Goal: Task Accomplishment & Management: Use online tool/utility

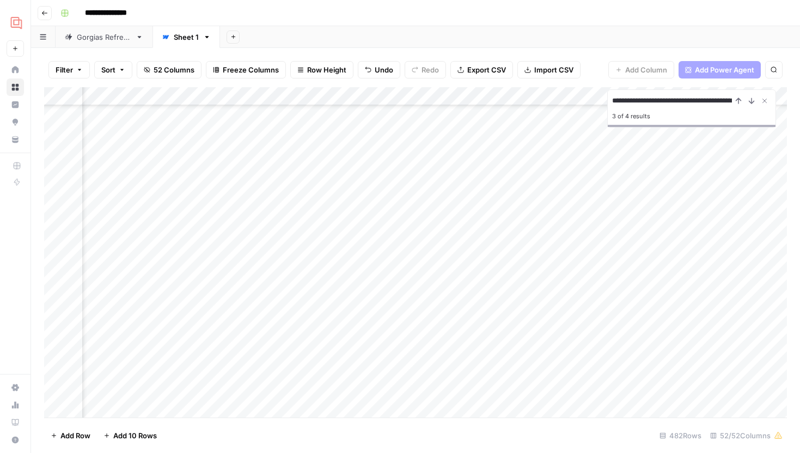
scroll to position [8252, 6018]
click at [16, 14] on img "Workspace: Gorgias" at bounding box center [17, 23] width 20 height 20
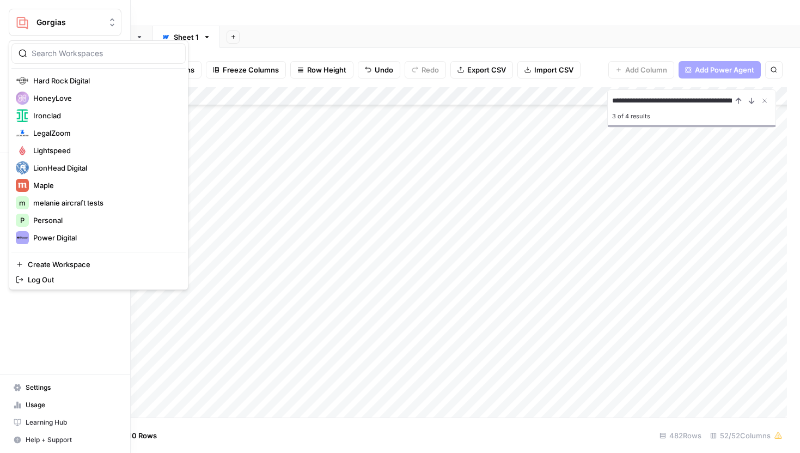
scroll to position [265, 0]
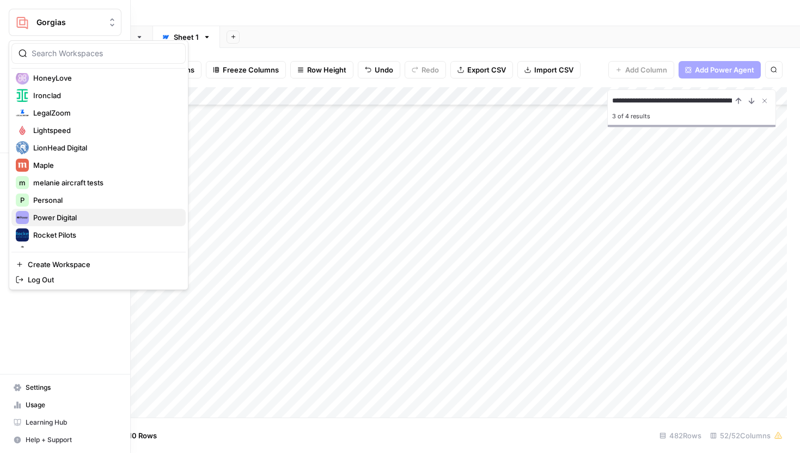
click at [59, 220] on span "Power Digital" at bounding box center [105, 217] width 144 height 11
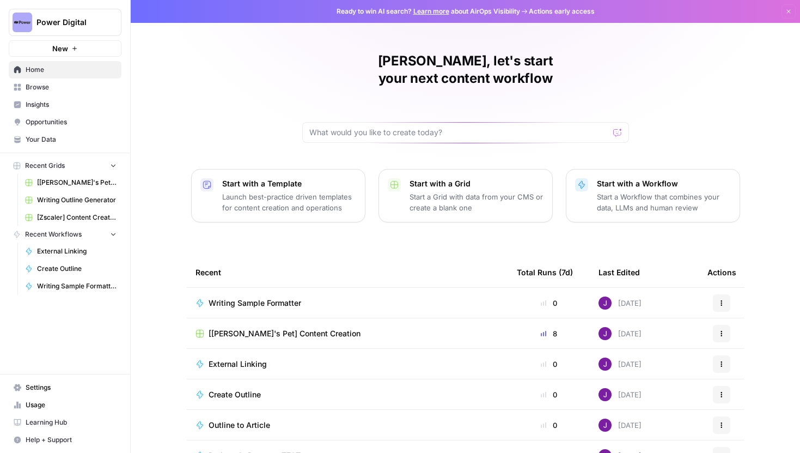
click at [48, 87] on span "Browse" at bounding box center [71, 87] width 91 height 10
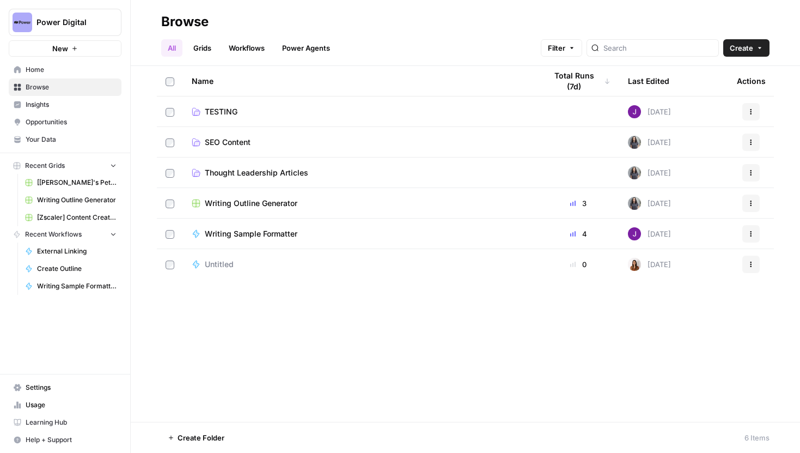
click at [241, 171] on span "Thought Leadership Articles" at bounding box center [257, 172] width 104 height 11
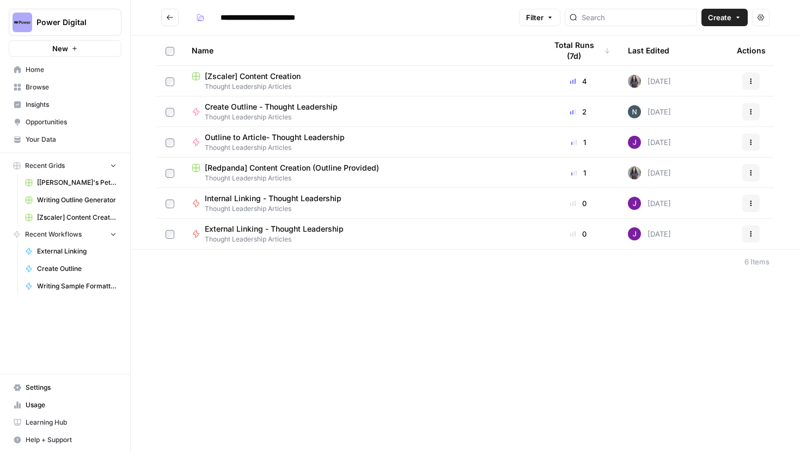
click at [265, 75] on span "[Zscaler] Content Creation" at bounding box center [253, 76] width 96 height 11
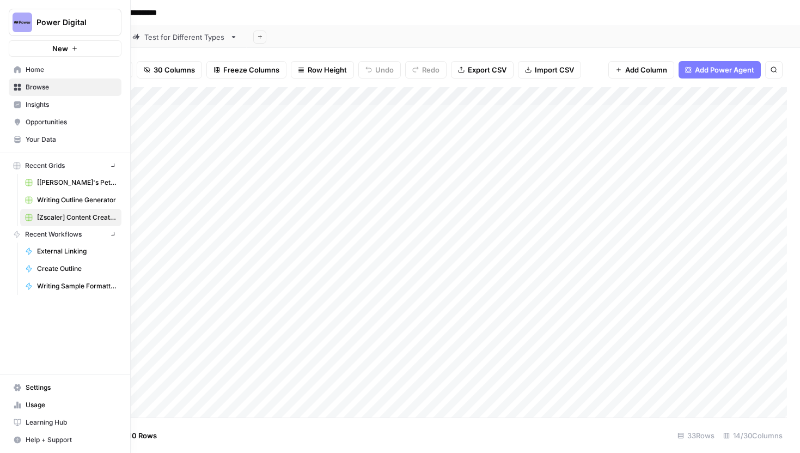
click at [19, 138] on icon at bounding box center [17, 138] width 6 height 4
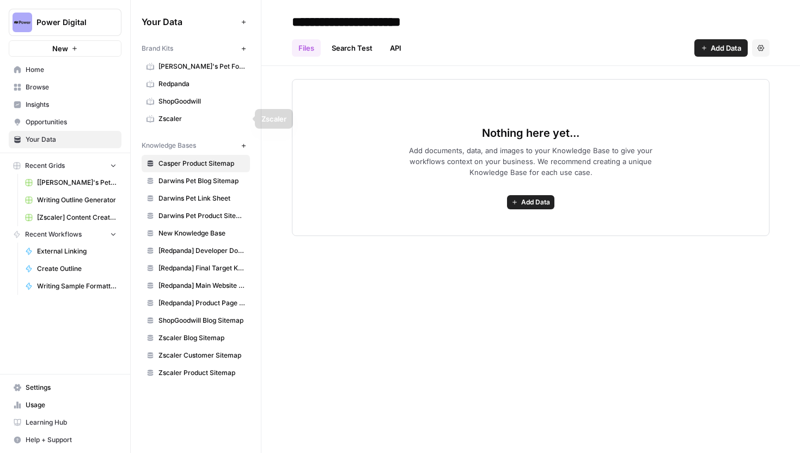
click at [191, 113] on link "Zscaler" at bounding box center [196, 118] width 108 height 17
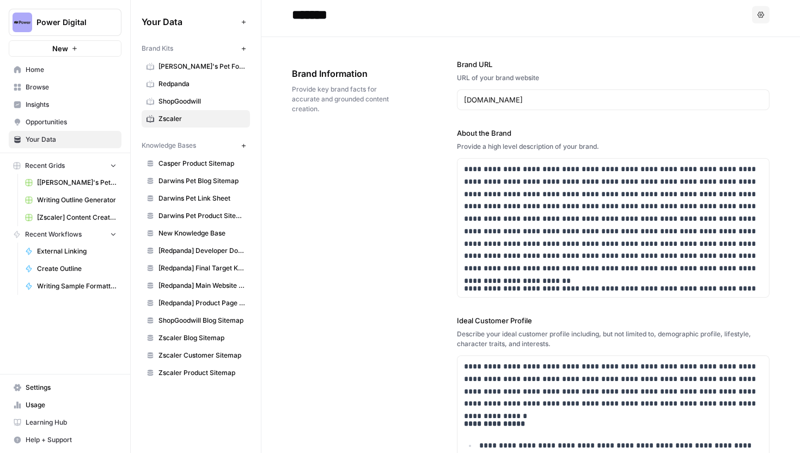
scroll to position [10, 0]
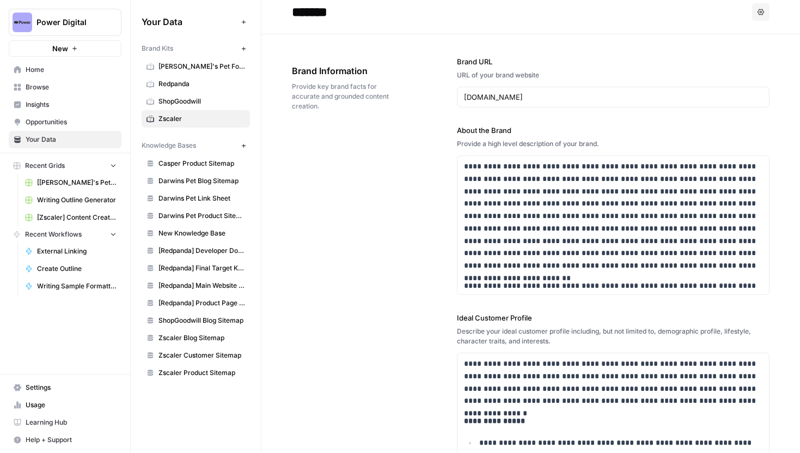
click at [196, 78] on link "Redpanda" at bounding box center [196, 83] width 108 height 17
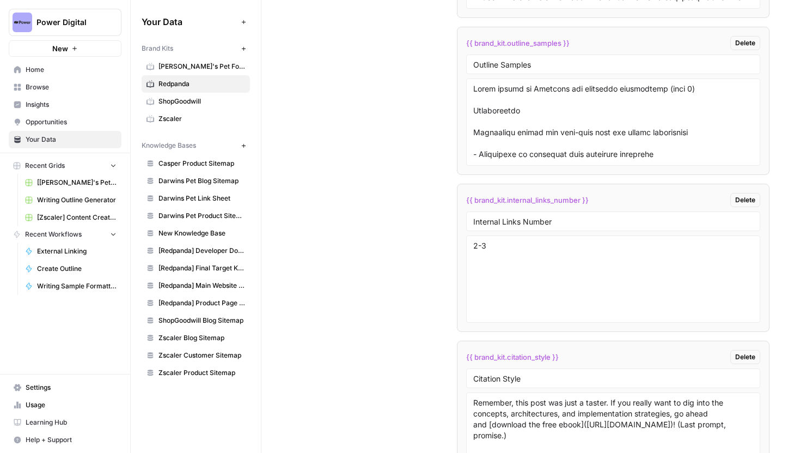
scroll to position [2409, 0]
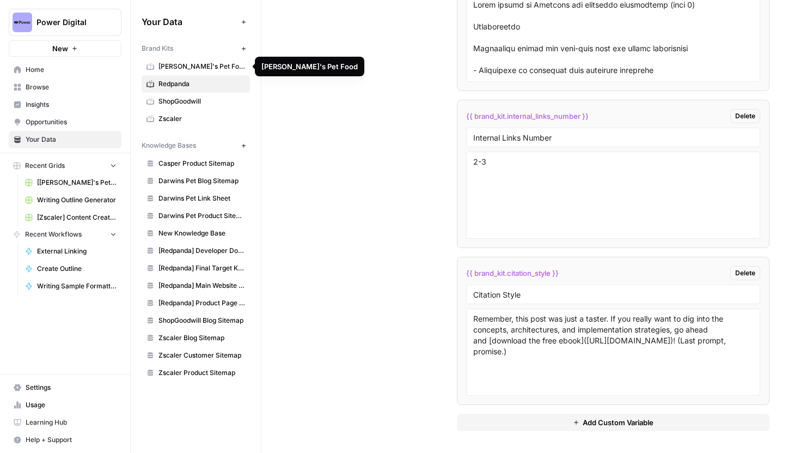
click at [195, 69] on span "[PERSON_NAME]'s Pet Food" at bounding box center [202, 67] width 87 height 10
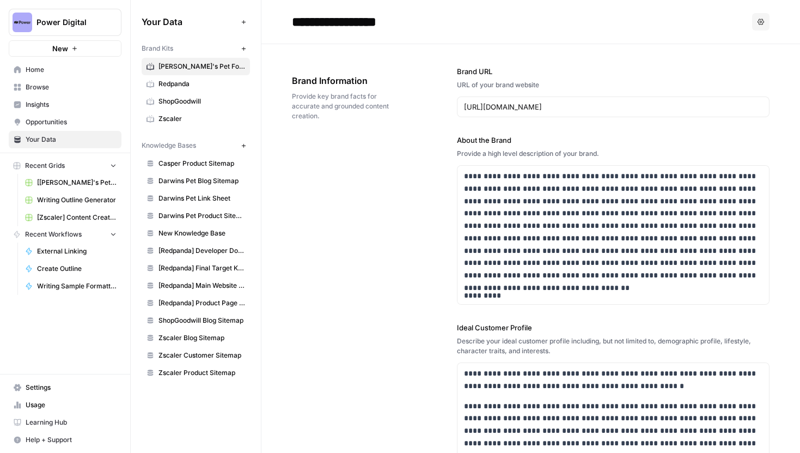
click at [228, 40] on div "Brand Kits New" at bounding box center [196, 48] width 108 height 19
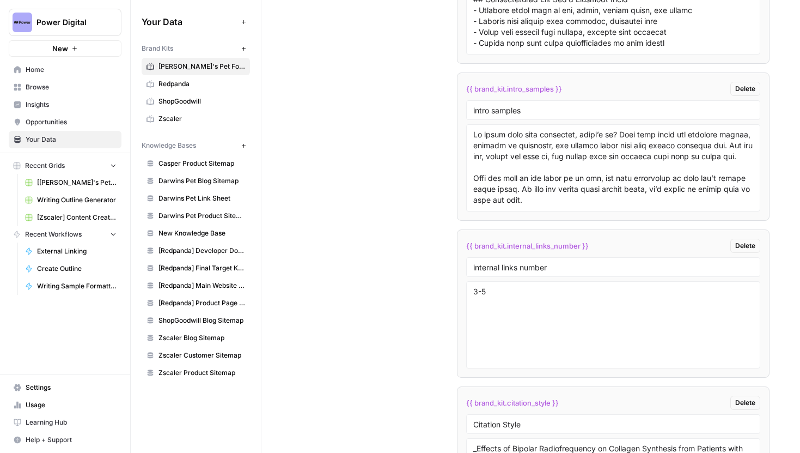
scroll to position [2553, 0]
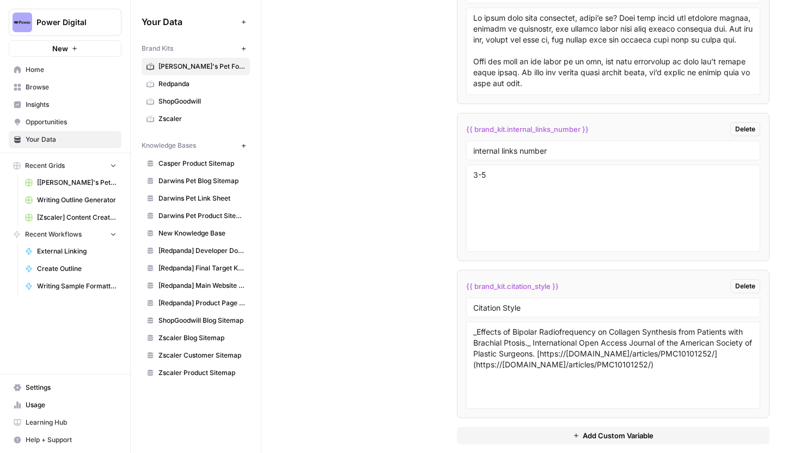
click at [206, 118] on span "Zscaler" at bounding box center [202, 119] width 87 height 10
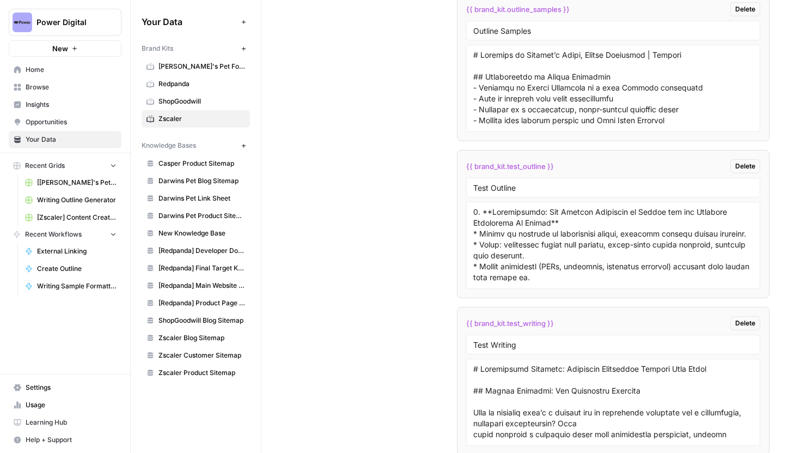
scroll to position [2374, 0]
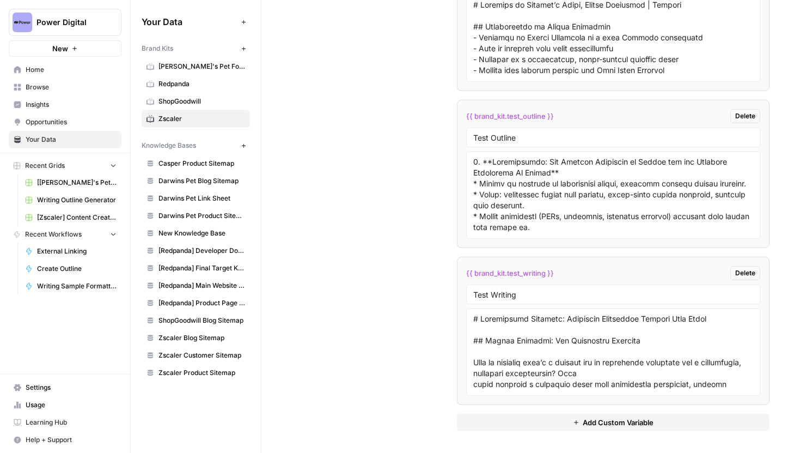
click at [198, 80] on span "Redpanda" at bounding box center [202, 84] width 87 height 10
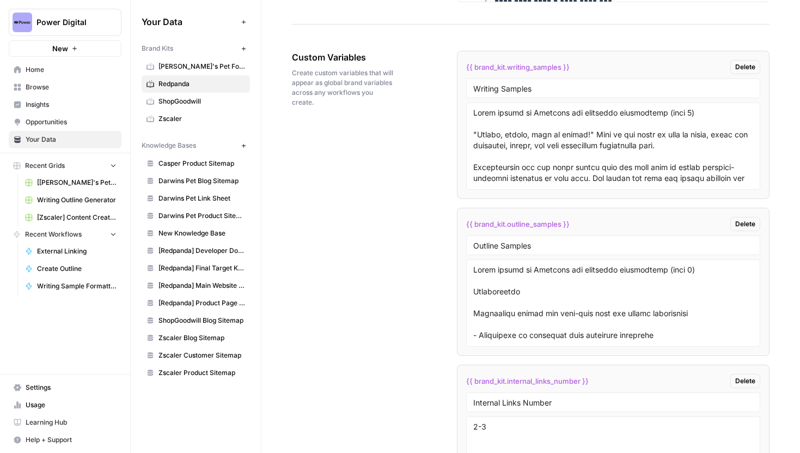
scroll to position [2123, 0]
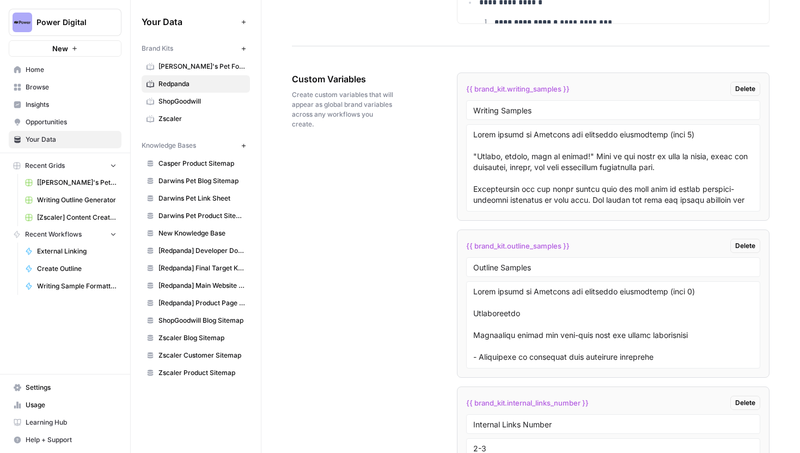
click at [76, 200] on span "Writing Outline Generator" at bounding box center [77, 200] width 80 height 10
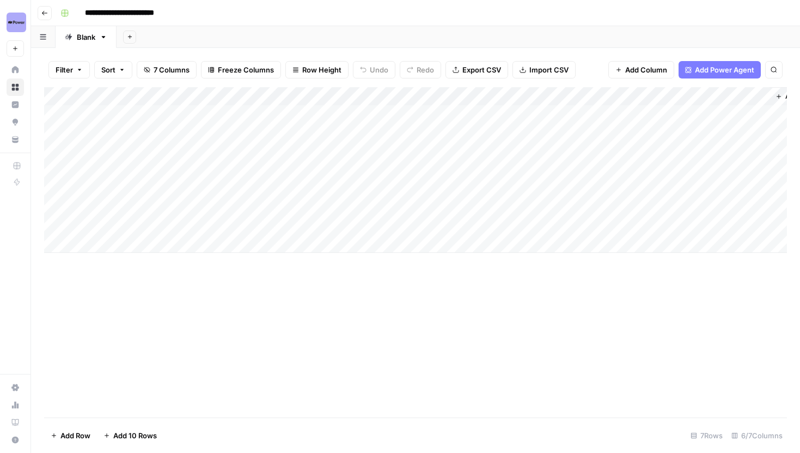
scroll to position [0, 43]
click at [618, 187] on div "Add Column" at bounding box center [415, 170] width 743 height 166
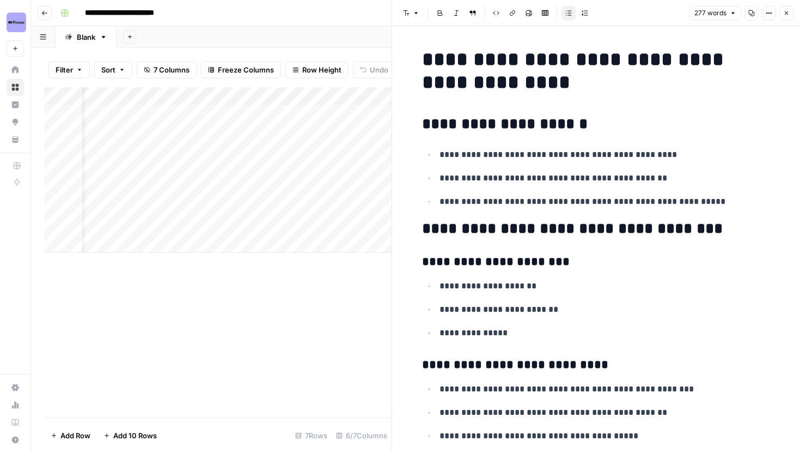
click at [766, 8] on button "Options" at bounding box center [769, 13] width 14 height 14
click at [730, 116] on span "Code" at bounding box center [736, 115] width 52 height 11
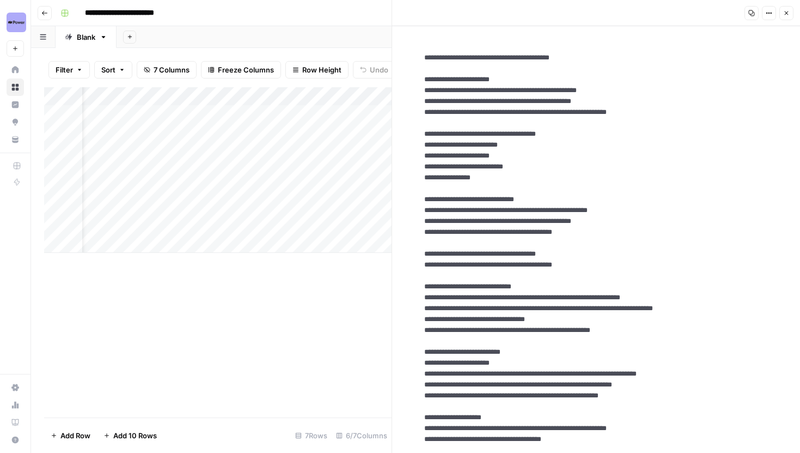
click at [786, 15] on icon "button" at bounding box center [786, 13] width 7 height 7
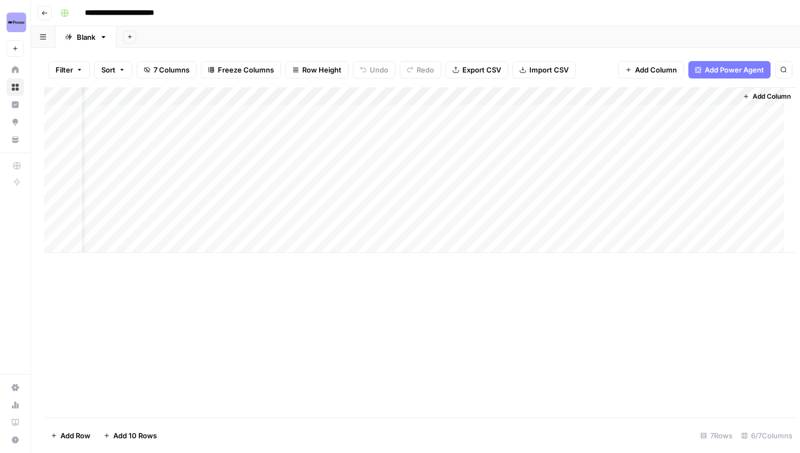
scroll to position [0, 30]
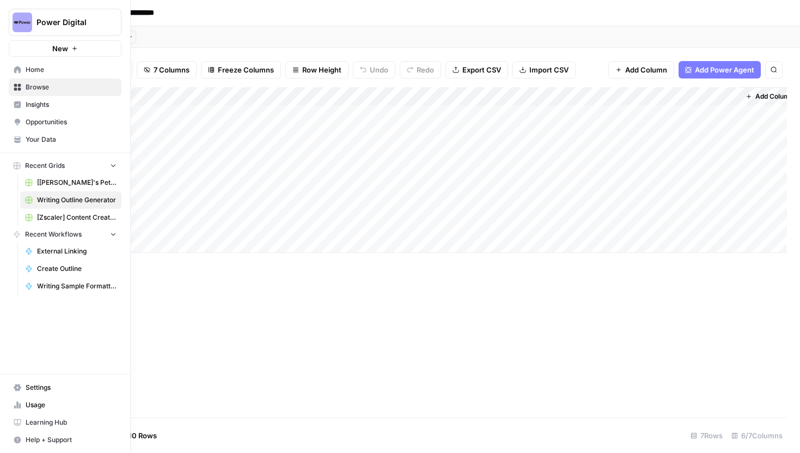
click at [48, 139] on span "Your Data" at bounding box center [71, 140] width 91 height 10
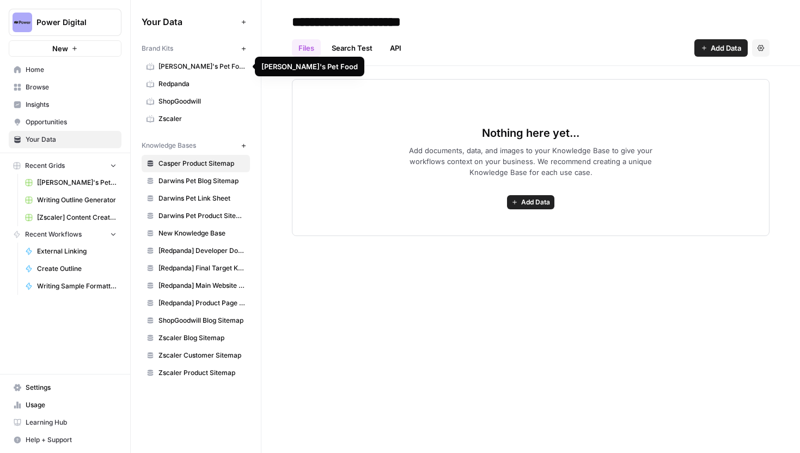
click at [194, 82] on span "Redpanda" at bounding box center [202, 84] width 87 height 10
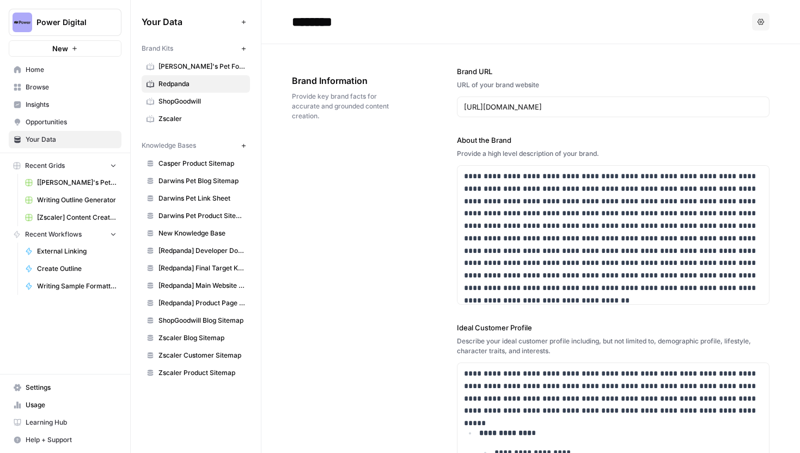
click at [201, 67] on span "Darwin's Pet Food" at bounding box center [202, 67] width 87 height 10
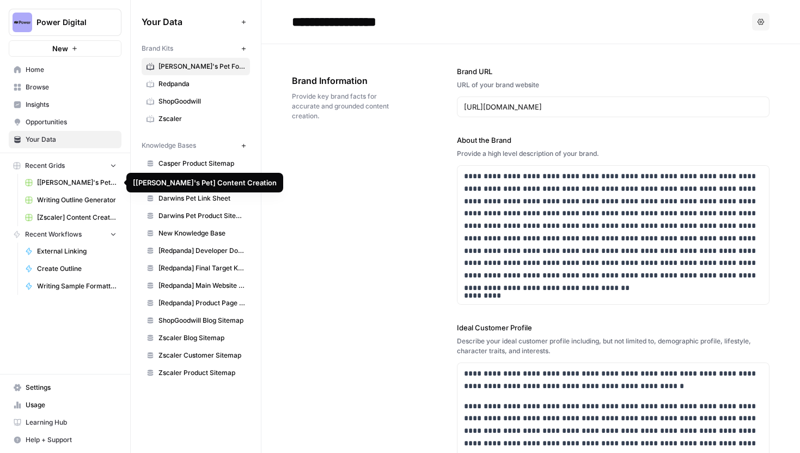
click at [75, 185] on span "[Darwin's Pet] Content Creation" at bounding box center [77, 183] width 80 height 10
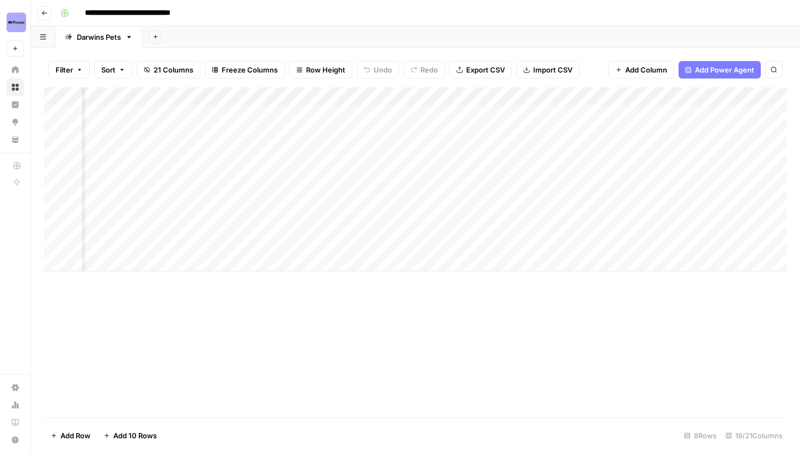
scroll to position [0, 982]
click at [567, 102] on div "Add Column" at bounding box center [415, 179] width 743 height 184
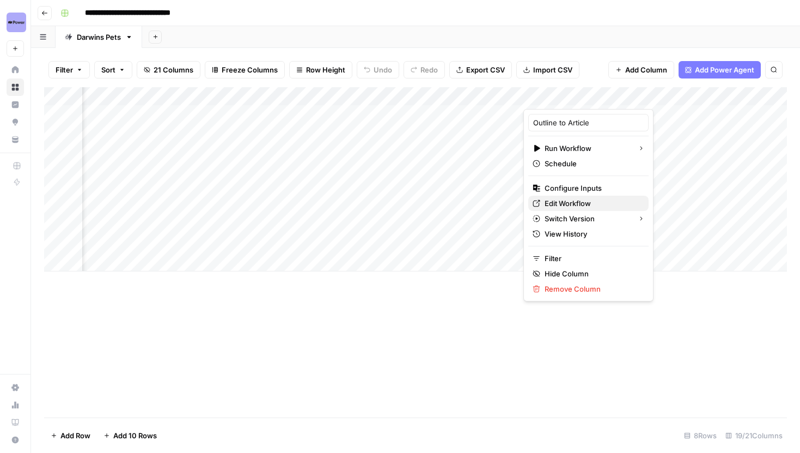
click at [571, 204] on span "Edit Workflow" at bounding box center [592, 203] width 95 height 11
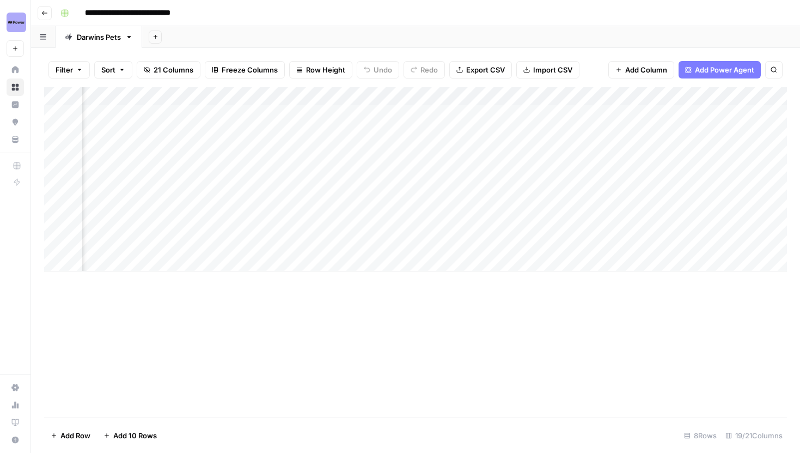
scroll to position [0, 718]
click at [162, 98] on div "Add Column" at bounding box center [415, 179] width 743 height 184
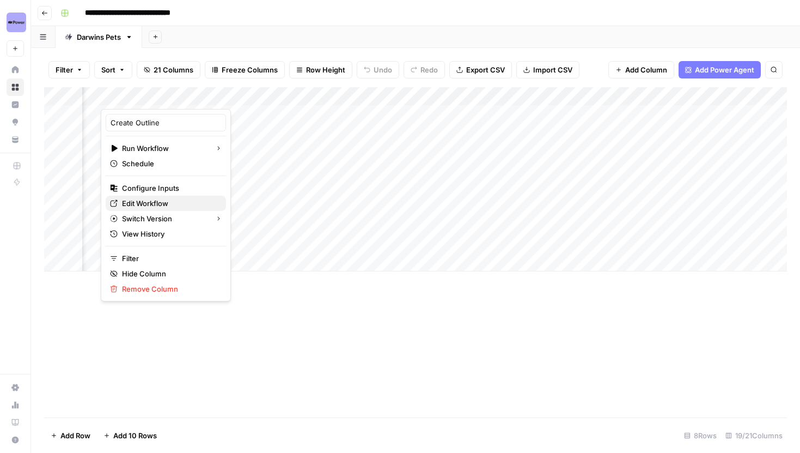
click at [156, 204] on span "Edit Workflow" at bounding box center [169, 203] width 95 height 11
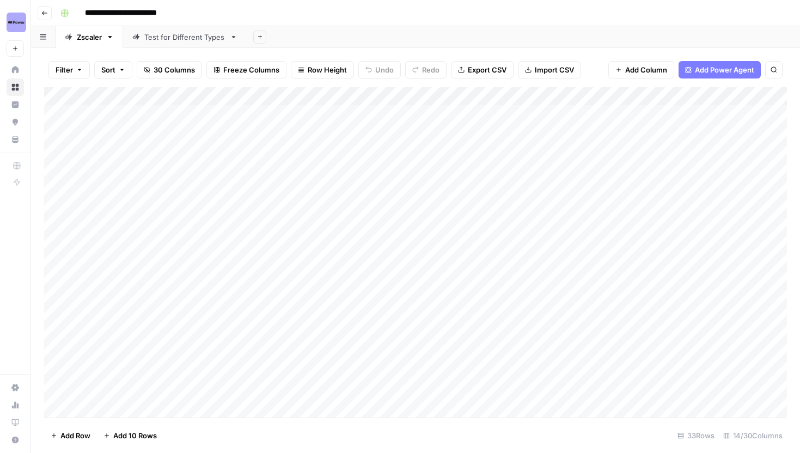
click at [558, 98] on div "Add Column" at bounding box center [415, 252] width 743 height 330
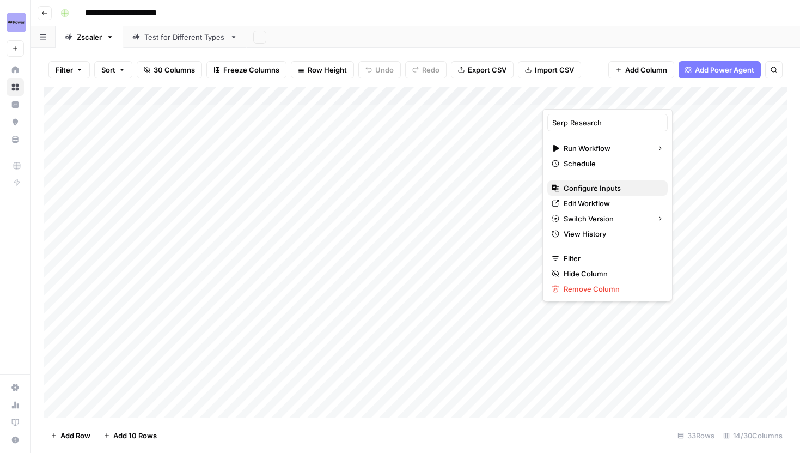
click at [579, 188] on span "Configure Inputs" at bounding box center [611, 187] width 95 height 11
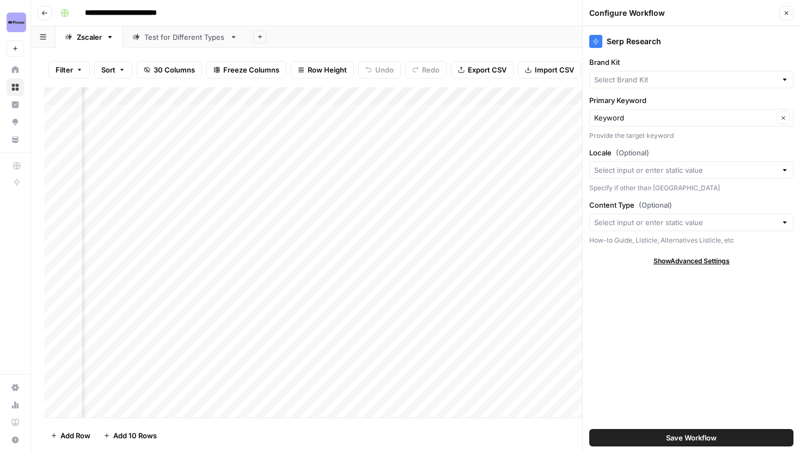
type input "Zscaler"
click at [788, 13] on icon "button" at bounding box center [786, 13] width 7 height 7
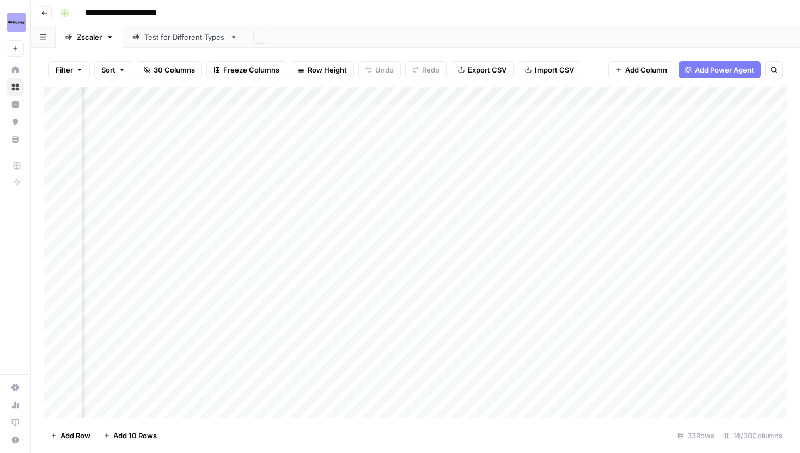
scroll to position [0, 0]
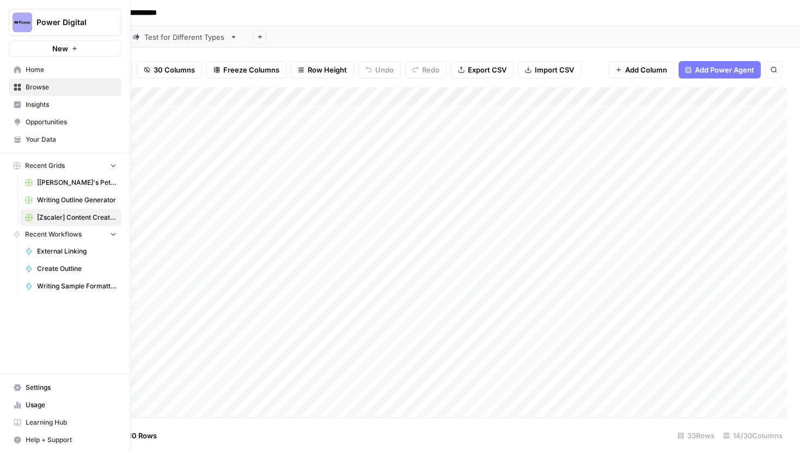
click at [50, 143] on span "Your Data" at bounding box center [71, 140] width 91 height 10
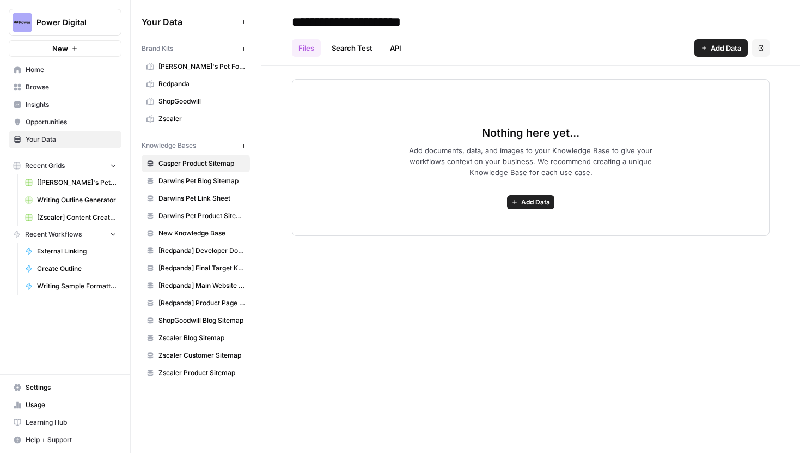
click at [180, 112] on link "Zscaler" at bounding box center [196, 118] width 108 height 17
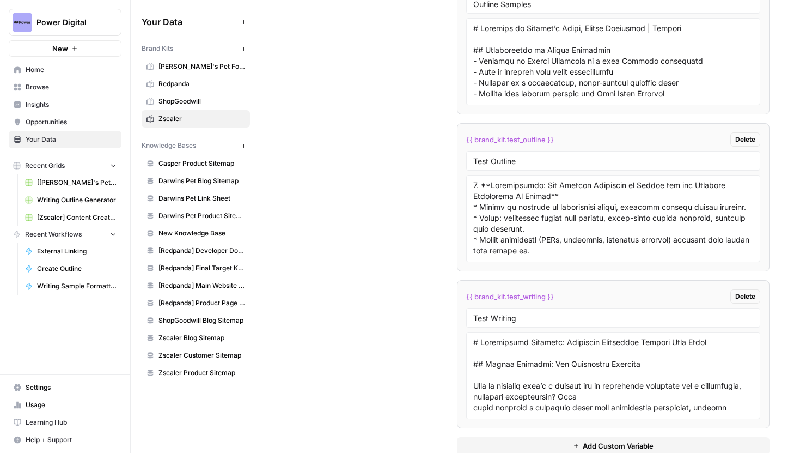
scroll to position [2374, 0]
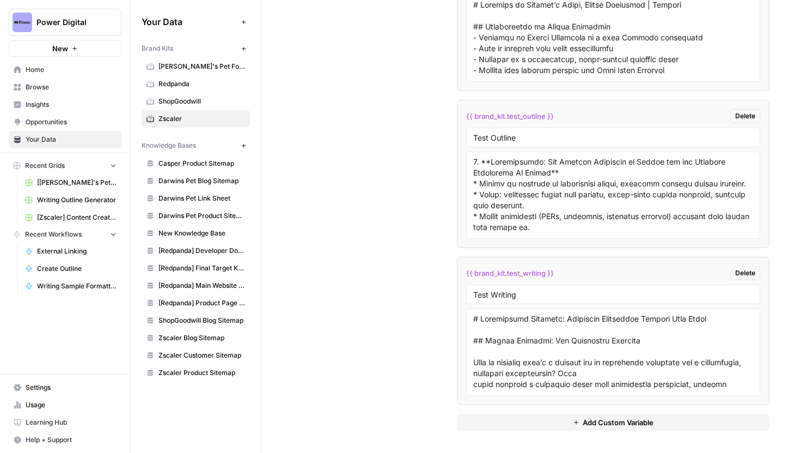
click at [601, 422] on span "Add Custom Variable" at bounding box center [618, 422] width 71 height 11
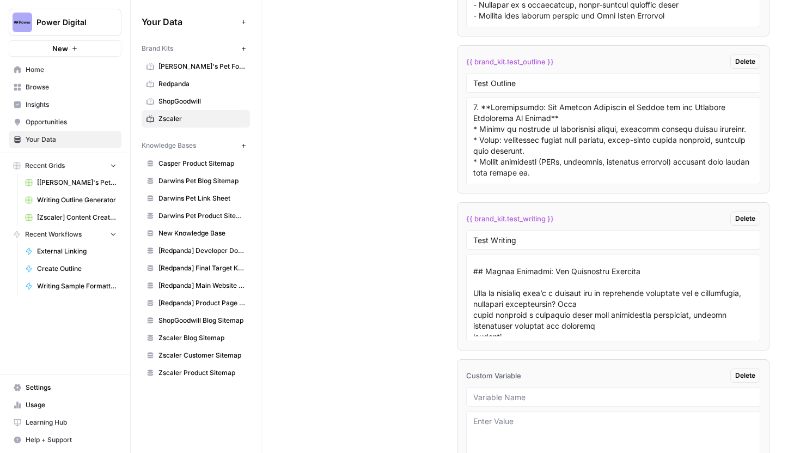
scroll to position [2451, 0]
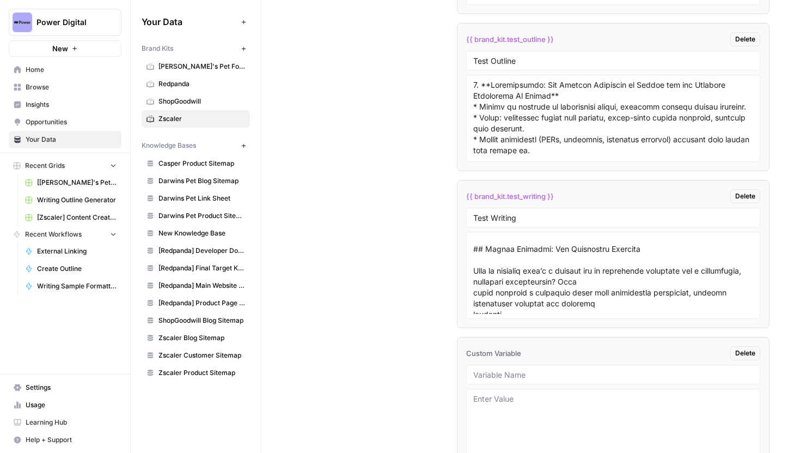
click at [547, 366] on div at bounding box center [613, 374] width 294 height 20
click at [534, 368] on div at bounding box center [613, 374] width 294 height 20
click at [503, 369] on input "text" at bounding box center [613, 374] width 280 height 10
click at [503, 370] on input "text" at bounding box center [613, 374] width 280 height 10
type input "Intro Samples"
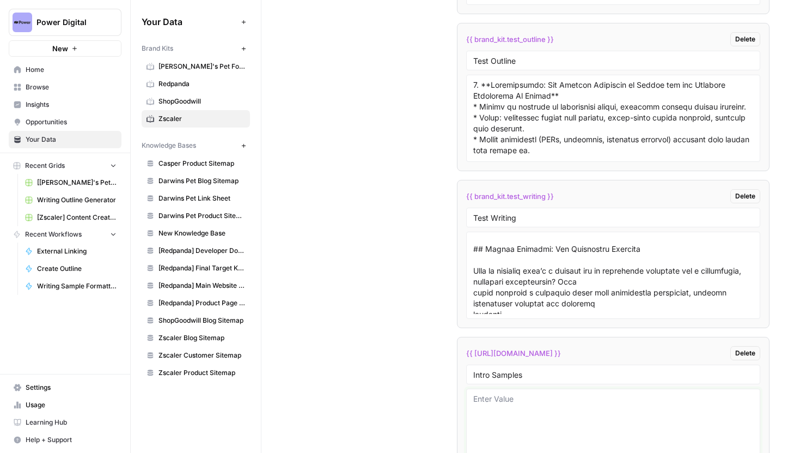
click at [497, 400] on textarea at bounding box center [613, 431] width 280 height 77
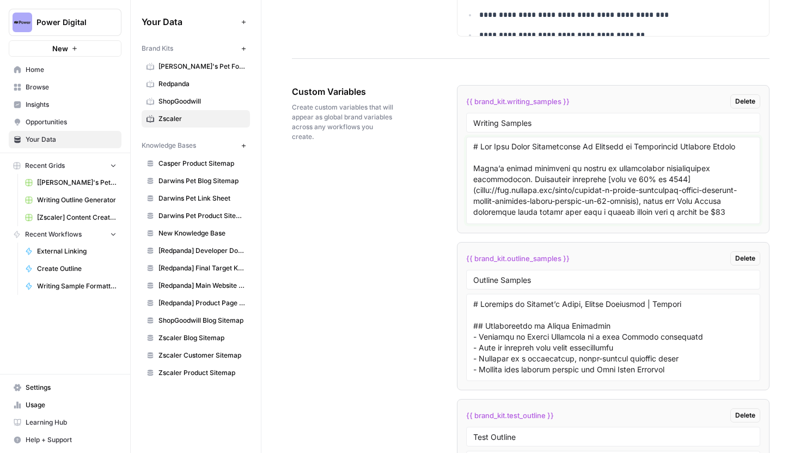
scroll to position [0, 0]
drag, startPoint x: 717, startPoint y: 163, endPoint x: 470, endPoint y: 169, distance: 247.4
click at [470, 169] on div at bounding box center [613, 180] width 294 height 87
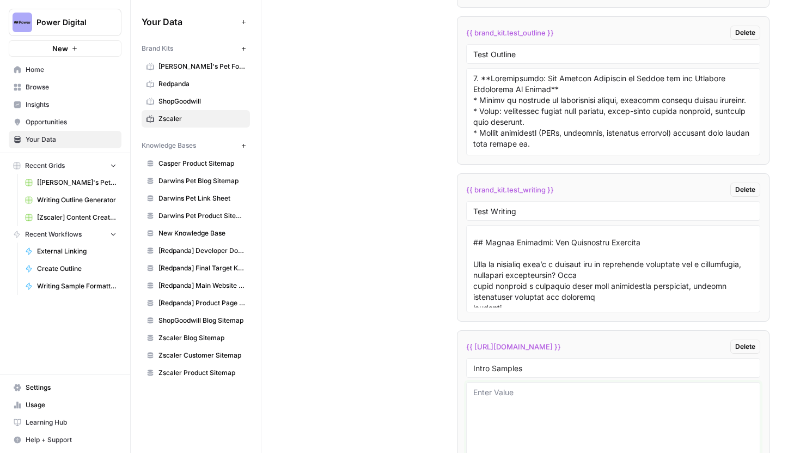
click at [527, 387] on textarea at bounding box center [613, 425] width 280 height 77
paste textarea "Today’s threat landscape is marked by increasingly sophisticated cyberattacks. …"
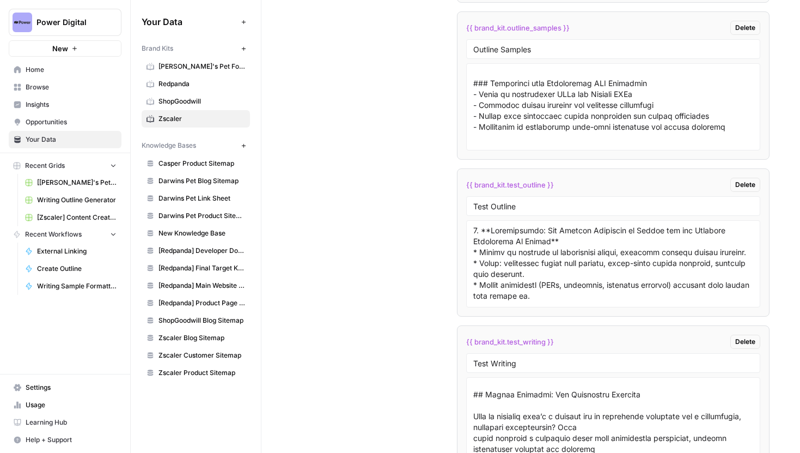
scroll to position [1296, 0]
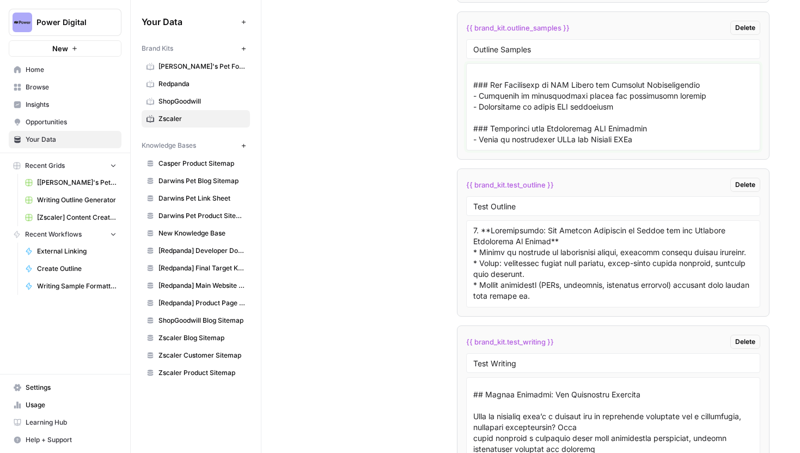
click at [515, 119] on textarea at bounding box center [613, 106] width 280 height 77
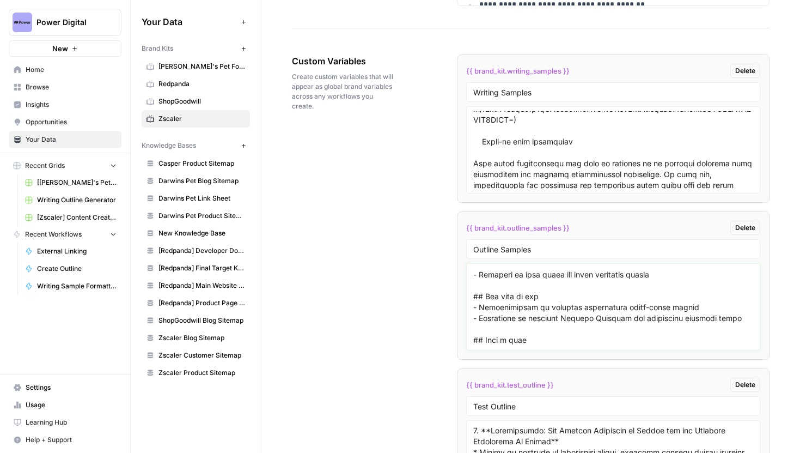
scroll to position [5707, 0]
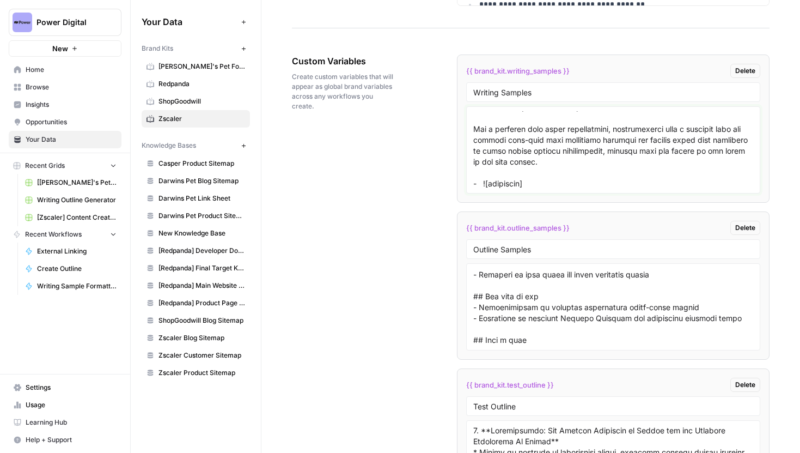
click at [539, 165] on textarea at bounding box center [613, 149] width 280 height 77
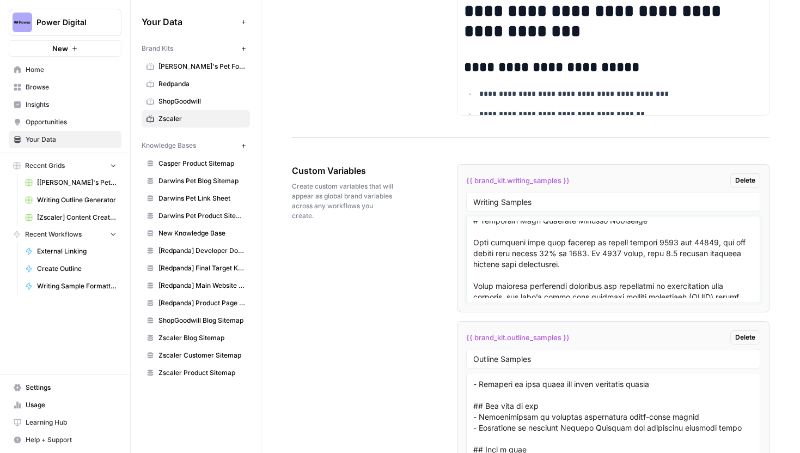
scroll to position [6375, 0]
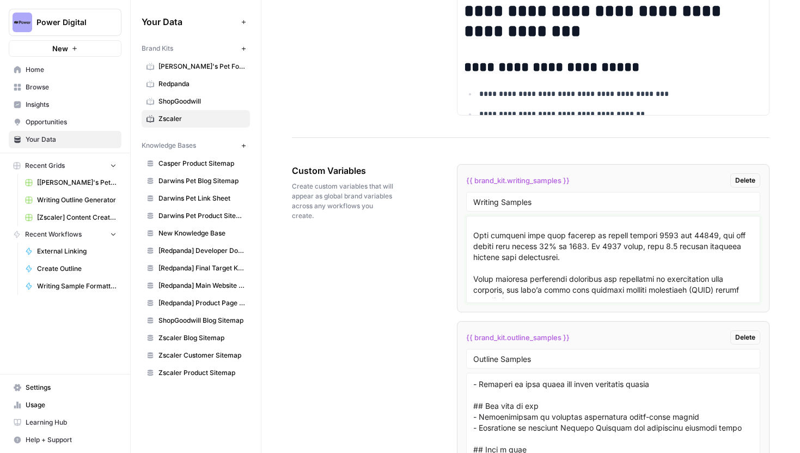
drag, startPoint x: 473, startPoint y: 252, endPoint x: 520, endPoint y: 279, distance: 54.2
click at [520, 279] on textarea at bounding box center [613, 259] width 280 height 77
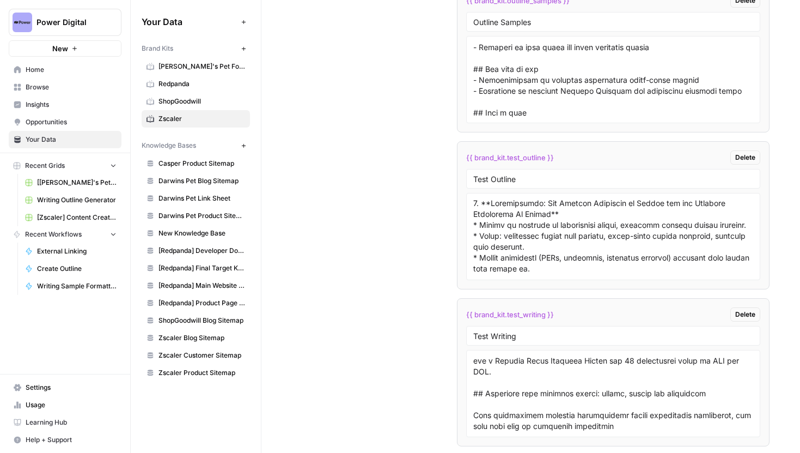
scroll to position [2531, 0]
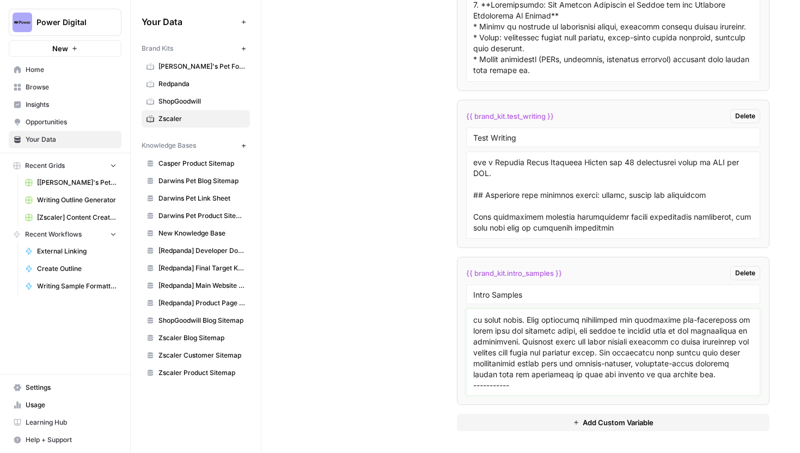
click at [551, 386] on textarea at bounding box center [613, 351] width 280 height 77
paste textarea "Data breaches more than tripled in volume between 2013 and 20221, and the breac…"
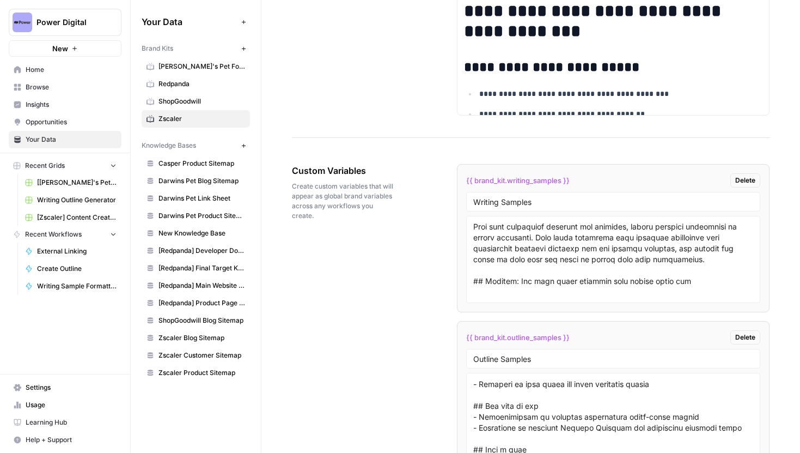
scroll to position [0, 0]
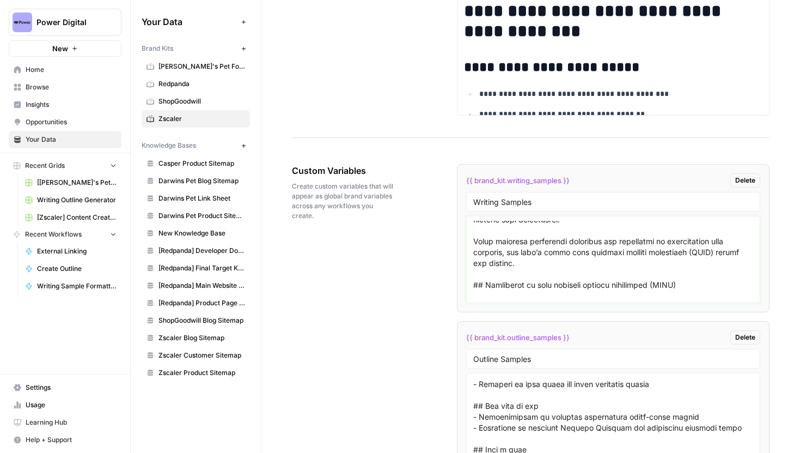
drag, startPoint x: 473, startPoint y: 242, endPoint x: 533, endPoint y: 223, distance: 62.9
click at [533, 223] on textarea at bounding box center [613, 259] width 280 height 77
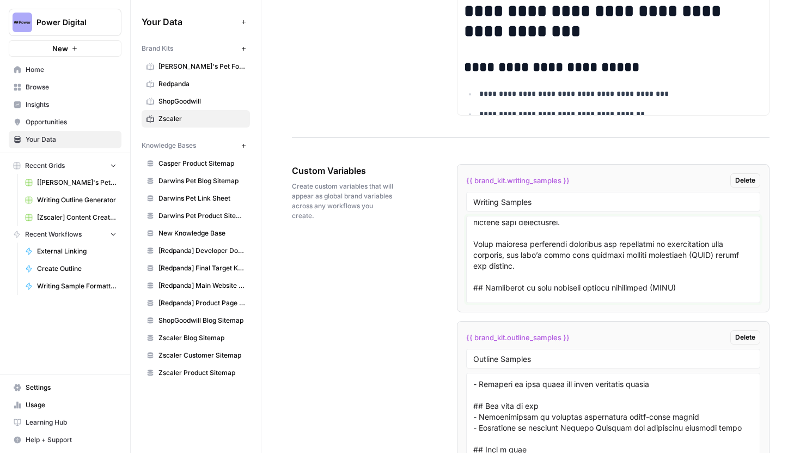
click at [517, 243] on textarea at bounding box center [613, 259] width 280 height 77
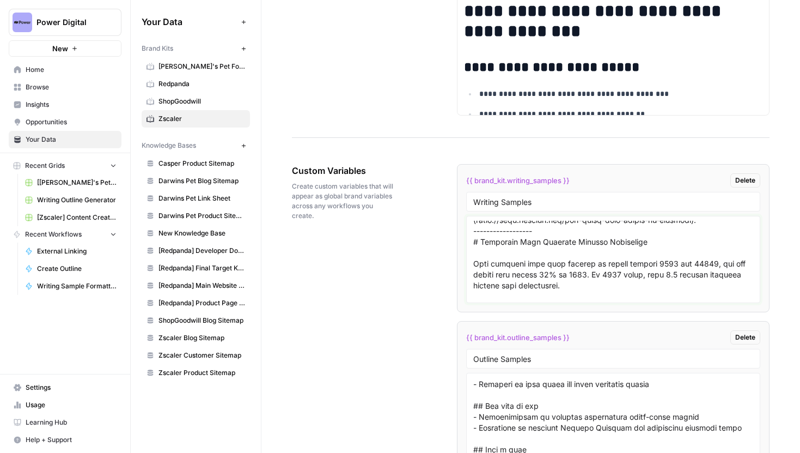
drag, startPoint x: 519, startPoint y: 283, endPoint x: 472, endPoint y: 245, distance: 60.3
click at [472, 245] on div at bounding box center [613, 259] width 294 height 87
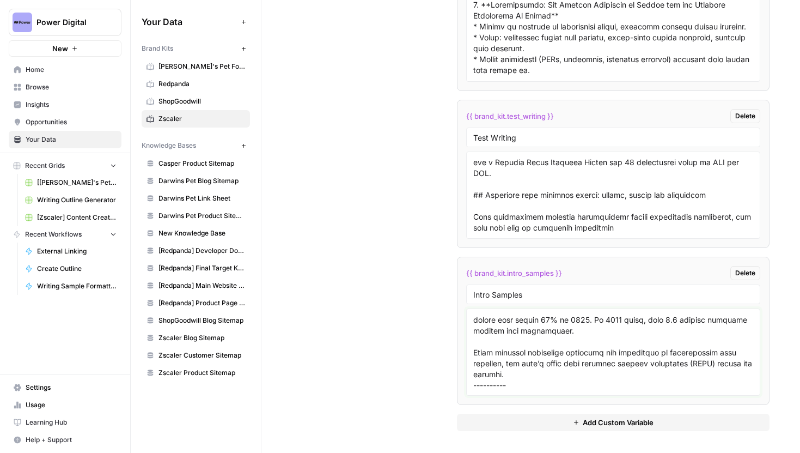
click at [510, 387] on textarea at bounding box center [613, 351] width 280 height 77
paste textarea "Data breaches more than tripled in volume between 2013 and 20221, and the breac…"
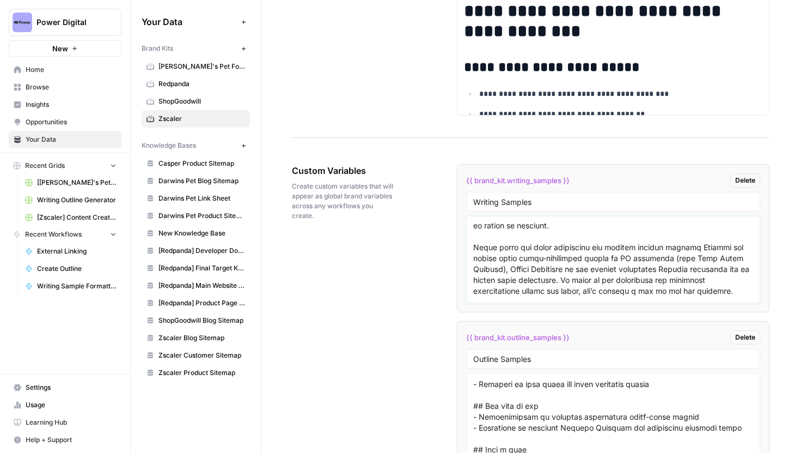
scroll to position [9284, 0]
drag, startPoint x: 473, startPoint y: 253, endPoint x: 655, endPoint y: 255, distance: 181.4
click at [655, 255] on textarea at bounding box center [613, 259] width 280 height 77
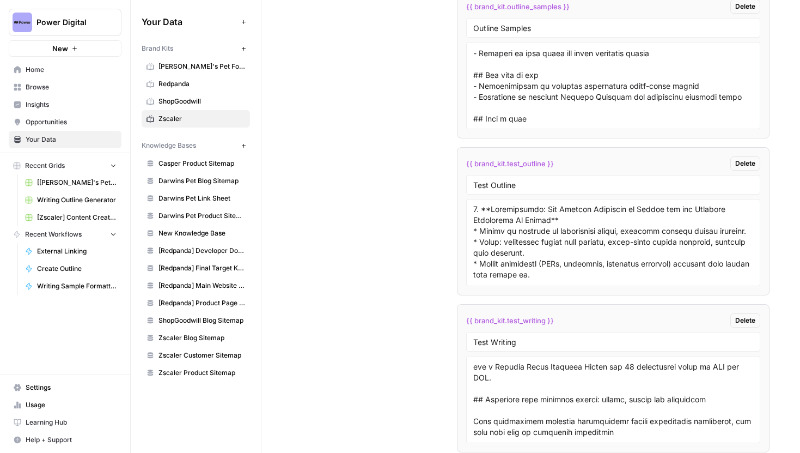
scroll to position [2531, 0]
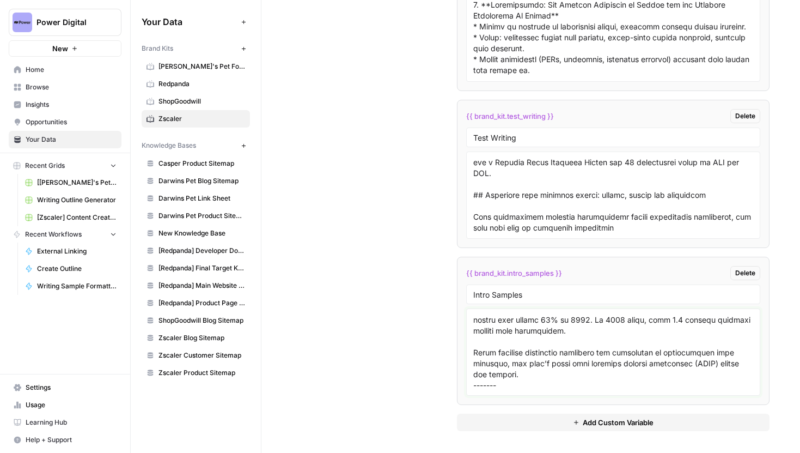
click at [541, 375] on textarea at bounding box center [613, 351] width 280 height 77
click at [532, 385] on textarea at bounding box center [613, 351] width 280 height 77
paste textarea "Client Connector is one of the core Zscaler technologies that enable organizati…"
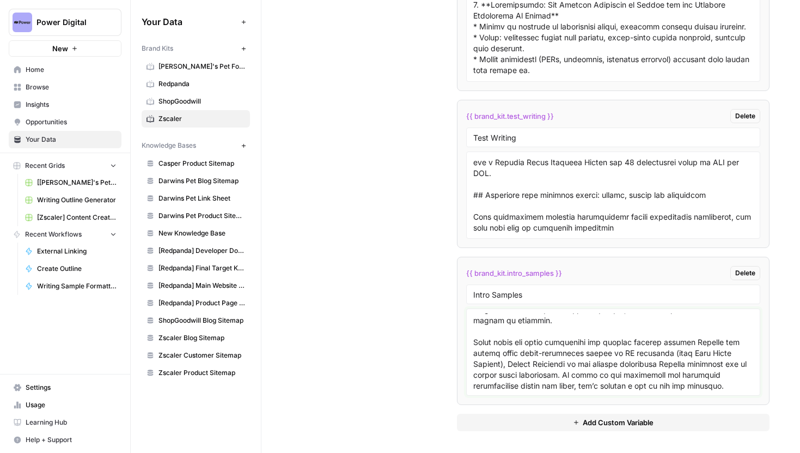
scroll to position [467, 0]
type textarea "Today’s threat landscape is marked by increasingly sophisticated cyberattacks. …"
click at [421, 289] on div "Custom Variables Create custom variables that will appear as global brand varia…" at bounding box center [531, 29] width 478 height 845
click at [588, 422] on span "Add Custom Variable" at bounding box center [618, 422] width 71 height 11
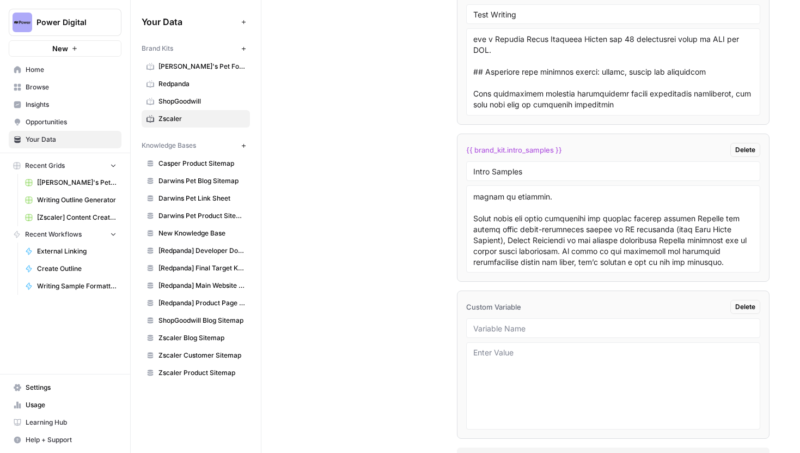
scroll to position [2688, 0]
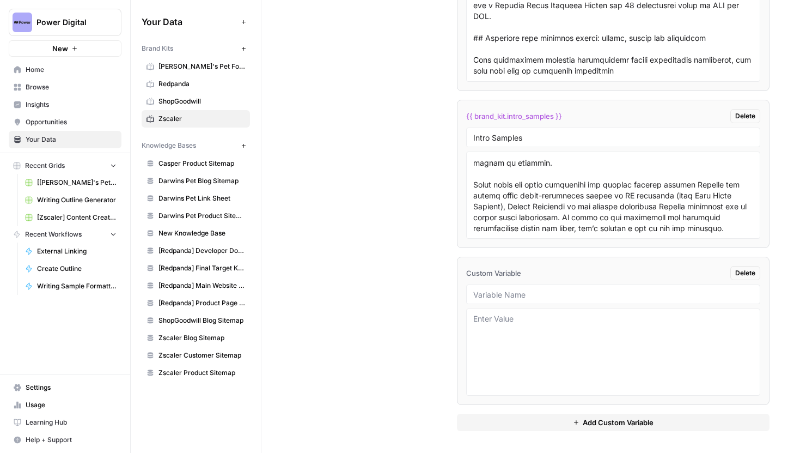
click at [513, 281] on li "Custom Variable Delete" at bounding box center [613, 331] width 313 height 148
click at [506, 296] on input "text" at bounding box center [613, 294] width 280 height 10
type input "Internal Links Number"
click at [510, 302] on div "Internal Links Number" at bounding box center [613, 294] width 294 height 20
drag, startPoint x: 578, startPoint y: 296, endPoint x: 460, endPoint y: 291, distance: 117.7
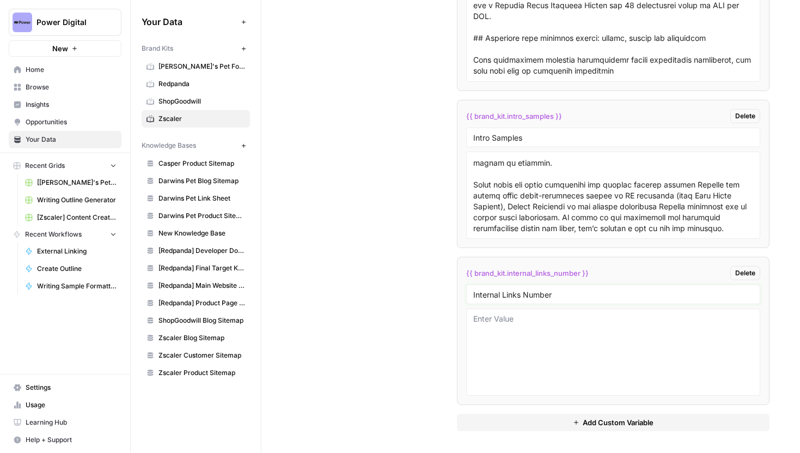
click at [460, 291] on li "{{ brand_kit.internal_links_number }} Delete Internal Links Number" at bounding box center [613, 331] width 313 height 148
drag, startPoint x: 733, startPoint y: 273, endPoint x: 774, endPoint y: 265, distance: 41.6
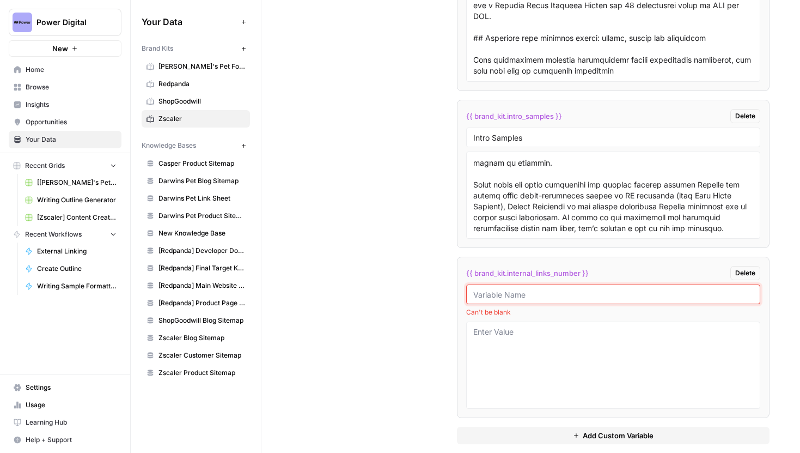
click at [624, 295] on input "text" at bounding box center [613, 294] width 280 height 10
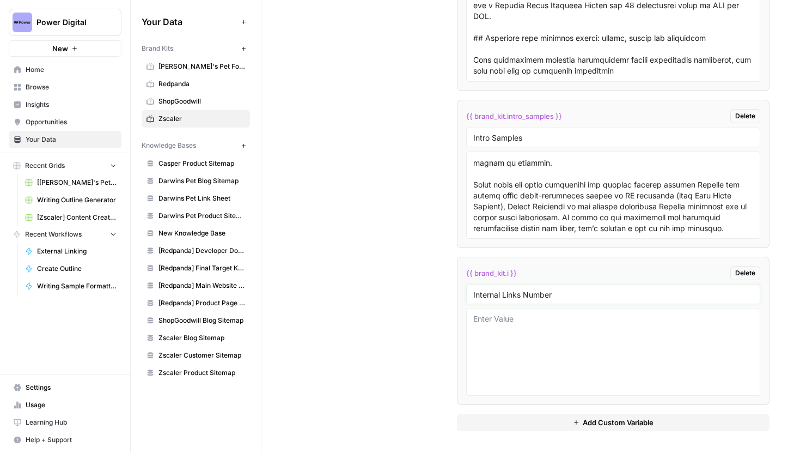
type input "Internal Links Number"
click at [578, 332] on textarea at bounding box center [613, 351] width 280 height 77
click at [537, 334] on textarea "3-5" at bounding box center [613, 351] width 280 height 77
type textarea "3-5"
click at [591, 417] on span "Add Custom Variable" at bounding box center [618, 422] width 71 height 11
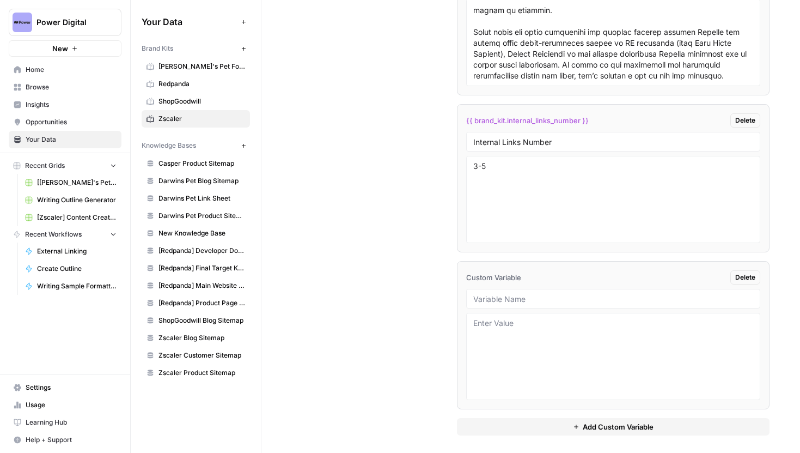
scroll to position [2845, 0]
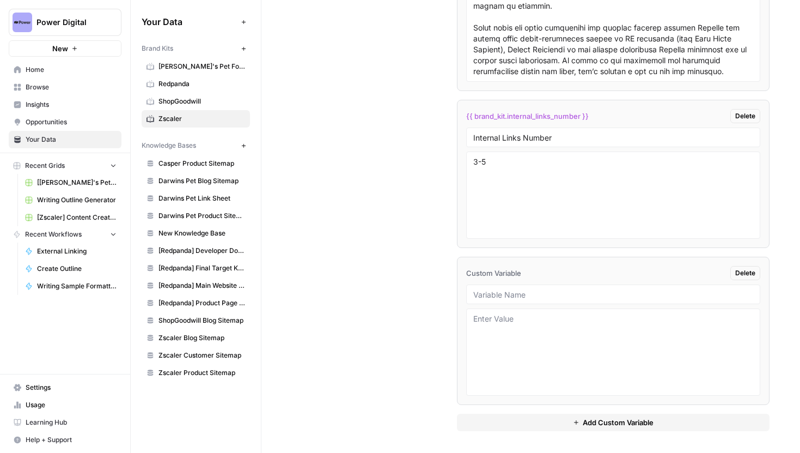
click at [559, 300] on div at bounding box center [613, 294] width 294 height 20
click at [525, 295] on input "text" at bounding box center [613, 294] width 280 height 10
type input "Citation Style"
click at [527, 307] on li "{{ brand_kit.c }} Delete Citation Style" at bounding box center [613, 331] width 313 height 148
click at [522, 321] on textarea at bounding box center [613, 351] width 280 height 77
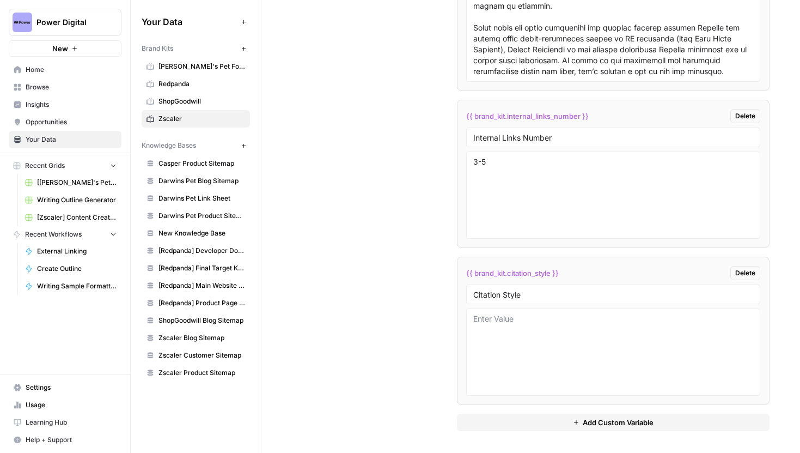
click at [52, 88] on span "Browse" at bounding box center [71, 87] width 91 height 10
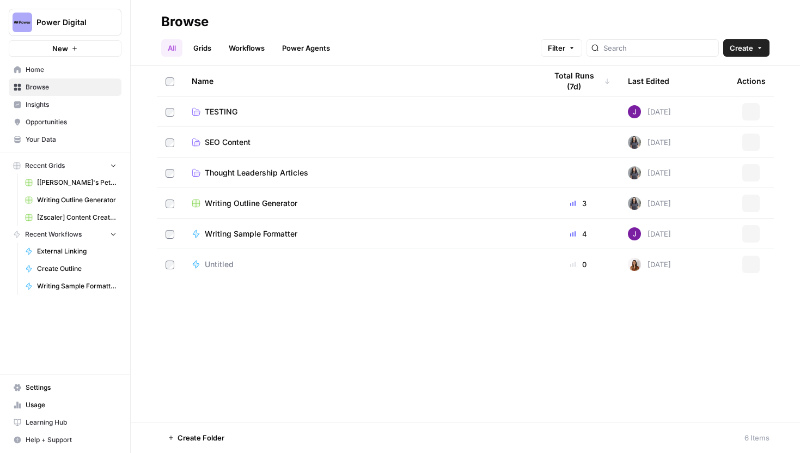
click at [205, 44] on link "Grids" at bounding box center [202, 47] width 31 height 17
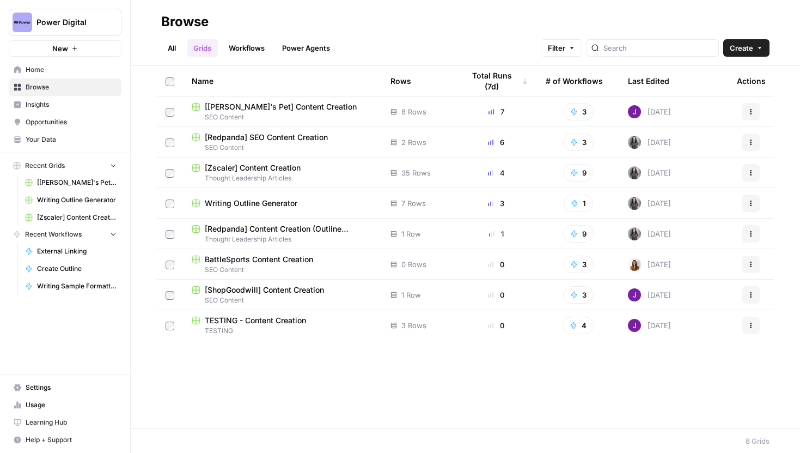
click at [754, 171] on button "Actions" at bounding box center [750, 172] width 17 height 17
click at [679, 203] on span "Duplicate" at bounding box center [702, 198] width 87 height 11
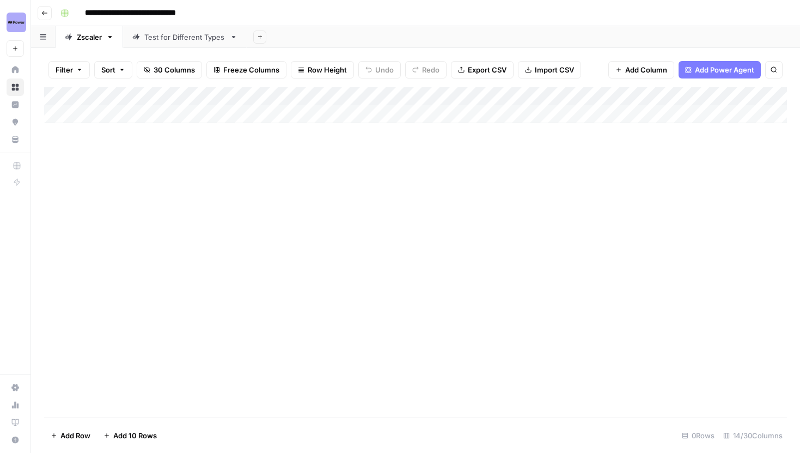
click at [211, 183] on div "Add Column" at bounding box center [415, 252] width 743 height 330
click at [659, 92] on div "Add Column" at bounding box center [415, 105] width 743 height 36
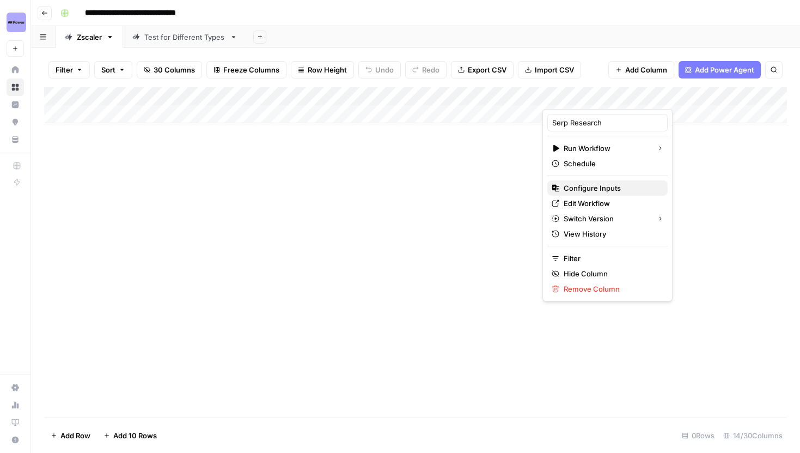
click at [594, 184] on span "Configure Inputs" at bounding box center [611, 187] width 95 height 11
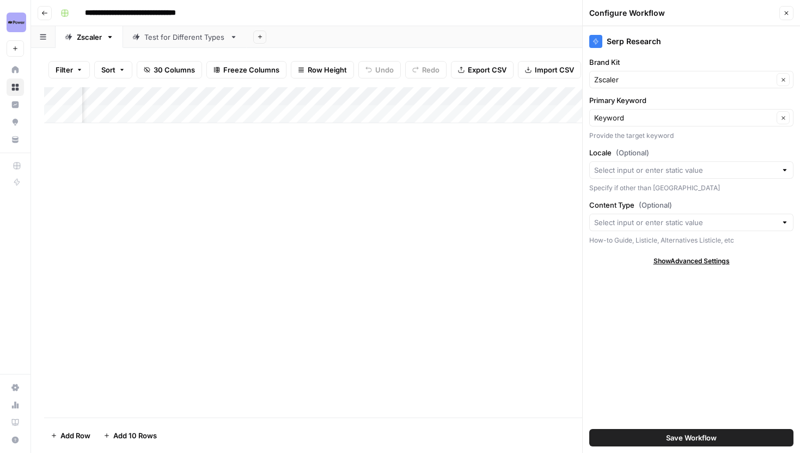
scroll to position [0, 216]
click at [783, 14] on icon "button" at bounding box center [786, 13] width 7 height 7
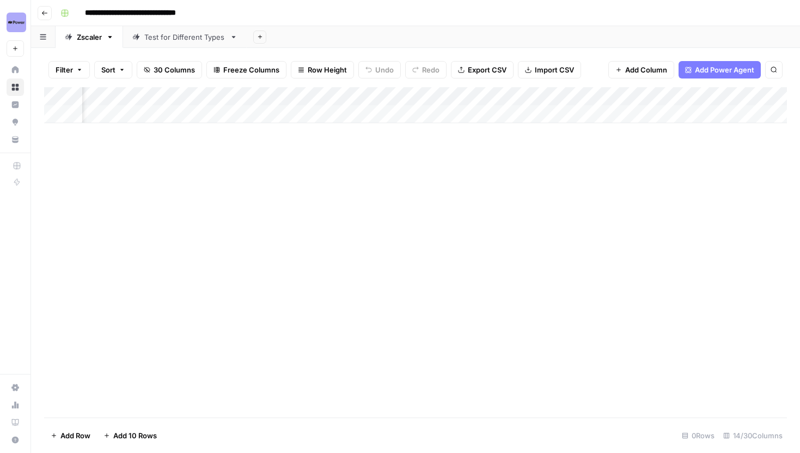
scroll to position [0, 413]
click at [520, 94] on div "Add Column" at bounding box center [415, 105] width 743 height 36
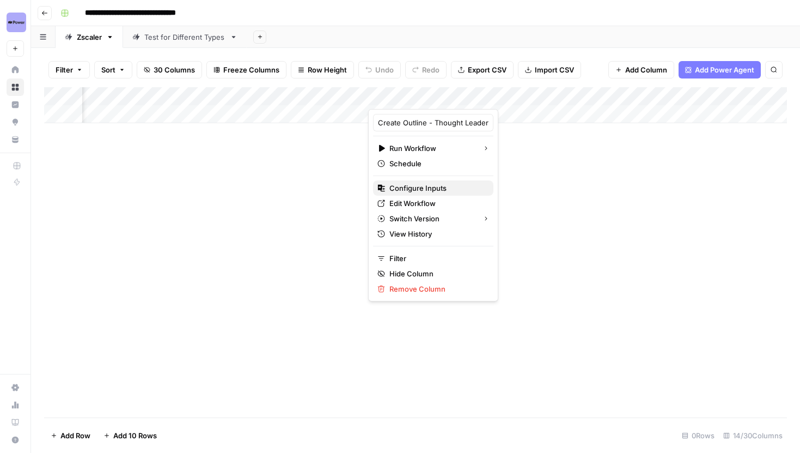
click at [434, 191] on span "Configure Inputs" at bounding box center [436, 187] width 95 height 11
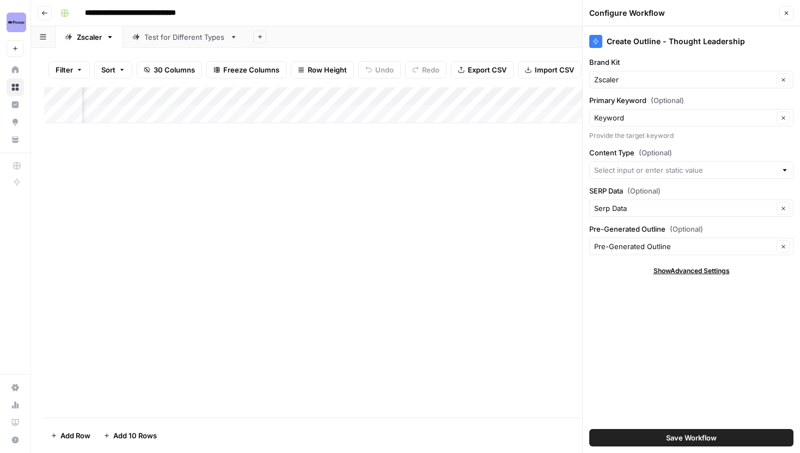
scroll to position [0, 565]
click at [789, 10] on icon "button" at bounding box center [786, 13] width 7 height 7
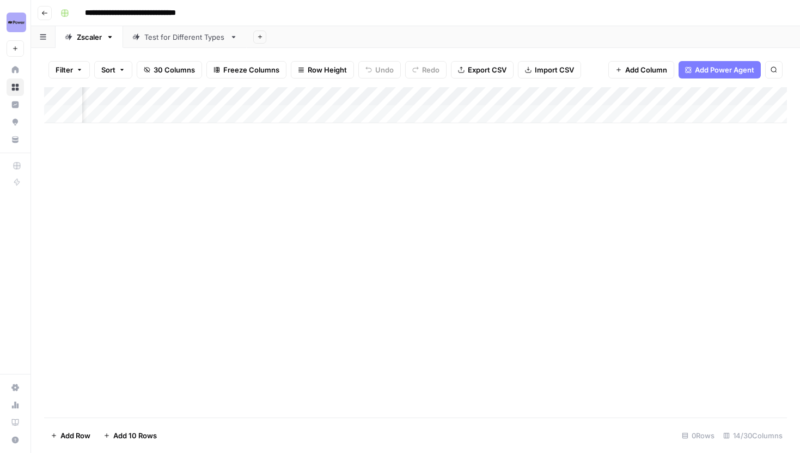
scroll to position [0, 928]
click at [674, 97] on div "Add Column" at bounding box center [415, 105] width 743 height 36
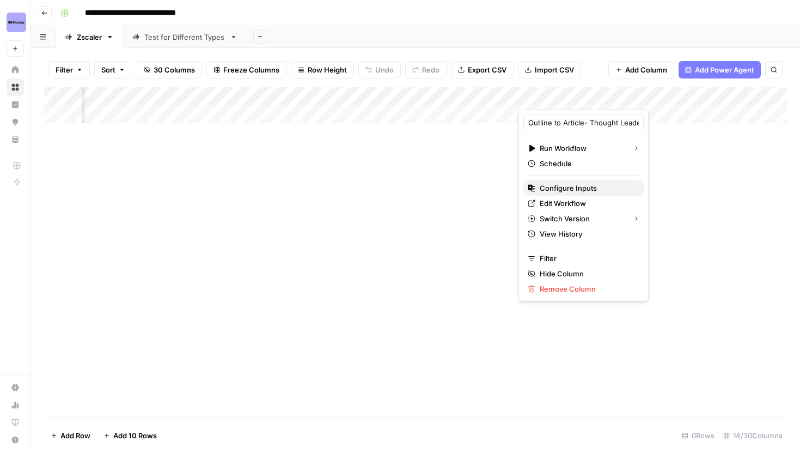
click at [574, 190] on span "Configure Inputs" at bounding box center [587, 187] width 95 height 11
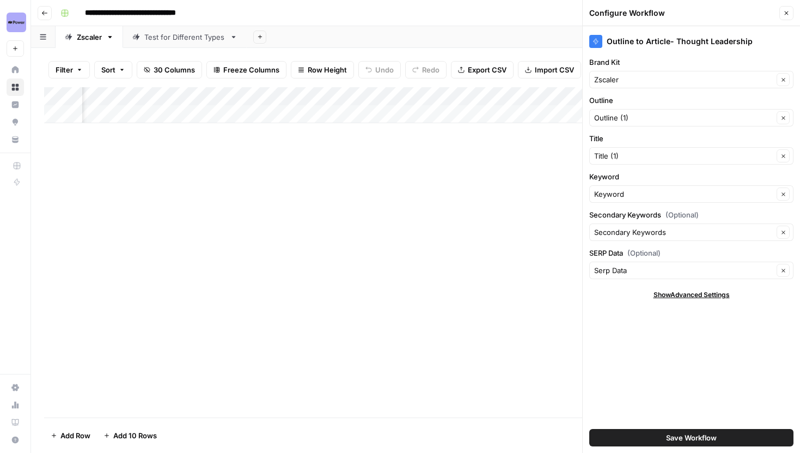
scroll to position [0, 596]
click at [783, 11] on icon "button" at bounding box center [786, 13] width 7 height 7
click at [783, 11] on div "Configure Workflow Close" at bounding box center [691, 13] width 204 height 14
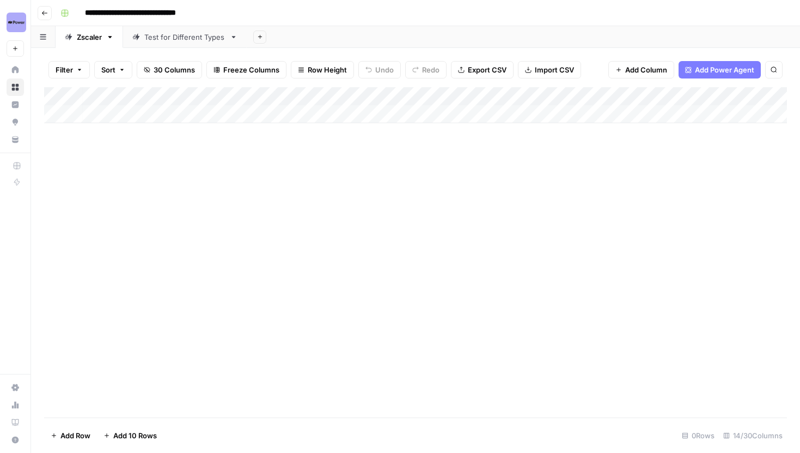
scroll to position [0, 0]
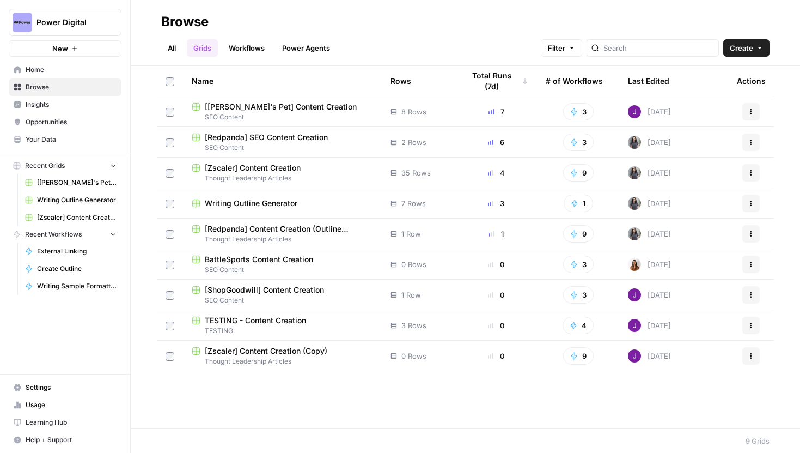
click at [277, 230] on span "[Redpanda] Content Creation (Outline Provided)" at bounding box center [289, 228] width 168 height 11
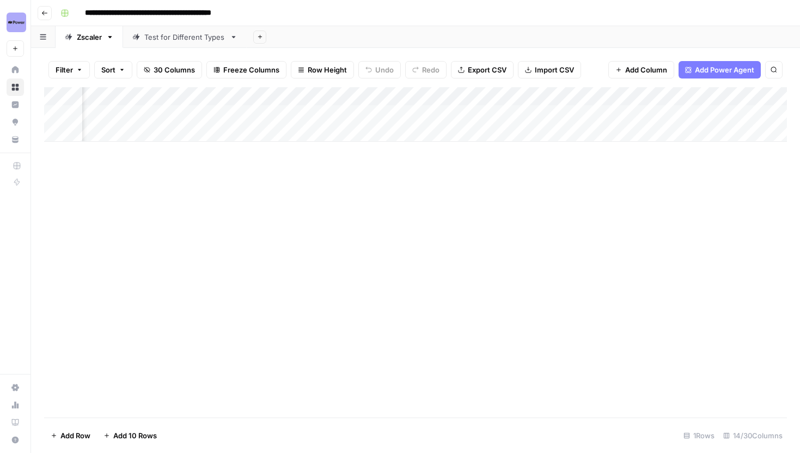
scroll to position [0, 959]
click at [45, 13] on icon "button" at bounding box center [44, 13] width 5 height 4
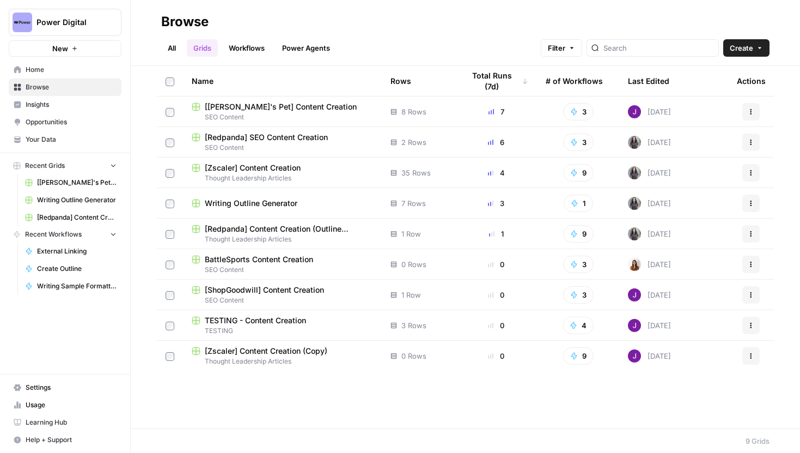
click at [285, 163] on span "[Zscaler] Content Creation" at bounding box center [253, 167] width 96 height 11
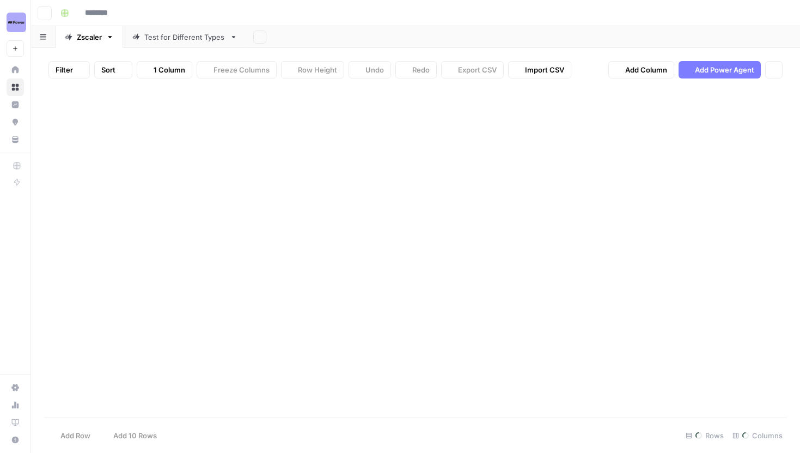
type input "**********"
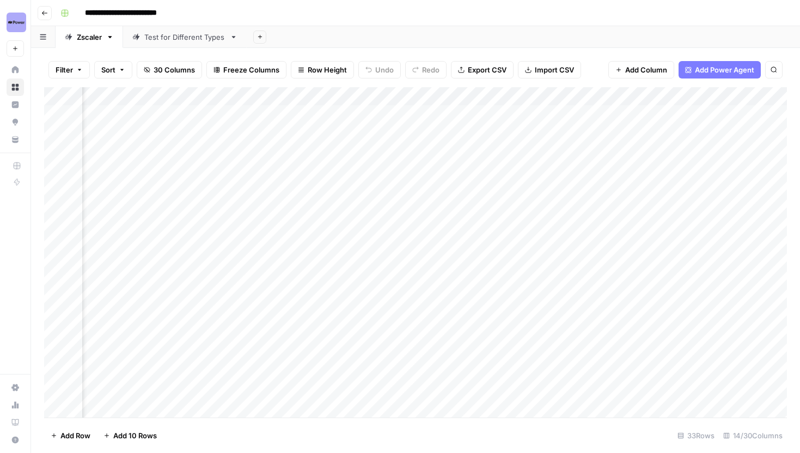
scroll to position [0, 647]
click at [179, 68] on span "30 Columns" at bounding box center [174, 69] width 41 height 11
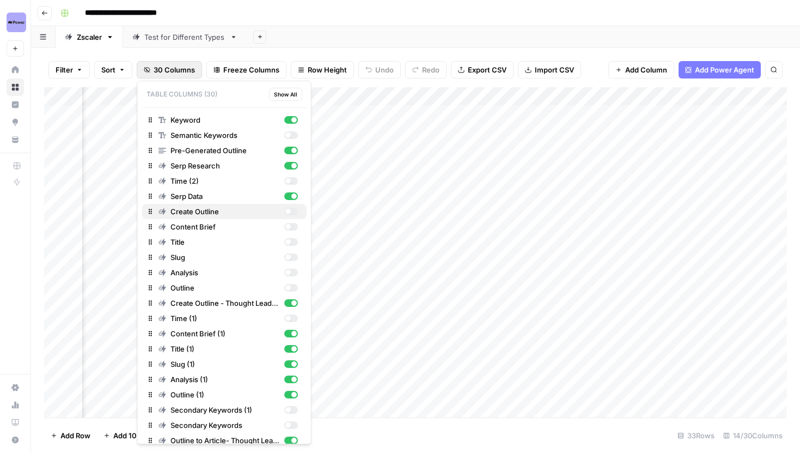
click at [289, 213] on div "button" at bounding box center [287, 211] width 5 height 5
click at [289, 213] on div "button" at bounding box center [291, 212] width 14 height 8
click at [289, 213] on div "button" at bounding box center [287, 211] width 5 height 5
click at [514, 98] on div "Add Column" at bounding box center [415, 252] width 743 height 330
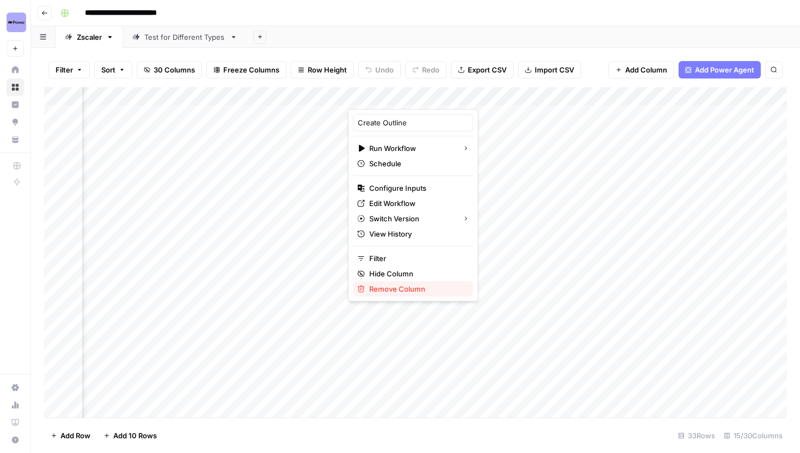
click at [398, 290] on span "Remove Column" at bounding box center [416, 288] width 95 height 11
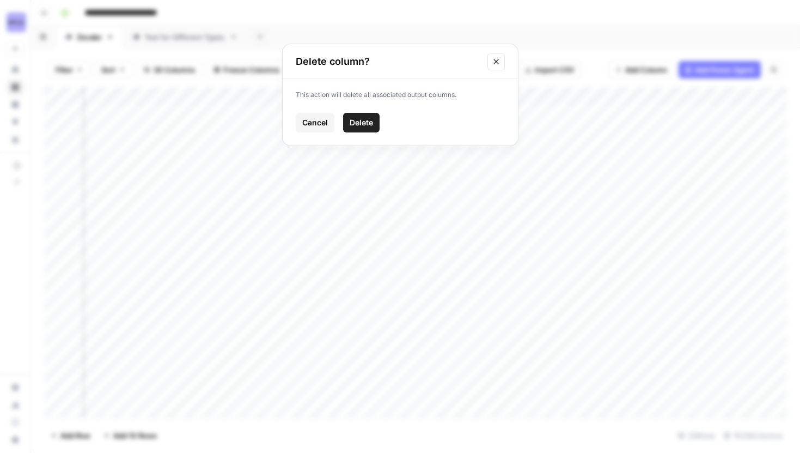
click at [354, 124] on span "Delete" at bounding box center [361, 122] width 23 height 11
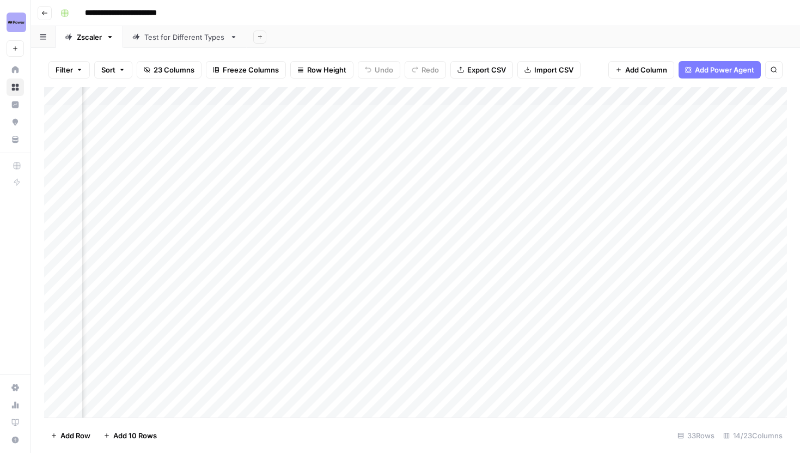
click at [148, 78] on div "Filter Sort 23 Columns Freeze Columns Row Height Undo Redo Export CSV Import CS…" at bounding box center [415, 69] width 743 height 35
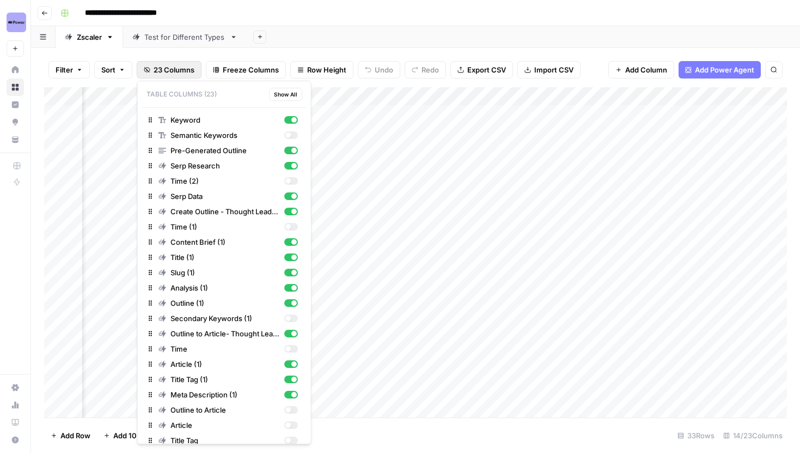
click at [153, 72] on button "23 Columns" at bounding box center [169, 69] width 65 height 17
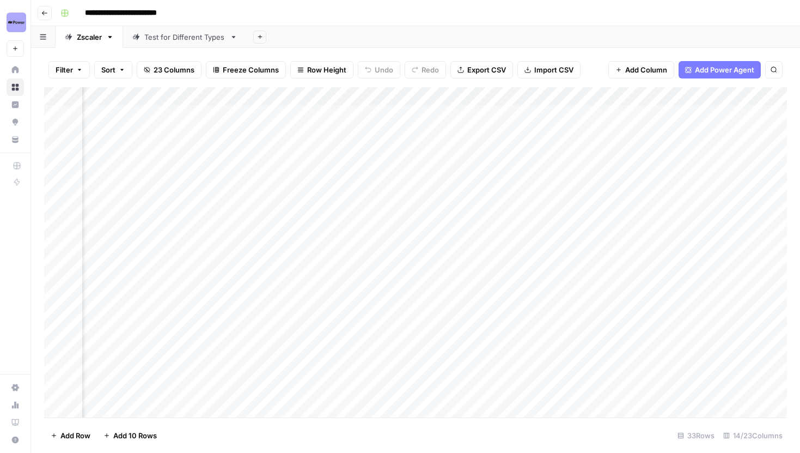
click at [192, 56] on div "Filter Sort 23 Columns Freeze Columns Row Height Undo Redo Export CSV Import CS…" at bounding box center [415, 69] width 743 height 35
click at [473, 100] on div "Add Column" at bounding box center [415, 252] width 743 height 330
click at [472, 124] on input "Content Brief (1)" at bounding box center [464, 122] width 111 height 11
type input "Content Brief"
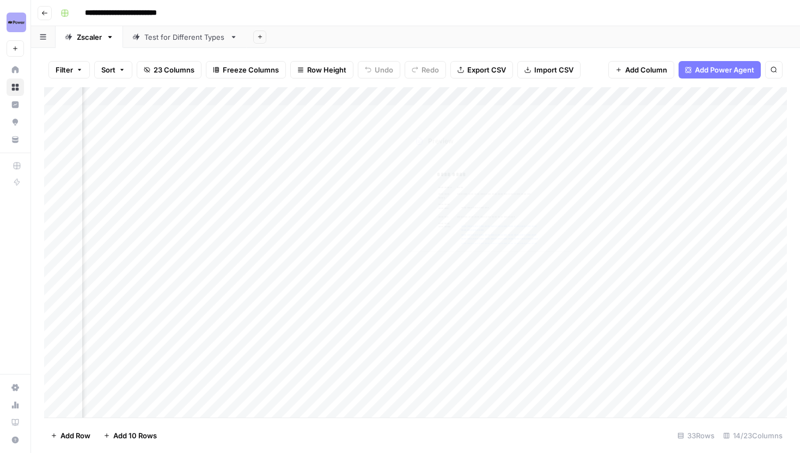
click at [541, 91] on div "Add Column" at bounding box center [415, 252] width 743 height 330
click at [536, 122] on input "Title (1)" at bounding box center [562, 122] width 111 height 11
type input "Title"
click at [642, 99] on div "Add Column" at bounding box center [415, 252] width 743 height 330
click at [634, 122] on input "Slug (1)" at bounding box center [660, 122] width 111 height 11
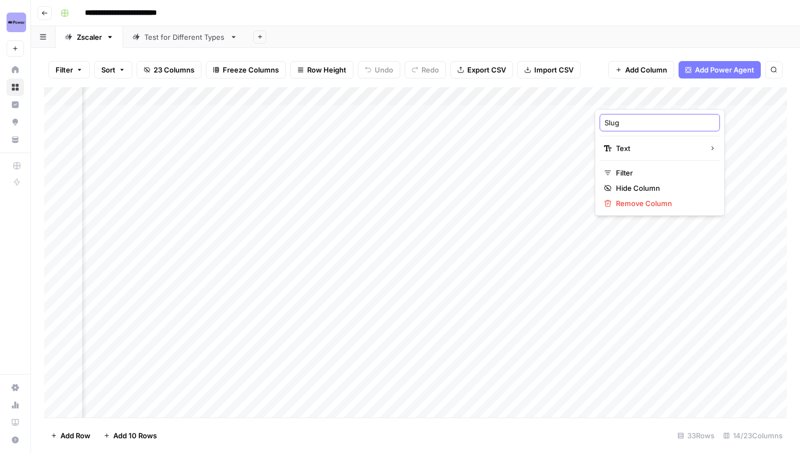
type input "Slug"
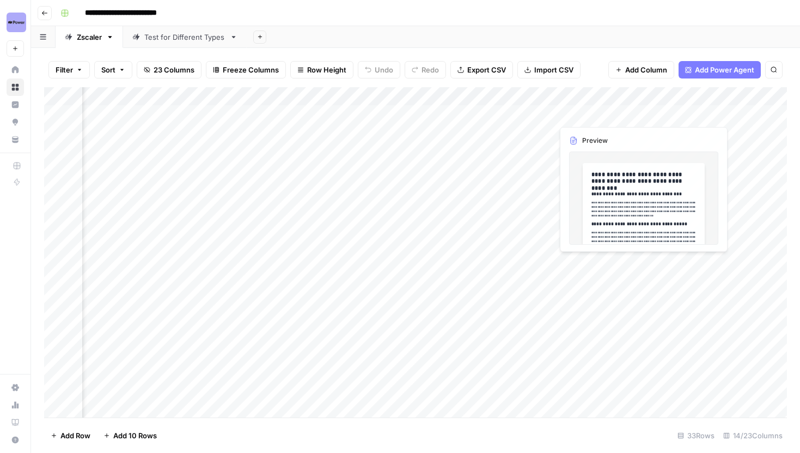
click at [613, 98] on div "Add Column" at bounding box center [415, 252] width 743 height 330
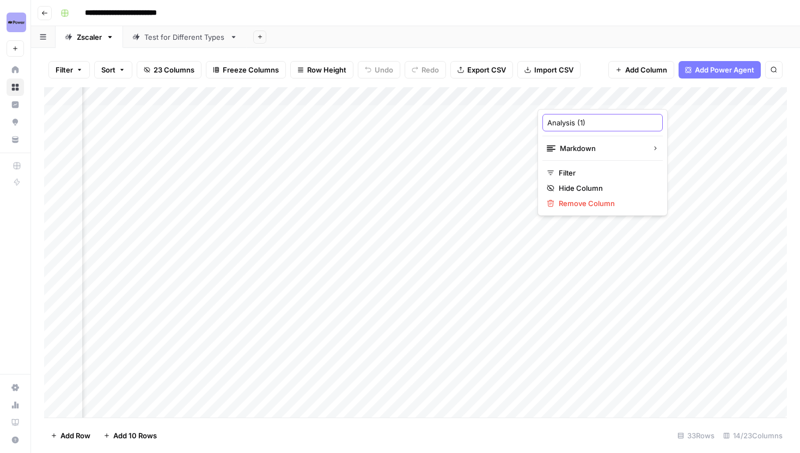
click at [592, 119] on input "Analysis (1)" at bounding box center [602, 122] width 111 height 11
type input "Analysis"
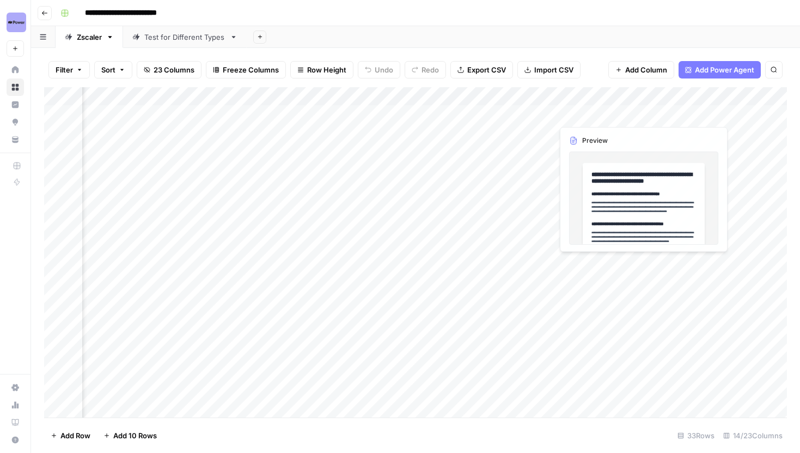
click at [681, 95] on div "Add Column" at bounding box center [415, 252] width 743 height 330
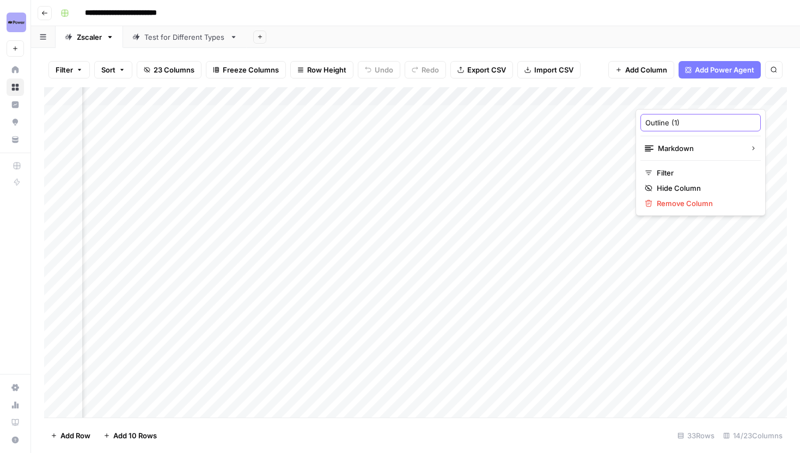
click at [683, 121] on input "Outline (1)" at bounding box center [701, 122] width 111 height 11
type input "Outline"
click at [599, 99] on div "Add Column" at bounding box center [415, 252] width 743 height 330
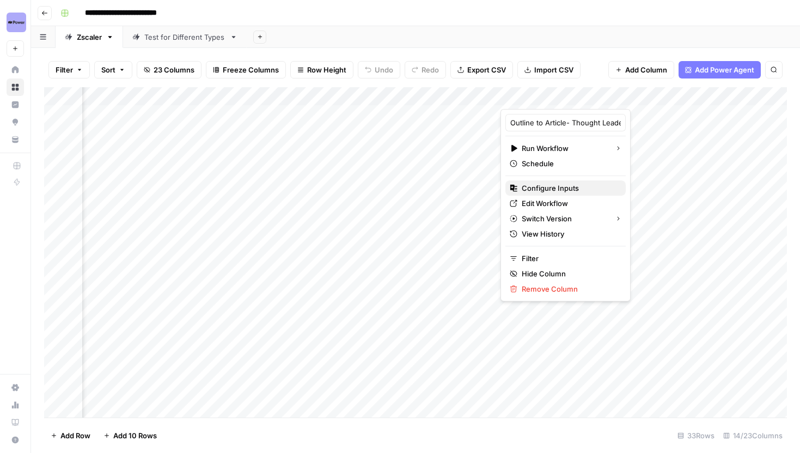
click at [561, 185] on span "Configure Inputs" at bounding box center [569, 187] width 95 height 11
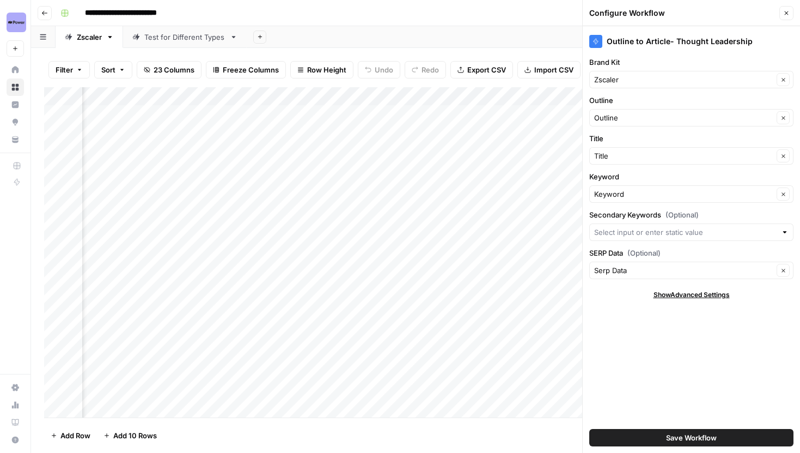
click at [782, 12] on button "Close" at bounding box center [787, 13] width 14 height 14
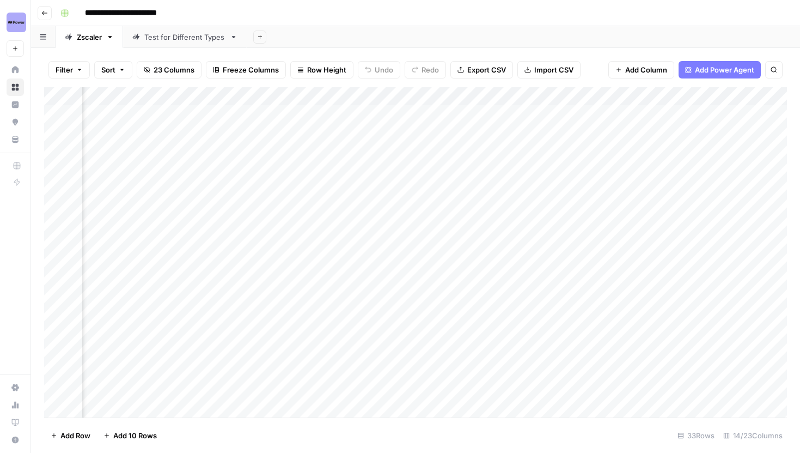
click at [171, 36] on div "Test for Different Types" at bounding box center [184, 37] width 81 height 11
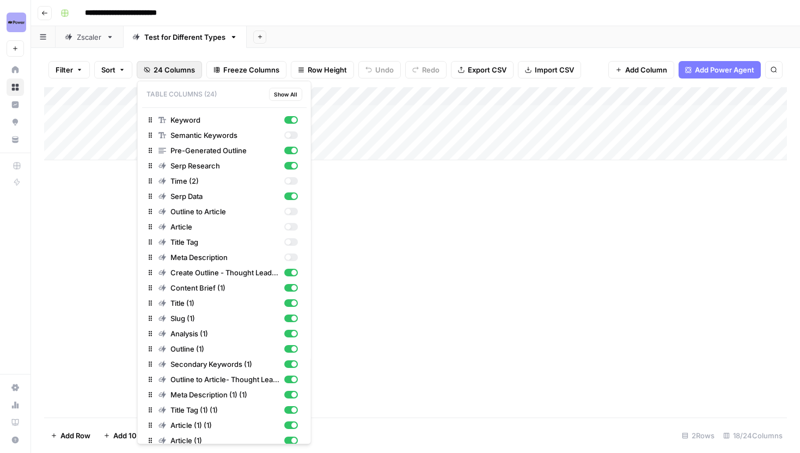
click at [154, 73] on span "24 Columns" at bounding box center [174, 69] width 41 height 11
click at [287, 211] on div "button" at bounding box center [287, 211] width 5 height 5
click at [620, 95] on div "Add Column" at bounding box center [415, 123] width 743 height 73
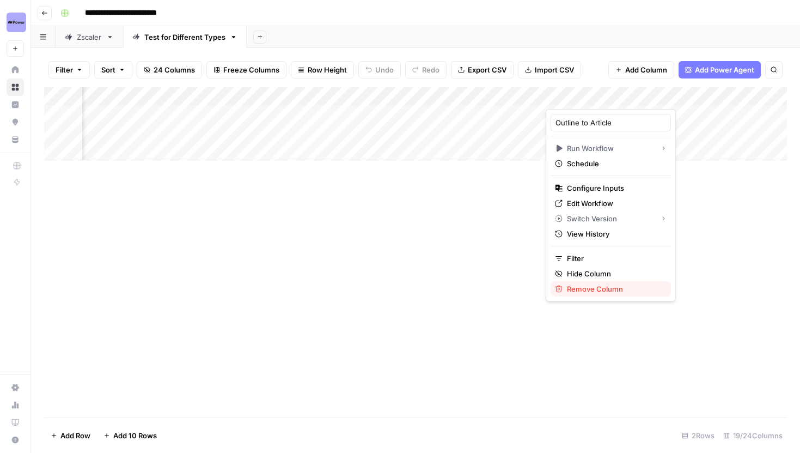
click at [591, 293] on span "Remove Column" at bounding box center [614, 288] width 95 height 11
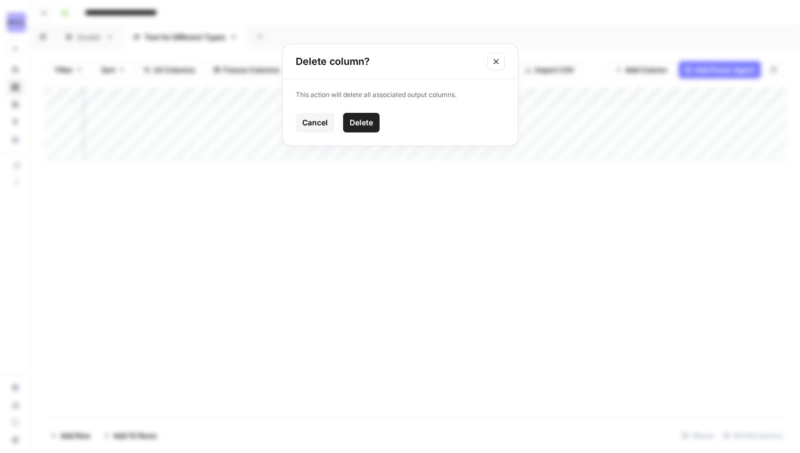
click at [364, 125] on span "Delete" at bounding box center [361, 122] width 23 height 11
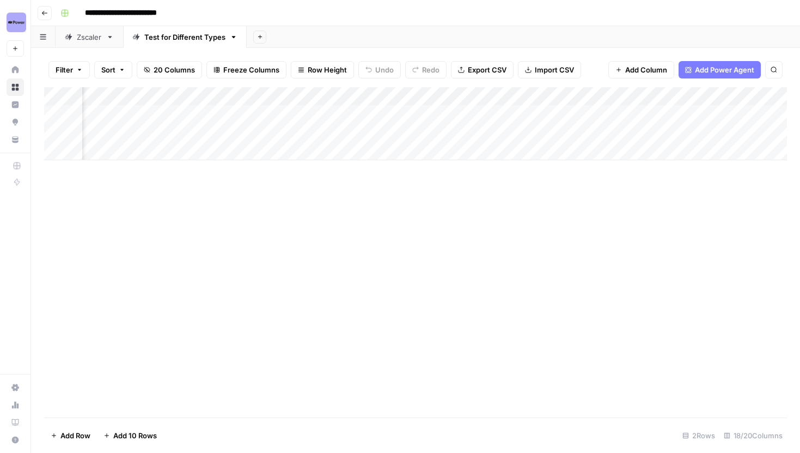
scroll to position [0, 543]
click at [484, 94] on div "Add Column" at bounding box center [415, 123] width 743 height 73
click at [472, 120] on input "Content Brief (1)" at bounding box center [473, 122] width 111 height 11
type input "Content Brief"
click at [550, 101] on div "Add Column" at bounding box center [415, 123] width 743 height 73
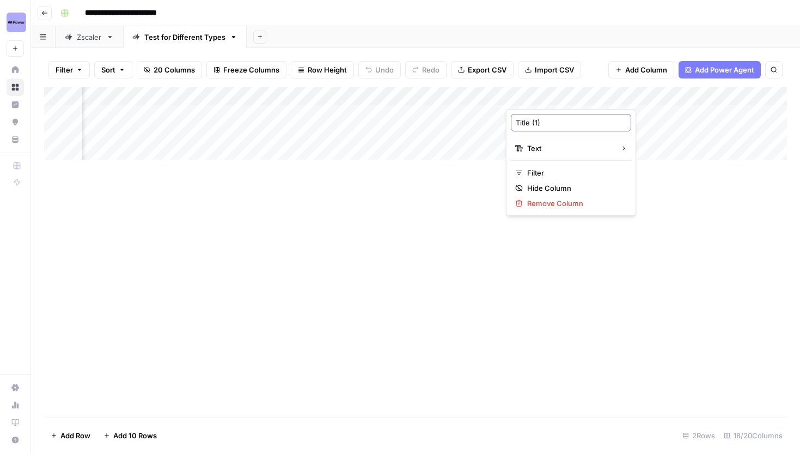
click at [553, 121] on input "Title (1)" at bounding box center [571, 122] width 111 height 11
type input "Title"
click at [652, 94] on div "Add Column" at bounding box center [415, 123] width 743 height 73
click at [648, 120] on input "Slug (1)" at bounding box center [669, 122] width 111 height 11
type input "Slug"
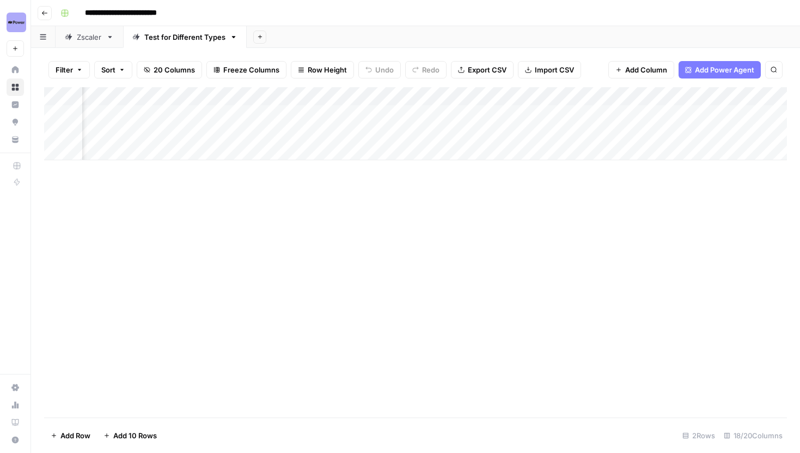
scroll to position [0, 714]
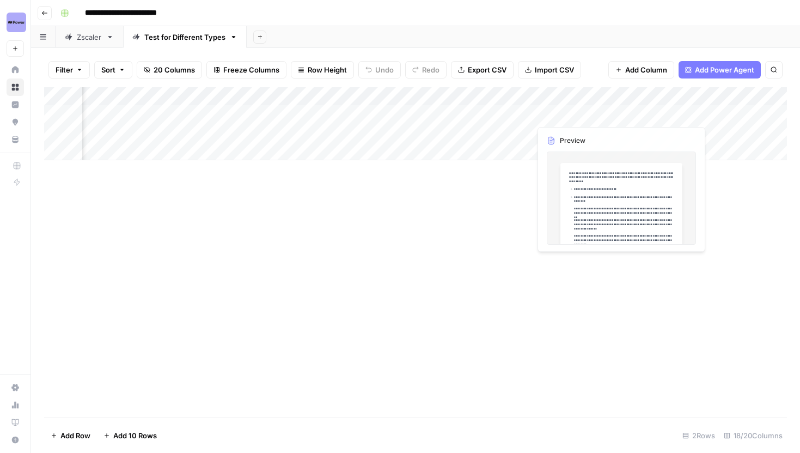
click at [589, 101] on div "Add Column" at bounding box center [415, 123] width 743 height 73
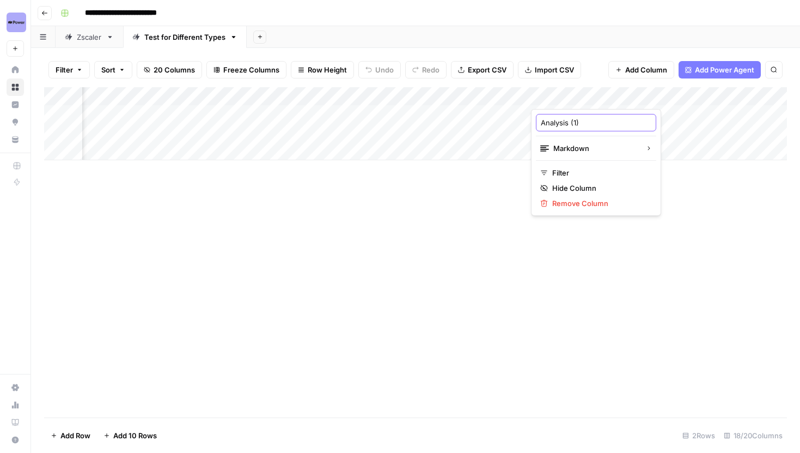
click at [593, 118] on input "Analysis (1)" at bounding box center [596, 122] width 111 height 11
type input "Analysis"
click at [585, 99] on div "Add Column" at bounding box center [415, 123] width 743 height 73
click at [571, 130] on div "Outline (1)" at bounding box center [578, 122] width 120 height 17
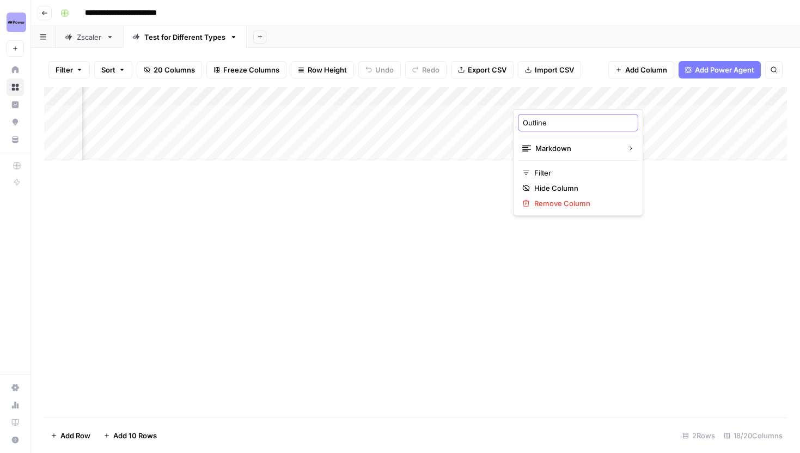
type input "Outline"
click at [334, 96] on div "Add Column" at bounding box center [415, 123] width 743 height 73
click at [160, 62] on button "20 Columns" at bounding box center [169, 69] width 65 height 17
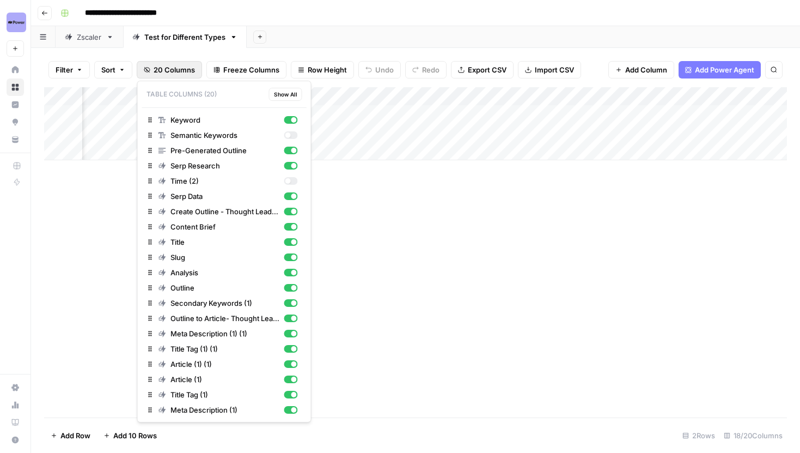
click at [426, 245] on div "Add Column" at bounding box center [415, 252] width 743 height 330
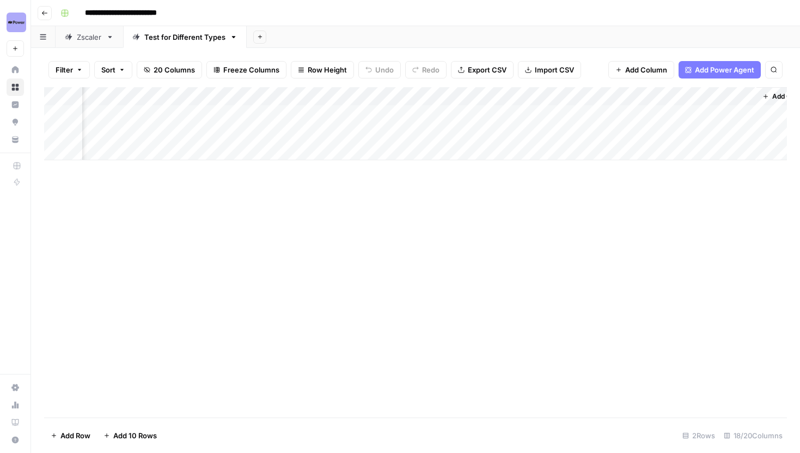
scroll to position [0, 1563]
click at [172, 113] on div "Add Column" at bounding box center [415, 123] width 743 height 73
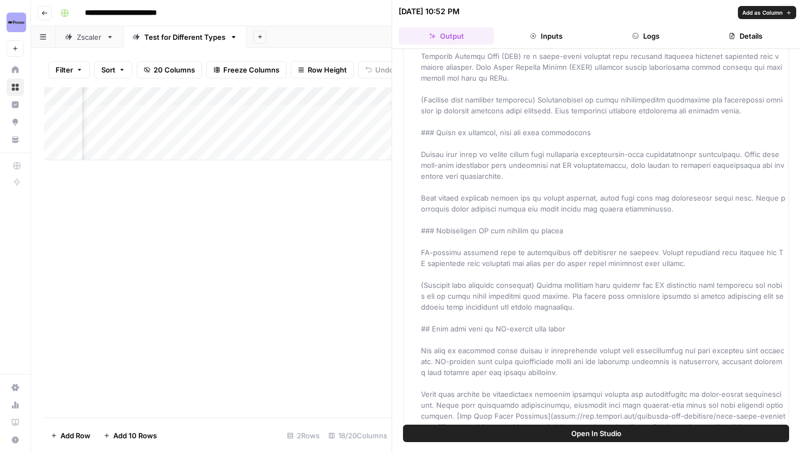
scroll to position [2169, 0]
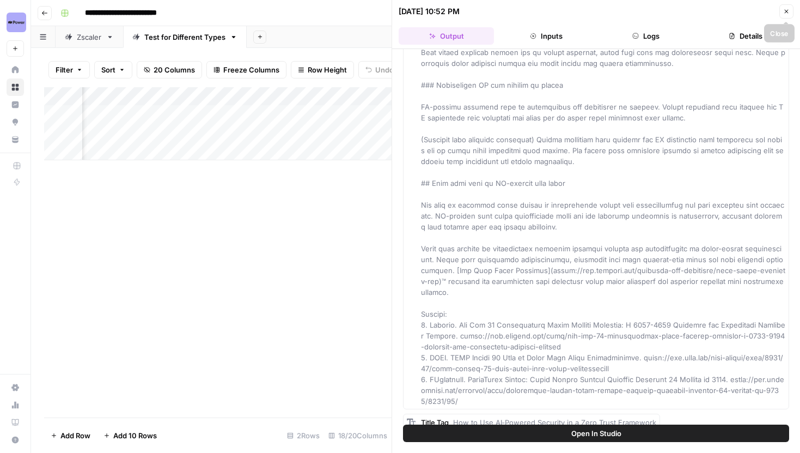
click at [787, 11] on icon "button" at bounding box center [787, 12] width 4 height 4
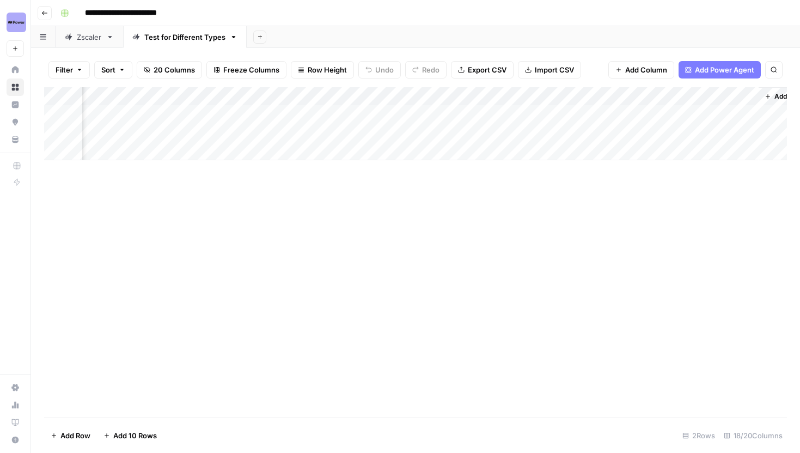
click at [257, 96] on div "Add Column" at bounding box center [415, 123] width 743 height 73
click at [224, 202] on span "Remove Column" at bounding box center [238, 203] width 95 height 11
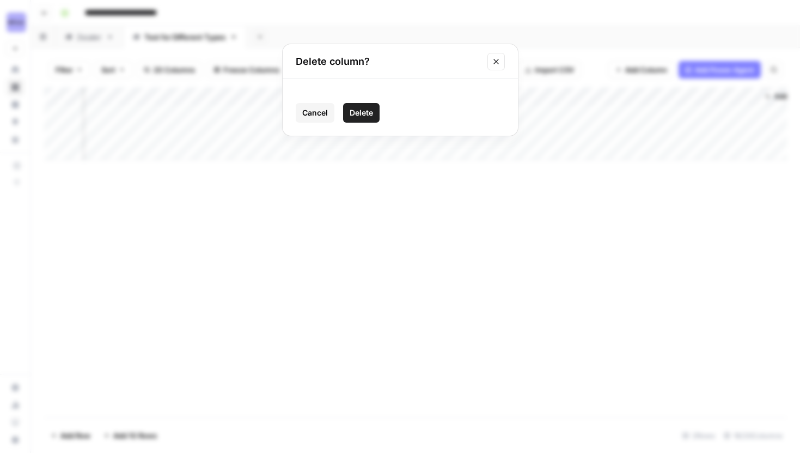
click at [373, 108] on span "Delete" at bounding box center [361, 112] width 23 height 11
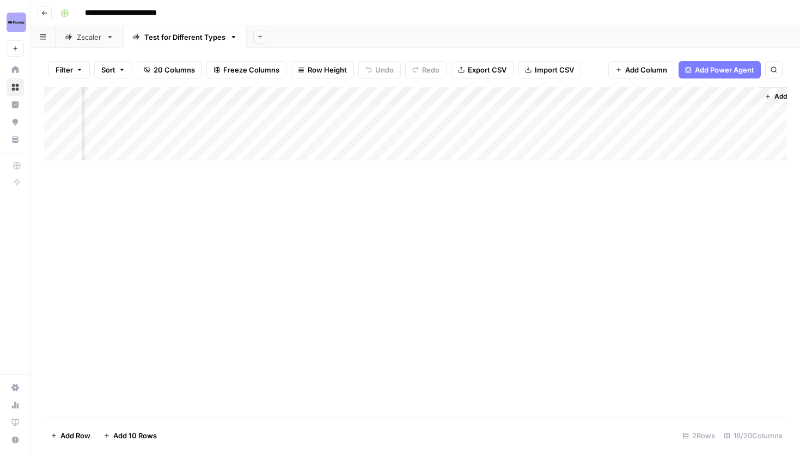
scroll to position [0, 1522]
click at [325, 96] on div "Add Column" at bounding box center [415, 123] width 743 height 73
click at [291, 201] on span "Remove Column" at bounding box center [304, 203] width 95 height 11
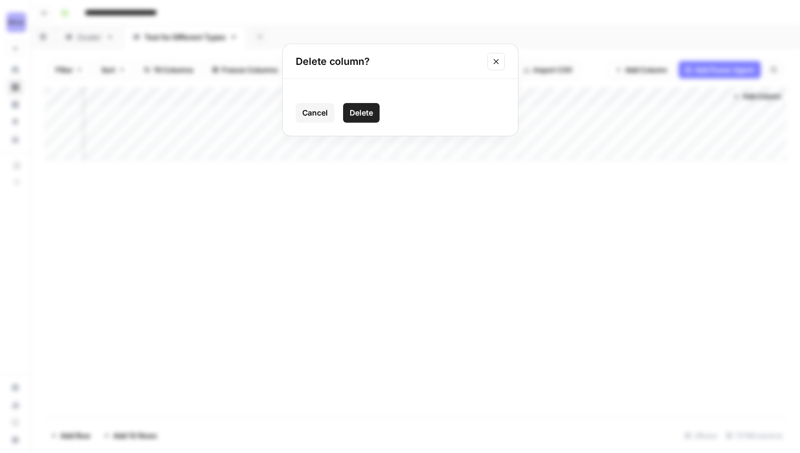
click at [380, 110] on div "Cancel Delete" at bounding box center [400, 113] width 209 height 20
click at [370, 110] on span "Delete" at bounding box center [361, 112] width 23 height 11
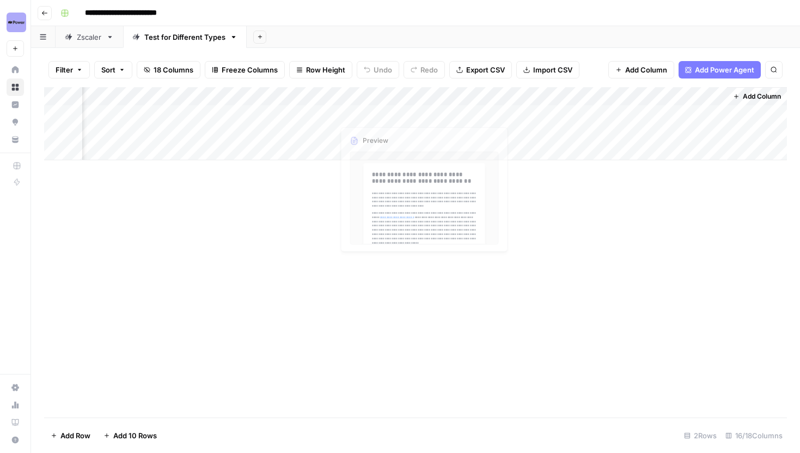
scroll to position [0, 1424]
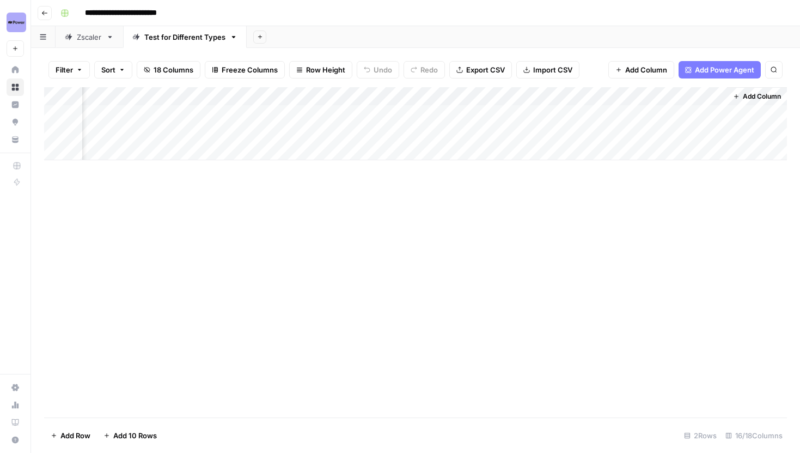
click at [425, 92] on div "Add Column" at bounding box center [415, 123] width 743 height 73
click at [391, 197] on button "Remove Column" at bounding box center [399, 203] width 120 height 15
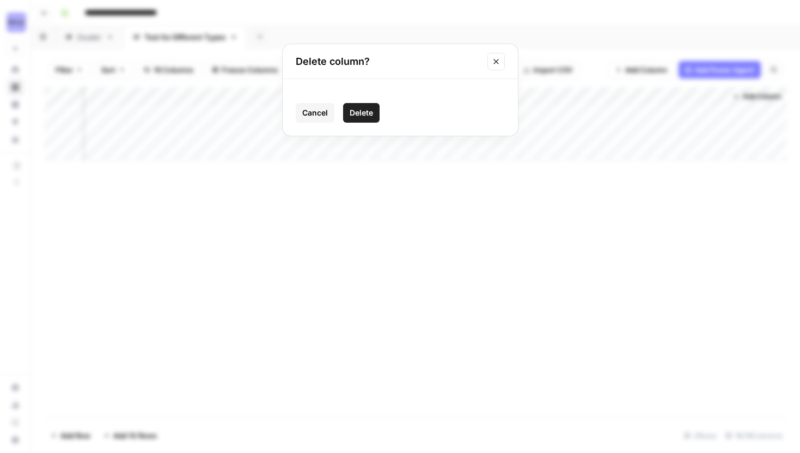
click at [369, 115] on span "Delete" at bounding box center [361, 112] width 23 height 11
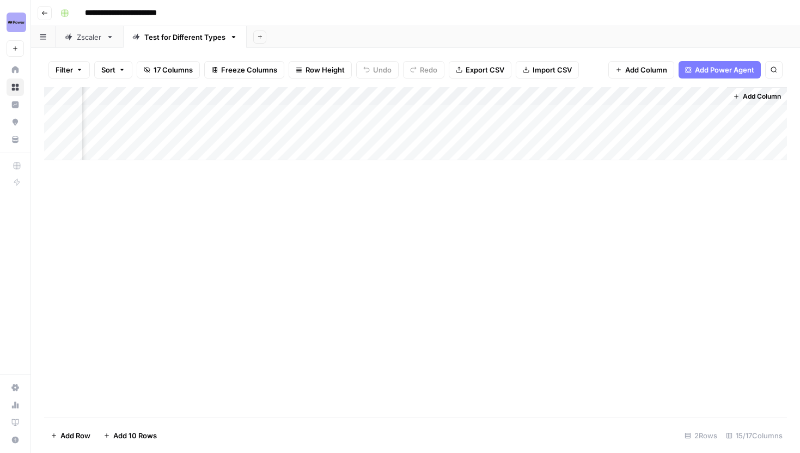
scroll to position [0, 1326]
click at [518, 98] on div "Add Column" at bounding box center [415, 123] width 743 height 73
click at [484, 198] on span "Remove Column" at bounding box center [500, 203] width 95 height 11
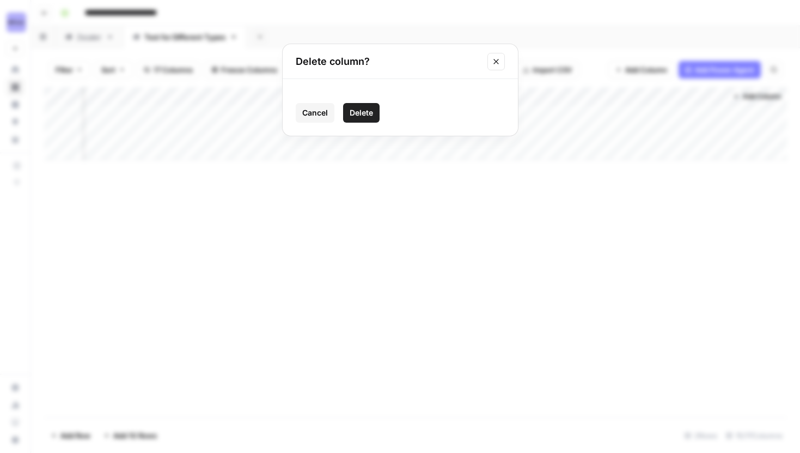
click at [377, 118] on button "Delete" at bounding box center [361, 113] width 36 height 20
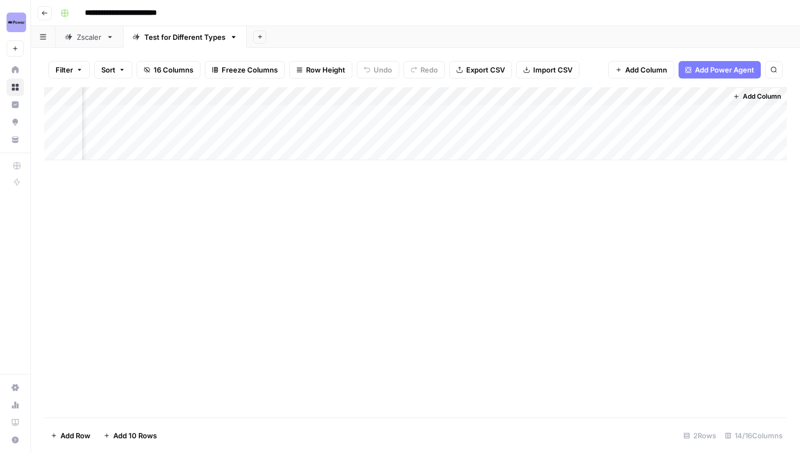
scroll to position [0, 1228]
click at [620, 94] on div "Add Column" at bounding box center [415, 123] width 743 height 73
click at [568, 205] on span "Remove Column" at bounding box center [598, 203] width 95 height 11
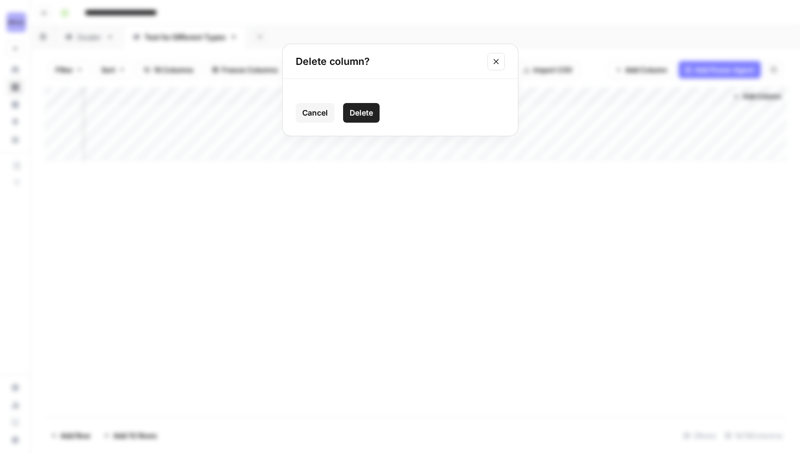
click at [356, 115] on span "Delete" at bounding box center [361, 112] width 23 height 11
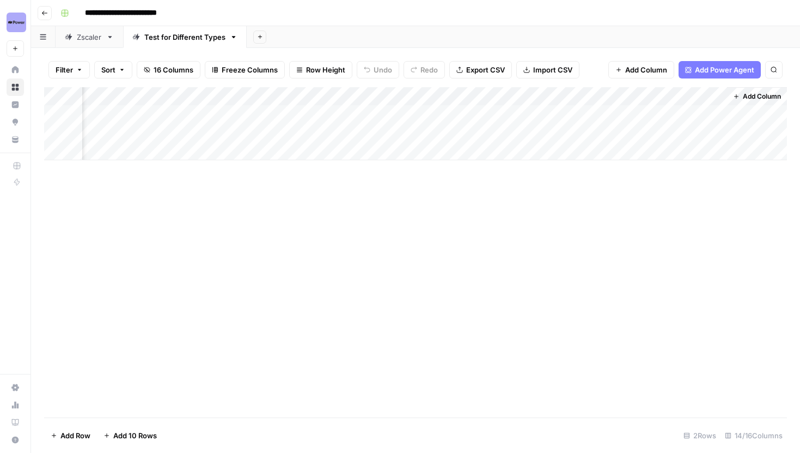
scroll to position [0, 1130]
click at [715, 97] on div "Add Column" at bounding box center [415, 123] width 743 height 73
click at [685, 199] on span "Remove Column" at bounding box center [696, 203] width 95 height 11
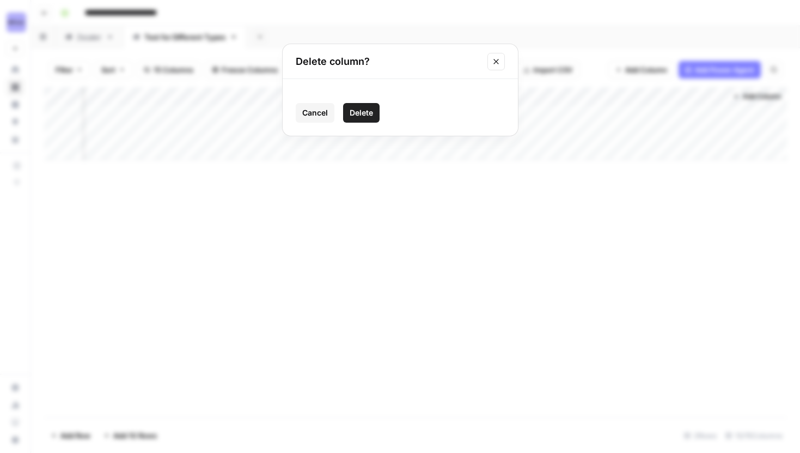
click at [349, 96] on div "Cancel Delete" at bounding box center [400, 107] width 235 height 57
click at [352, 105] on button "Delete" at bounding box center [361, 113] width 36 height 20
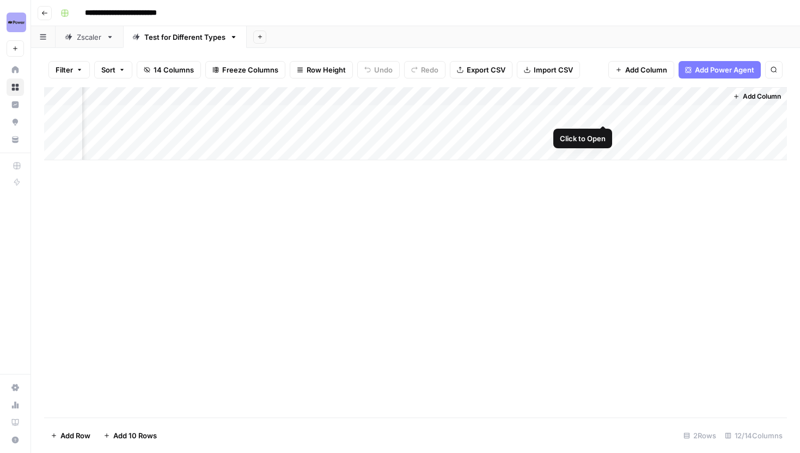
scroll to position [0, 1032]
click at [698, 116] on div "Add Column" at bounding box center [415, 123] width 743 height 73
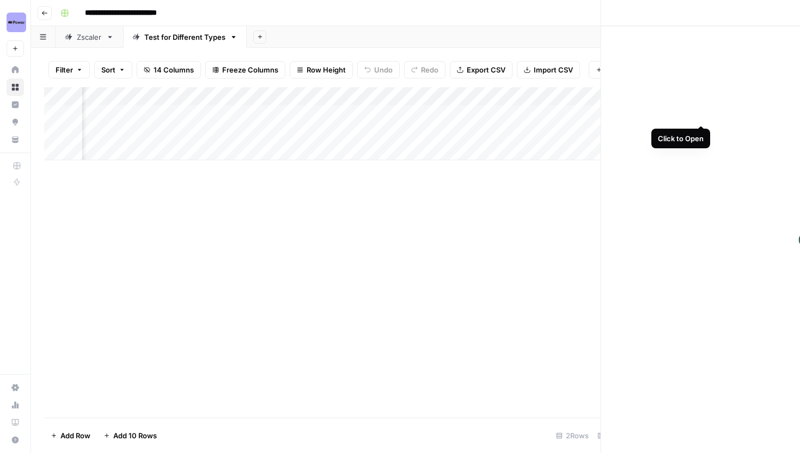
scroll to position [0, 1025]
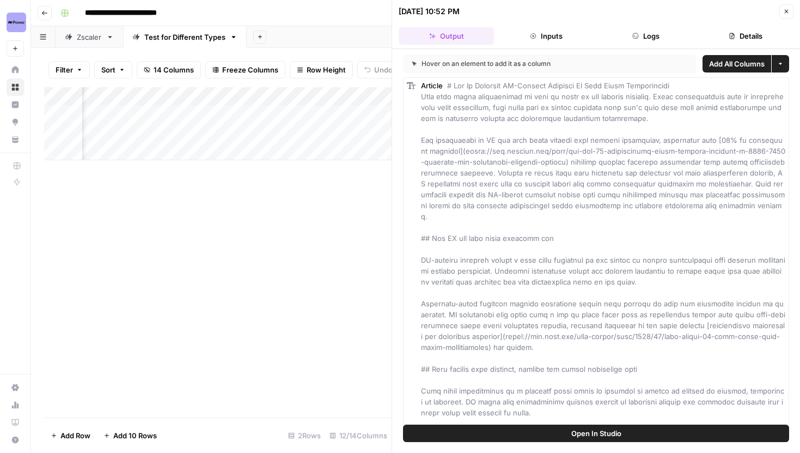
click at [741, 65] on span "Add All Columns" at bounding box center [737, 63] width 56 height 11
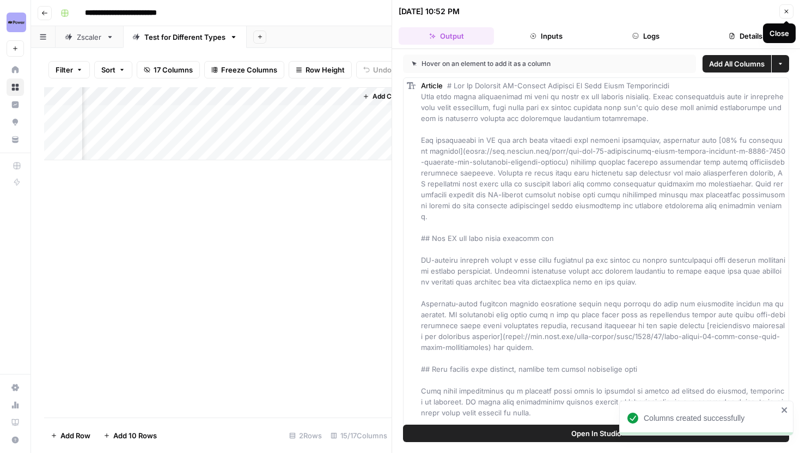
click at [785, 13] on icon "button" at bounding box center [787, 12] width 4 height 4
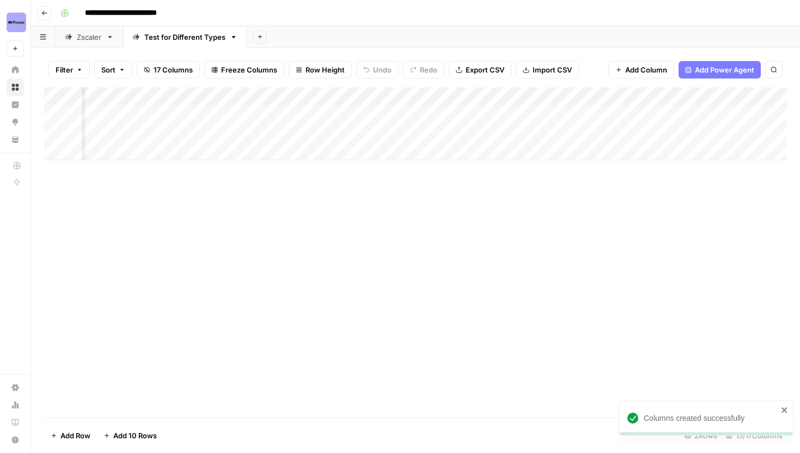
scroll to position [0, 575]
click at [87, 37] on div "Zscaler" at bounding box center [89, 37] width 25 height 11
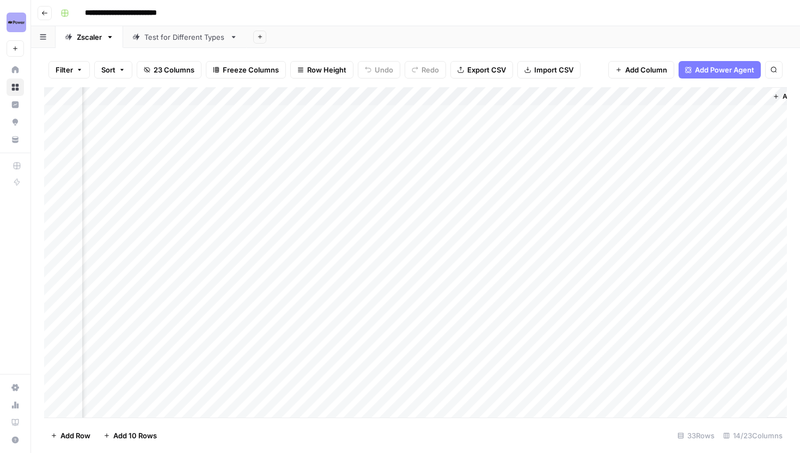
scroll to position [0, 1177]
click at [361, 96] on div "Add Column" at bounding box center [415, 252] width 743 height 330
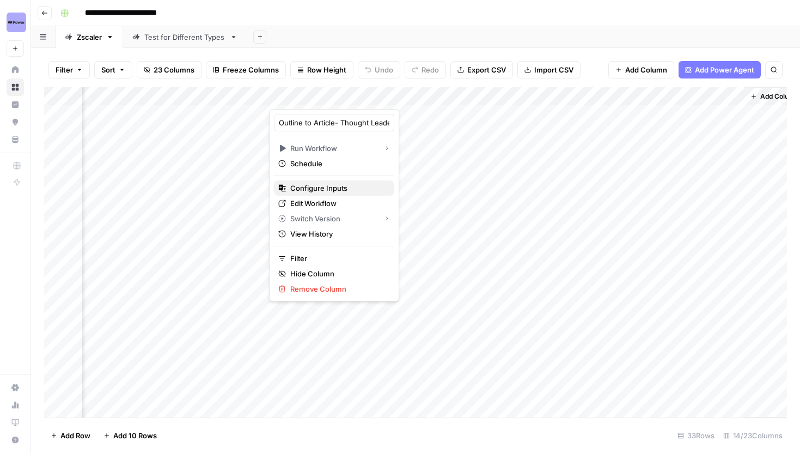
click at [327, 189] on span "Configure Inputs" at bounding box center [337, 187] width 95 height 11
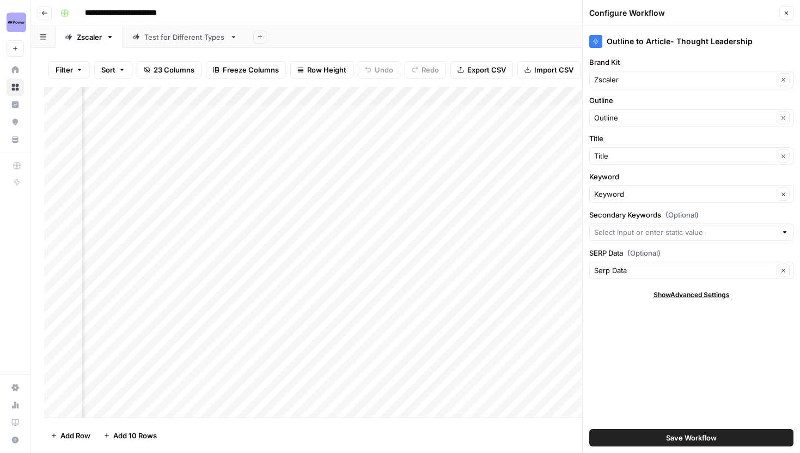
scroll to position [0, 502]
click at [663, 439] on button "Save Workflow" at bounding box center [691, 437] width 204 height 17
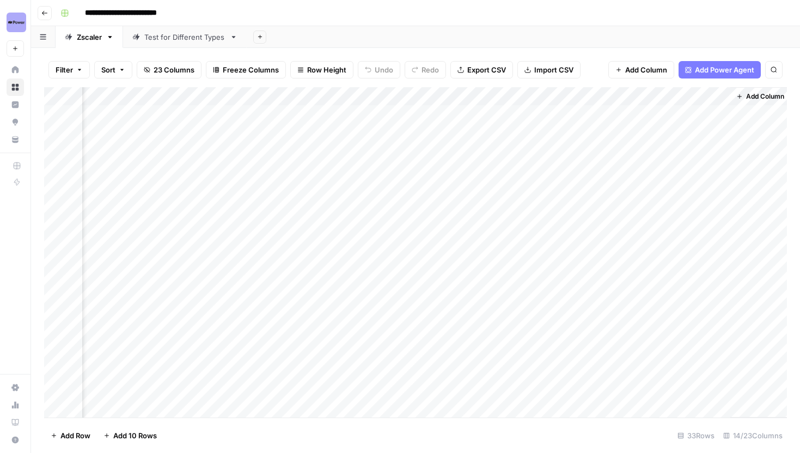
scroll to position [0, 1195]
click at [498, 93] on div "Add Column" at bounding box center [415, 252] width 743 height 330
click at [485, 126] on input "Article (1)" at bounding box center [497, 122] width 111 height 11
type input "Article"
click at [580, 93] on div "Add Column" at bounding box center [415, 252] width 743 height 330
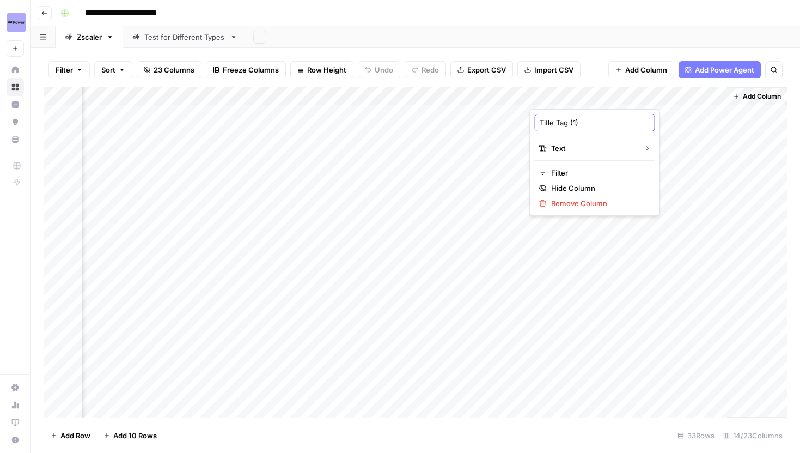
click at [595, 118] on input "Title Tag (1)" at bounding box center [595, 122] width 111 height 11
type input "Title Tag"
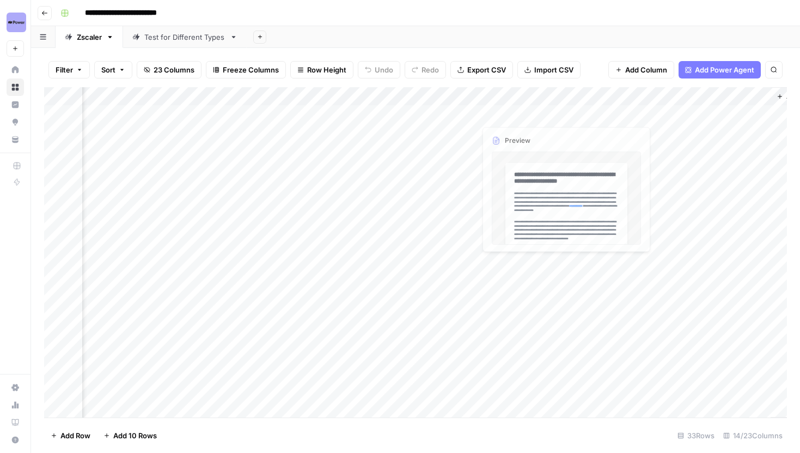
click at [534, 96] on div "Add Column" at bounding box center [415, 252] width 743 height 330
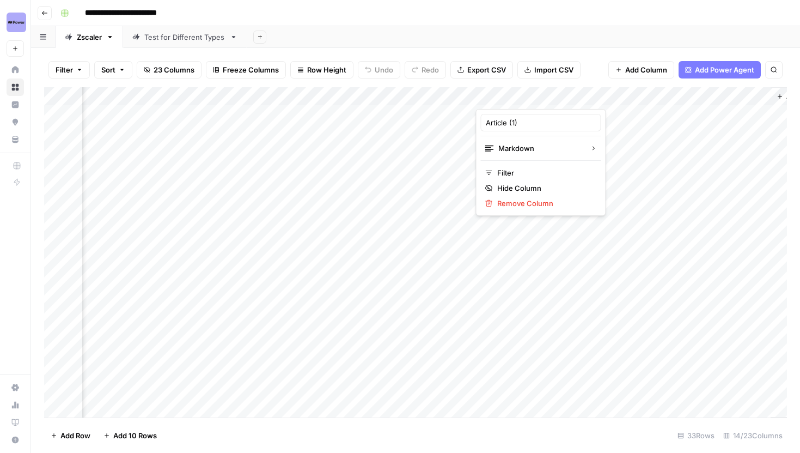
click at [532, 129] on div "Article (1)" at bounding box center [541, 122] width 120 height 17
type input "Article"
click at [542, 96] on div "Add Column" at bounding box center [415, 252] width 743 height 330
click at [168, 68] on span "23 Columns" at bounding box center [174, 69] width 41 height 11
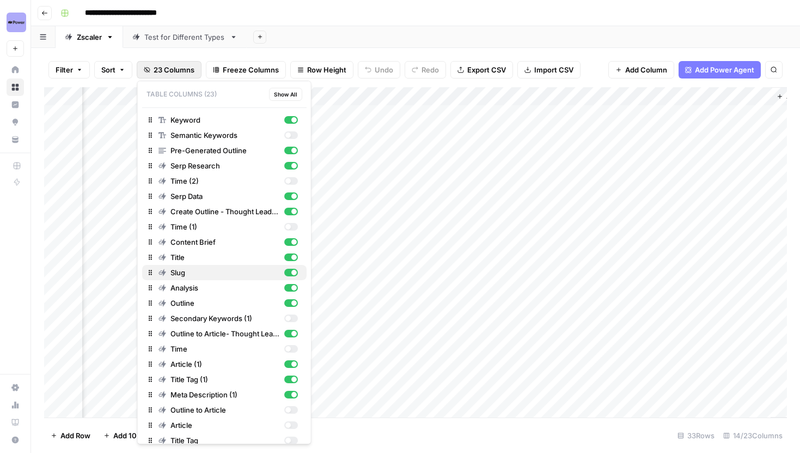
scroll to position [24, 0]
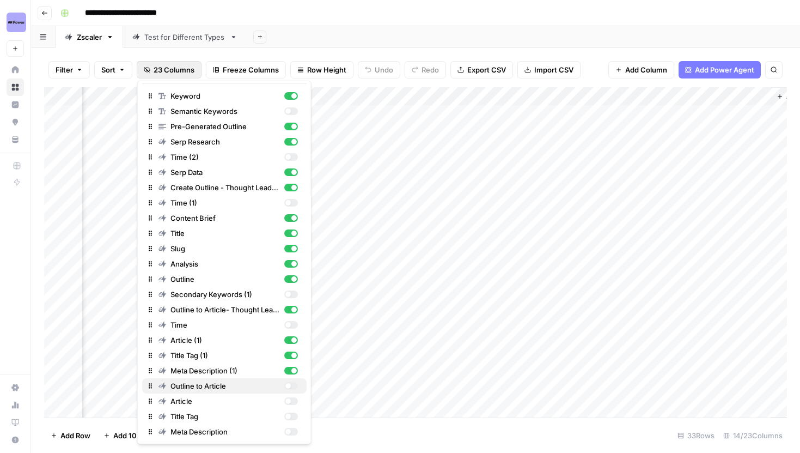
click at [289, 383] on div "button" at bounding box center [287, 385] width 5 height 5
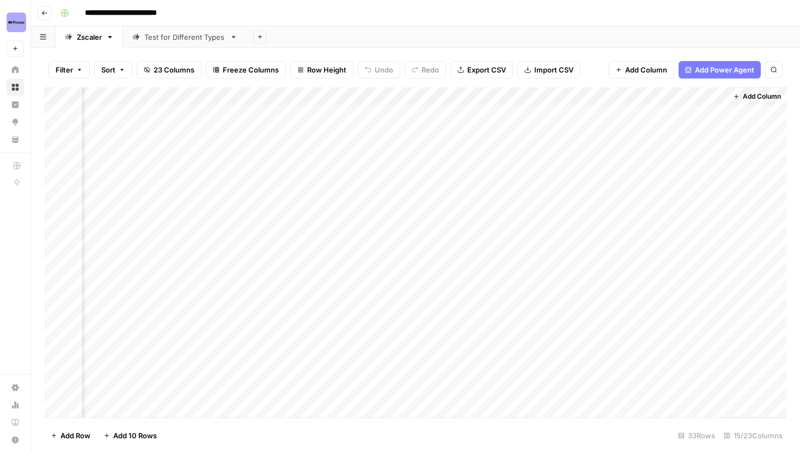
click at [706, 95] on div "Add Column" at bounding box center [415, 252] width 743 height 330
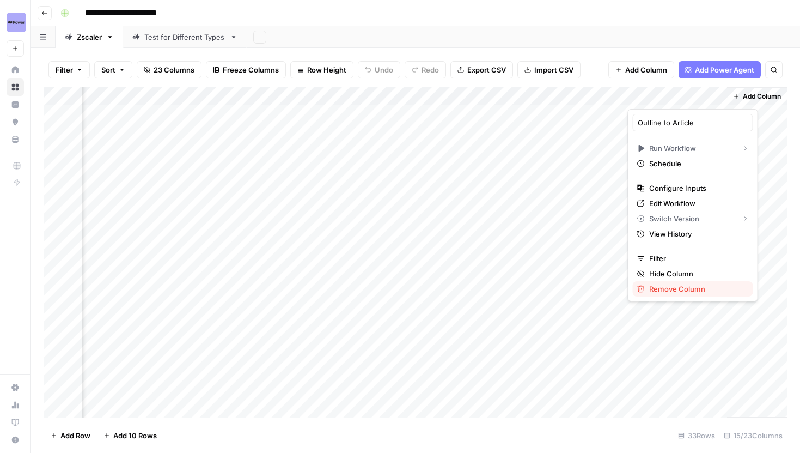
click at [681, 285] on span "Remove Column" at bounding box center [696, 288] width 95 height 11
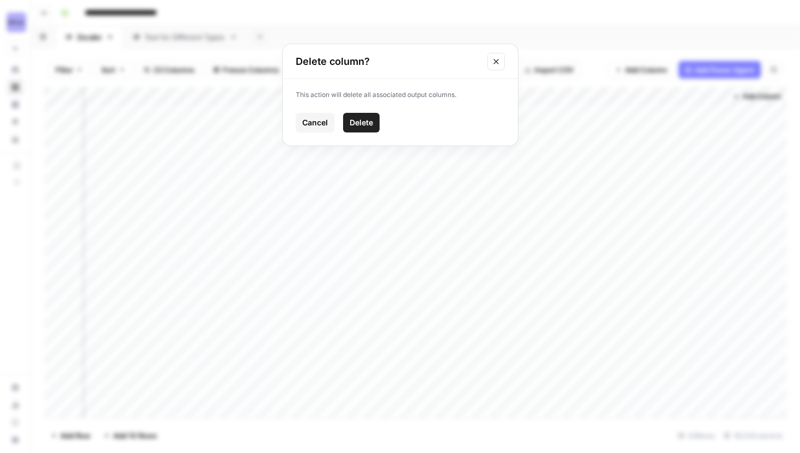
click at [366, 124] on span "Delete" at bounding box center [361, 122] width 23 height 11
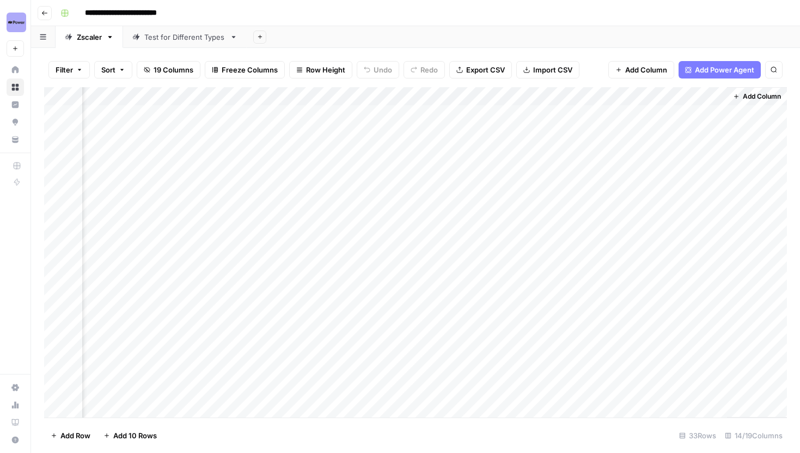
scroll to position [0, 1195]
click at [489, 93] on div "Add Column" at bounding box center [415, 252] width 743 height 330
click at [480, 120] on input "Article (1)" at bounding box center [497, 122] width 111 height 11
type input "Article"
click at [583, 96] on div "Add Column" at bounding box center [415, 252] width 743 height 330
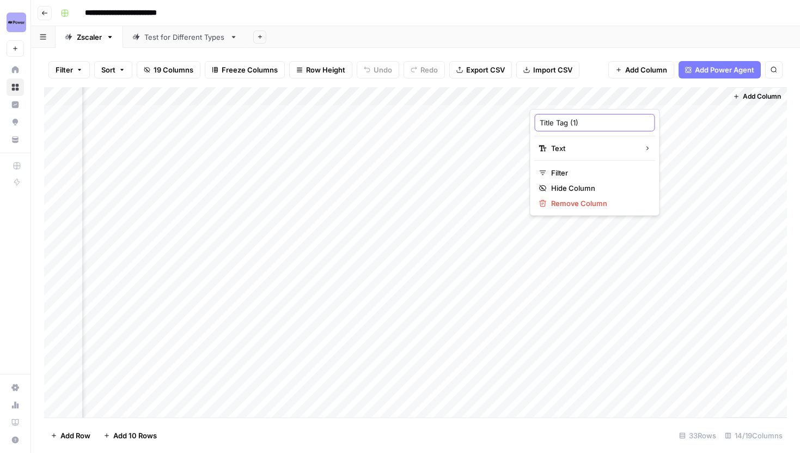
click at [586, 124] on input "Title Tag (1)" at bounding box center [595, 122] width 111 height 11
type input "Title Tag"
click at [662, 98] on div "Add Column" at bounding box center [415, 252] width 743 height 330
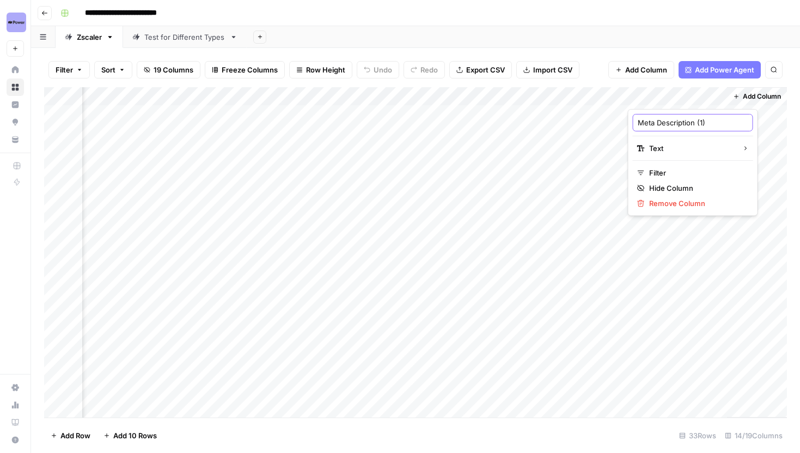
click at [711, 122] on input "Meta Description (1)" at bounding box center [693, 122] width 111 height 11
type input "Meta Description"
click at [40, 14] on button "Go back" at bounding box center [45, 13] width 14 height 14
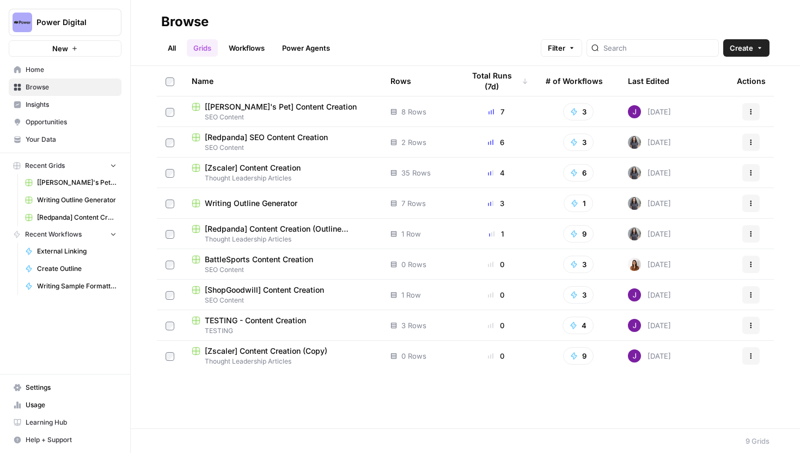
click at [270, 344] on td "[Zscaler] Content Creation (Copy) Thought Leadership Articles" at bounding box center [282, 355] width 199 height 31
click at [272, 351] on span "[Zscaler] Content Creation (Copy)" at bounding box center [266, 350] width 123 height 11
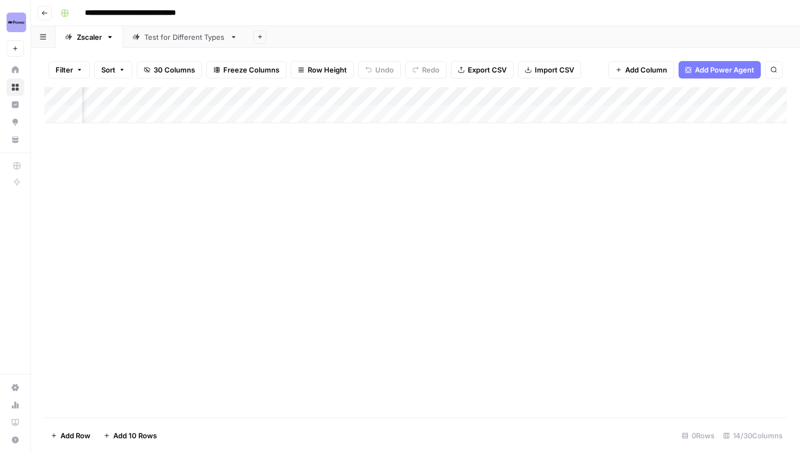
scroll to position [0, 622]
click at [312, 96] on div "Add Column" at bounding box center [415, 105] width 743 height 36
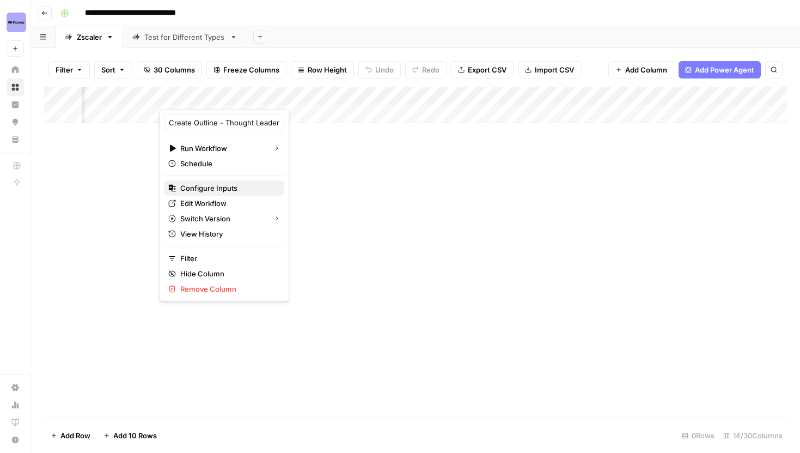
click at [218, 187] on span "Configure Inputs" at bounding box center [227, 187] width 95 height 11
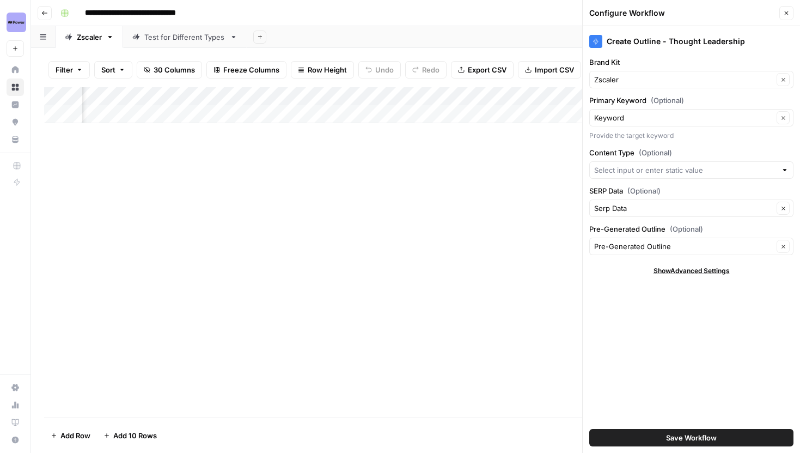
click at [786, 14] on icon "button" at bounding box center [787, 13] width 4 height 4
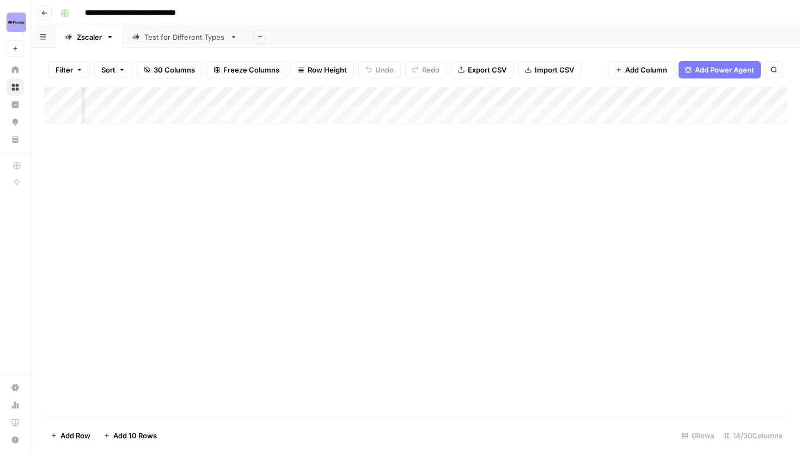
scroll to position [0, 898]
click at [708, 97] on div "Add Column" at bounding box center [415, 105] width 743 height 36
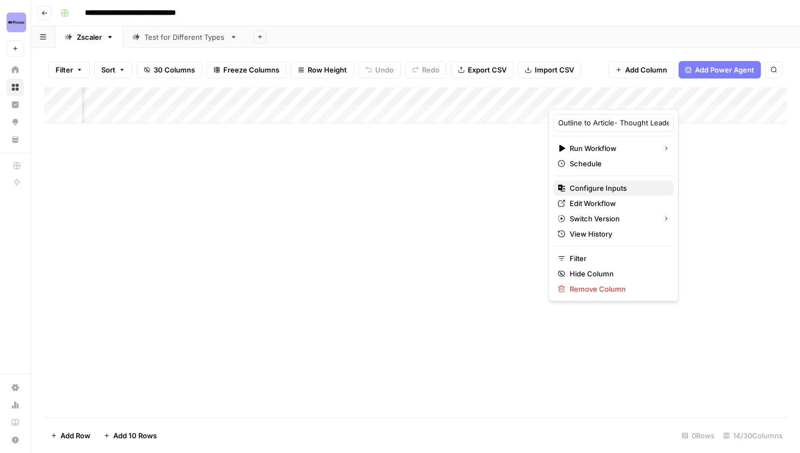
click at [598, 182] on span "Configure Inputs" at bounding box center [617, 187] width 95 height 11
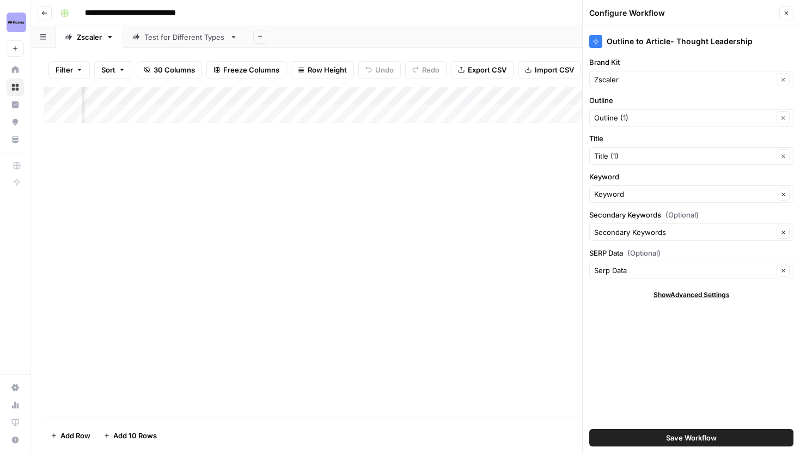
scroll to position [0, 1143]
click at [411, 100] on div "Add Column" at bounding box center [415, 105] width 743 height 36
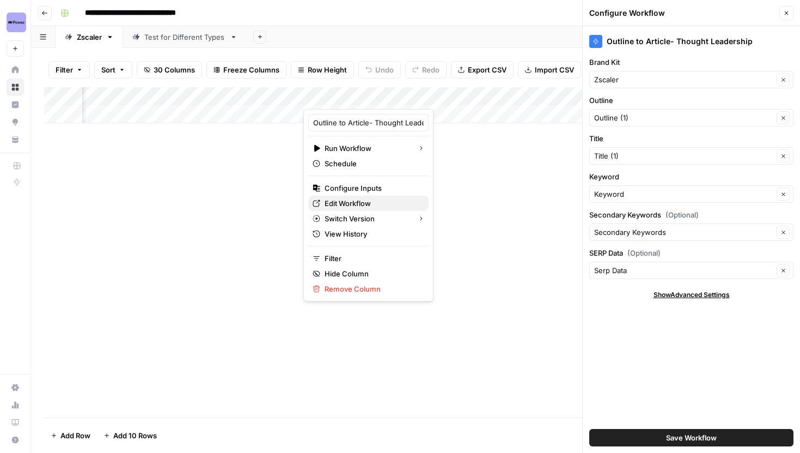
click at [360, 205] on span "Edit Workflow" at bounding box center [372, 203] width 95 height 11
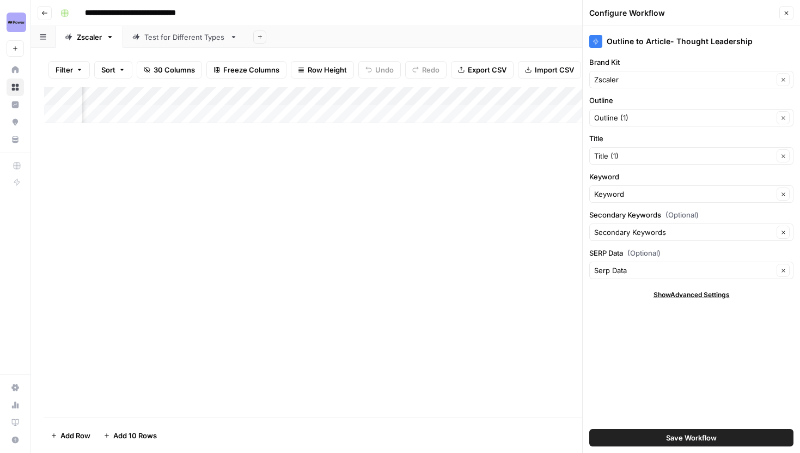
click at [392, 206] on div "Add Column" at bounding box center [415, 252] width 743 height 330
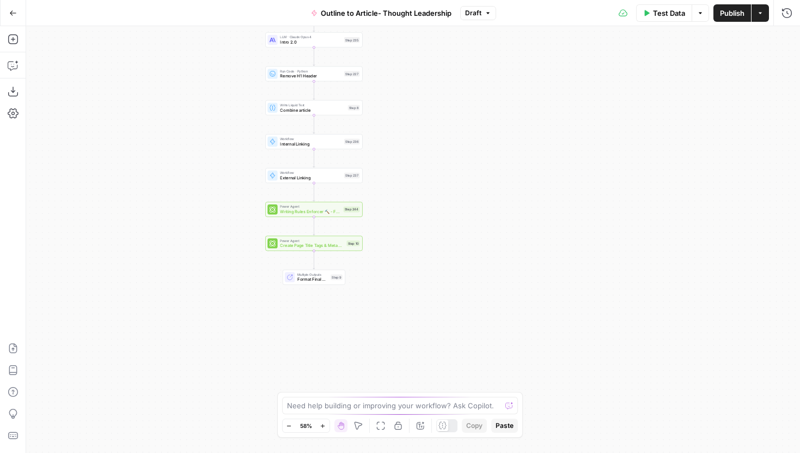
drag, startPoint x: 322, startPoint y: 282, endPoint x: 220, endPoint y: 128, distance: 184.6
click at [220, 128] on div "Workflow Input Settings Inputs LLM · Gemini 2.5 Pro Initial article draft Step …" at bounding box center [413, 239] width 774 height 427
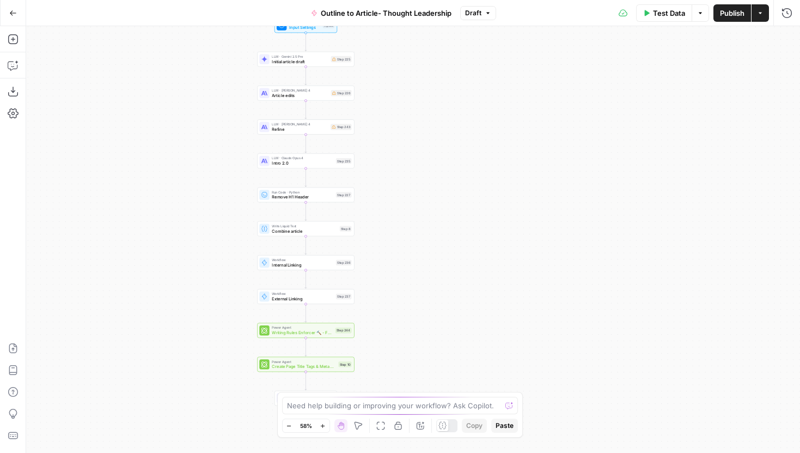
drag, startPoint x: 221, startPoint y: 148, endPoint x: 216, endPoint y: 283, distance: 135.7
click at [216, 283] on div "Workflow Input Settings Inputs LLM · Gemini 2.5 Pro Initial article draft Step …" at bounding box center [413, 239] width 774 height 427
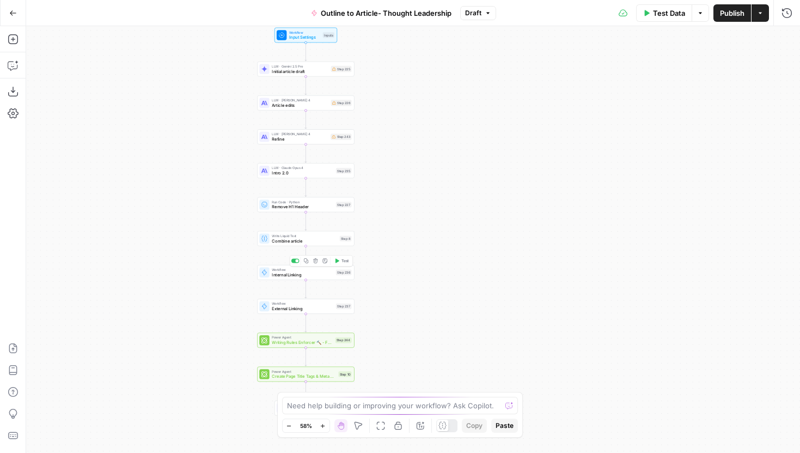
click at [292, 276] on span "Internal Linking" at bounding box center [303, 274] width 62 height 7
type input "Internal Linking - Thought Leadership"
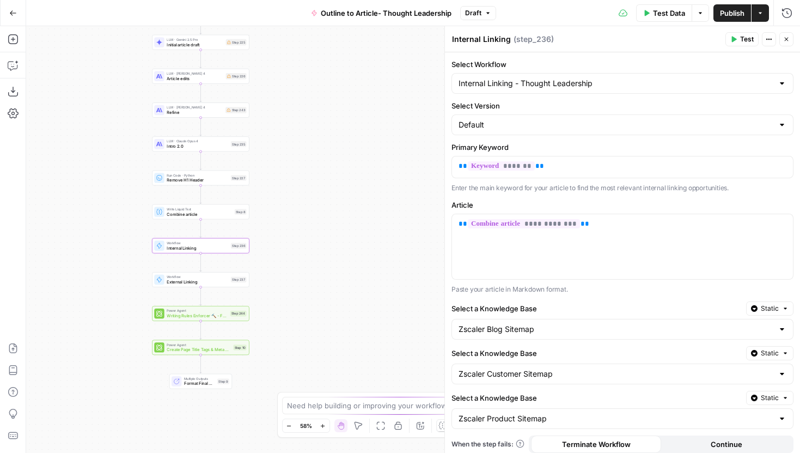
drag, startPoint x: 206, startPoint y: 250, endPoint x: 100, endPoint y: 223, distance: 109.5
click at [100, 223] on div "Workflow Input Settings Inputs LLM · Gemini 2.5 Pro Initial article draft Step …" at bounding box center [413, 239] width 774 height 427
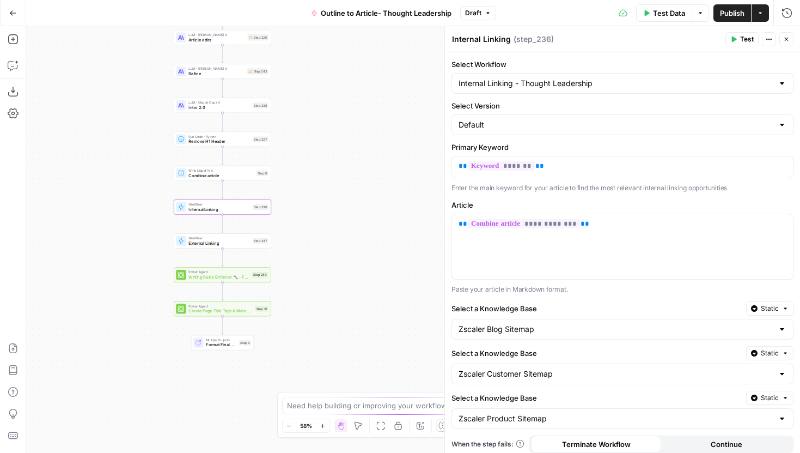
drag, startPoint x: 335, startPoint y: 165, endPoint x: 356, endPoint y: 126, distance: 44.6
click at [357, 126] on div "Workflow Input Settings Inputs LLM · Gemini 2.5 Pro Initial article draft Step …" at bounding box center [413, 239] width 774 height 427
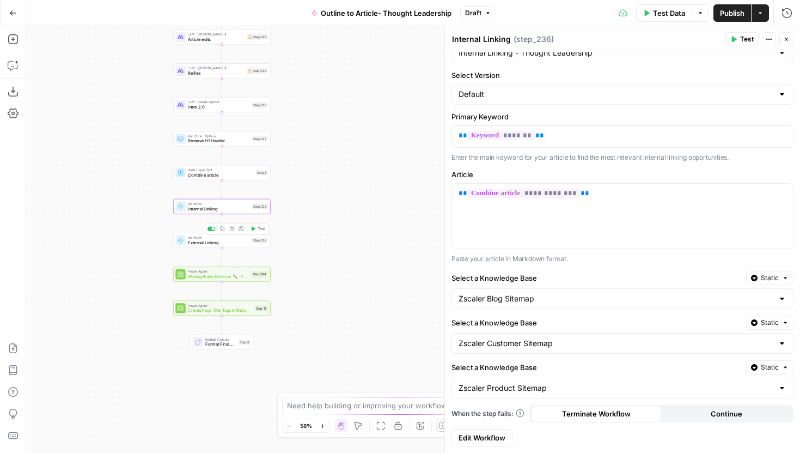
click at [239, 242] on span "External Linking" at bounding box center [219, 242] width 62 height 7
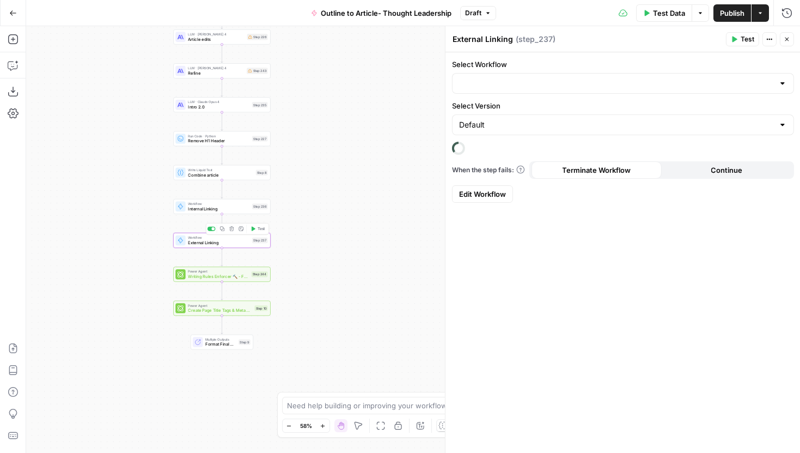
type input "External Linking - Thought Leadership"
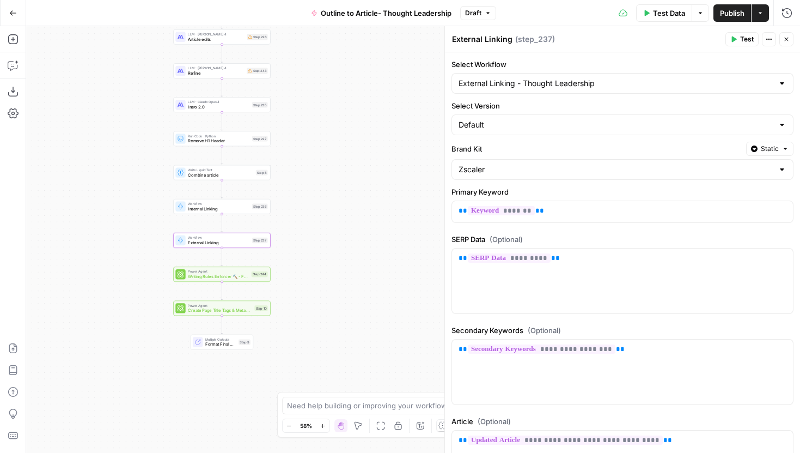
scroll to position [149, 0]
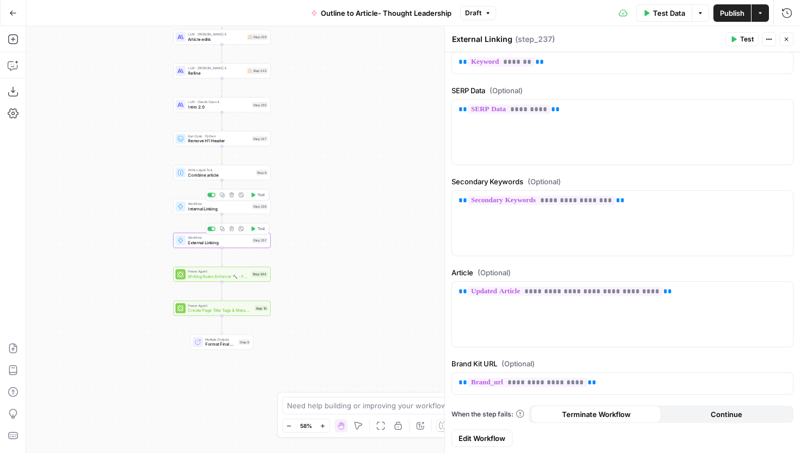
click at [238, 209] on span "Internal Linking" at bounding box center [219, 208] width 62 height 7
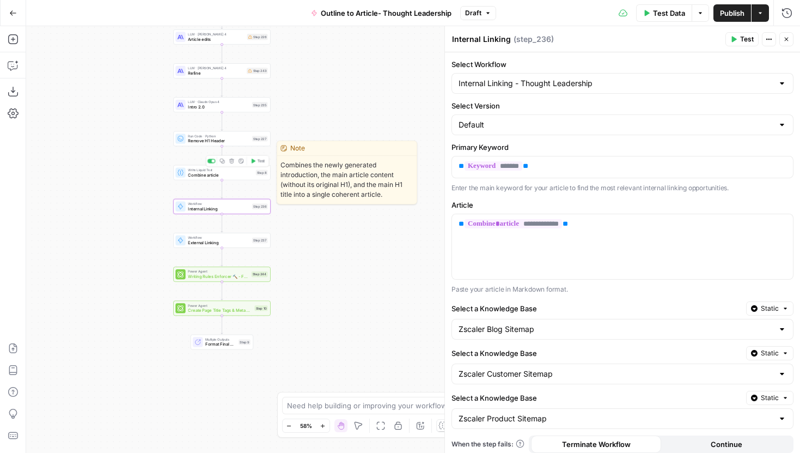
click at [247, 177] on span "Combine article" at bounding box center [220, 175] width 65 height 7
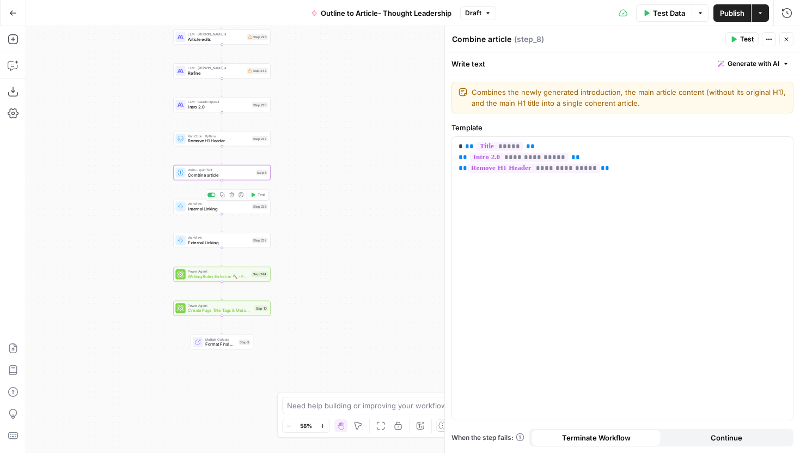
click at [243, 209] on span "Internal Linking" at bounding box center [219, 208] width 62 height 7
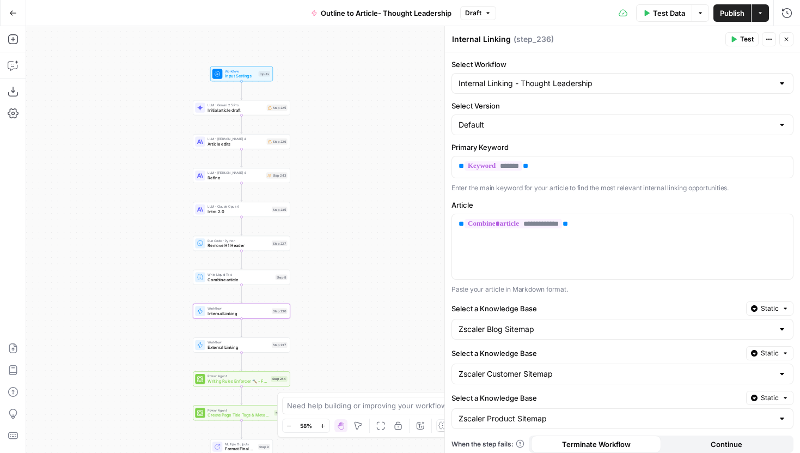
drag, startPoint x: 390, startPoint y: 85, endPoint x: 408, endPoint y: 188, distance: 104.5
click at [408, 188] on div "Workflow Input Settings Inputs LLM · Gemini 2.5 Pro Initial article draft Step …" at bounding box center [413, 239] width 774 height 427
click at [246, 71] on span "Input Settings" at bounding box center [238, 74] width 31 height 7
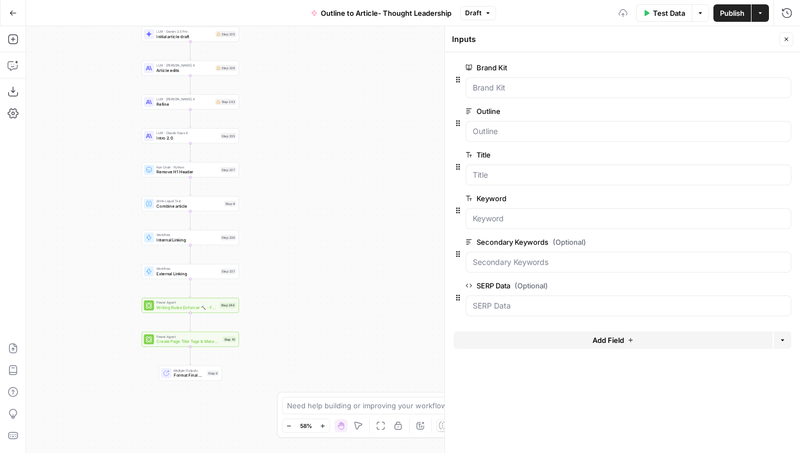
drag, startPoint x: 158, startPoint y: 168, endPoint x: 89, endPoint y: 83, distance: 109.2
click at [89, 83] on div "Workflow Input Settings Inputs LLM · Gemini 2.5 Pro Initial article draft Step …" at bounding box center [413, 239] width 774 height 427
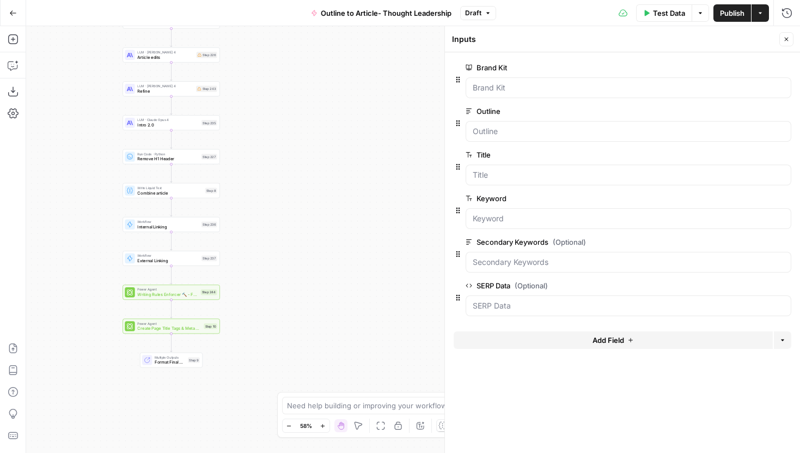
click at [184, 226] on span "Internal Linking" at bounding box center [168, 226] width 62 height 7
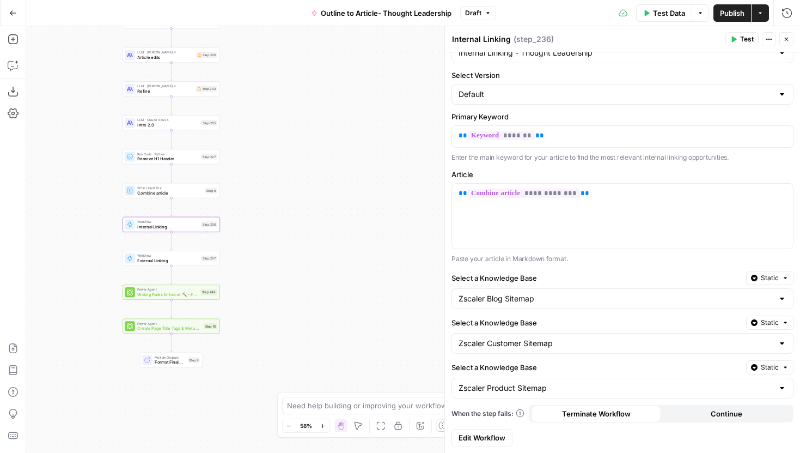
scroll to position [0, 0]
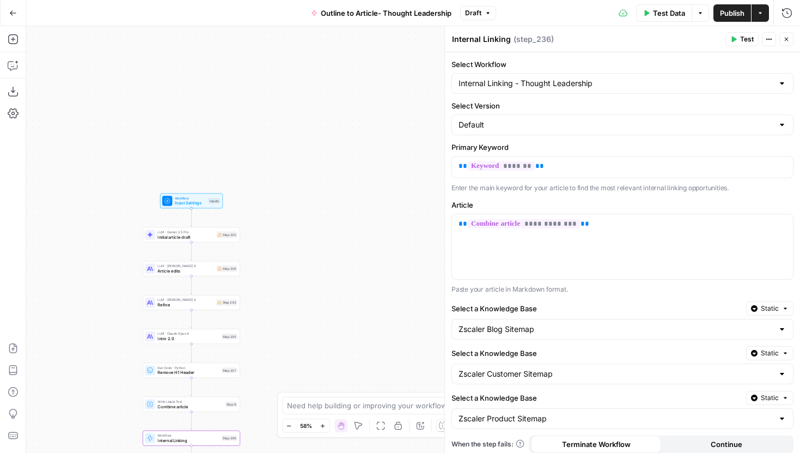
drag, startPoint x: 313, startPoint y: 169, endPoint x: 329, endPoint y: 348, distance: 180.0
click at [329, 348] on div "Workflow Input Settings Inputs LLM · Gemini 2.5 Pro Initial article draft Step …" at bounding box center [413, 239] width 774 height 427
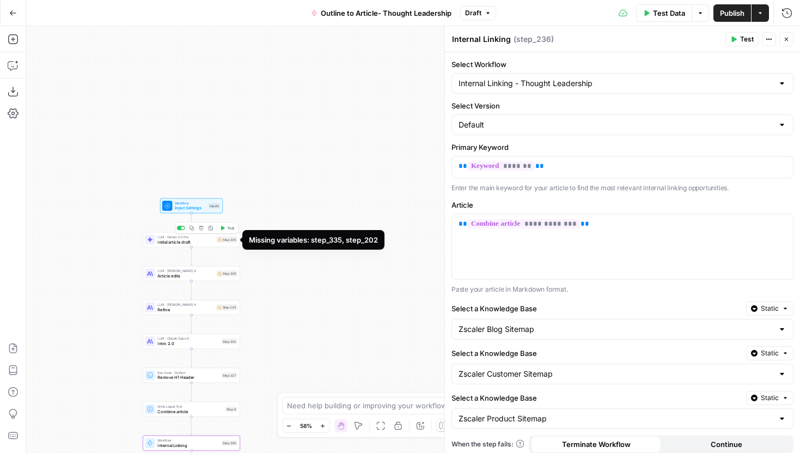
click at [206, 241] on span "Initial article draft" at bounding box center [185, 242] width 57 height 7
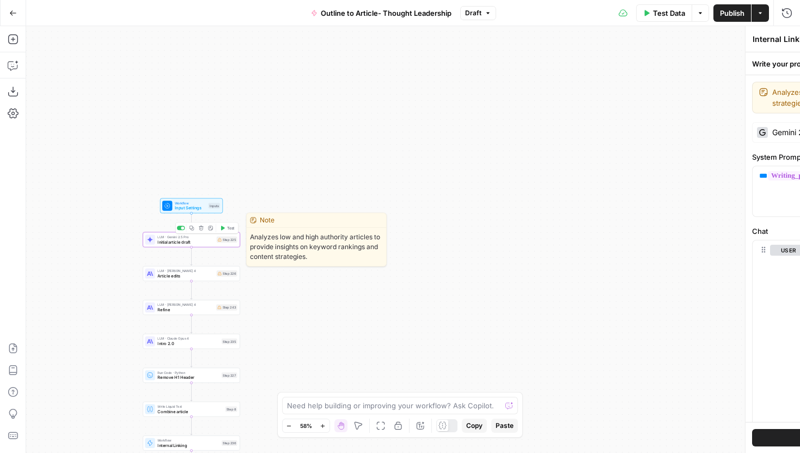
type textarea "Initial article draft"
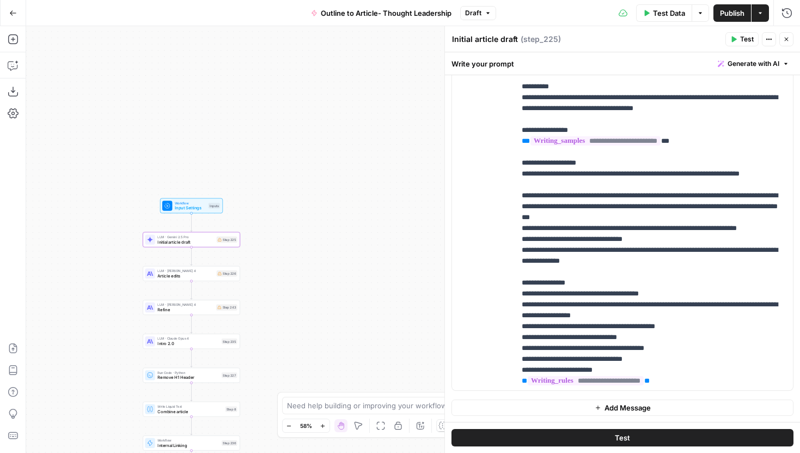
scroll to position [534, 0]
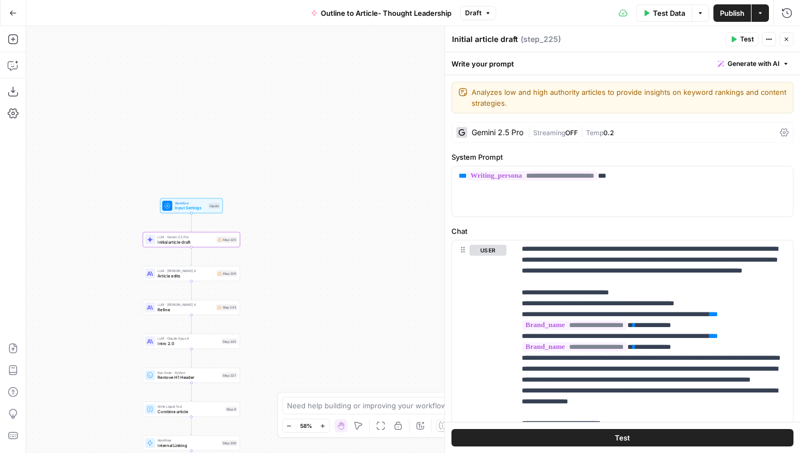
type input "2"
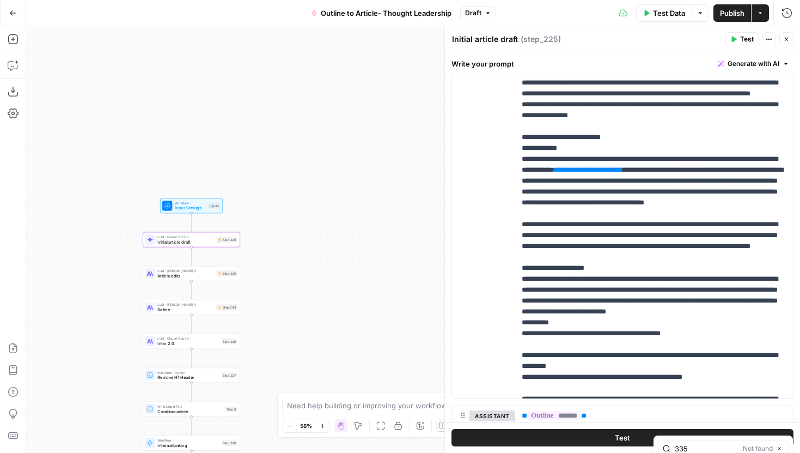
scroll to position [1279, 0]
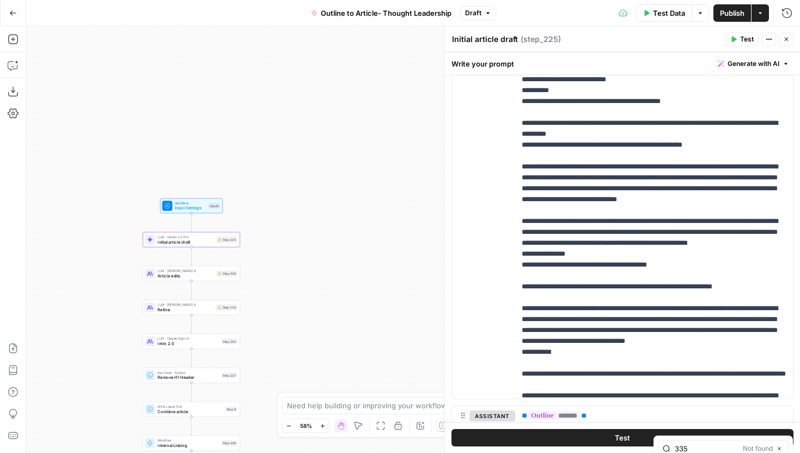
type input "335"
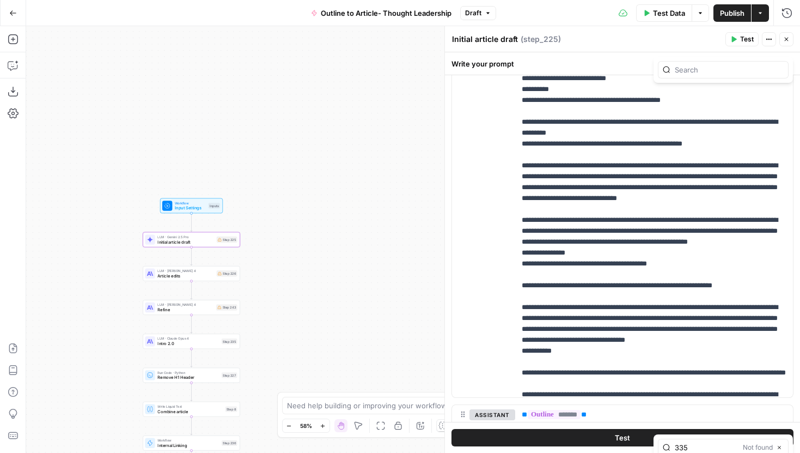
type input "2"
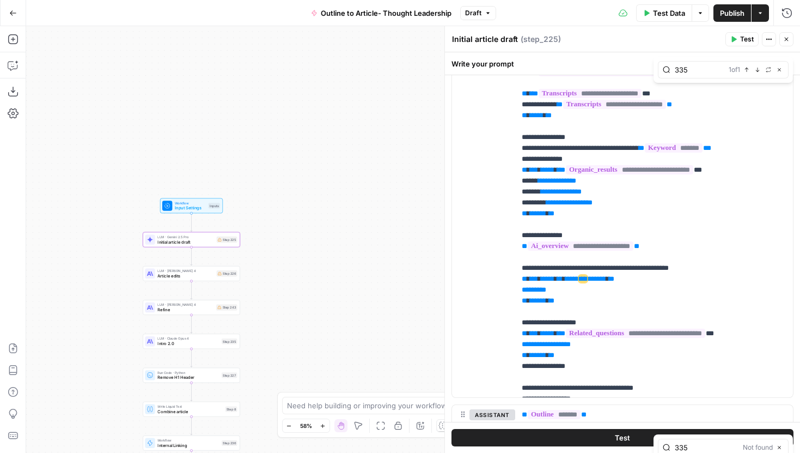
type input "335"
click at [756, 69] on icon "button" at bounding box center [757, 69] width 5 height 5
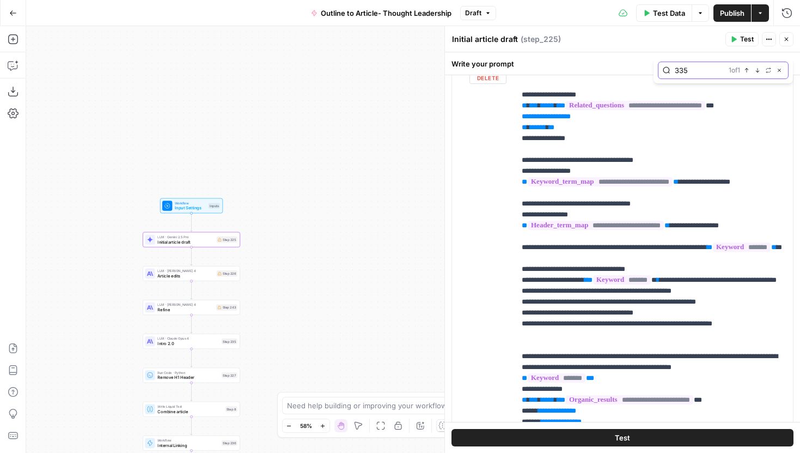
scroll to position [332, 0]
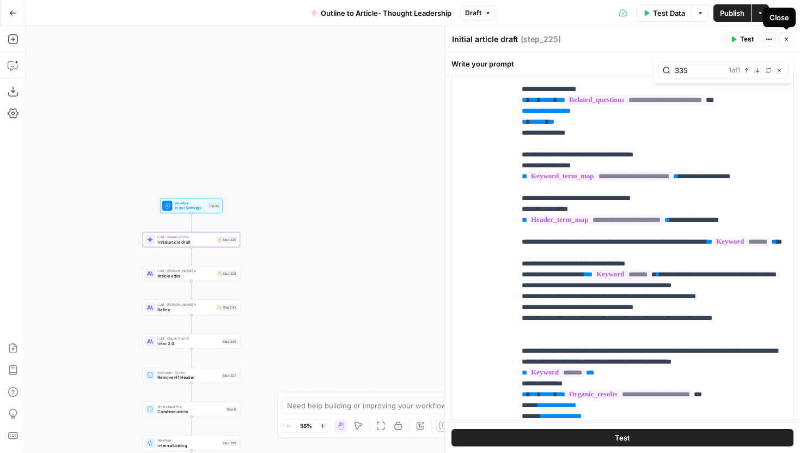
click at [782, 42] on button "Close" at bounding box center [787, 39] width 14 height 14
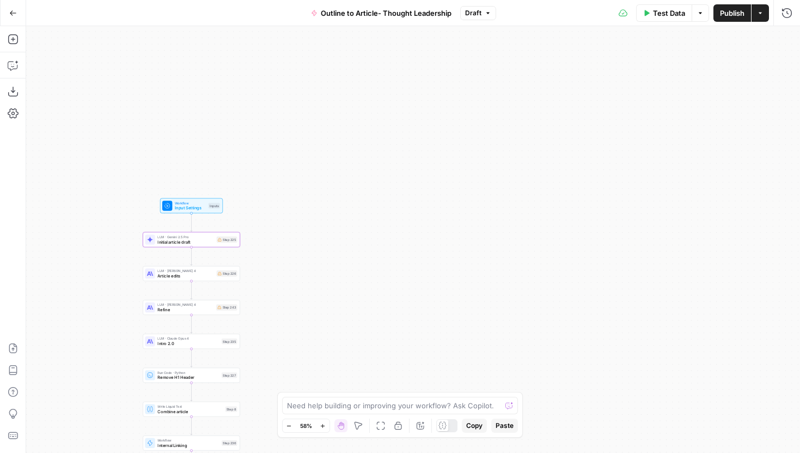
click at [385, 255] on div "Workflow Input Settings Inputs LLM · Gemini 2.5 Pro Initial article draft Step …" at bounding box center [413, 239] width 774 height 427
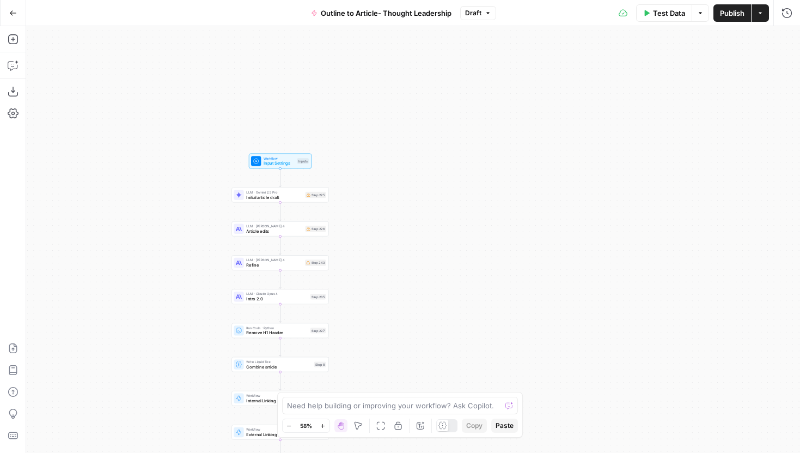
drag, startPoint x: 322, startPoint y: 255, endPoint x: 412, endPoint y: 208, distance: 101.6
click at [412, 208] on div "Workflow Input Settings Inputs LLM · Gemini 2.5 Pro Initial article draft Step …" at bounding box center [413, 239] width 774 height 427
click at [289, 161] on span "Input Settings" at bounding box center [280, 160] width 31 height 7
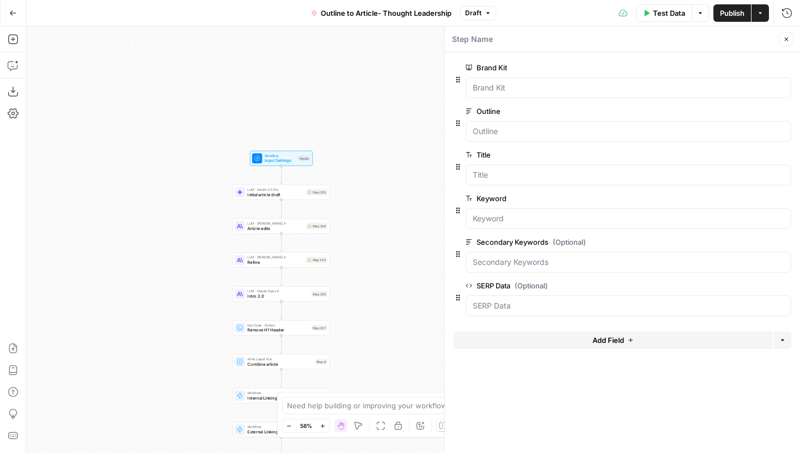
click at [589, 336] on button "Add Field" at bounding box center [613, 339] width 319 height 17
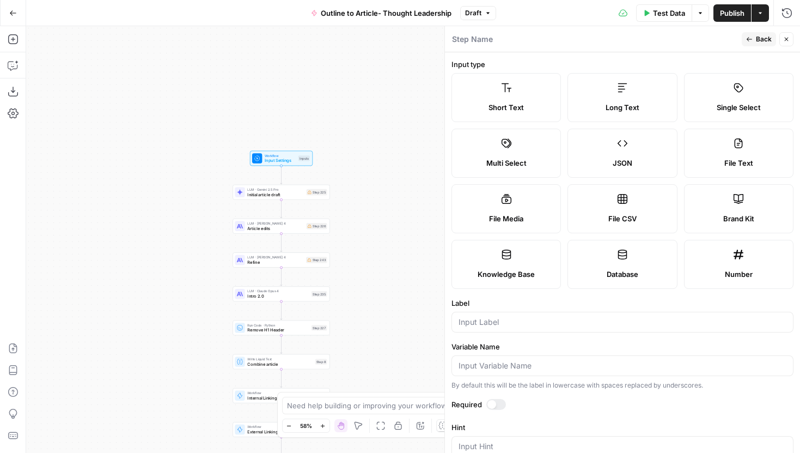
click at [547, 262] on label "Knowledge Base" at bounding box center [506, 264] width 109 height 49
click at [522, 320] on input "Label" at bounding box center [623, 321] width 328 height 11
type input "k"
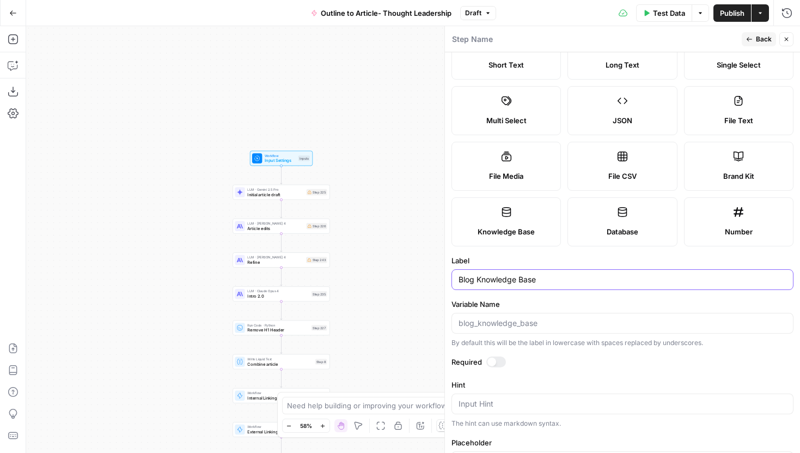
scroll to position [0, 0]
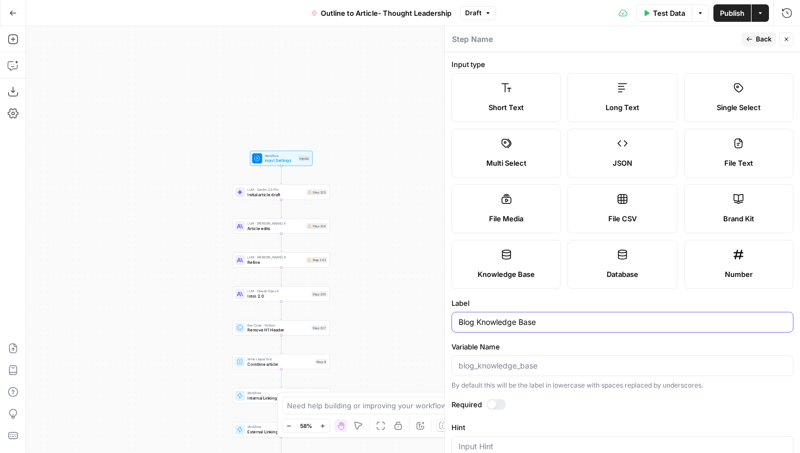
type input "Blog Knowledge Base"
click at [757, 31] on header "Step Name Back Close" at bounding box center [622, 39] width 355 height 26
click at [757, 42] on span "Back" at bounding box center [764, 39] width 16 height 10
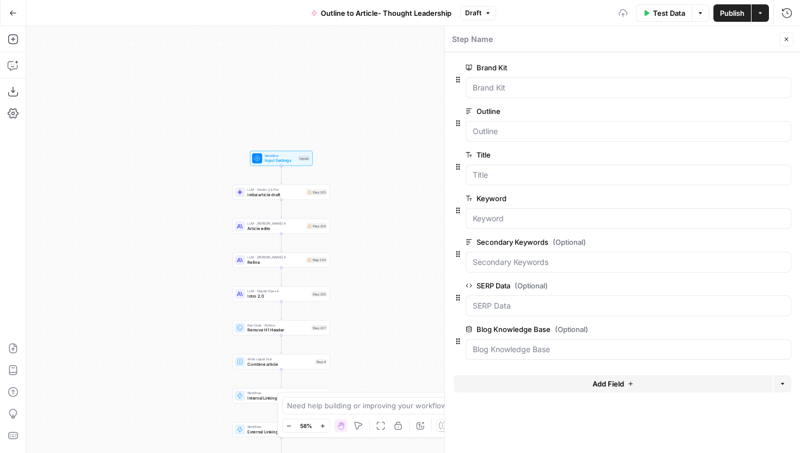
click at [586, 379] on button "Add Field" at bounding box center [613, 383] width 319 height 17
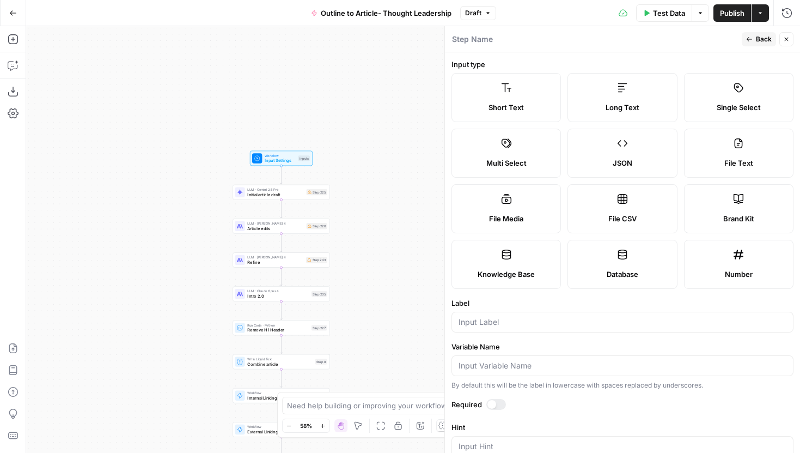
scroll to position [141, 0]
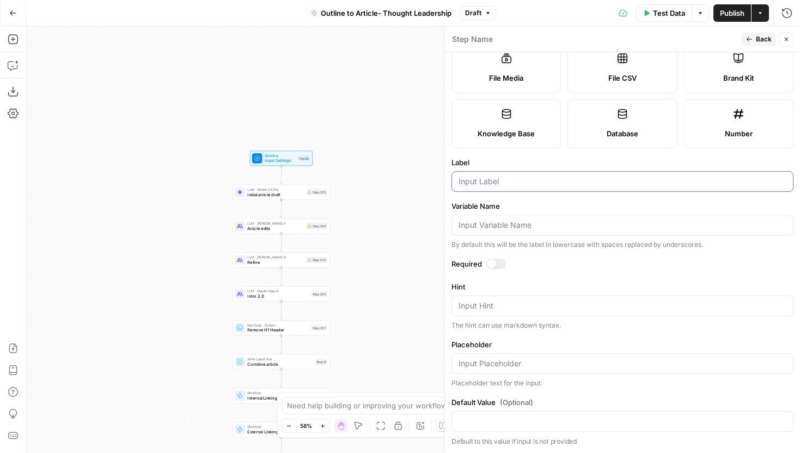
click at [509, 181] on input "Label" at bounding box center [623, 181] width 328 height 11
type input "Product Knowledge Base"
click at [753, 35] on button "Back" at bounding box center [759, 39] width 34 height 14
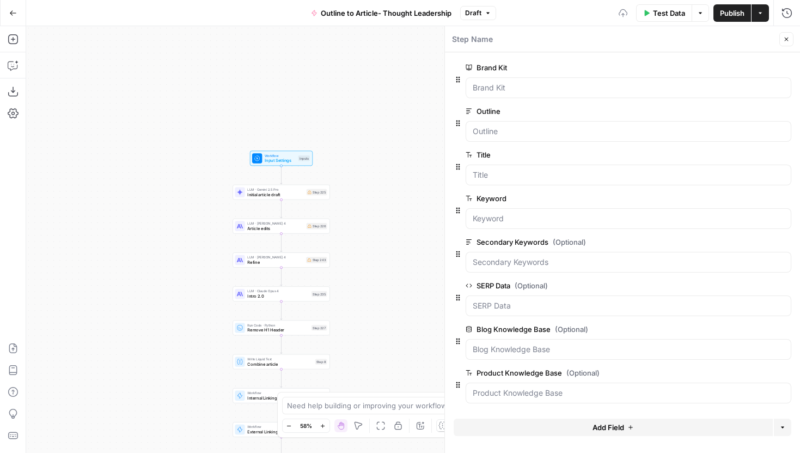
click at [565, 415] on form "Brand Kit edit field Delete group Outline edit field Delete group Title edit fi…" at bounding box center [622, 252] width 355 height 400
click at [567, 428] on button "Add Field" at bounding box center [613, 426] width 319 height 17
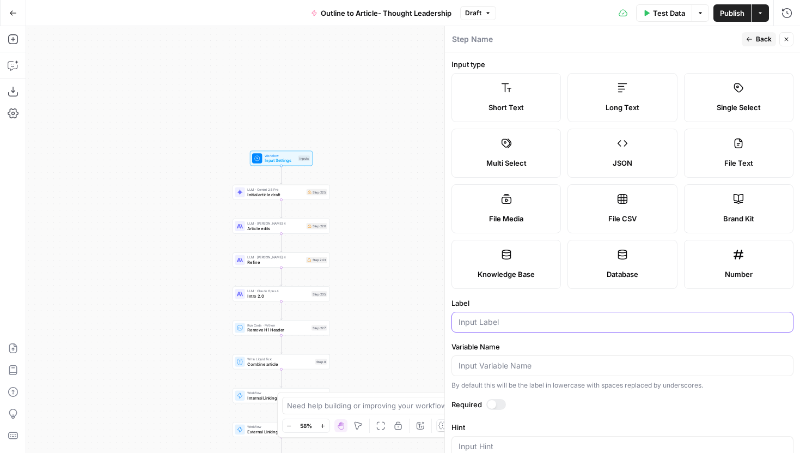
click at [523, 319] on input "Label" at bounding box center [623, 321] width 328 height 11
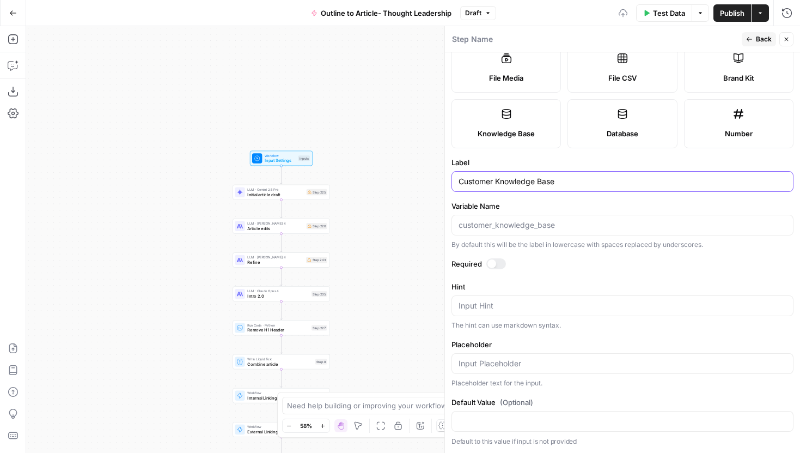
type input "Customer Knowledge Base"
click at [757, 37] on span "Back" at bounding box center [764, 39] width 16 height 10
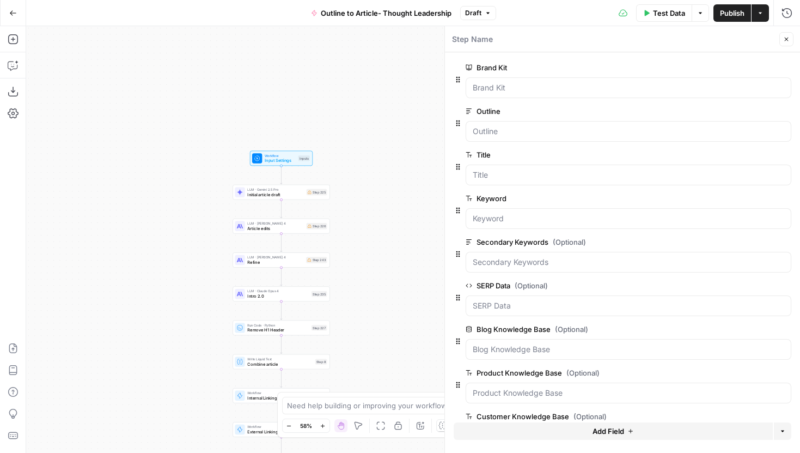
scroll to position [40, 0]
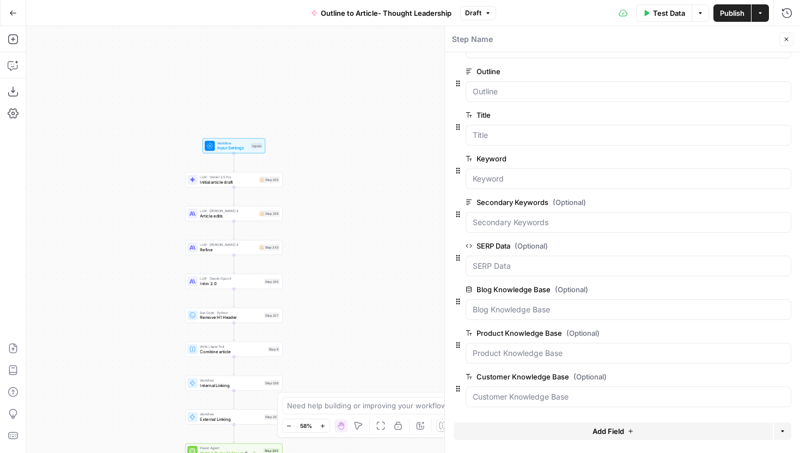
drag, startPoint x: 411, startPoint y: 137, endPoint x: 364, endPoint y: 124, distance: 49.0
click at [364, 124] on div "Workflow Input Settings Inputs LLM · Gemini 2.5 Pro Initial article draft Step …" at bounding box center [413, 239] width 774 height 427
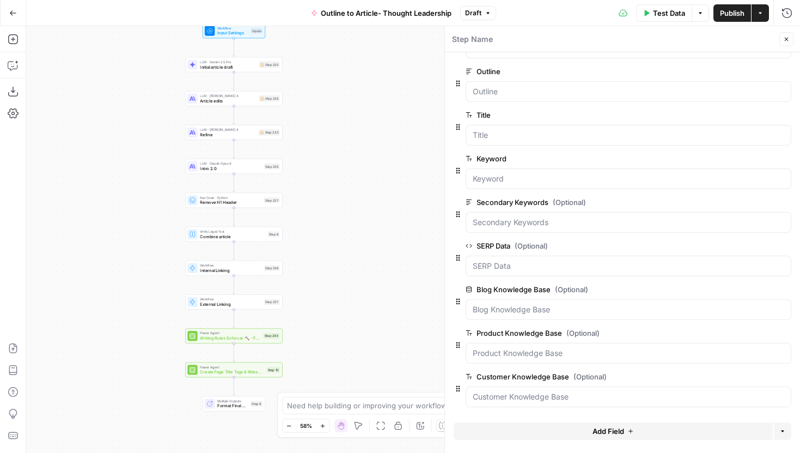
drag, startPoint x: 360, startPoint y: 232, endPoint x: 360, endPoint y: 104, distance: 127.5
click at [360, 104] on div "Workflow Input Settings Inputs LLM · Gemini 2.5 Pro Initial article draft Step …" at bounding box center [413, 239] width 774 height 427
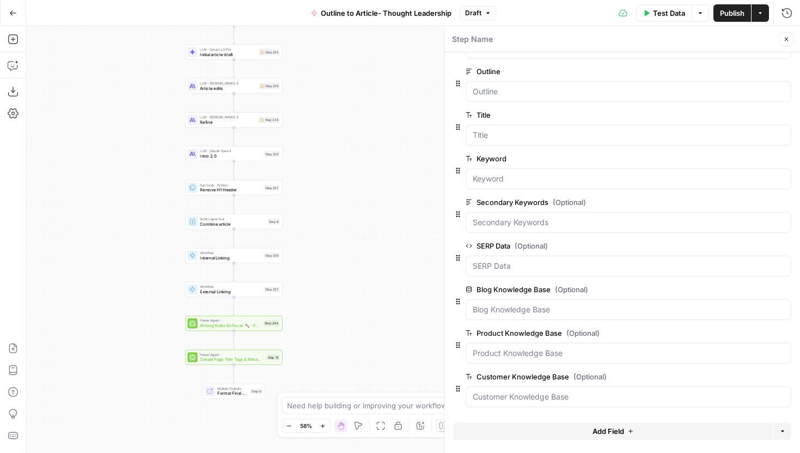
click at [263, 258] on div "Workflow Internal Linking Step 236 Copy step Delete step Add Note Test" at bounding box center [233, 255] width 92 height 11
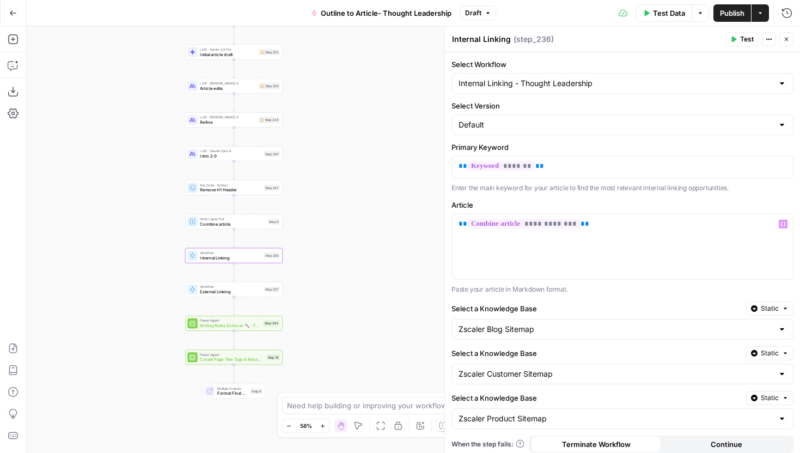
scroll to position [31, 0]
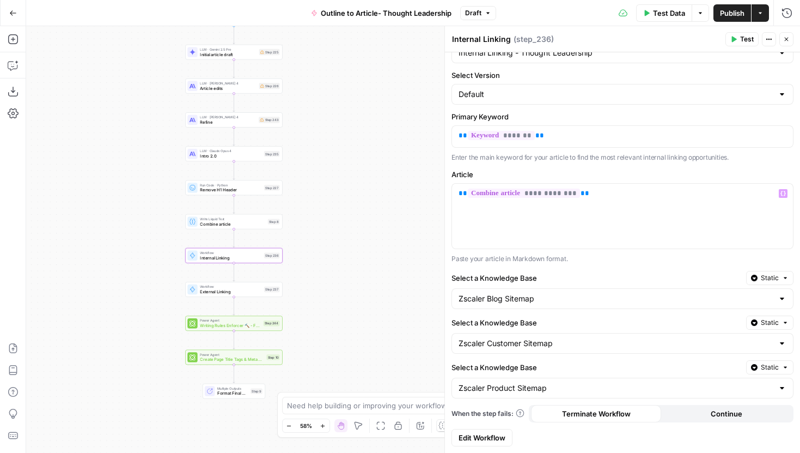
click at [751, 274] on button "Static" at bounding box center [769, 278] width 47 height 14
click at [739, 322] on span "Liquid" at bounding box center [749, 325] width 62 height 11
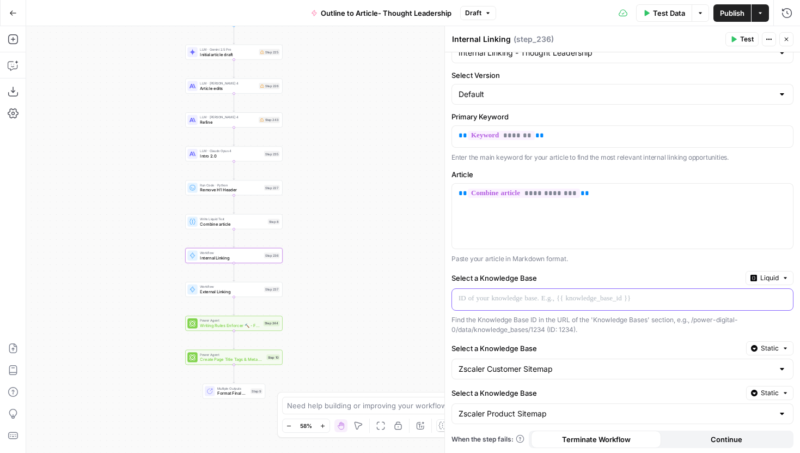
click at [597, 300] on p at bounding box center [614, 298] width 311 height 11
click at [781, 299] on icon "button" at bounding box center [783, 298] width 5 height 5
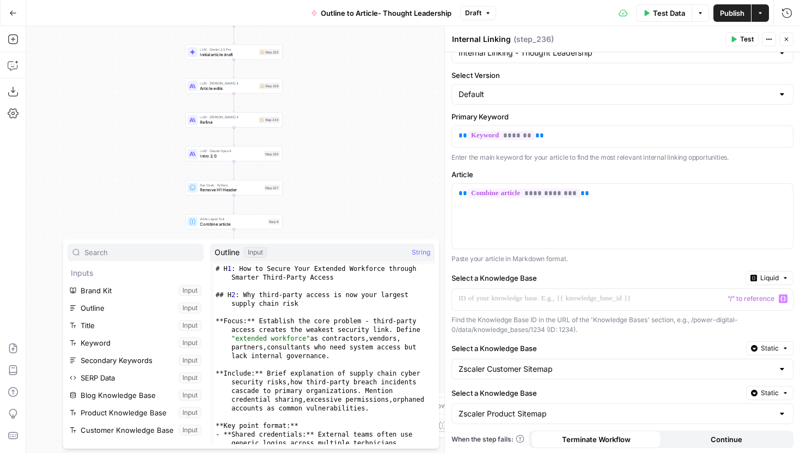
scroll to position [82, 0]
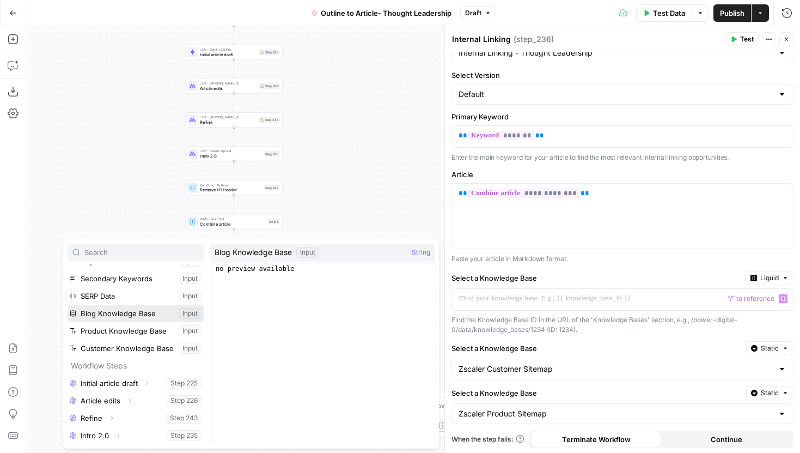
click at [119, 314] on button "Select variable Blog Knowledge Base" at bounding box center [136, 313] width 136 height 17
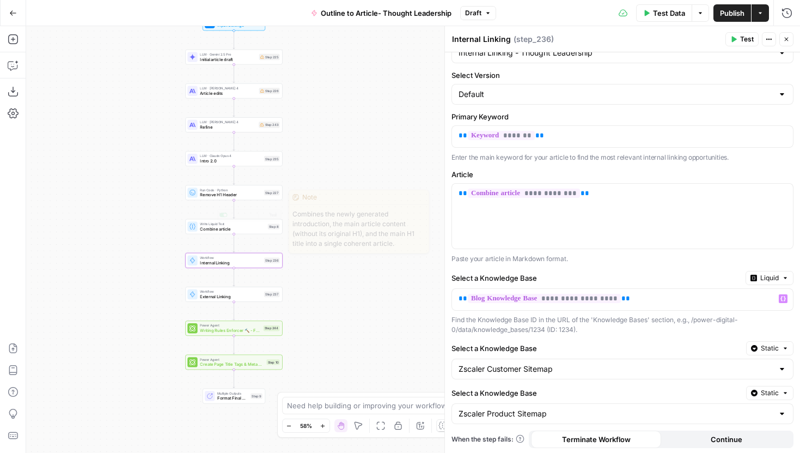
drag, startPoint x: 319, startPoint y: 125, endPoint x: 319, endPoint y: 297, distance: 172.7
click at [319, 297] on div "Workflow Input Settings Inputs LLM · Gemini 2.5 Pro Initial article draft Step …" at bounding box center [413, 239] width 774 height 427
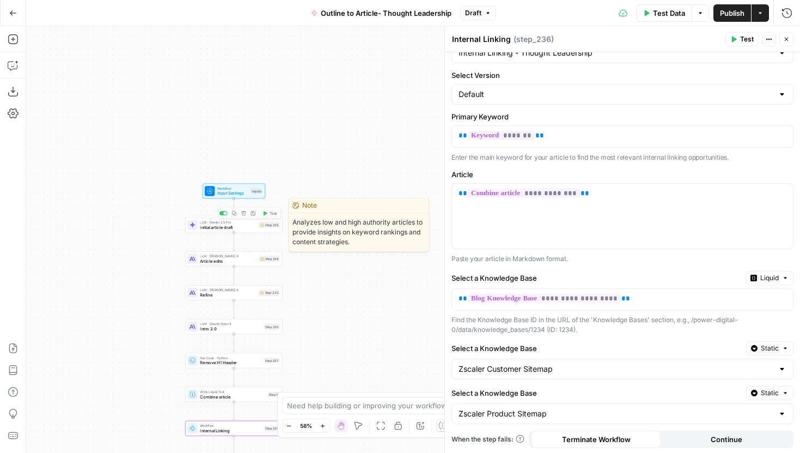
click at [247, 192] on span "Input Settings" at bounding box center [232, 193] width 31 height 7
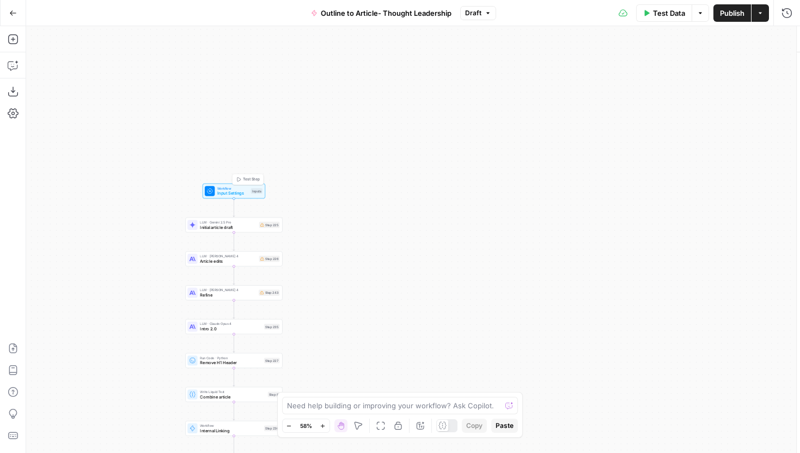
type textarea "Inputs"
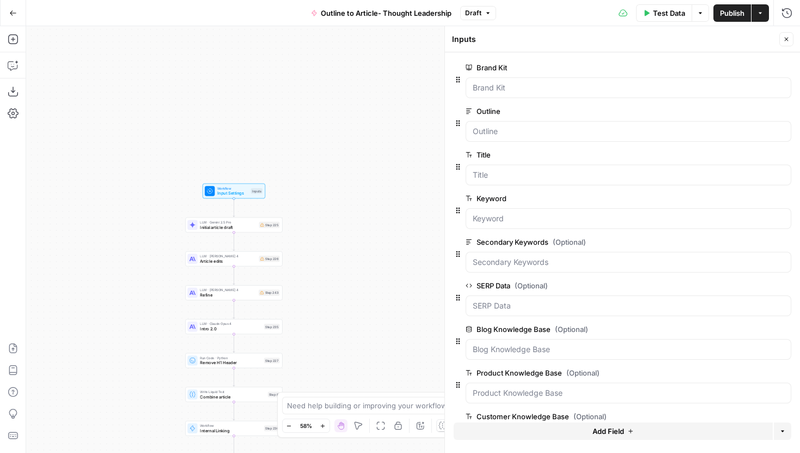
scroll to position [40, 0]
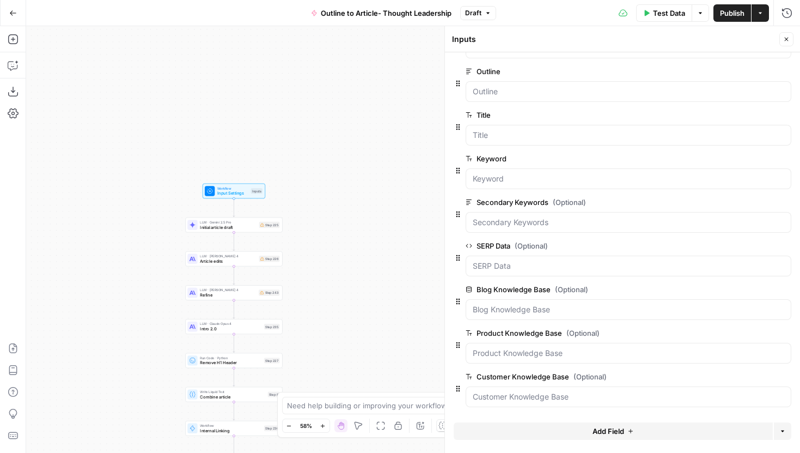
click at [763, 334] on button "edit field" at bounding box center [755, 332] width 42 height 13
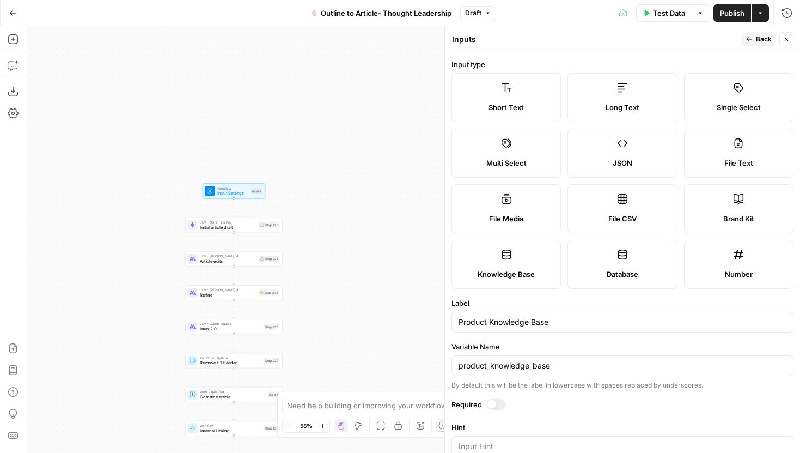
click at [523, 254] on label "Knowledge Base" at bounding box center [506, 264] width 109 height 49
click at [754, 39] on button "Back" at bounding box center [759, 39] width 34 height 14
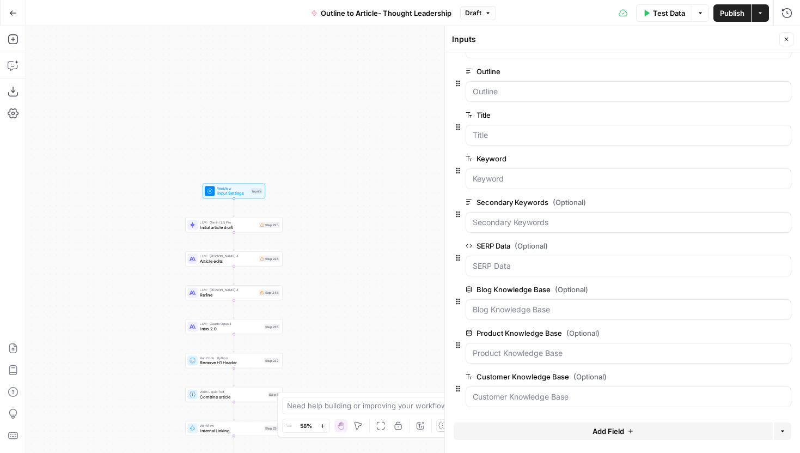
click at [752, 376] on span "edit field" at bounding box center [751, 376] width 24 height 9
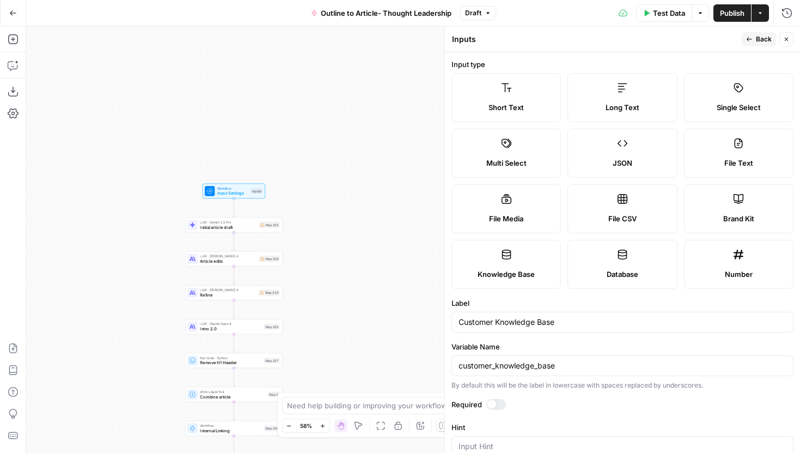
click at [490, 279] on label "Knowledge Base" at bounding box center [506, 264] width 109 height 49
click at [534, 260] on label "Knowledge Base" at bounding box center [506, 264] width 109 height 49
click at [748, 36] on icon "button" at bounding box center [749, 39] width 7 height 7
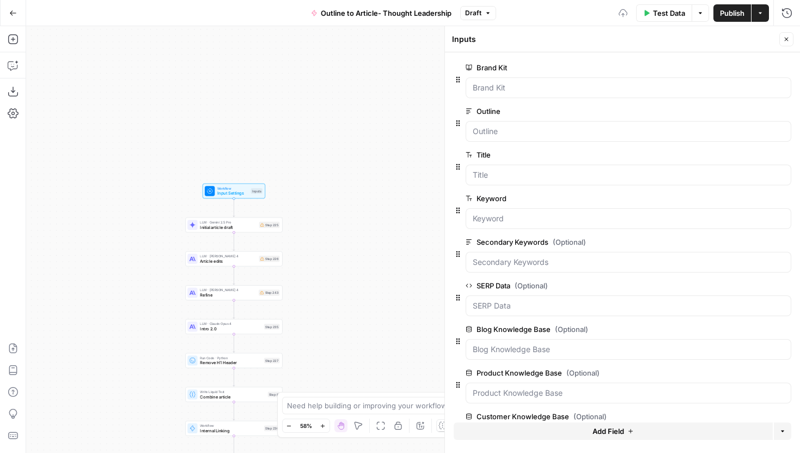
click at [793, 39] on button "Close" at bounding box center [787, 39] width 14 height 14
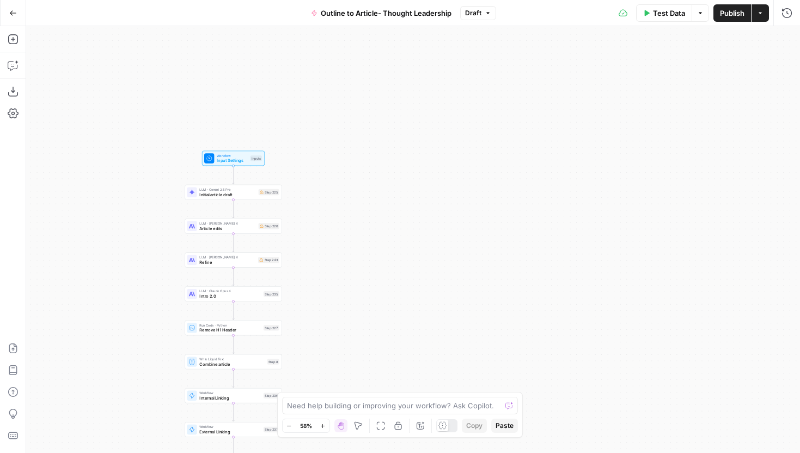
drag, startPoint x: 410, startPoint y: 267, endPoint x: 413, endPoint y: 90, distance: 177.1
click at [413, 90] on div "Workflow Input Settings Inputs LLM · Gemini 2.5 Pro Initial article draft Step …" at bounding box center [413, 239] width 774 height 427
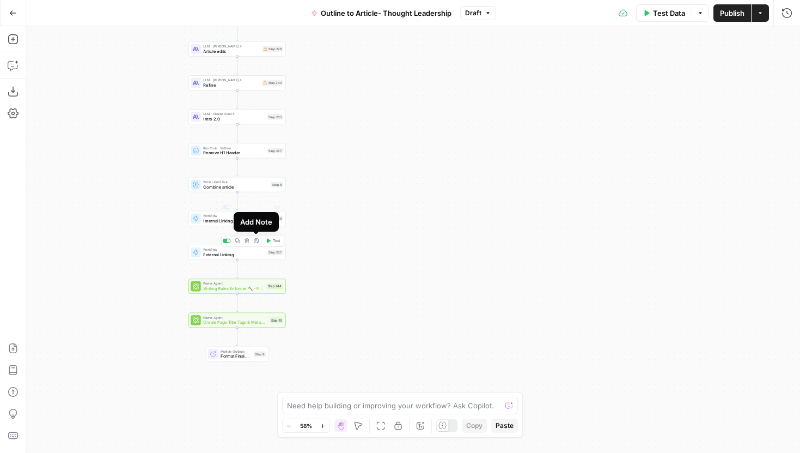
click at [209, 222] on span "Internal Linking" at bounding box center [234, 220] width 62 height 7
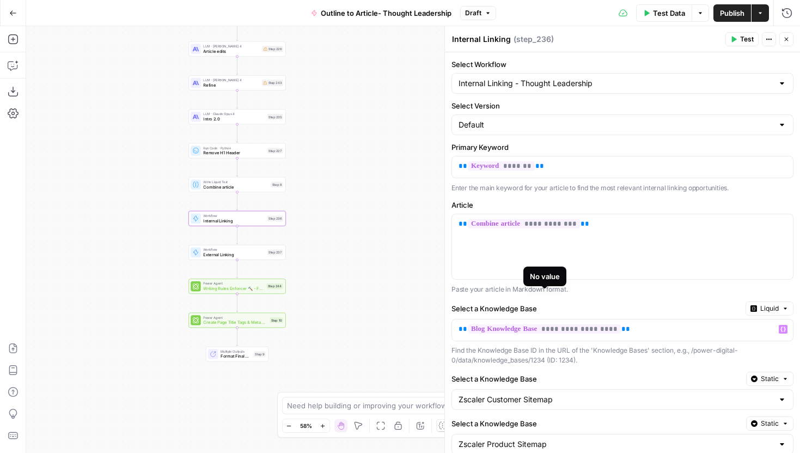
scroll to position [56, 0]
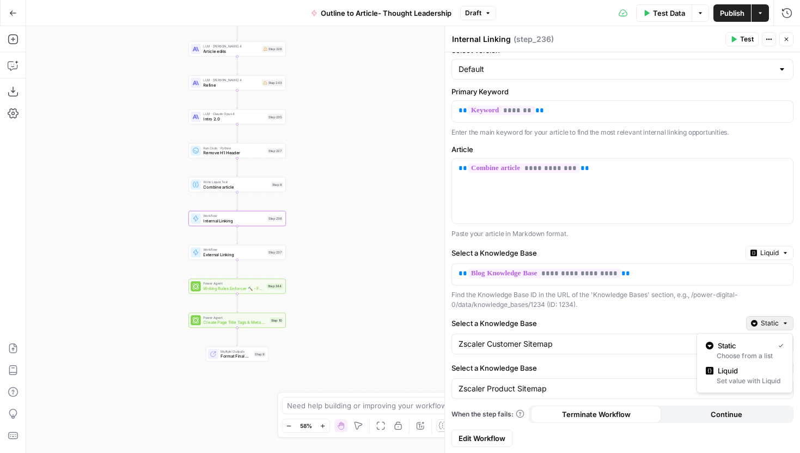
click at [764, 320] on span "Static" at bounding box center [770, 323] width 18 height 10
click at [736, 375] on span "Liquid" at bounding box center [749, 370] width 62 height 11
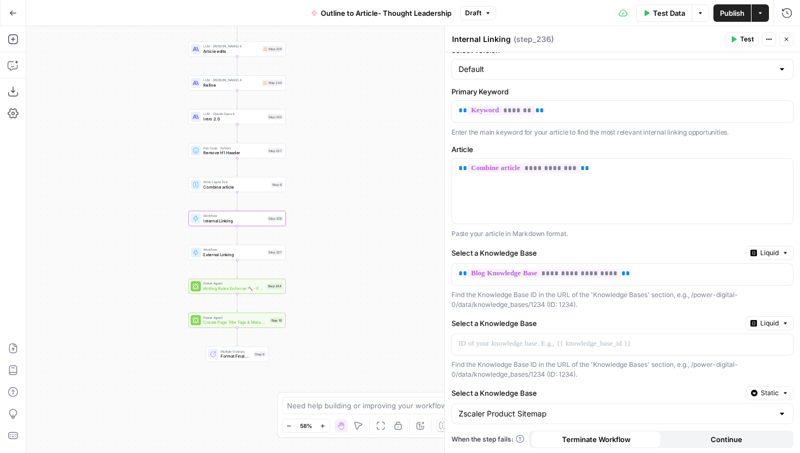
click at [768, 391] on span "Static" at bounding box center [770, 393] width 18 height 10
click at [731, 358] on span "Liquid" at bounding box center [749, 360] width 62 height 11
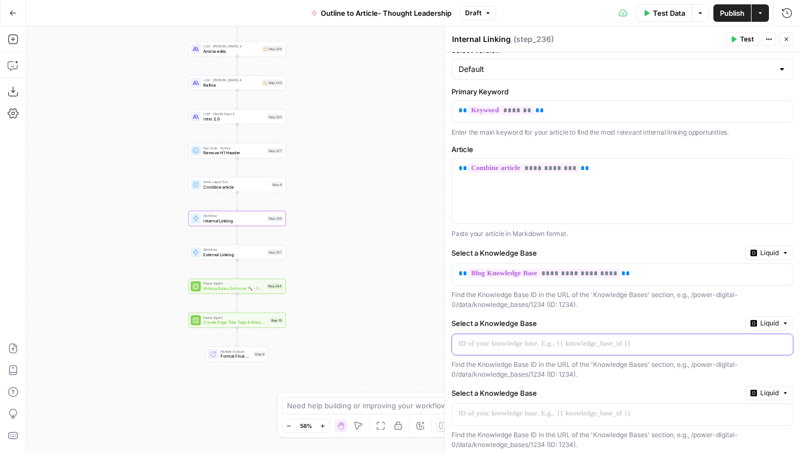
click at [516, 338] on p at bounding box center [614, 343] width 311 height 11
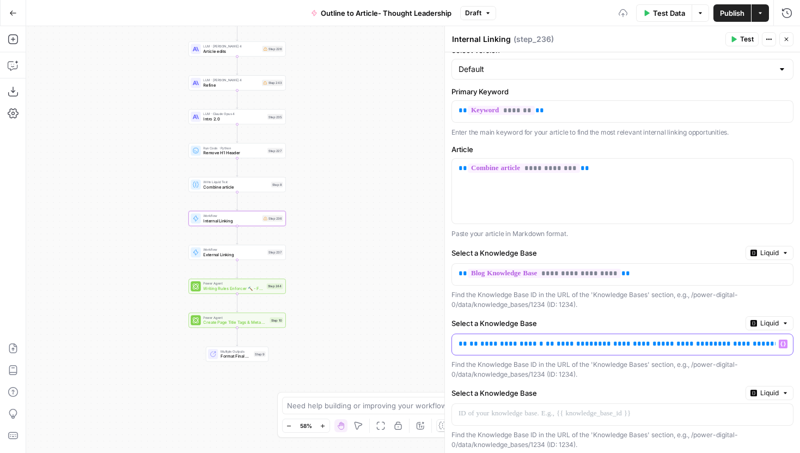
scroll to position [57, 0]
drag, startPoint x: 540, startPoint y: 342, endPoint x: 477, endPoint y: 342, distance: 63.7
click at [477, 342] on p "**********" at bounding box center [614, 342] width 311 height 11
drag, startPoint x: 565, startPoint y: 343, endPoint x: 478, endPoint y: 345, distance: 87.2
click at [478, 345] on p "**********" at bounding box center [614, 342] width 311 height 11
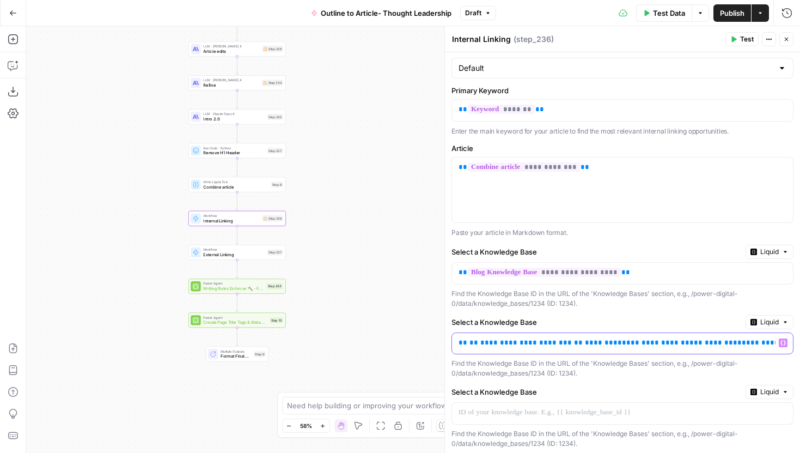
copy span "**********"
drag, startPoint x: 606, startPoint y: 345, endPoint x: 670, endPoint y: 343, distance: 63.8
click at [670, 343] on p "**********" at bounding box center [614, 342] width 311 height 11
click at [562, 343] on span "**********" at bounding box center [593, 342] width 92 height 7
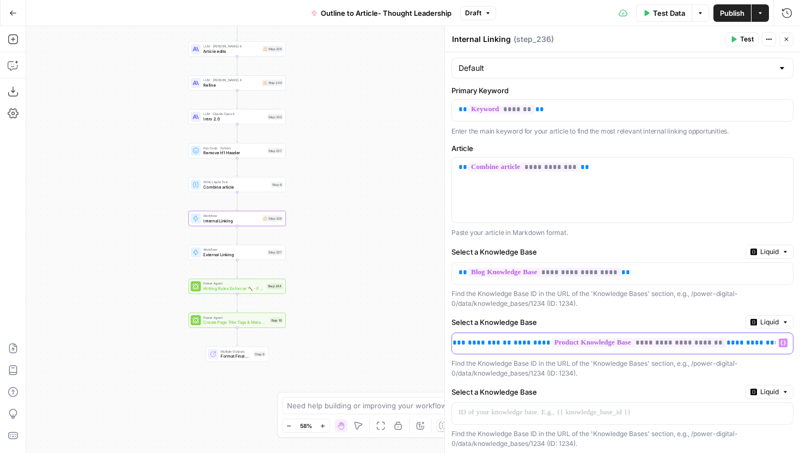
scroll to position [0, 0]
click at [508, 343] on span "**********" at bounding box center [526, 342] width 92 height 7
drag, startPoint x: 573, startPoint y: 343, endPoint x: 655, endPoint y: 344, distance: 82.8
click at [655, 344] on span "**********" at bounding box center [568, 342] width 175 height 9
copy span "**********"
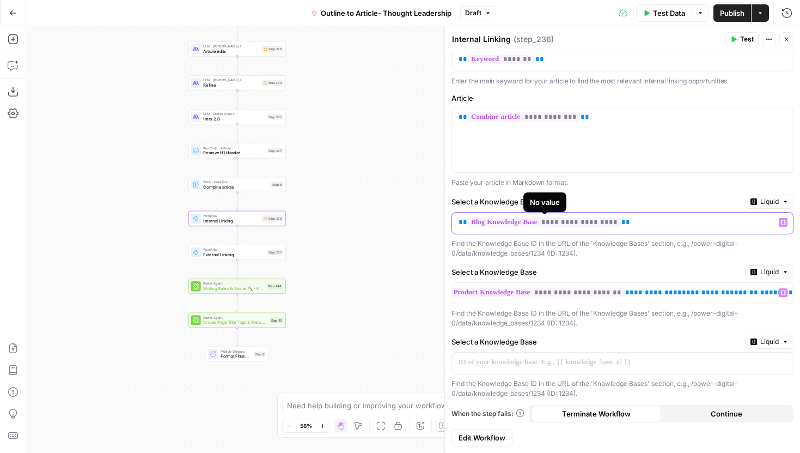
scroll to position [0, 246]
drag, startPoint x: 548, startPoint y: 222, endPoint x: 625, endPoint y: 228, distance: 77.0
click at [625, 228] on div "**********" at bounding box center [614, 222] width 324 height 21
click at [621, 223] on span "**********" at bounding box center [544, 221] width 153 height 9
drag, startPoint x: 548, startPoint y: 224, endPoint x: 620, endPoint y: 227, distance: 71.9
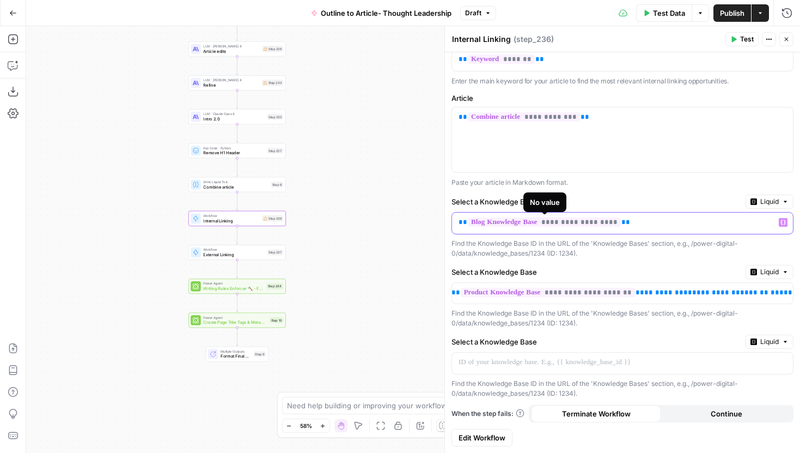
click at [620, 227] on span "**********" at bounding box center [544, 221] width 153 height 9
copy span "**********"
drag, startPoint x: 688, startPoint y: 295, endPoint x: 745, endPoint y: 294, distance: 56.7
click at [523, 294] on p "**********" at bounding box center [367, 292] width 311 height 11
click at [619, 365] on p at bounding box center [614, 362] width 311 height 11
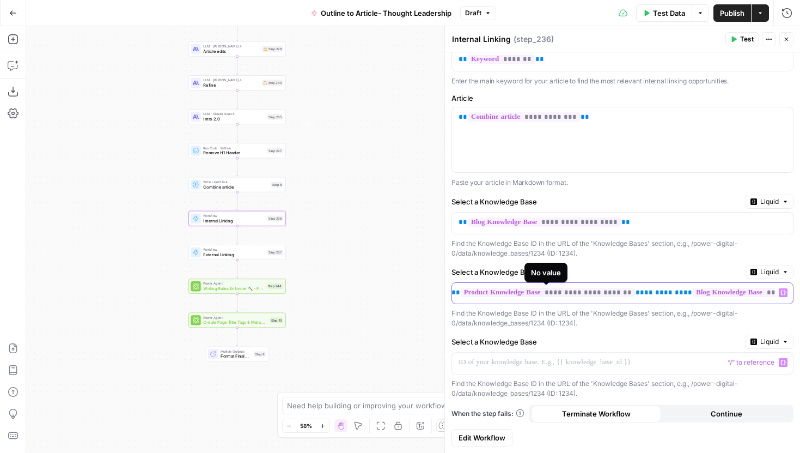
click at [571, 292] on span "**********" at bounding box center [548, 292] width 175 height 9
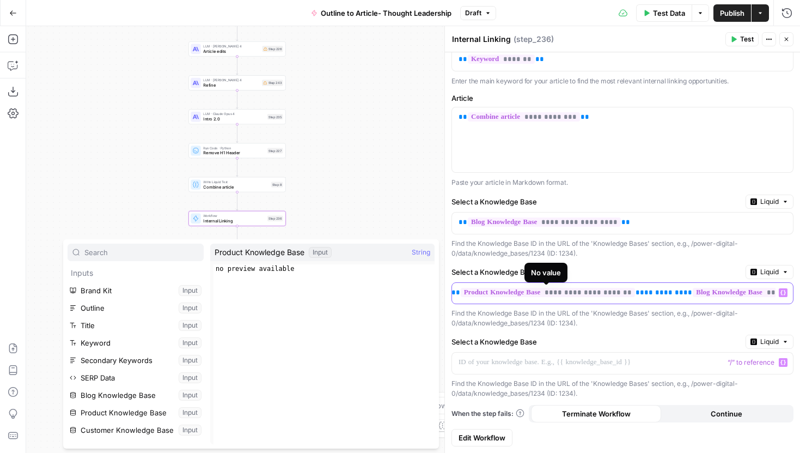
click at [574, 291] on span "**********" at bounding box center [548, 292] width 175 height 9
click at [569, 294] on span "**********" at bounding box center [541, 292] width 175 height 9
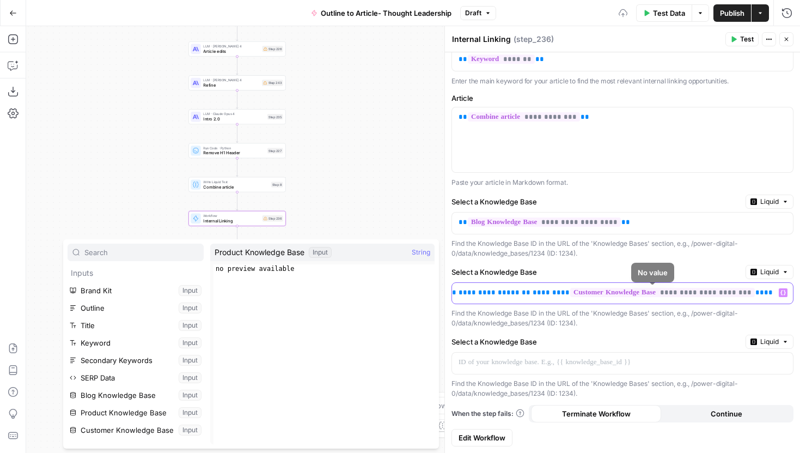
scroll to position [0, 0]
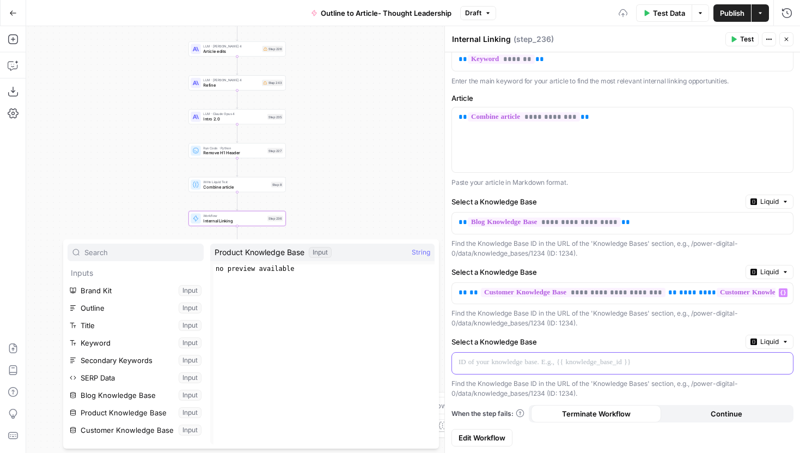
click at [587, 366] on p at bounding box center [614, 362] width 311 height 11
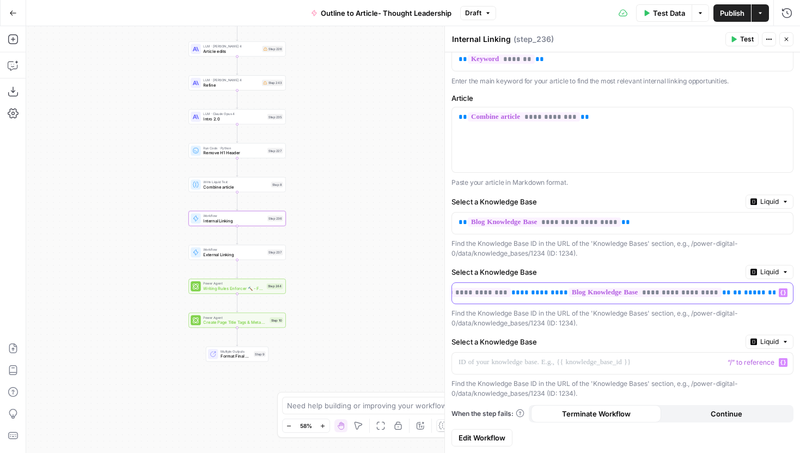
drag, startPoint x: 457, startPoint y: 290, endPoint x: 800, endPoint y: 296, distance: 342.7
click at [800, 297] on form "**********" at bounding box center [622, 199] width 355 height 507
copy p "**********"
click at [602, 368] on div at bounding box center [614, 362] width 324 height 21
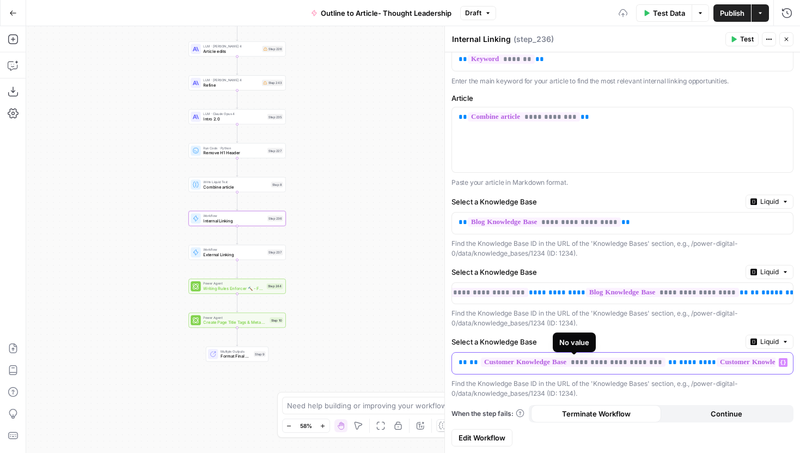
click at [606, 362] on span "**********" at bounding box center [573, 361] width 185 height 9
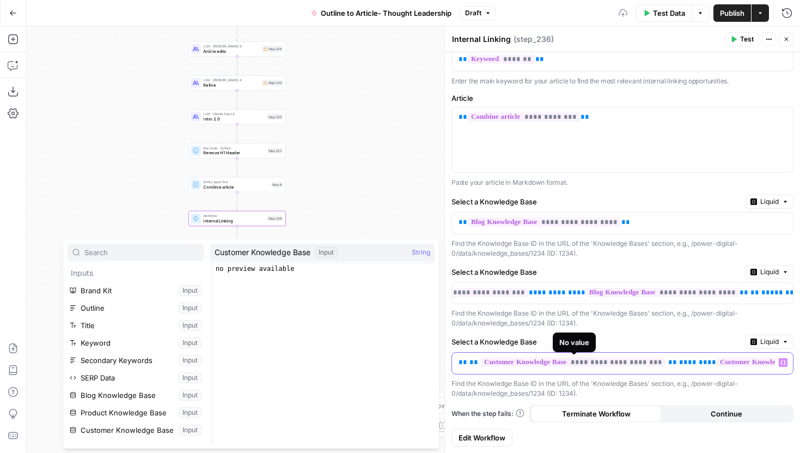
click at [608, 363] on span "**********" at bounding box center [573, 361] width 185 height 9
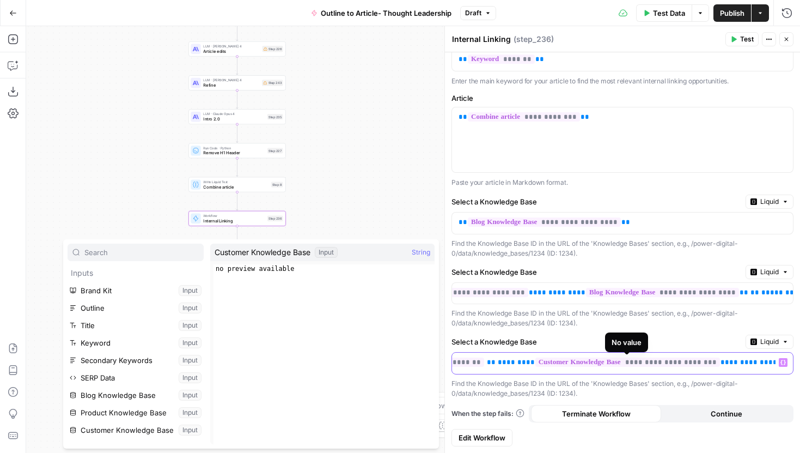
click at [650, 364] on span "**********" at bounding box center [627, 361] width 185 height 9
click at [660, 363] on span "**********" at bounding box center [627, 361] width 185 height 9
click at [681, 337] on label "Select a Knowledge Base" at bounding box center [597, 341] width 290 height 11
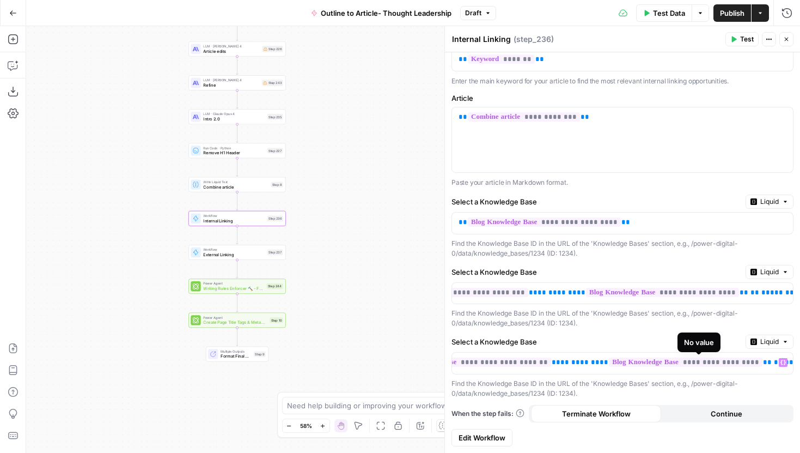
scroll to position [0, 350]
click at [738, 13] on span "Publish" at bounding box center [732, 13] width 25 height 11
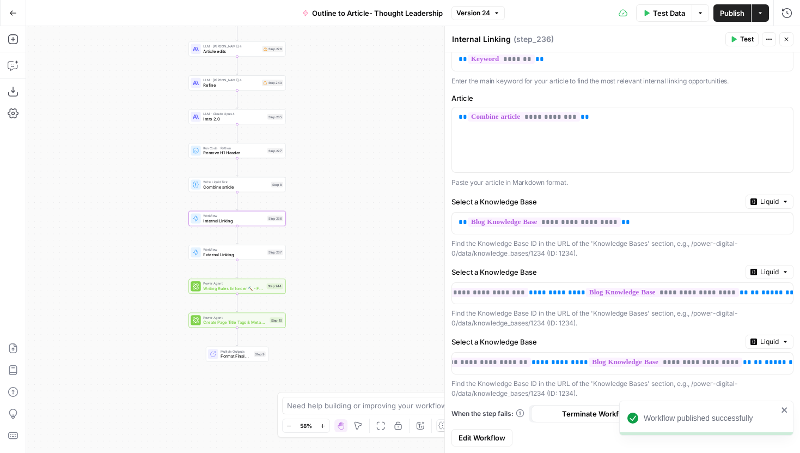
scroll to position [0, 351]
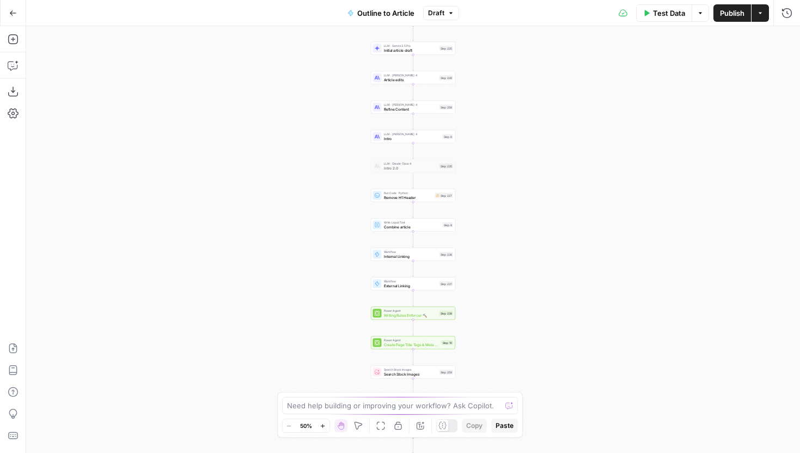
click at [323, 427] on icon "button" at bounding box center [323, 425] width 4 height 4
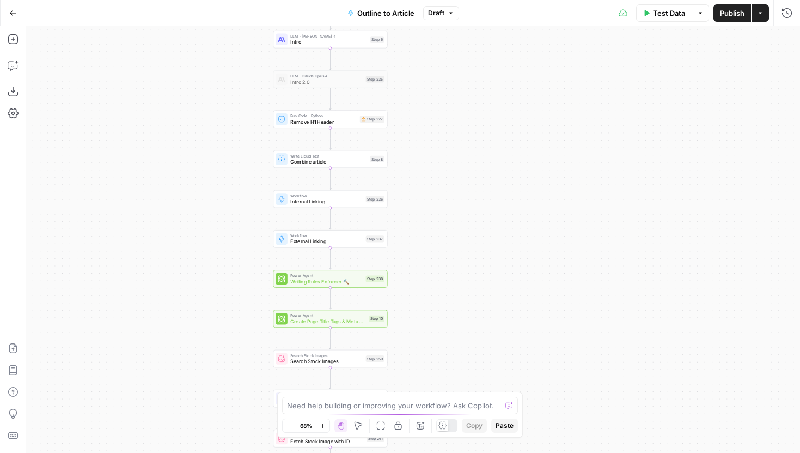
drag, startPoint x: 291, startPoint y: 320, endPoint x: 205, endPoint y: 258, distance: 106.1
click at [205, 258] on div "Workflow Input Settings Inputs LLM · Gemini 2.5 Pro Initial article draft Step …" at bounding box center [413, 239] width 774 height 427
click at [308, 203] on span "Internal Linking" at bounding box center [323, 200] width 72 height 8
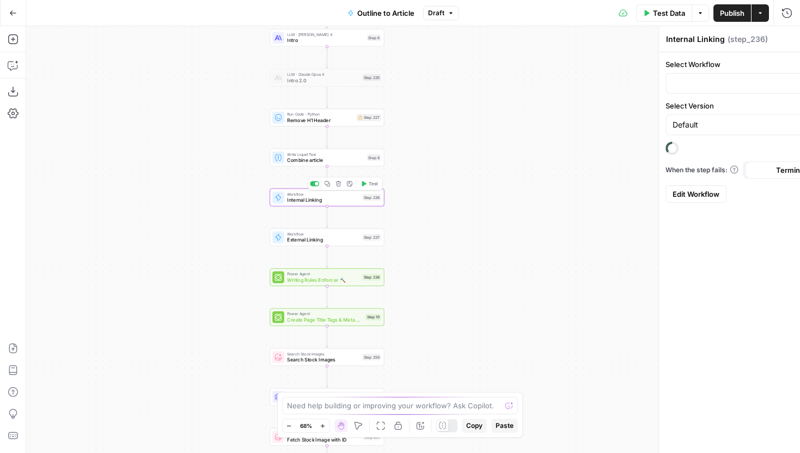
type input "Internal Linking"
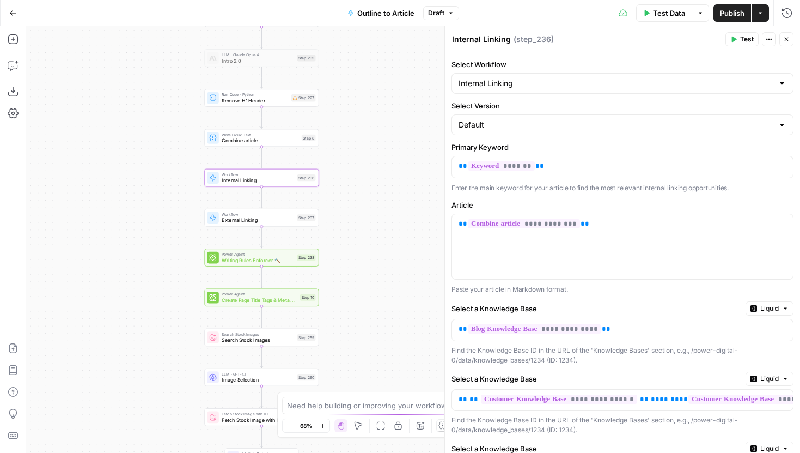
drag, startPoint x: 213, startPoint y: 220, endPoint x: 109, endPoint y: 183, distance: 110.4
click at [109, 183] on div "Workflow Input Settings Inputs LLM · Gemini 2.5 Pro Initial article draft Step …" at bounding box center [413, 239] width 774 height 427
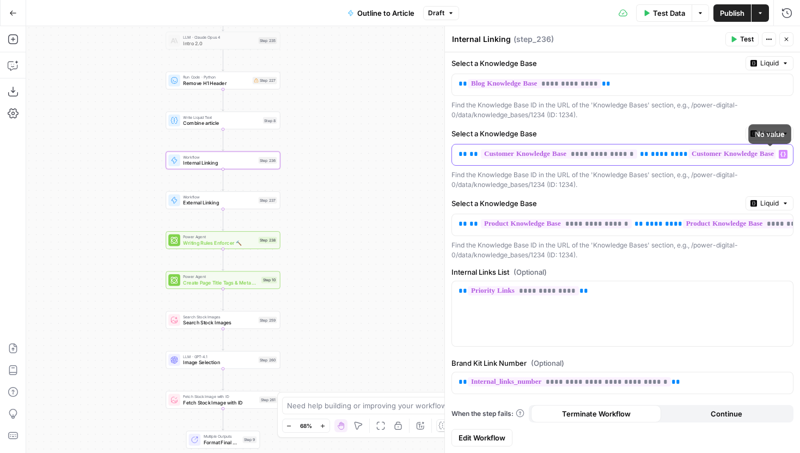
scroll to position [0, 319]
drag, startPoint x: 456, startPoint y: 155, endPoint x: 873, endPoint y: 161, distance: 416.8
click at [800, 161] on html "Power Digital New Home Browse Insights Opportunities Your Data Recent Grids [[P…" at bounding box center [400, 226] width 800 height 453
copy p "**********"
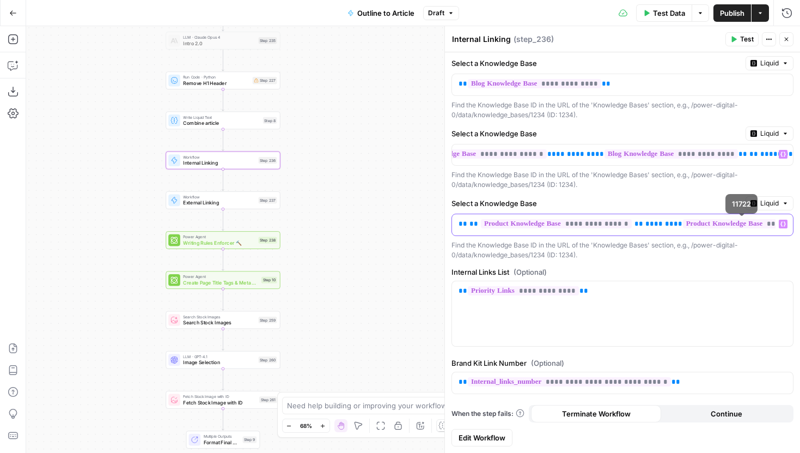
scroll to position [0, 306]
drag, startPoint x: 457, startPoint y: 222, endPoint x: 833, endPoint y: 230, distance: 376.0
click at [800, 230] on html "Power Digital New Home Browse Insights Opportunities Your Data Recent Grids [[P…" at bounding box center [400, 226] width 800 height 453
copy p "**********"
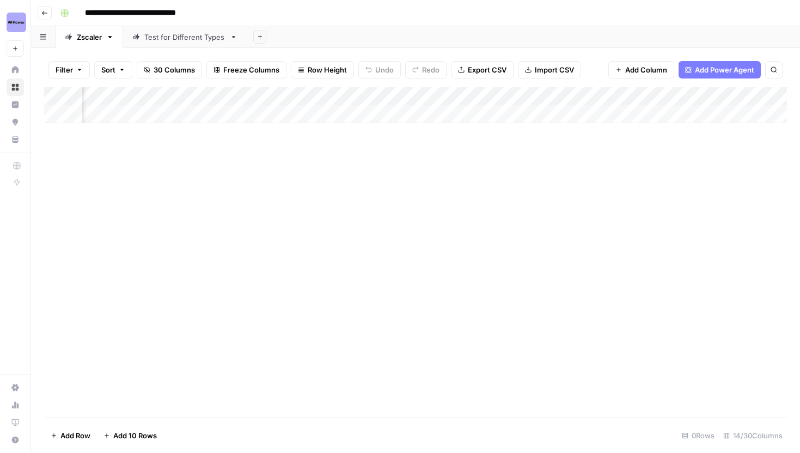
scroll to position [0, 687]
click at [166, 98] on div "Add Column" at bounding box center [415, 105] width 743 height 36
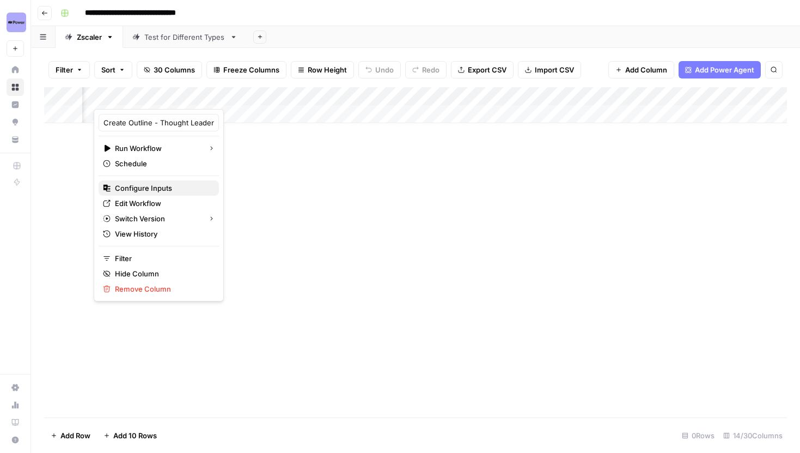
click at [160, 188] on span "Configure Inputs" at bounding box center [162, 187] width 95 height 11
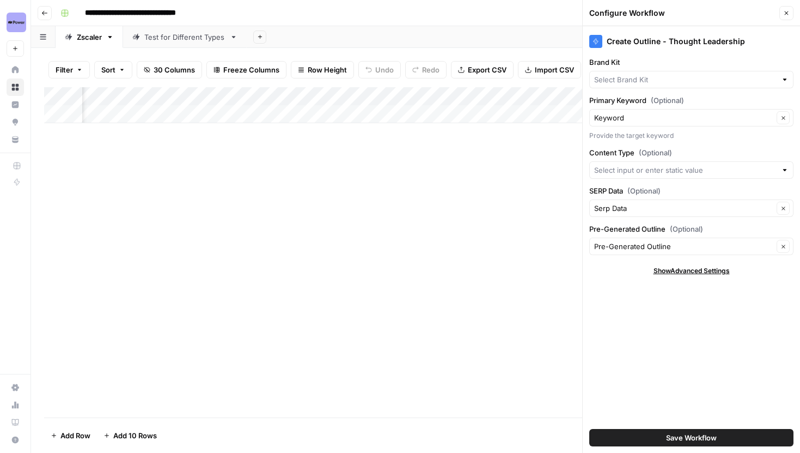
type input "Zscaler"
click at [318, 92] on div "Add Column" at bounding box center [415, 105] width 743 height 36
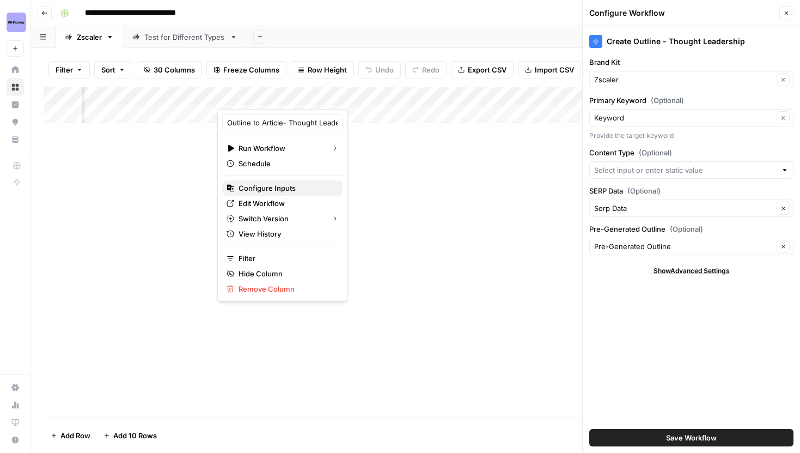
click at [280, 191] on span "Configure Inputs" at bounding box center [286, 187] width 95 height 11
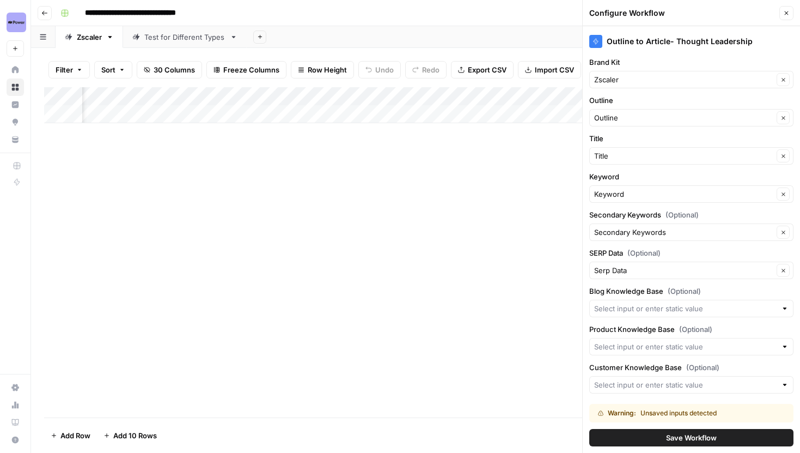
scroll to position [21, 0]
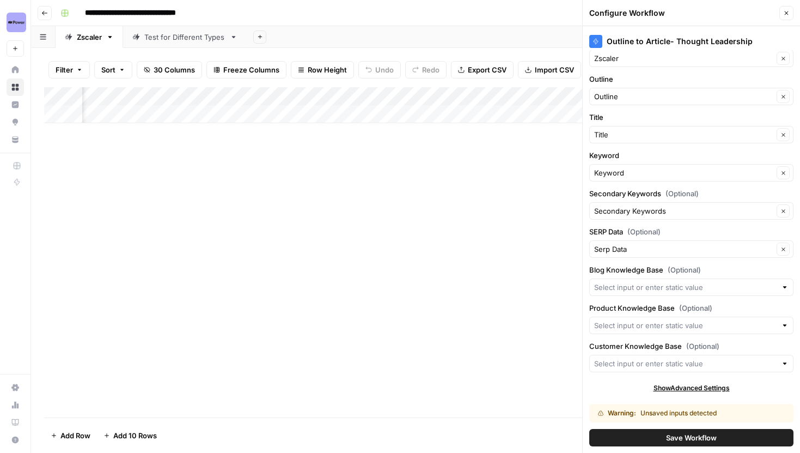
click at [47, 14] on icon "button" at bounding box center [44, 13] width 7 height 7
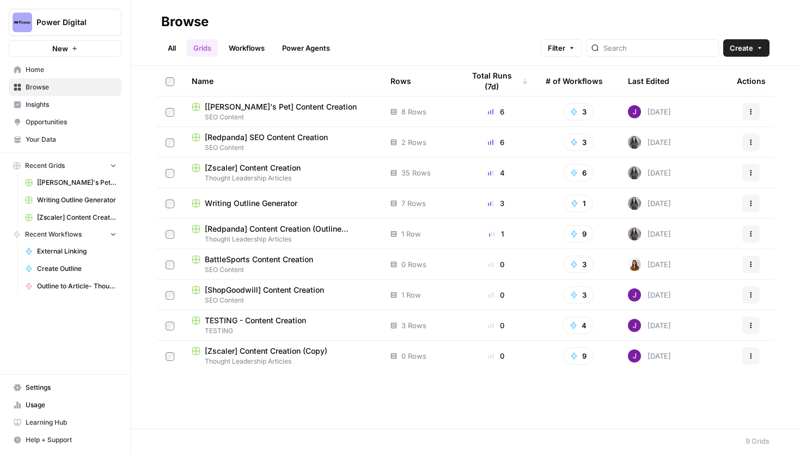
click at [258, 162] on span "[Zscaler] Content Creation" at bounding box center [253, 167] width 96 height 11
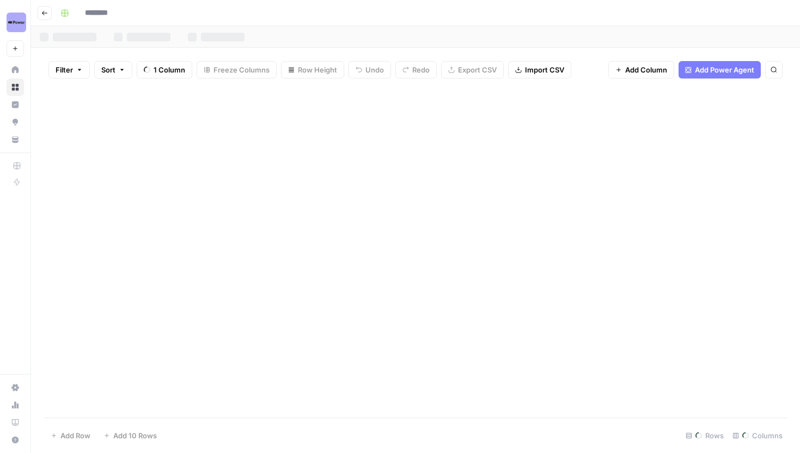
type input "**********"
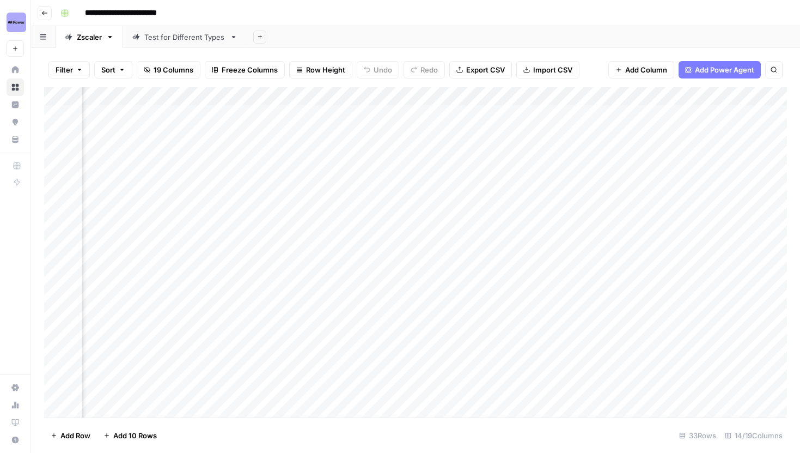
scroll to position [0, 1195]
click at [355, 99] on div "Add Column" at bounding box center [415, 252] width 743 height 330
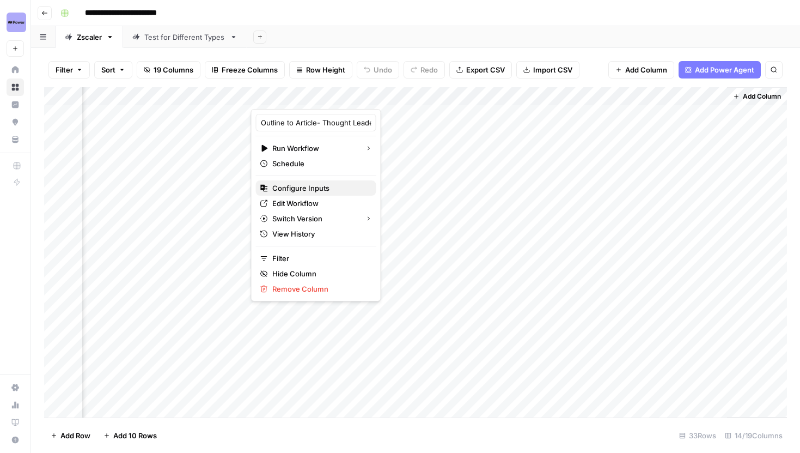
click at [319, 187] on span "Configure Inputs" at bounding box center [319, 187] width 95 height 11
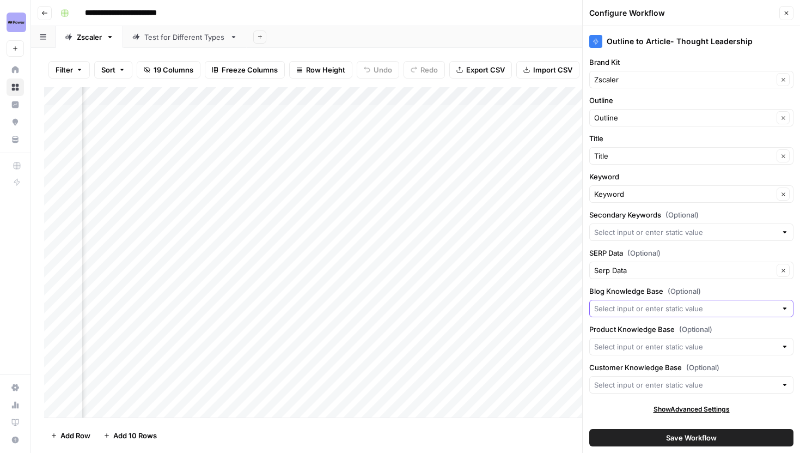
click at [676, 309] on input "Blog Knowledge Base (Optional)" at bounding box center [685, 308] width 182 height 11
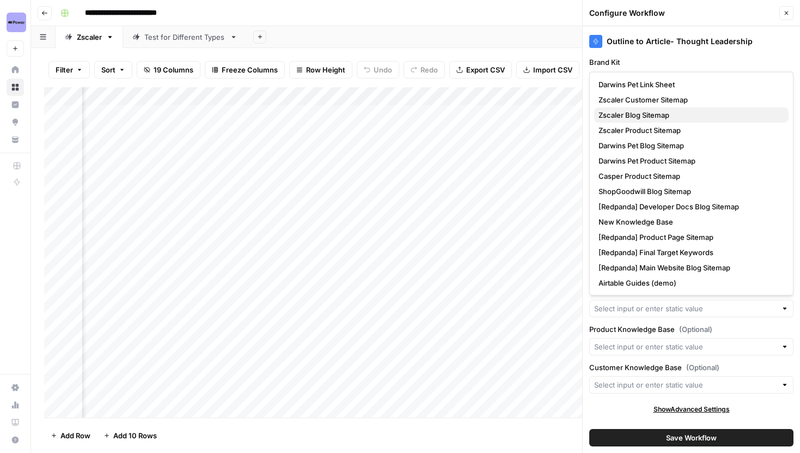
click at [658, 113] on span "Zscaler Blog Sitemap" at bounding box center [689, 114] width 181 height 11
type input "Zscaler Blog Sitemap"
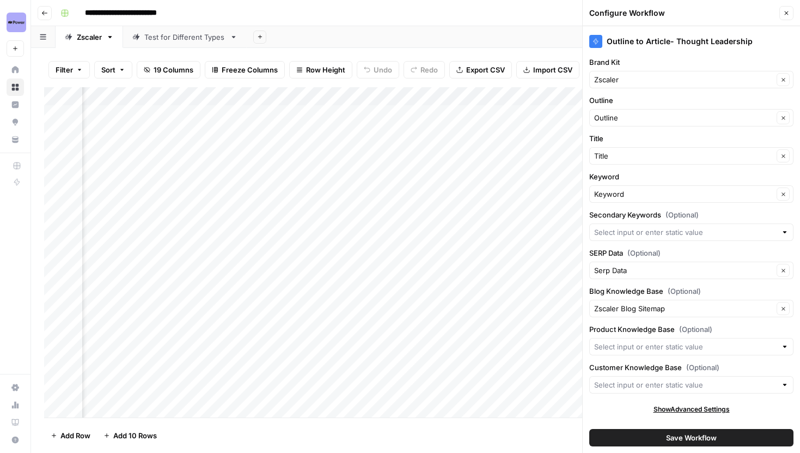
click at [668, 354] on div at bounding box center [691, 346] width 204 height 17
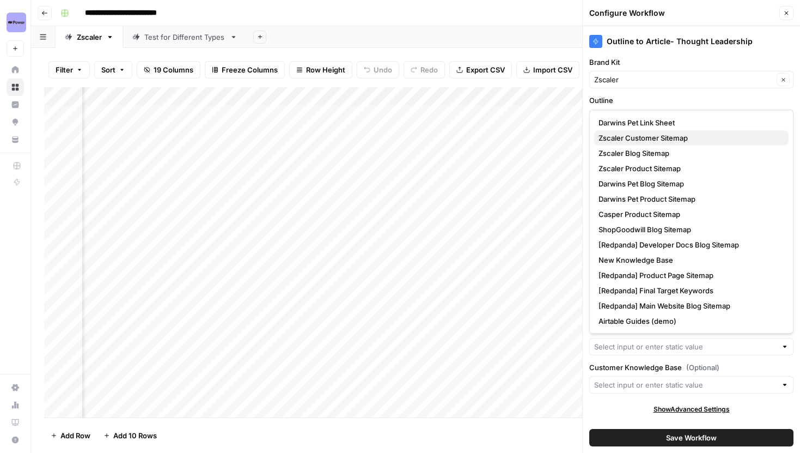
click at [669, 139] on span "Zscaler Customer Sitemap" at bounding box center [689, 137] width 181 height 11
type input "Zscaler Customer Sitemap"
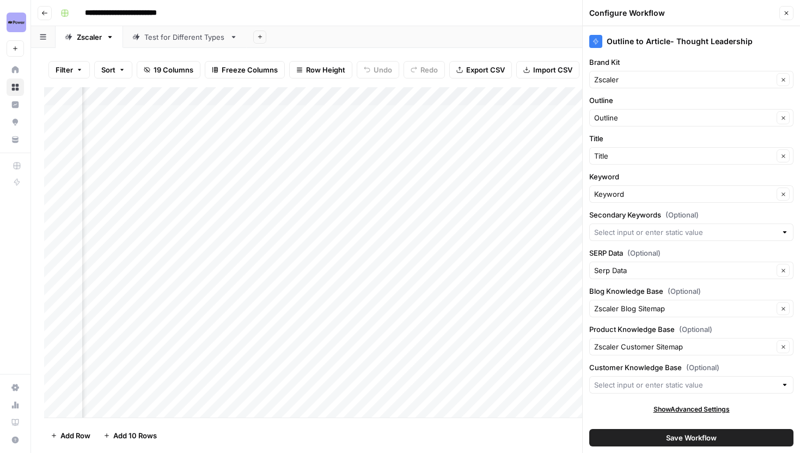
click at [667, 340] on div "Zscaler Customer Sitemap Clear" at bounding box center [691, 346] width 204 height 17
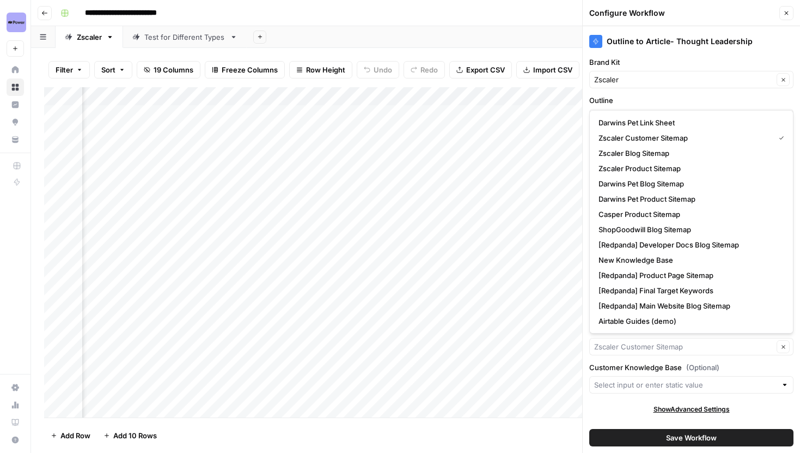
type input "Zscaler Customer Sitemap"
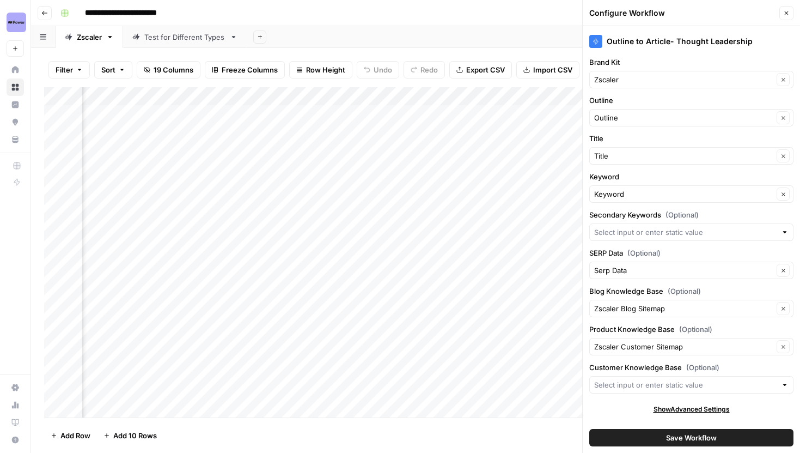
click at [659, 366] on label "Customer Knowledge Base (Optional)" at bounding box center [691, 367] width 204 height 11
click at [659, 379] on input "Customer Knowledge Base (Optional)" at bounding box center [685, 384] width 182 height 11
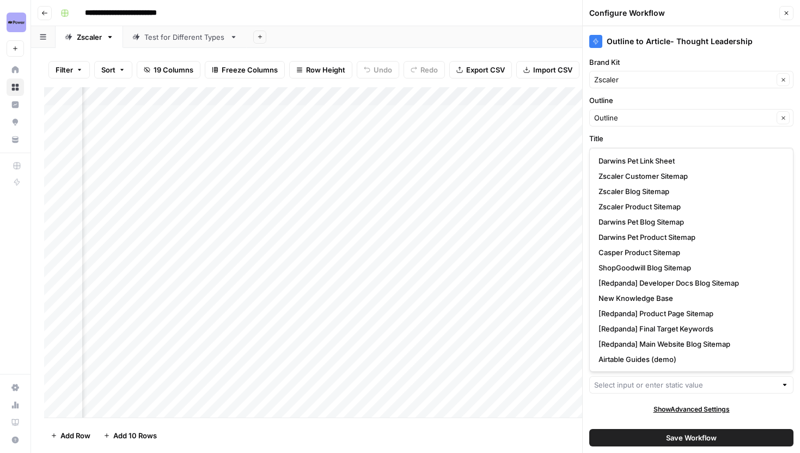
click at [624, 401] on div "Outline to Article- Thought Leadership Brand Kit Zscaler Clear Outline Outline …" at bounding box center [691, 239] width 217 height 427
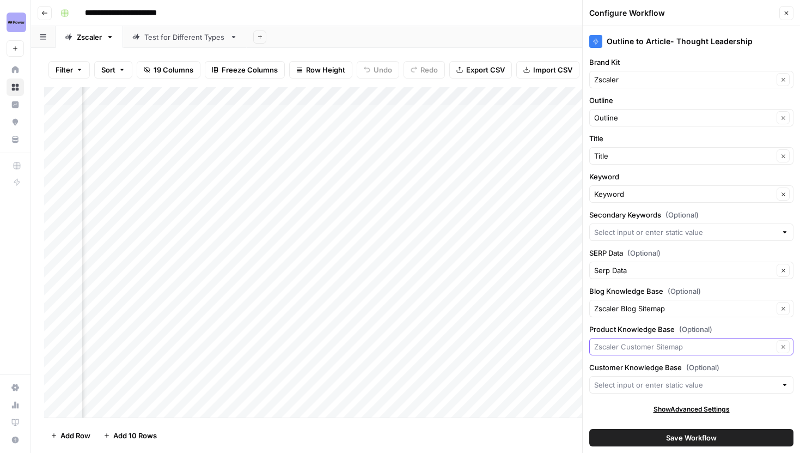
click at [656, 348] on input "Product Knowledge Base (Optional)" at bounding box center [683, 346] width 179 height 11
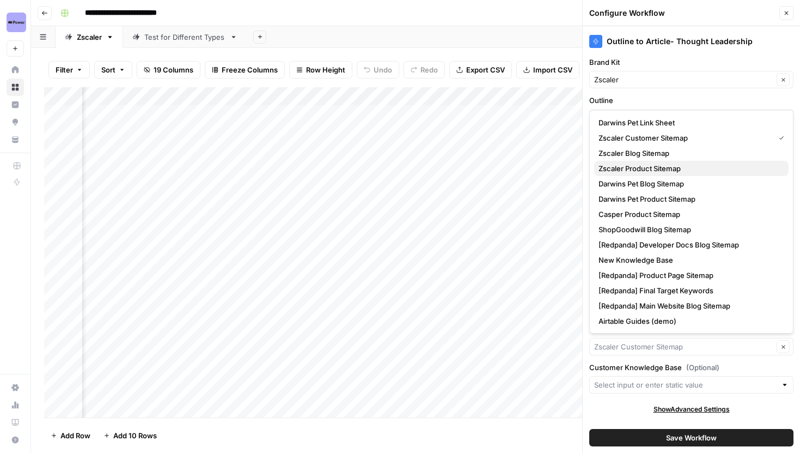
click at [658, 172] on span "Zscaler Product Sitemap" at bounding box center [689, 168] width 181 height 11
type input "Zscaler Product Sitemap"
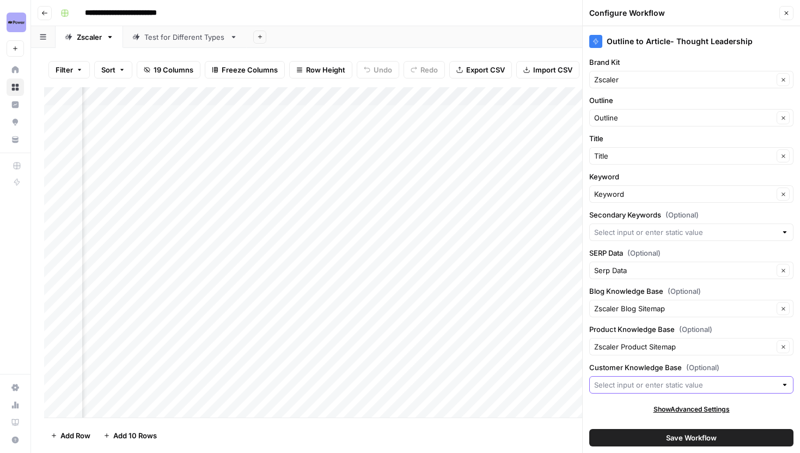
click at [650, 388] on input "Customer Knowledge Base (Optional)" at bounding box center [685, 384] width 182 height 11
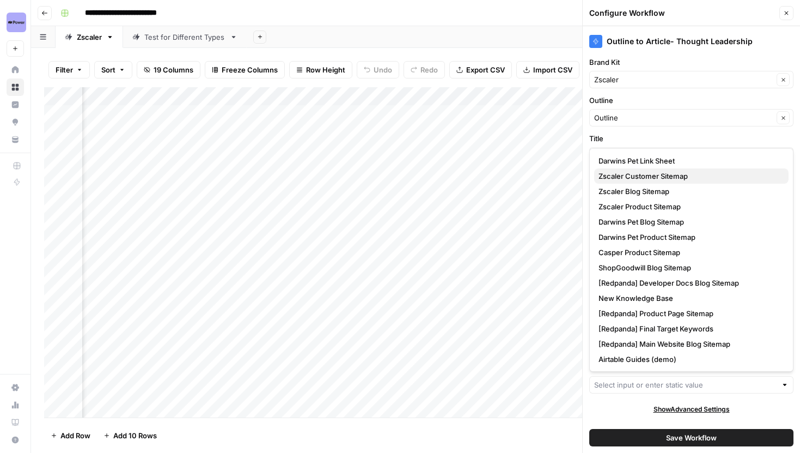
click at [665, 178] on span "Zscaler Customer Sitemap" at bounding box center [689, 176] width 181 height 11
type input "Zscaler Customer Sitemap"
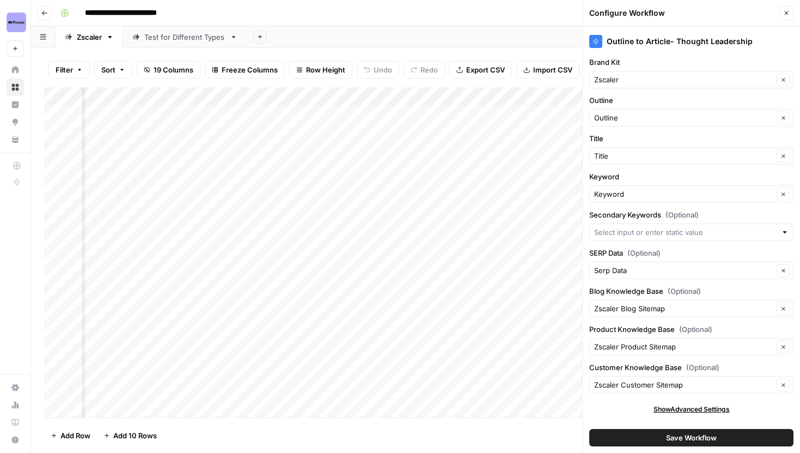
click at [618, 403] on div "Outline to Article- Thought Leadership Brand Kit Zscaler Clear Outline Outline …" at bounding box center [691, 239] width 217 height 427
click at [654, 433] on button "Save Workflow" at bounding box center [691, 437] width 204 height 17
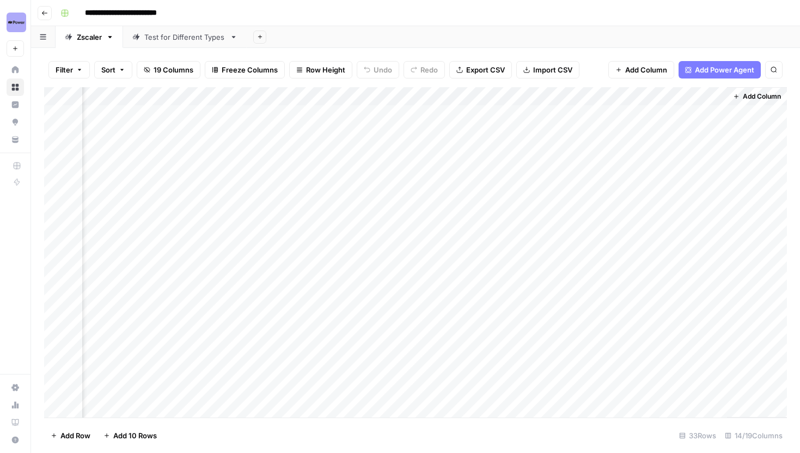
click at [361, 96] on div "Add Column" at bounding box center [415, 252] width 743 height 330
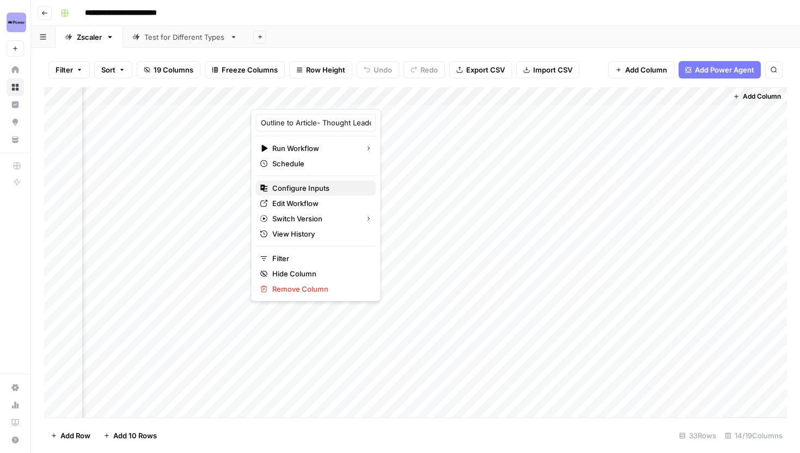
click at [304, 186] on span "Configure Inputs" at bounding box center [319, 187] width 95 height 11
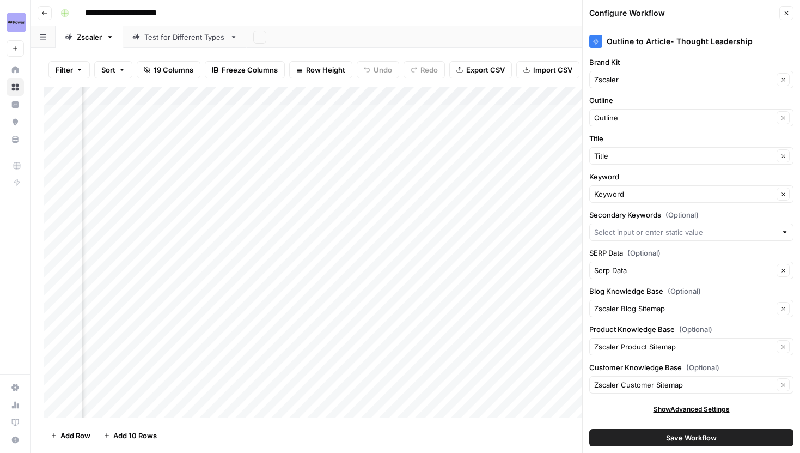
click at [786, 11] on icon "button" at bounding box center [786, 13] width 7 height 7
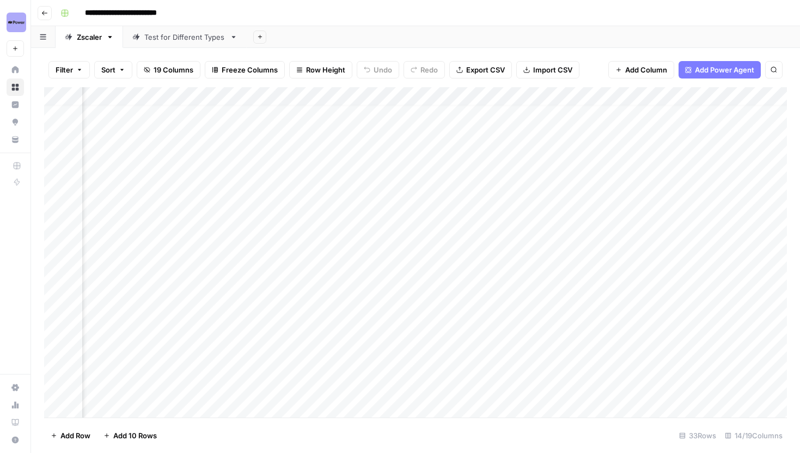
scroll to position [0, 352]
click at [594, 190] on div "Add Column" at bounding box center [415, 252] width 743 height 330
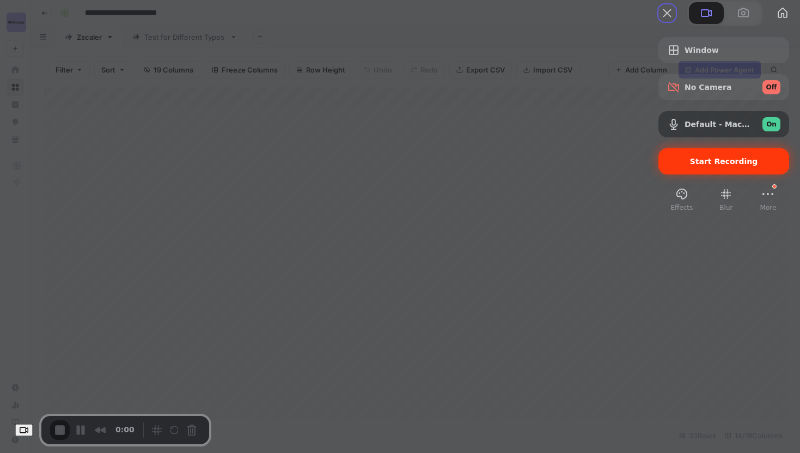
click at [699, 166] on span "Start Recording" at bounding box center [724, 161] width 68 height 9
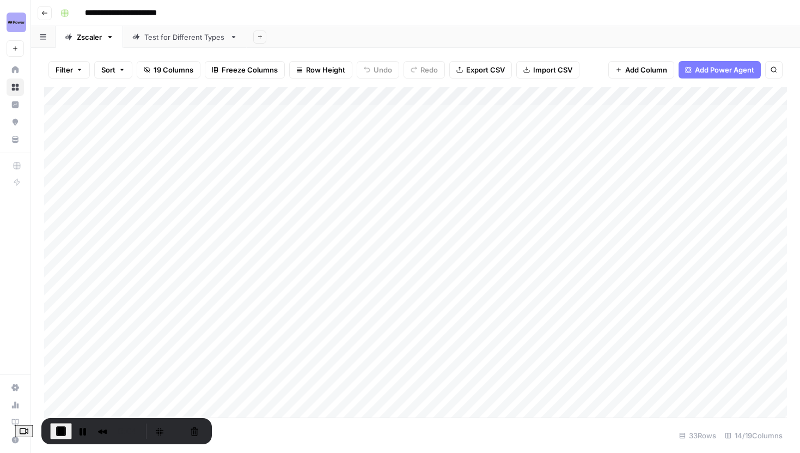
click at [90, 114] on div "Add Column" at bounding box center [415, 252] width 743 height 330
click at [129, 129] on div "Add Column" at bounding box center [415, 252] width 743 height 330
click at [141, 146] on div "Add Column" at bounding box center [415, 252] width 743 height 330
click at [150, 170] on div "Add Column" at bounding box center [415, 252] width 743 height 330
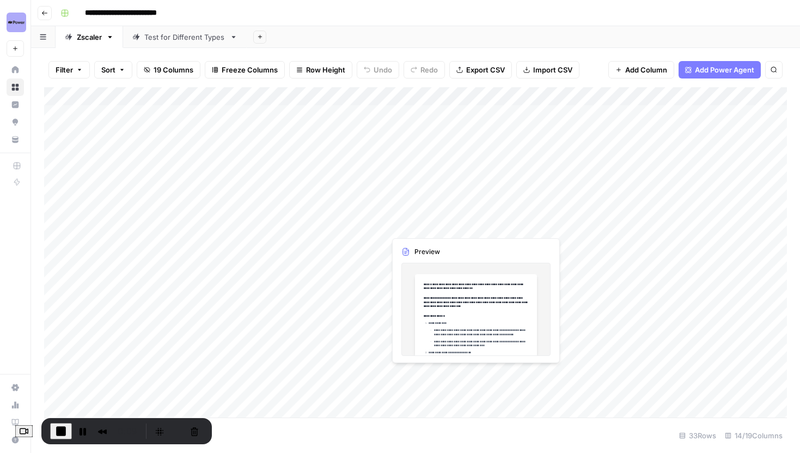
click at [434, 228] on div "Add Column" at bounding box center [415, 252] width 743 height 330
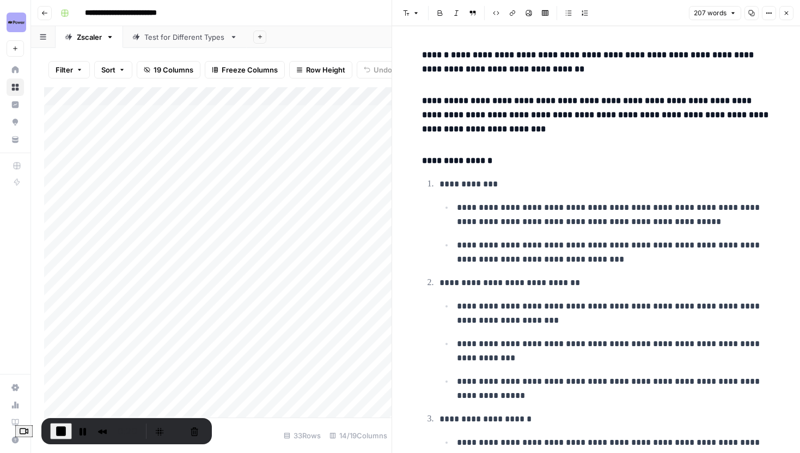
click at [787, 13] on icon "button" at bounding box center [787, 13] width 4 height 4
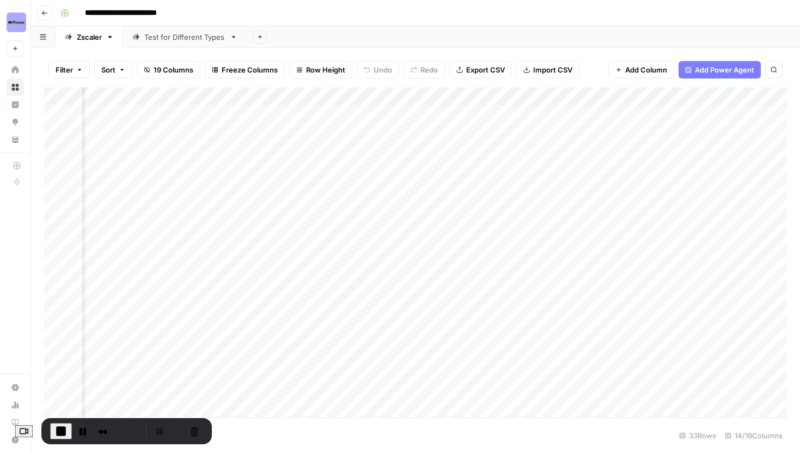
scroll to position [0, 200]
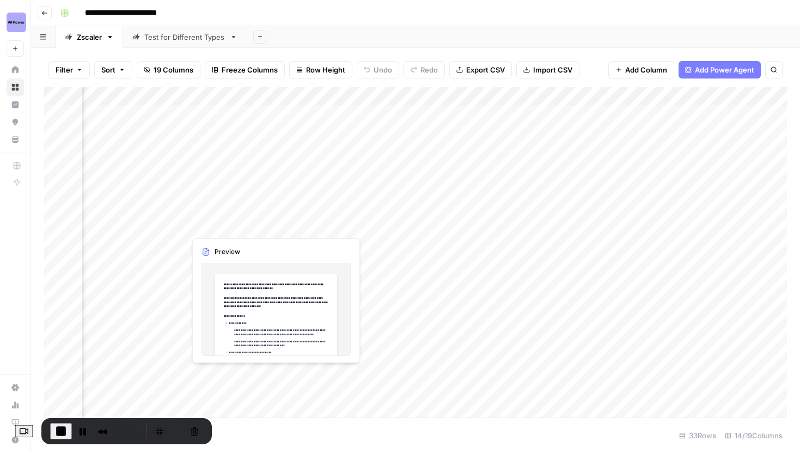
click at [265, 228] on div "Add Column" at bounding box center [415, 252] width 743 height 330
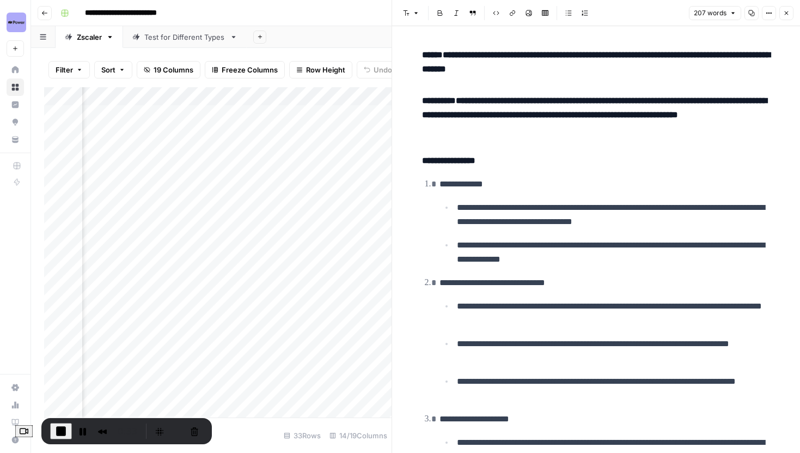
click at [786, 13] on icon "button" at bounding box center [786, 13] width 7 height 7
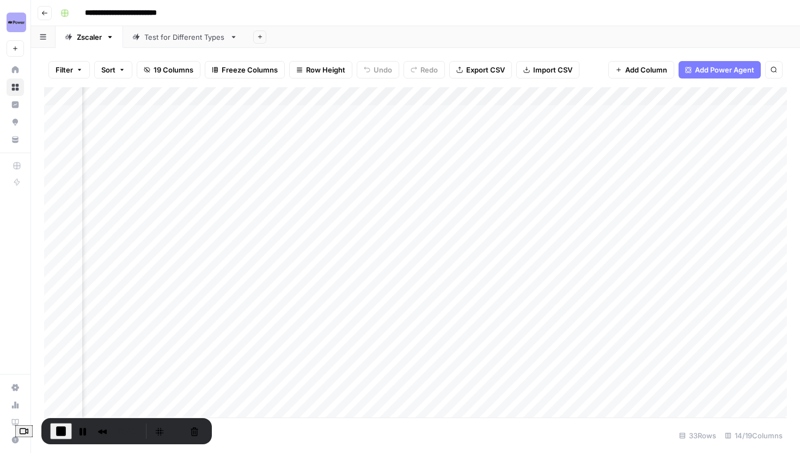
scroll to position [0, 788]
click at [551, 224] on div "Add Column" at bounding box center [415, 252] width 743 height 330
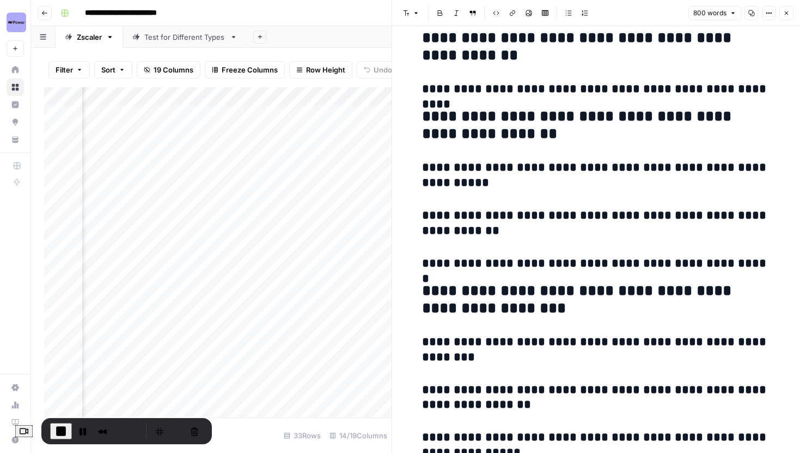
scroll to position [2103, 0]
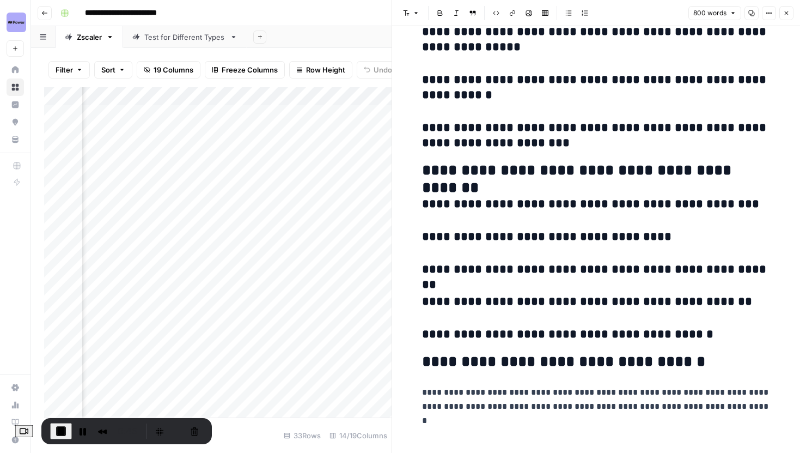
click at [790, 15] on button "Close" at bounding box center [787, 13] width 14 height 14
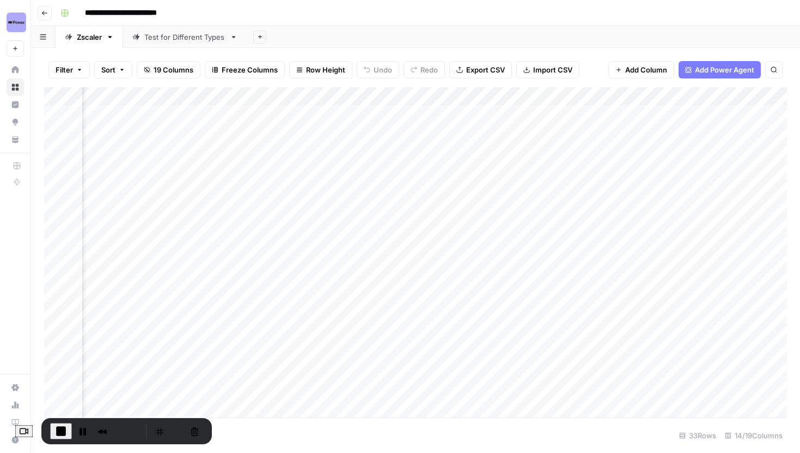
scroll to position [0, 857]
click at [567, 225] on div "Add Column" at bounding box center [415, 252] width 743 height 330
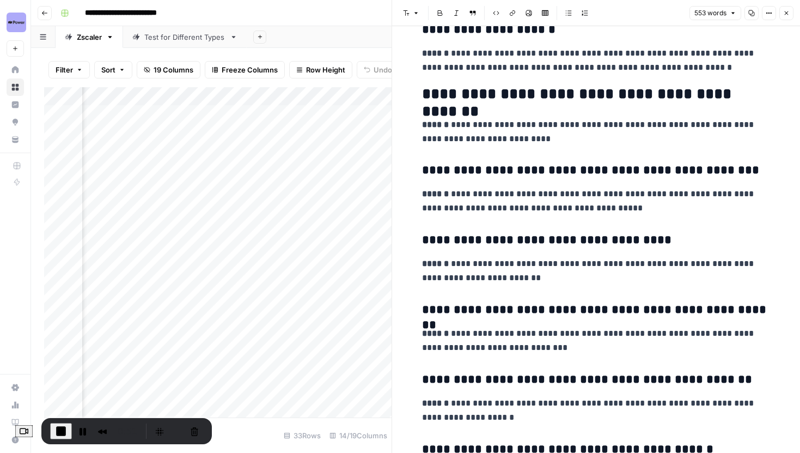
scroll to position [1265, 0]
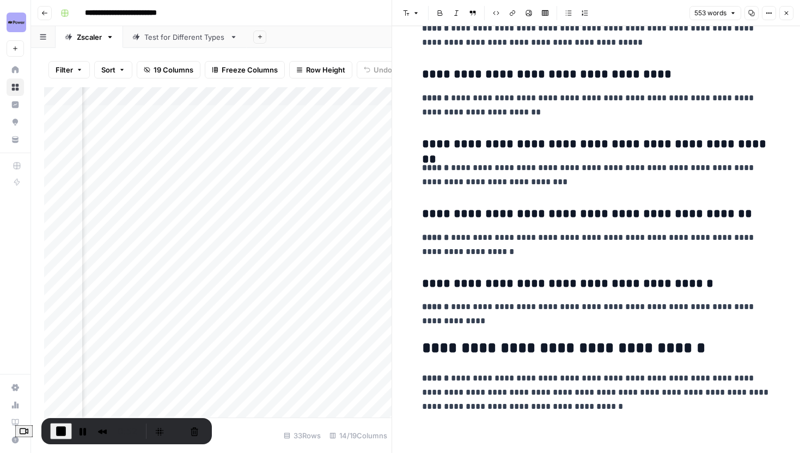
click at [787, 16] on icon "button" at bounding box center [786, 13] width 7 height 7
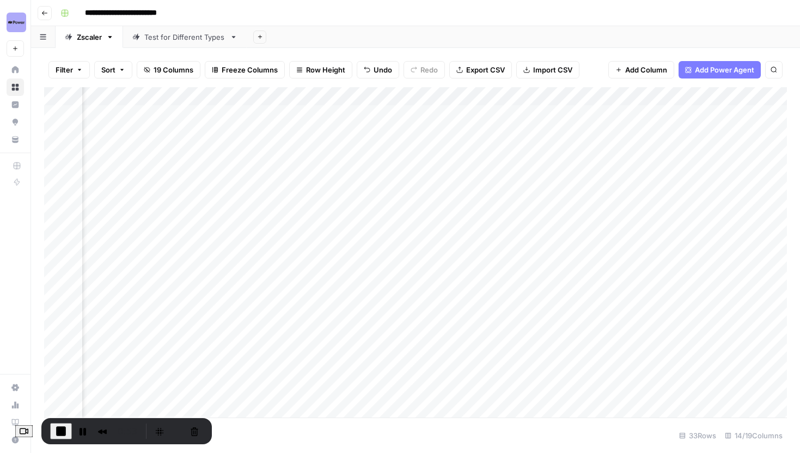
scroll to position [0, 70]
click at [456, 225] on div "Add Column" at bounding box center [415, 252] width 743 height 330
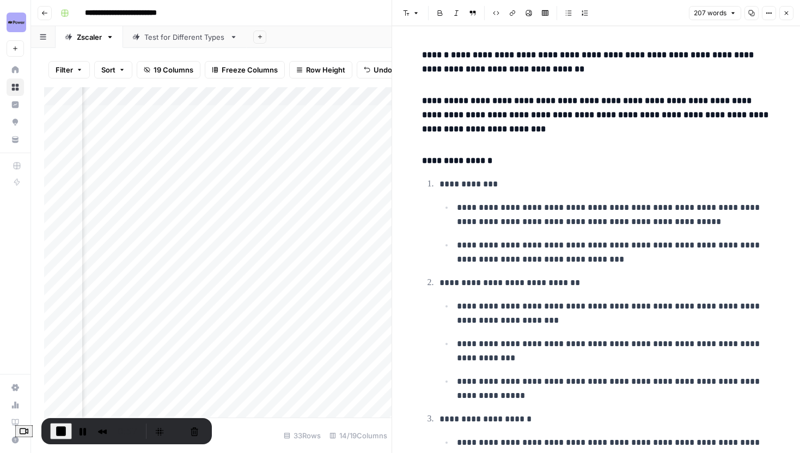
click at [782, 17] on button "Close" at bounding box center [787, 13] width 14 height 14
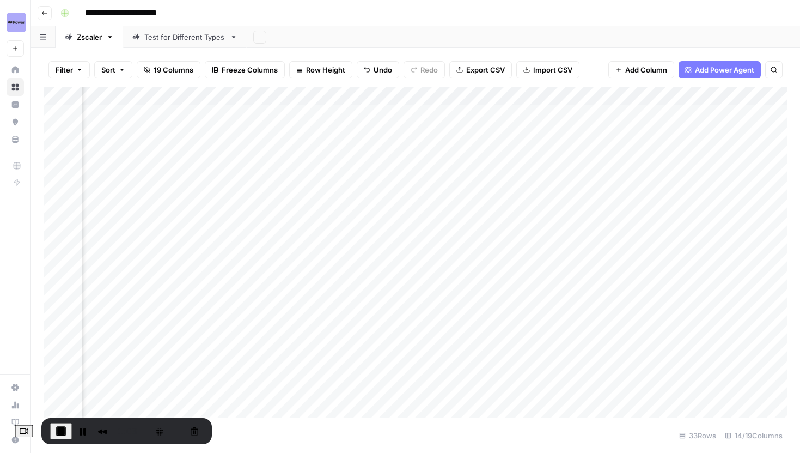
scroll to position [0, 951]
click at [469, 225] on div "Add Column" at bounding box center [415, 252] width 743 height 330
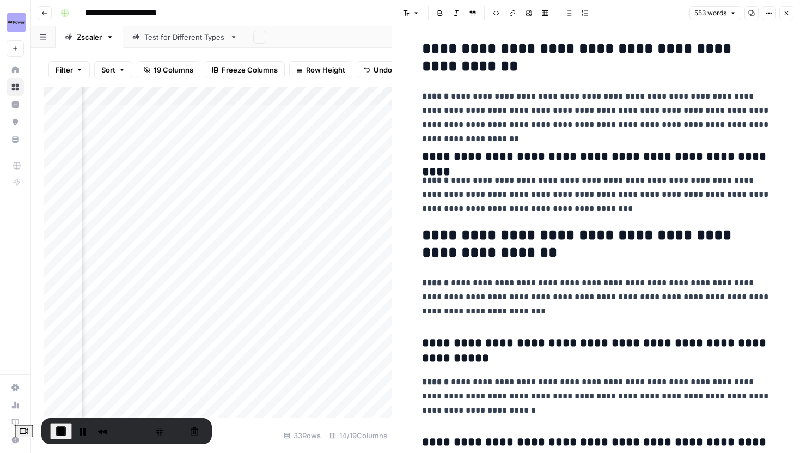
scroll to position [107, 0]
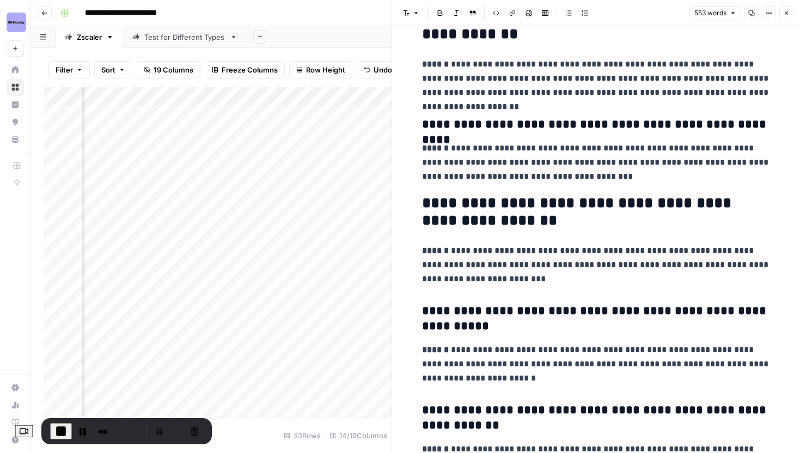
click at [789, 15] on icon "button" at bounding box center [786, 13] width 7 height 7
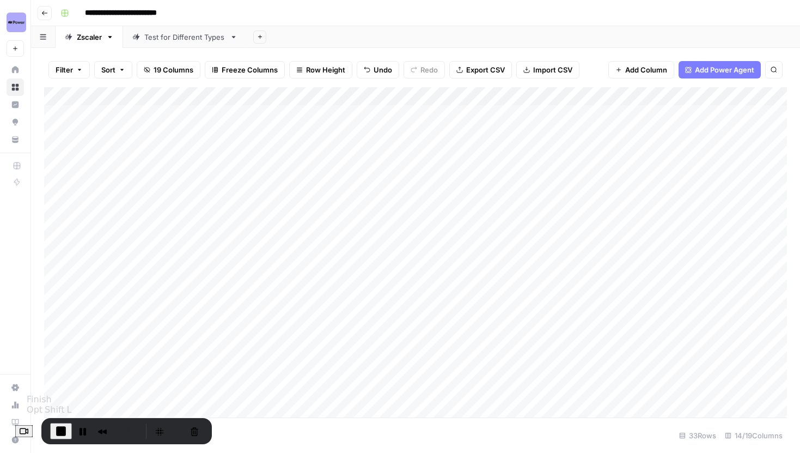
click at [64, 433] on span "End Recording" at bounding box center [60, 430] width 13 height 13
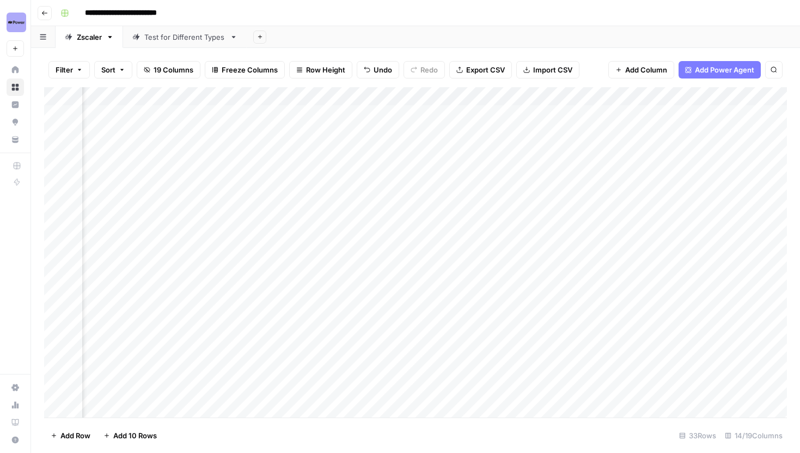
scroll to position [0, 479]
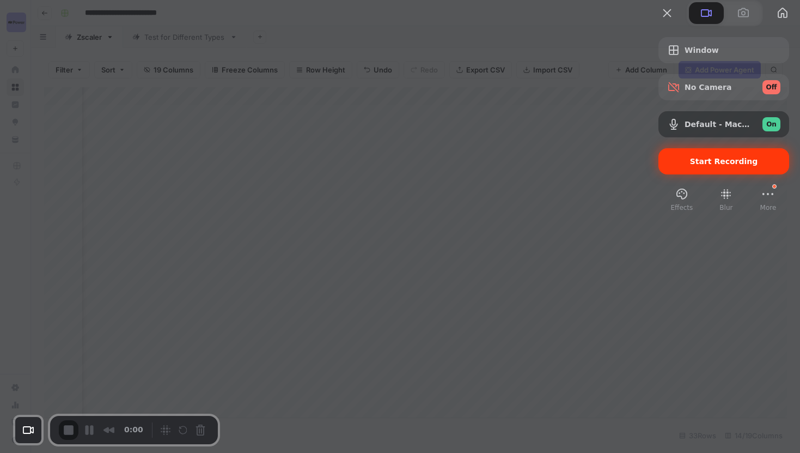
click at [692, 166] on span "Start Recording" at bounding box center [724, 161] width 68 height 9
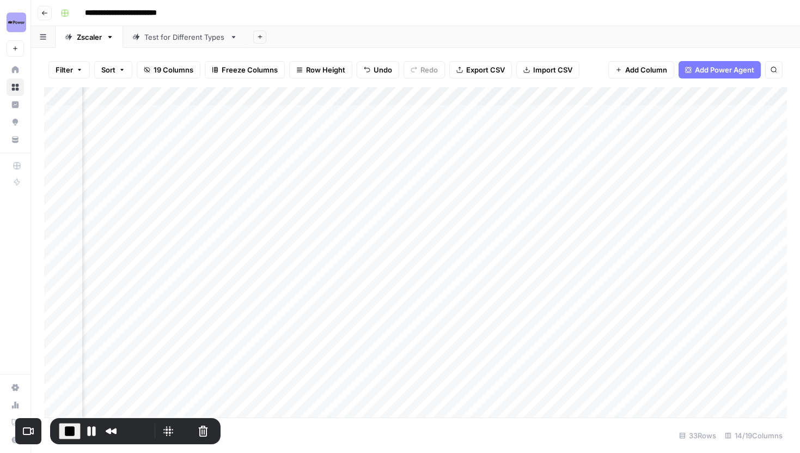
scroll to position [0, 559]
click at [384, 187] on div "Add Column" at bounding box center [415, 252] width 743 height 330
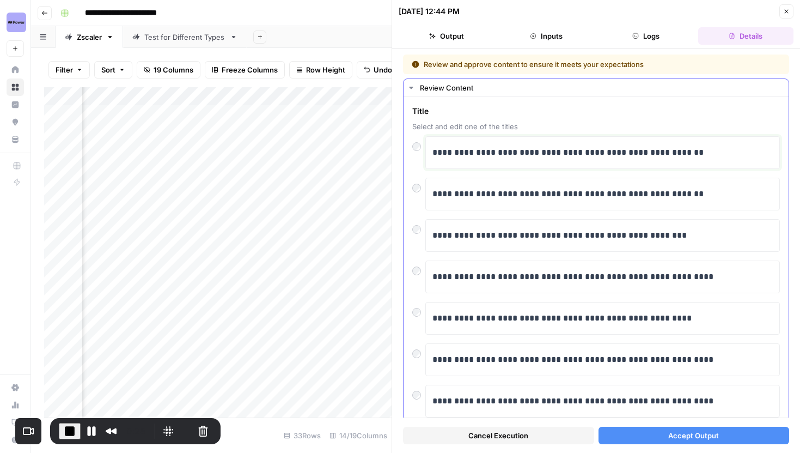
drag, startPoint x: 558, startPoint y: 154, endPoint x: 586, endPoint y: 156, distance: 27.9
click at [586, 156] on p "**********" at bounding box center [603, 152] width 340 height 14
click at [792, 11] on button "Close" at bounding box center [787, 11] width 14 height 14
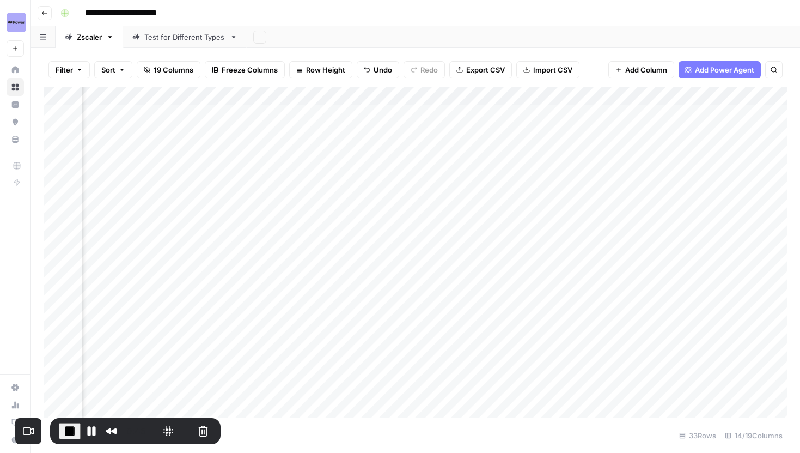
scroll to position [0, 765]
click at [278, 168] on div "Add Column" at bounding box center [415, 252] width 743 height 330
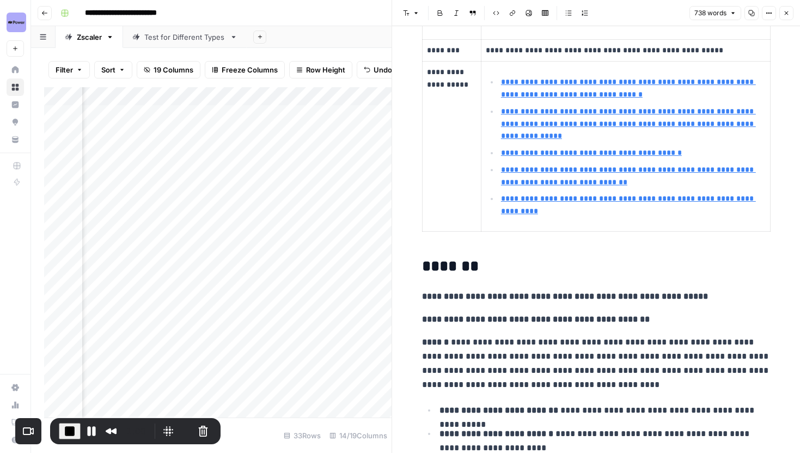
scroll to position [316, 0]
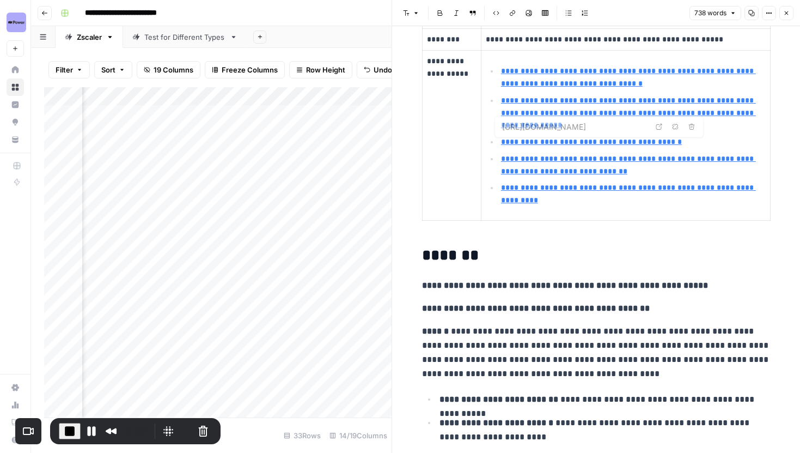
type input "https://industrialcyber.co/features/highlighting-focus-on-rise-of-industrial-ci…"
click at [784, 12] on icon "button" at bounding box center [786, 13] width 7 height 7
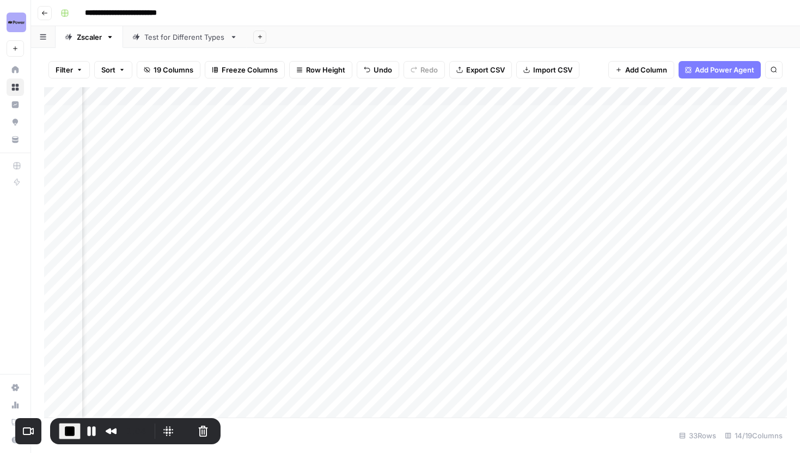
click at [283, 147] on div "Add Column" at bounding box center [415, 252] width 743 height 330
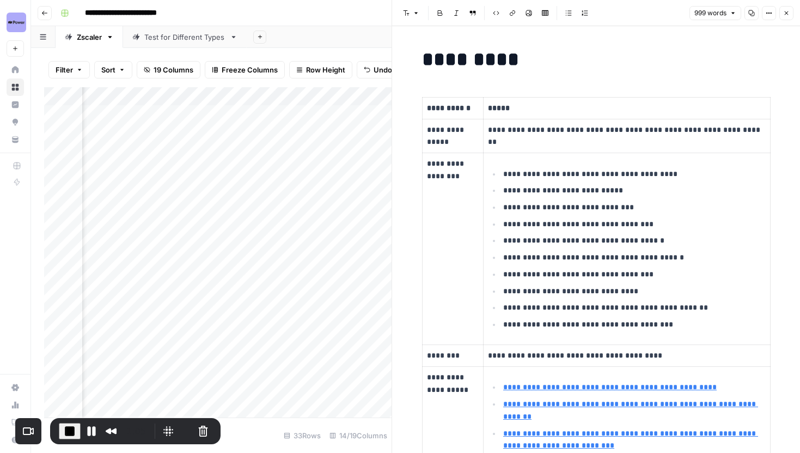
click at [788, 11] on icon "button" at bounding box center [787, 13] width 4 height 4
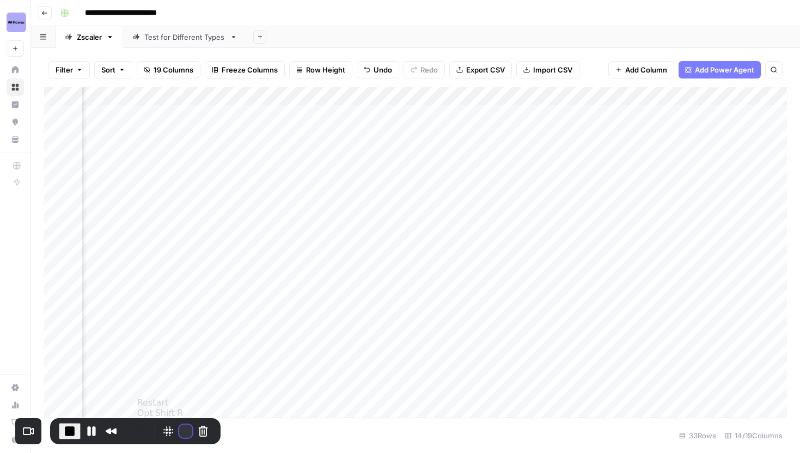
click at [182, 428] on button "Restart Recording" at bounding box center [185, 430] width 13 height 13
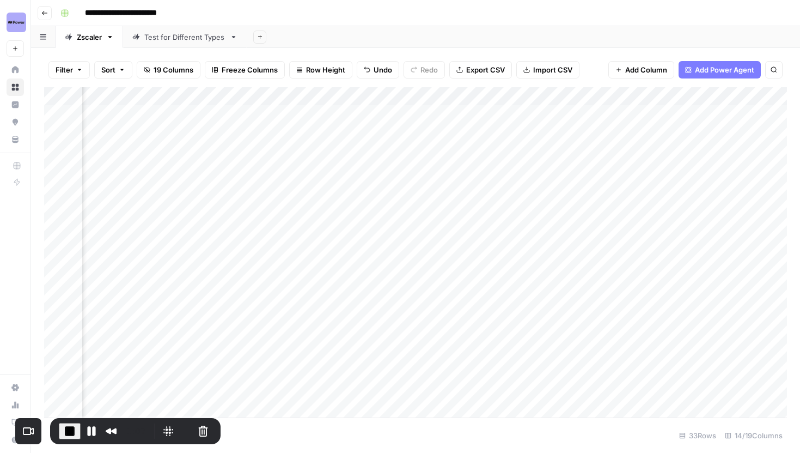
scroll to position [0, 581]
click at [181, 425] on button "Restart Recording" at bounding box center [185, 430] width 13 height 13
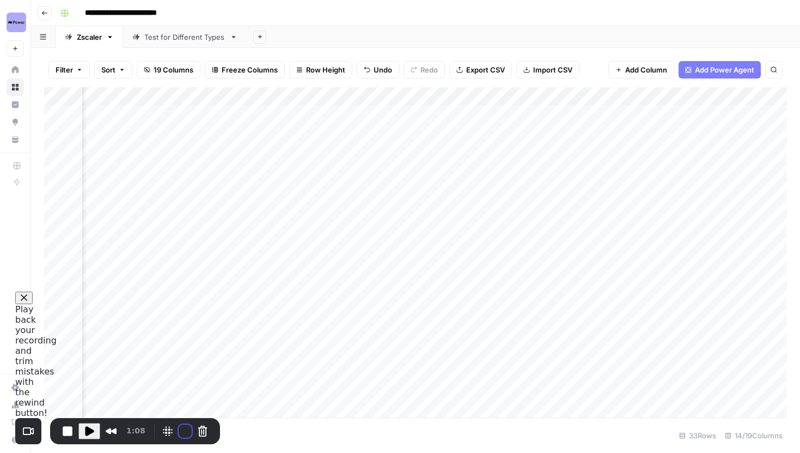
click at [184, 424] on button "Restart Recording" at bounding box center [185, 430] width 13 height 13
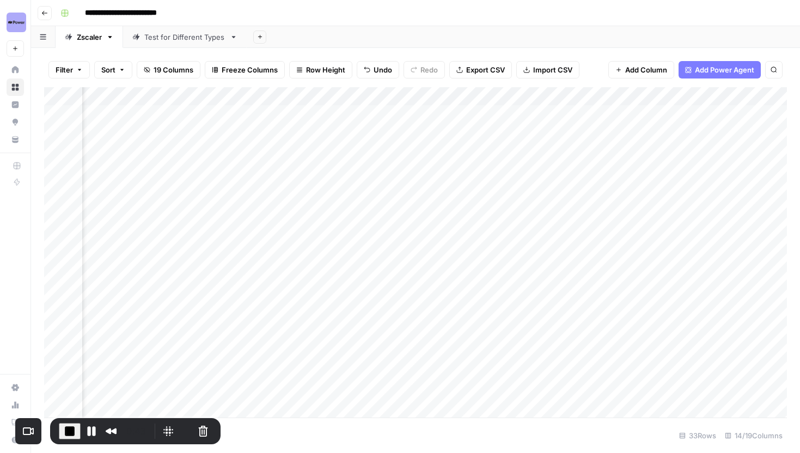
scroll to position [0, 625]
click at [320, 190] on div "Add Column" at bounding box center [415, 252] width 743 height 330
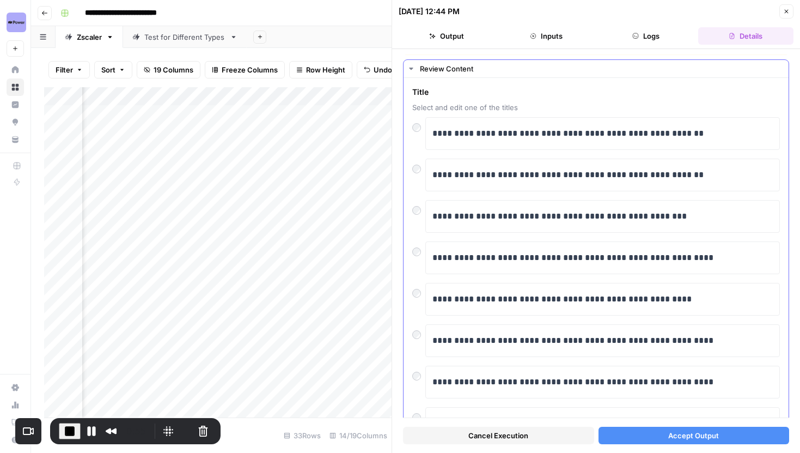
scroll to position [17, 0]
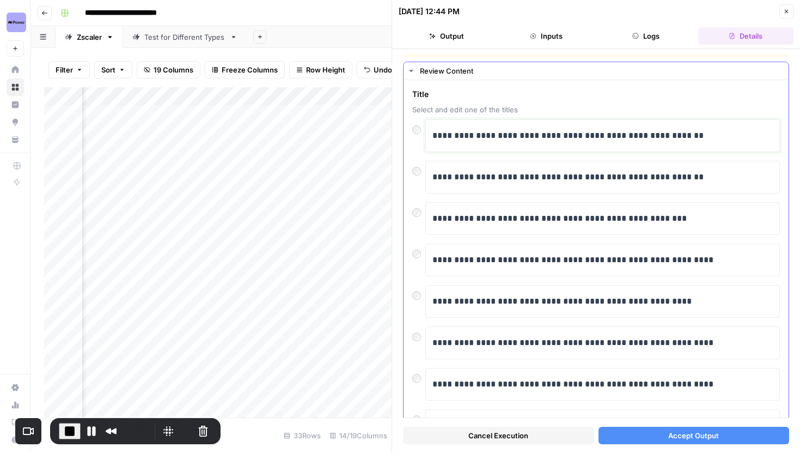
click at [577, 136] on p "**********" at bounding box center [603, 136] width 340 height 14
drag, startPoint x: 555, startPoint y: 132, endPoint x: 742, endPoint y: 132, distance: 187.9
click at [740, 132] on p "**********" at bounding box center [603, 136] width 340 height 14
click at [703, 136] on p "**********" at bounding box center [603, 136] width 340 height 14
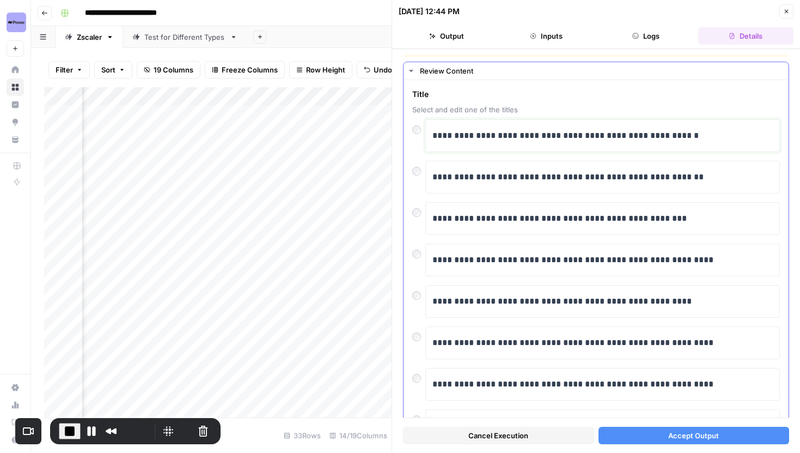
drag, startPoint x: 705, startPoint y: 136, endPoint x: 652, endPoint y: 130, distance: 53.2
click at [652, 130] on p "**********" at bounding box center [603, 136] width 340 height 14
click at [783, 9] on icon "button" at bounding box center [786, 11] width 7 height 7
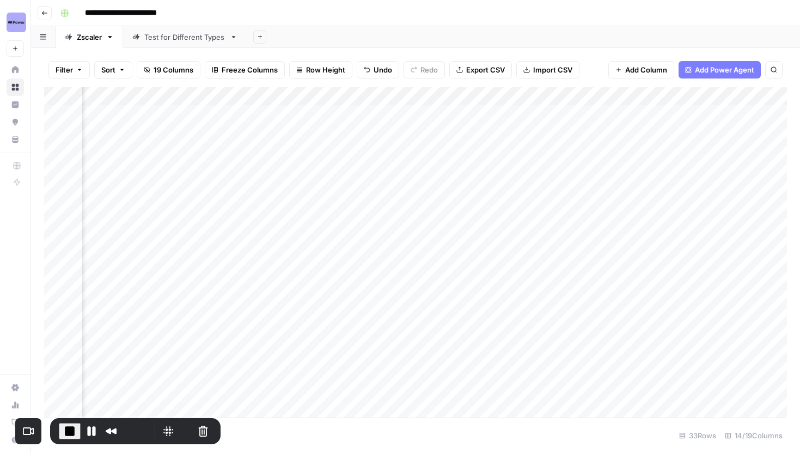
scroll to position [0, 682]
click at [363, 149] on div "Add Column" at bounding box center [415, 252] width 743 height 330
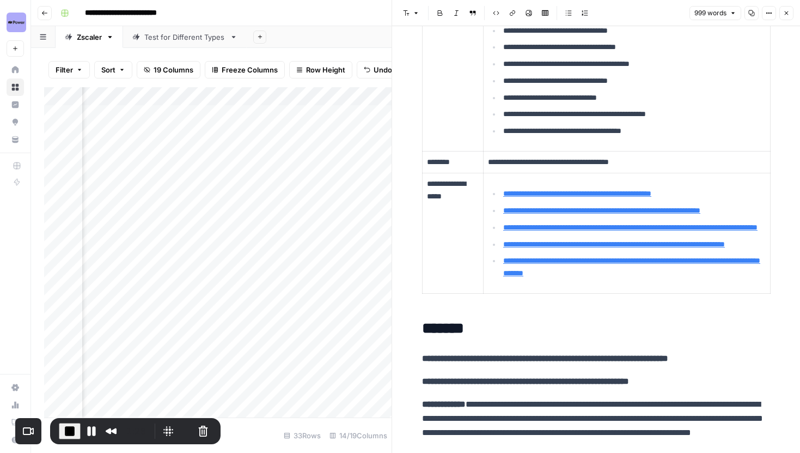
scroll to position [199, 0]
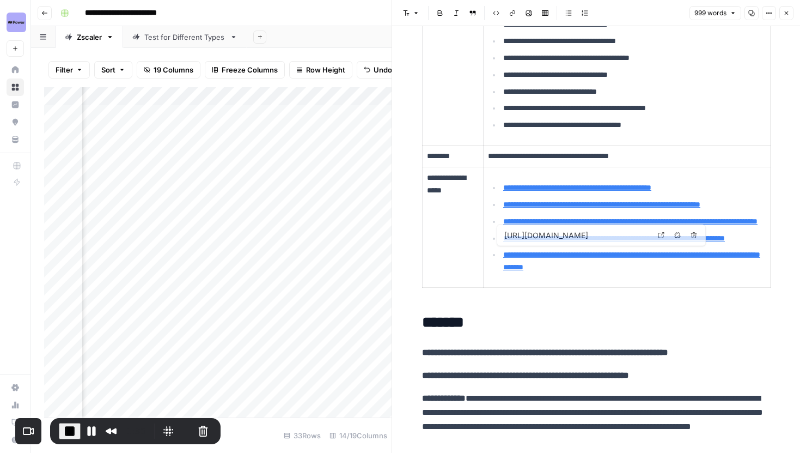
type input "https://www.csiweb.com/what-to-know/content-hub/blog/8-ways-to-enhance-your-rem…"
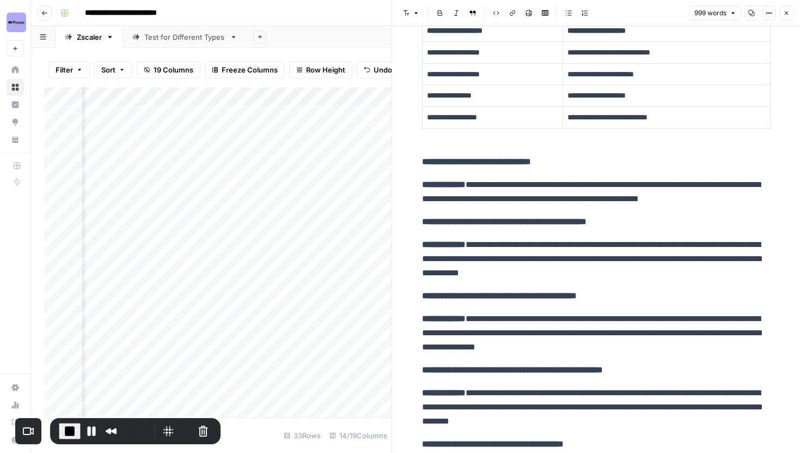
scroll to position [2206, 0]
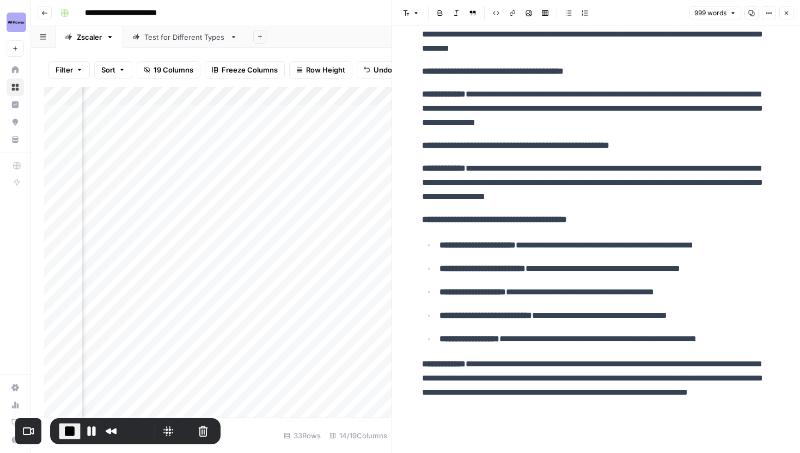
click at [787, 13] on icon "button" at bounding box center [787, 13] width 4 height 4
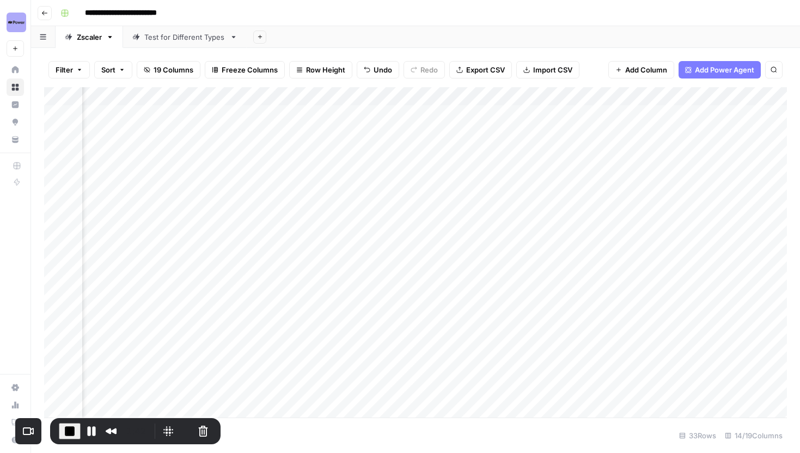
click at [489, 150] on div "Add Column" at bounding box center [415, 252] width 743 height 330
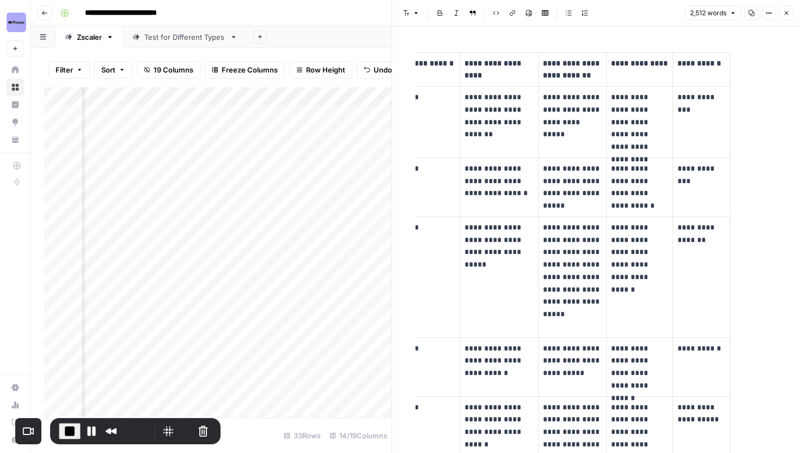
scroll to position [0, 90]
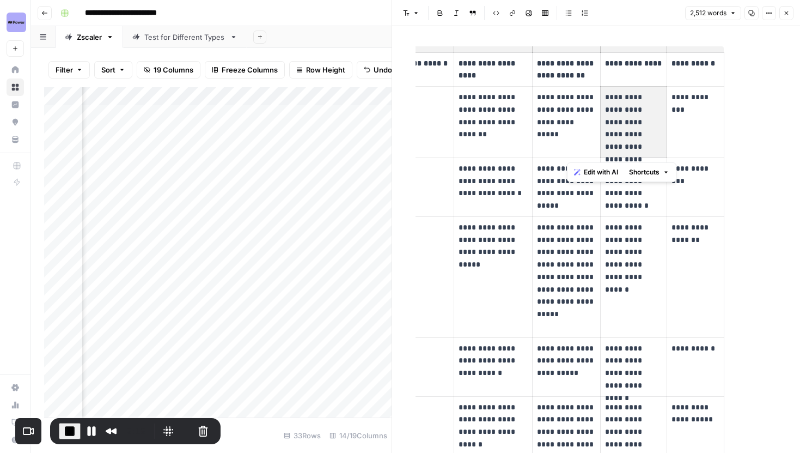
drag, startPoint x: 606, startPoint y: 95, endPoint x: 636, endPoint y: 157, distance: 68.5
click at [636, 157] on td "**********" at bounding box center [633, 122] width 66 height 71
click at [644, 149] on p "**********" at bounding box center [633, 122] width 57 height 62
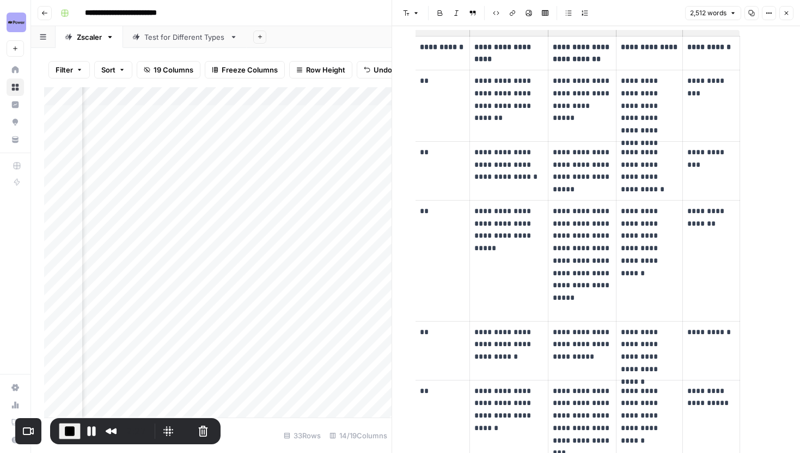
scroll to position [0, 81]
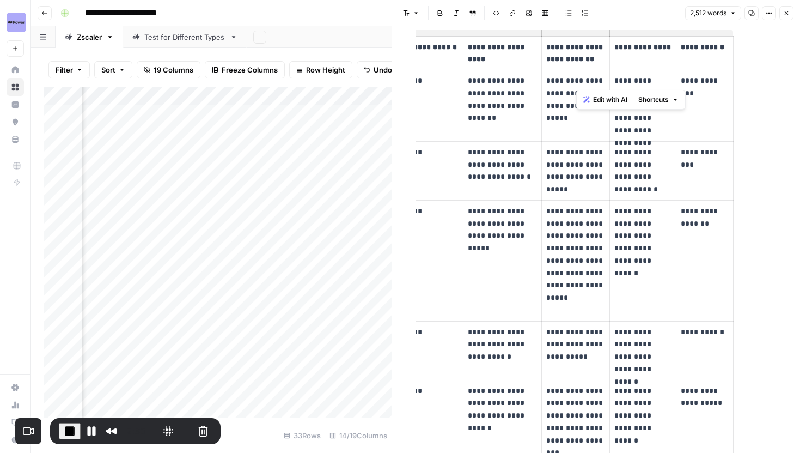
drag, startPoint x: 681, startPoint y: 78, endPoint x: 728, endPoint y: 83, distance: 47.7
click at [728, 83] on p "**********" at bounding box center [705, 81] width 48 height 13
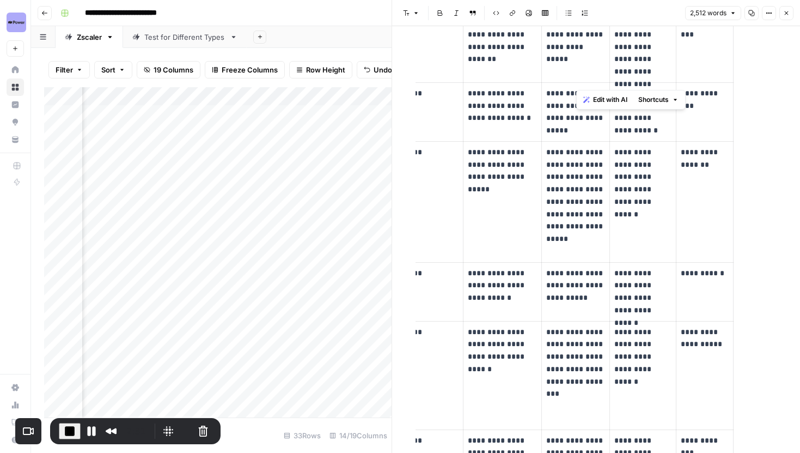
scroll to position [4672, 0]
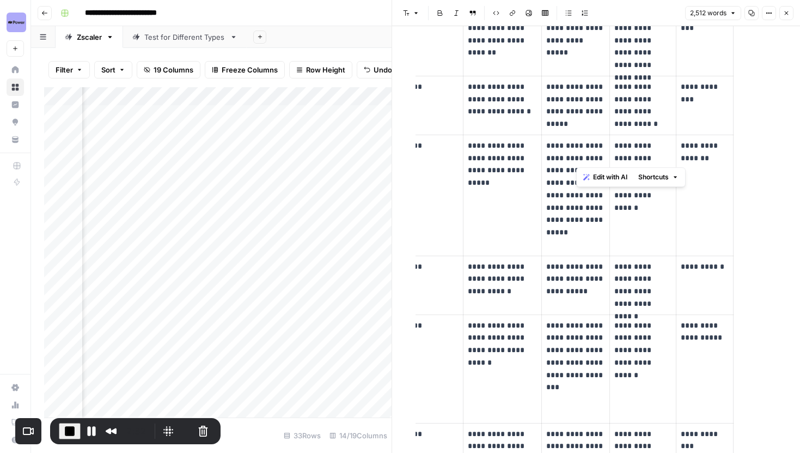
drag, startPoint x: 726, startPoint y: 154, endPoint x: 686, endPoint y: 144, distance: 41.1
click at [686, 144] on p "**********" at bounding box center [705, 151] width 48 height 25
click at [696, 174] on td "**********" at bounding box center [705, 195] width 58 height 121
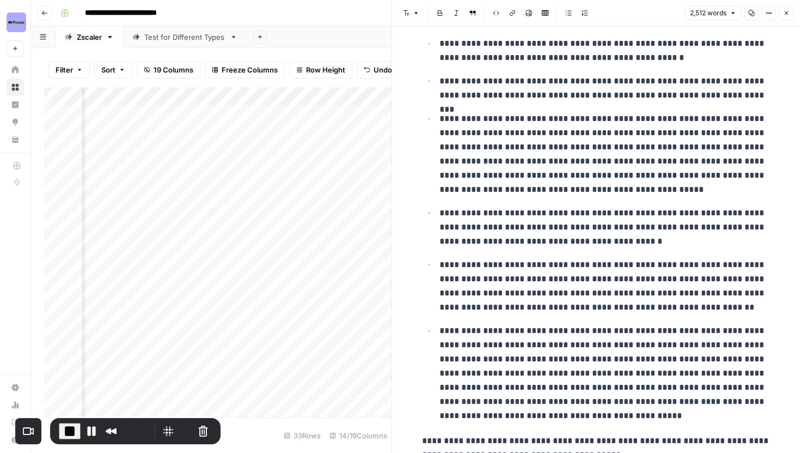
scroll to position [6966, 0]
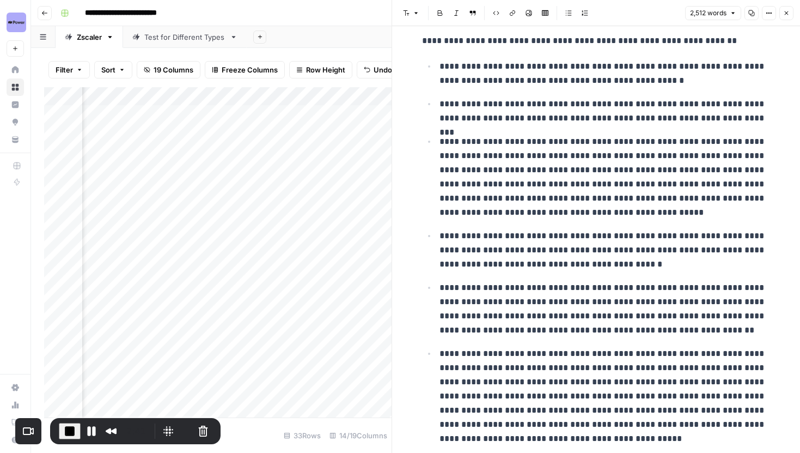
click at [789, 14] on icon "button" at bounding box center [786, 13] width 7 height 7
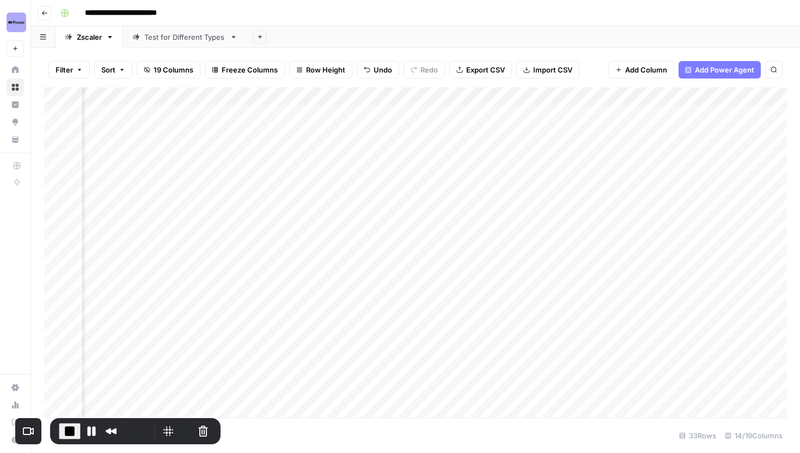
scroll to position [0, 862]
click at [561, 152] on div "Add Column" at bounding box center [415, 252] width 743 height 330
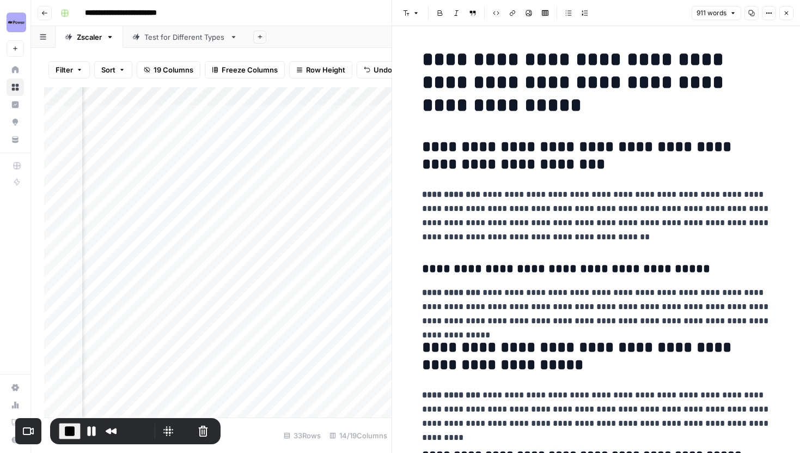
drag, startPoint x: 428, startPoint y: 196, endPoint x: 629, endPoint y: 217, distance: 202.7
click at [626, 216] on p "**********" at bounding box center [596, 215] width 349 height 57
click at [629, 217] on p "**********" at bounding box center [596, 215] width 349 height 57
drag, startPoint x: 458, startPoint y: 59, endPoint x: 620, endPoint y: 114, distance: 171.9
click at [620, 114] on h1 "**********" at bounding box center [596, 82] width 349 height 69
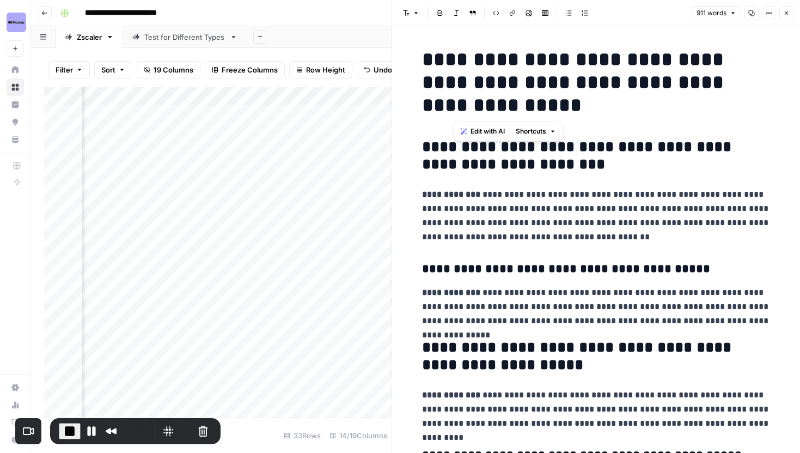
click at [526, 64] on h1 "**********" at bounding box center [596, 82] width 349 height 69
drag, startPoint x: 456, startPoint y: 58, endPoint x: 589, endPoint y: 88, distance: 135.8
click at [589, 88] on h1 "**********" at bounding box center [596, 82] width 349 height 69
drag, startPoint x: 458, startPoint y: 147, endPoint x: 639, endPoint y: 170, distance: 182.4
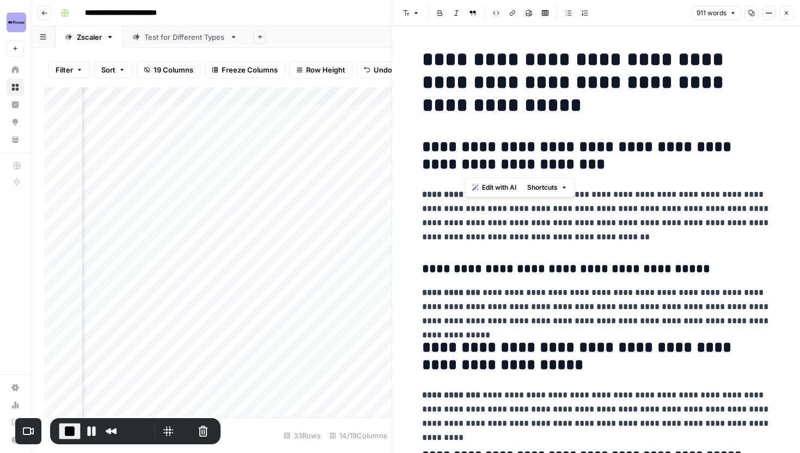
click at [639, 170] on h2 "**********" at bounding box center [596, 155] width 349 height 35
drag, startPoint x: 450, startPoint y: 146, endPoint x: 629, endPoint y: 164, distance: 180.1
click at [629, 164] on h2 "**********" at bounding box center [596, 155] width 349 height 35
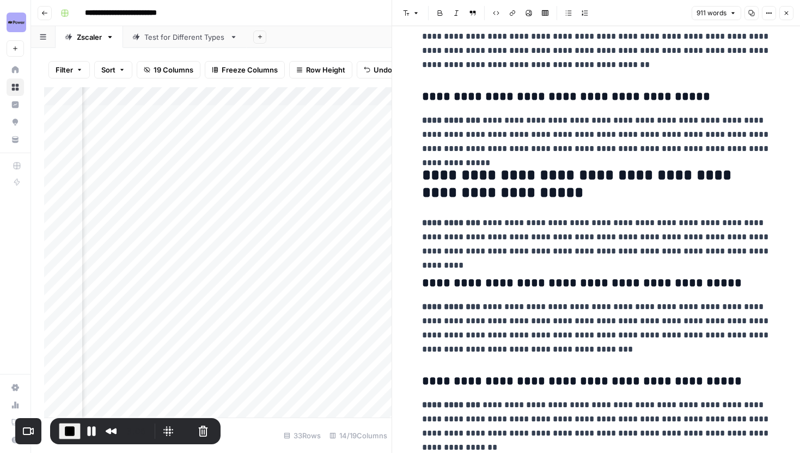
scroll to position [124, 0]
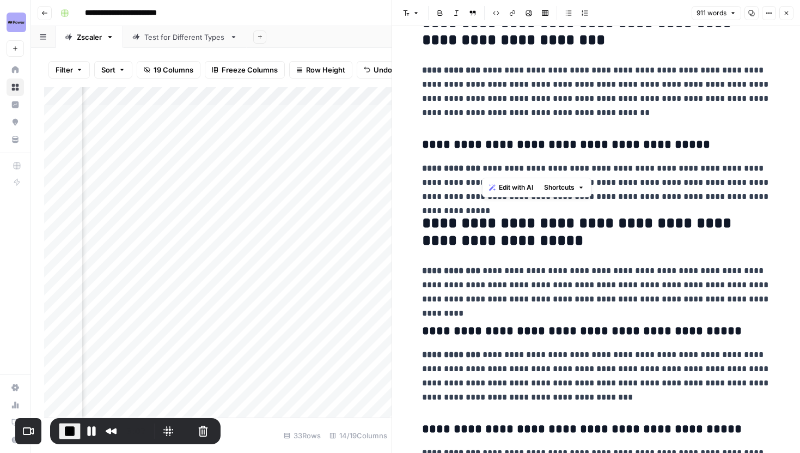
drag, startPoint x: 482, startPoint y: 166, endPoint x: 717, endPoint y: 166, distance: 234.8
click at [717, 166] on p "**********" at bounding box center [596, 182] width 349 height 42
click at [739, 193] on p "**********" at bounding box center [596, 182] width 349 height 42
drag, startPoint x: 764, startPoint y: 194, endPoint x: 627, endPoint y: 195, distance: 137.3
click at [627, 195] on p "**********" at bounding box center [596, 182] width 349 height 42
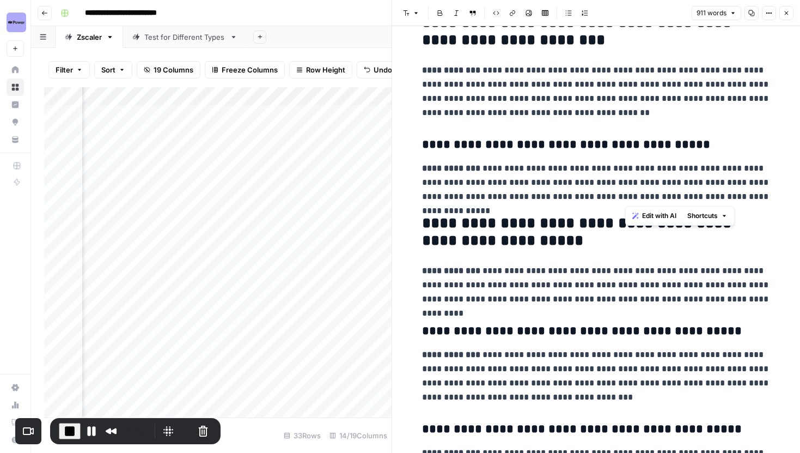
click at [627, 195] on p "**********" at bounding box center [596, 182] width 349 height 42
drag, startPoint x: 475, startPoint y: 167, endPoint x: 591, endPoint y: 174, distance: 116.2
click at [591, 174] on p "**********" at bounding box center [596, 182] width 349 height 42
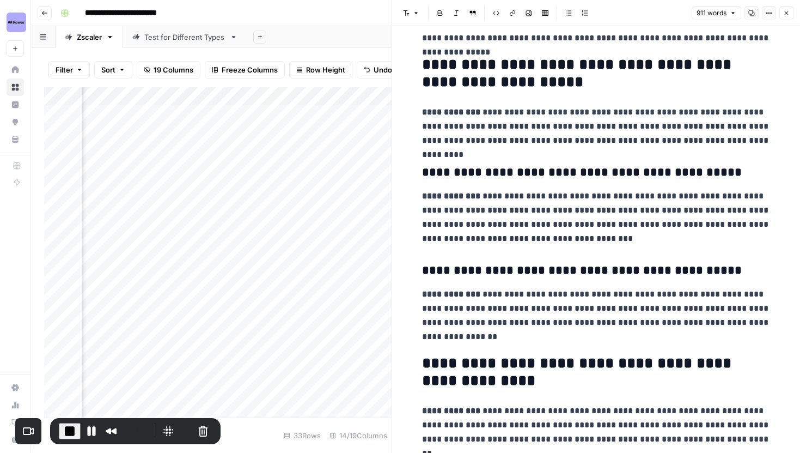
scroll to position [315, 0]
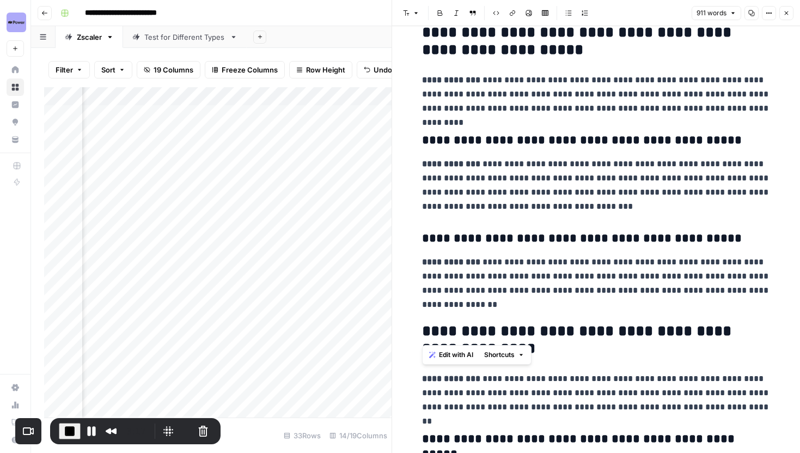
drag, startPoint x: 425, startPoint y: 36, endPoint x: 624, endPoint y: 334, distance: 358.5
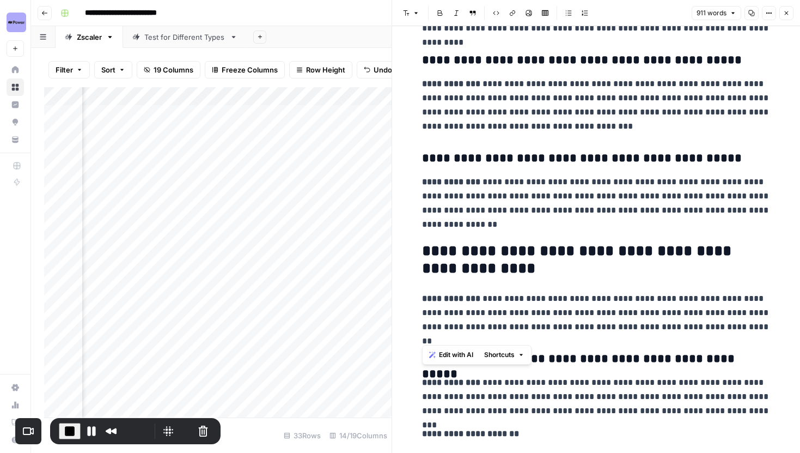
click at [536, 249] on h2 "**********" at bounding box center [596, 259] width 349 height 35
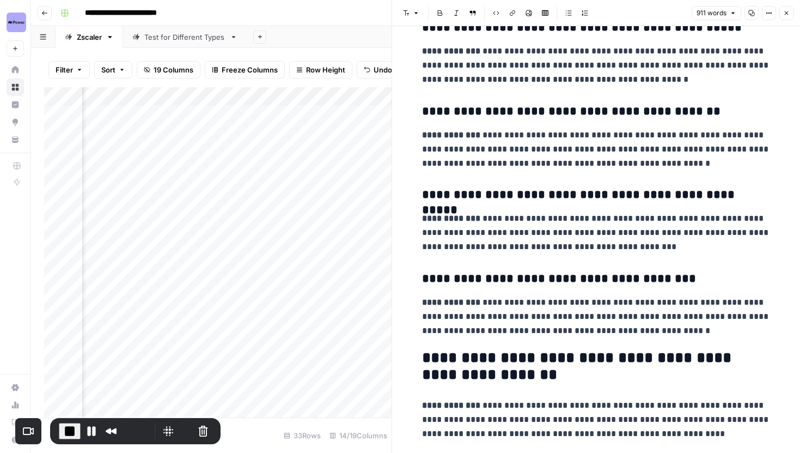
scroll to position [1821, 0]
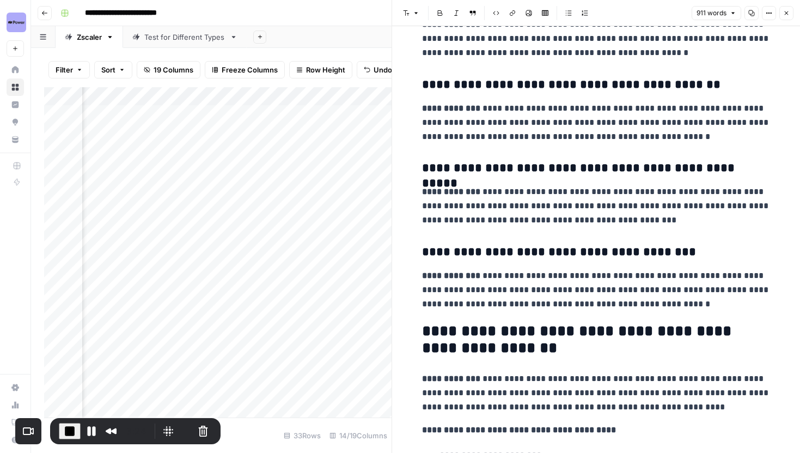
click at [787, 14] on icon "button" at bounding box center [787, 13] width 4 height 4
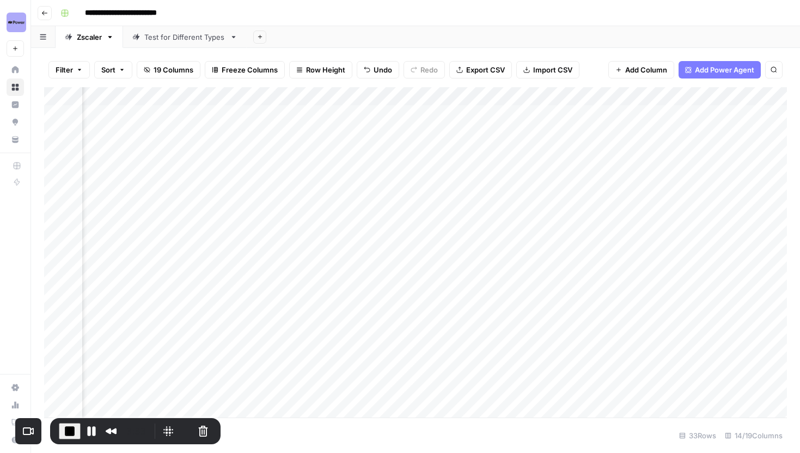
scroll to position [0, 1126]
click at [297, 149] on div "Add Column" at bounding box center [415, 252] width 743 height 330
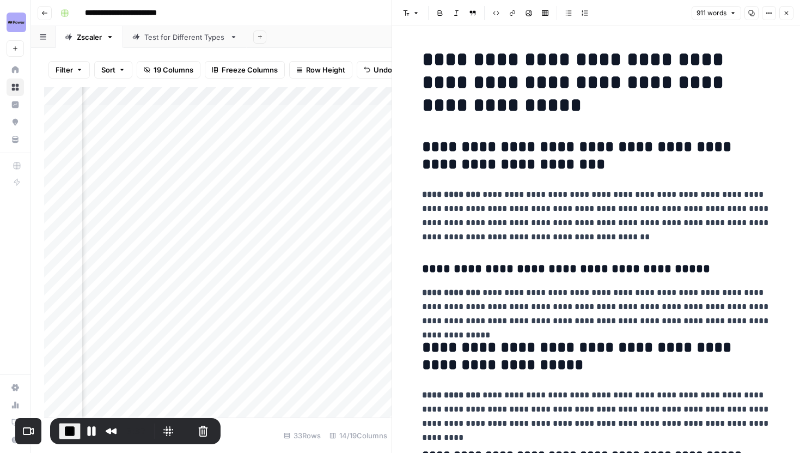
click at [781, 11] on button "Close" at bounding box center [787, 13] width 14 height 14
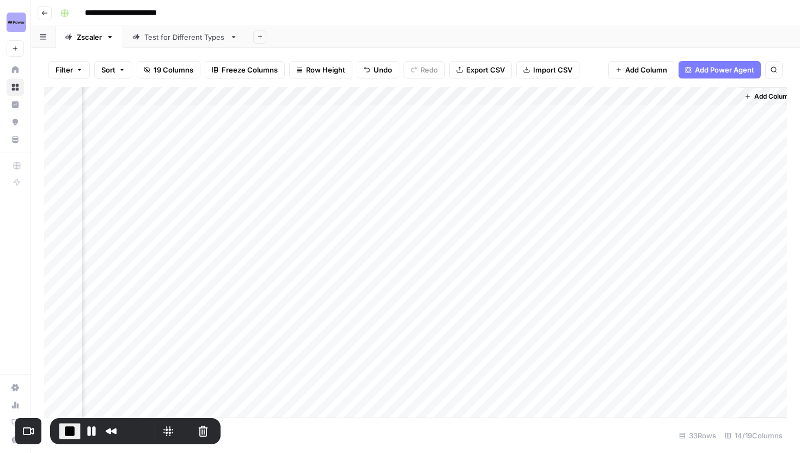
scroll to position [0, 1195]
click at [519, 151] on div "Add Column" at bounding box center [415, 252] width 743 height 330
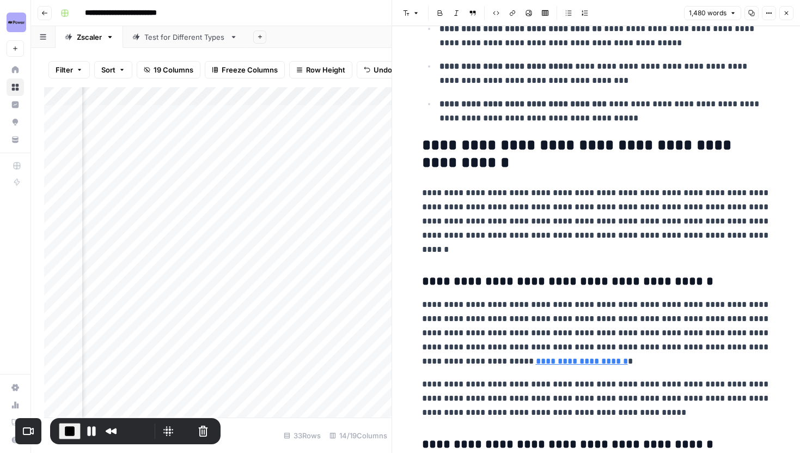
scroll to position [407, 0]
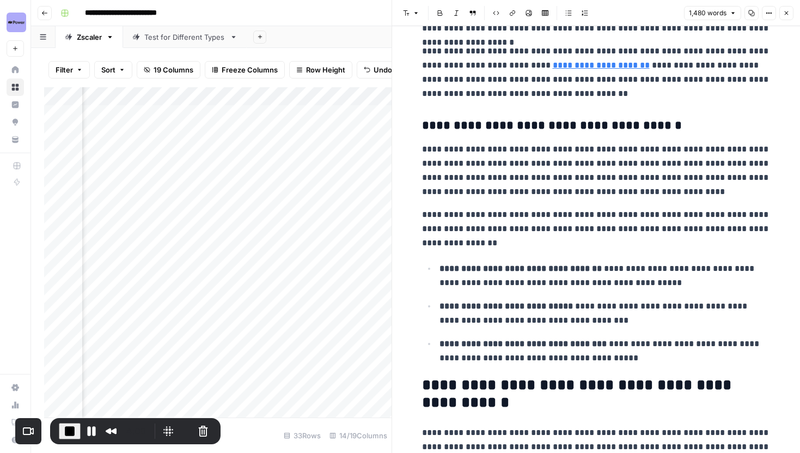
click at [787, 15] on icon "button" at bounding box center [786, 13] width 7 height 7
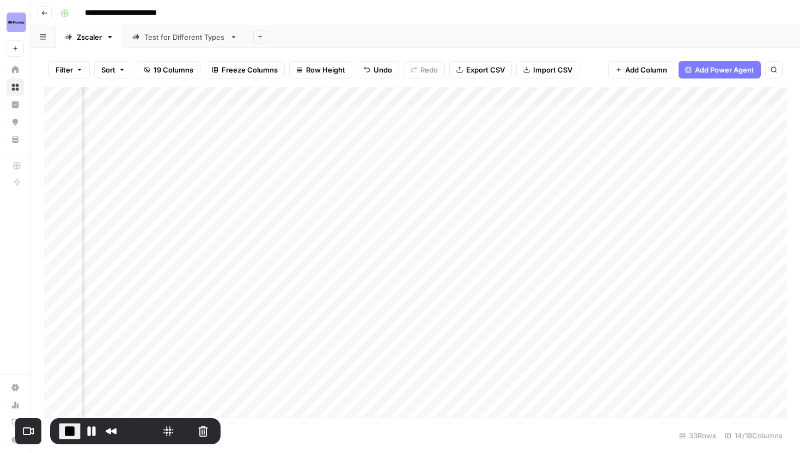
scroll to position [0, 651]
click at [65, 432] on span "End Recording" at bounding box center [69, 430] width 13 height 13
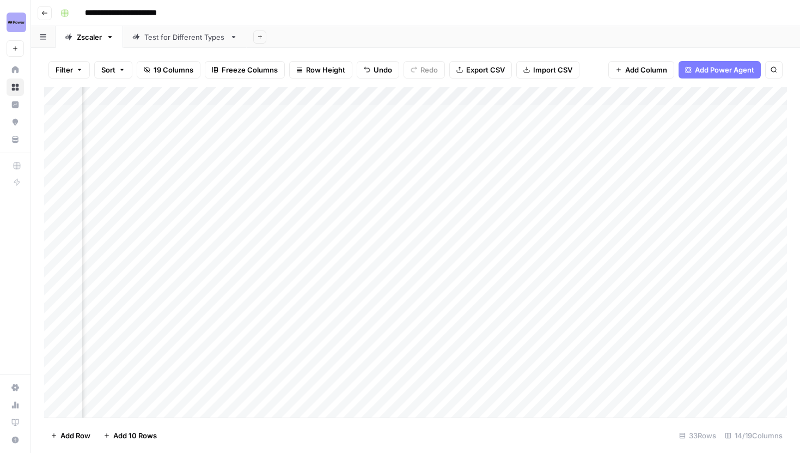
scroll to position [0, 0]
click at [50, 11] on button "Go back" at bounding box center [45, 13] width 14 height 14
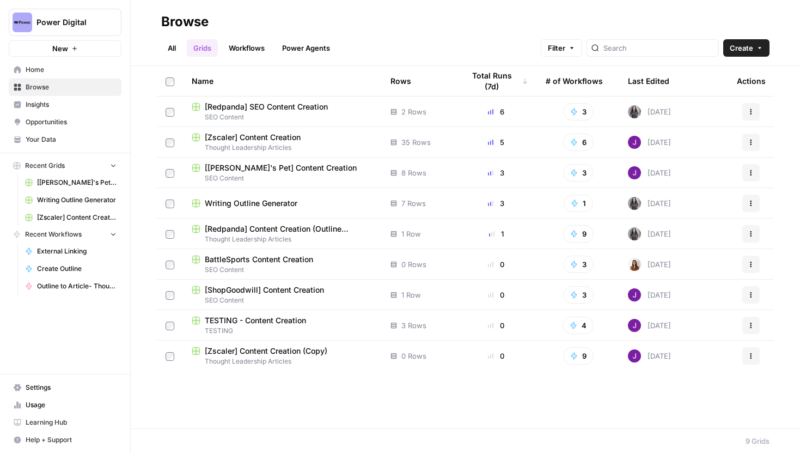
click at [751, 364] on button "Actions" at bounding box center [750, 355] width 17 height 17
click at [702, 330] on span "Delete" at bounding box center [702, 330] width 87 height 11
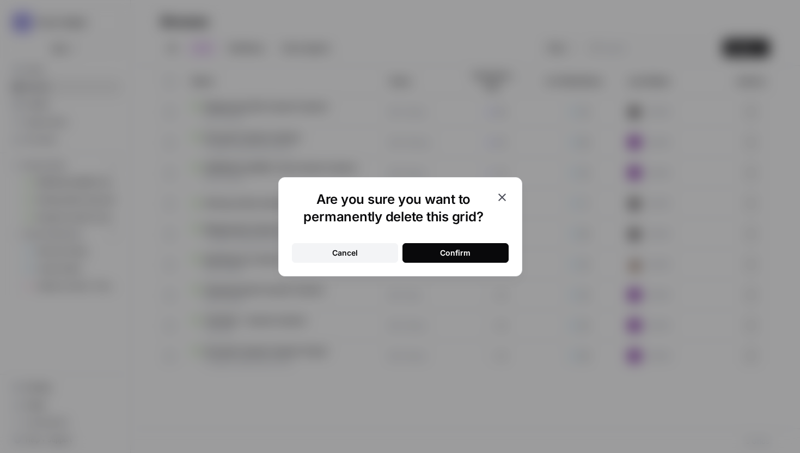
click at [464, 252] on div "Confirm" at bounding box center [455, 252] width 31 height 11
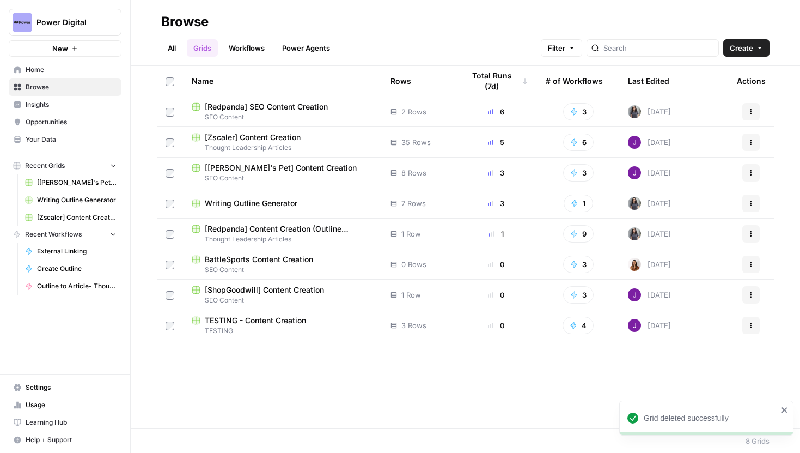
click at [286, 139] on span "[Zscaler] Content Creation" at bounding box center [253, 137] width 96 height 11
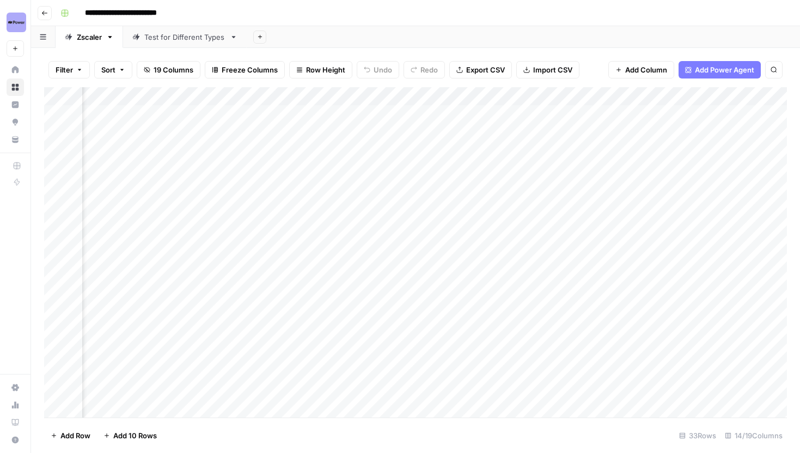
scroll to position [0, 734]
click at [605, 114] on div "Add Column" at bounding box center [415, 252] width 743 height 330
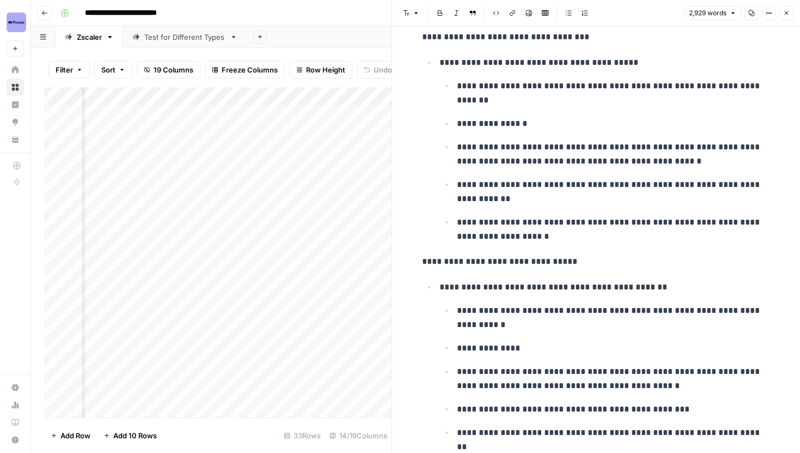
scroll to position [3122, 0]
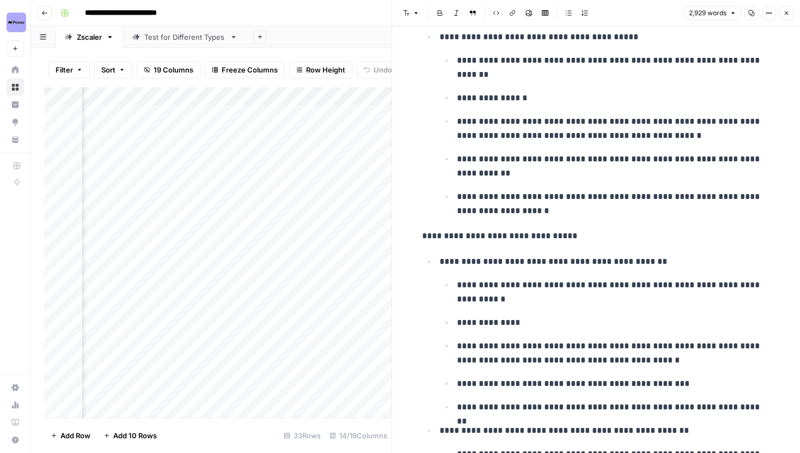
click at [156, 99] on div "Add Column" at bounding box center [218, 252] width 348 height 330
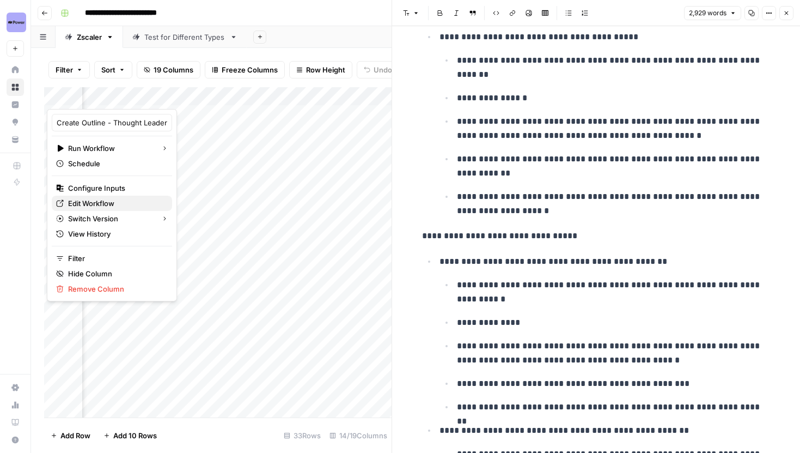
click at [112, 200] on span "Edit Workflow" at bounding box center [115, 203] width 95 height 11
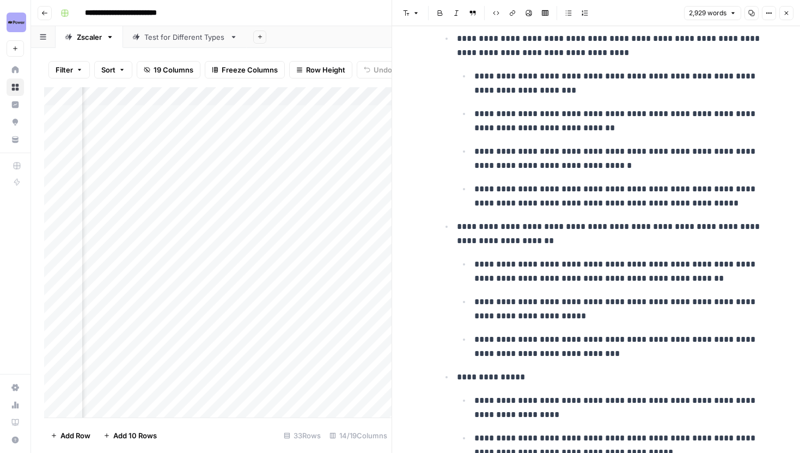
scroll to position [8746, 0]
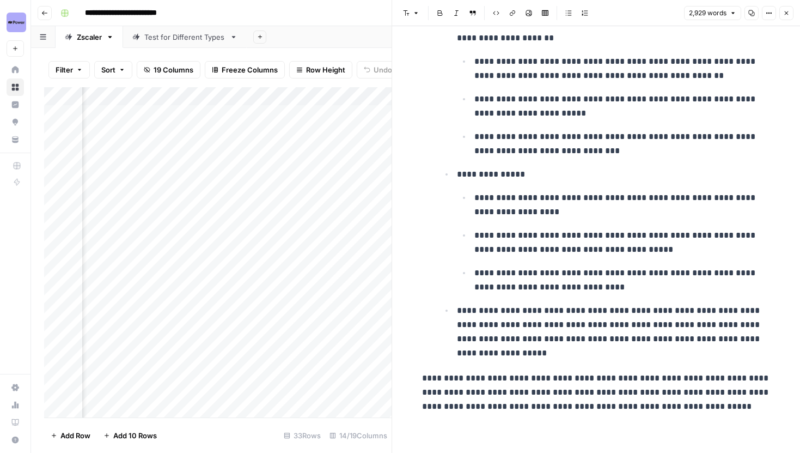
click at [784, 14] on icon "button" at bounding box center [786, 13] width 7 height 7
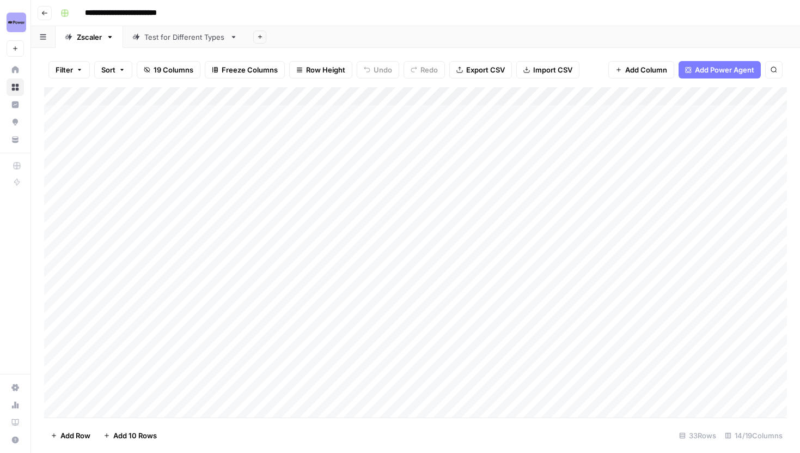
scroll to position [16, 0]
click at [47, 13] on icon "button" at bounding box center [44, 13] width 5 height 4
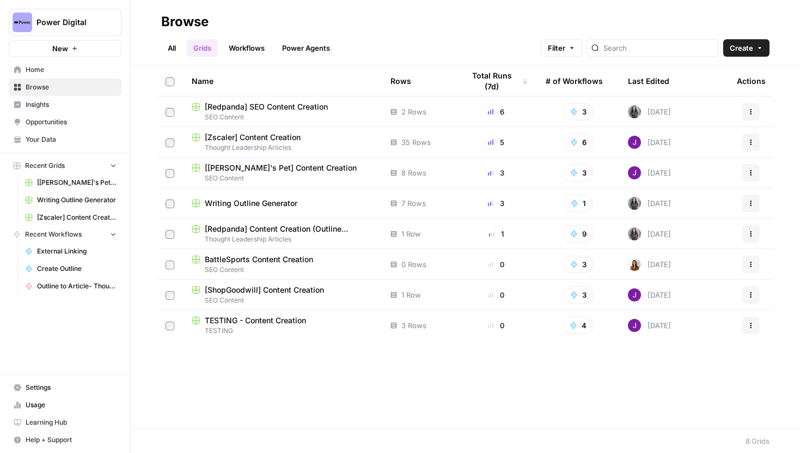
click at [298, 166] on span "[Darwin's Pet] Content Creation" at bounding box center [281, 167] width 152 height 11
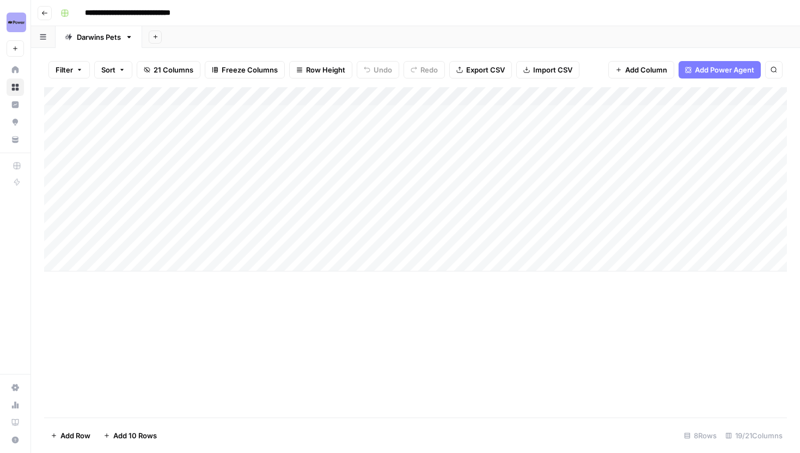
click at [650, 77] on button "Add Column" at bounding box center [641, 69] width 66 height 17
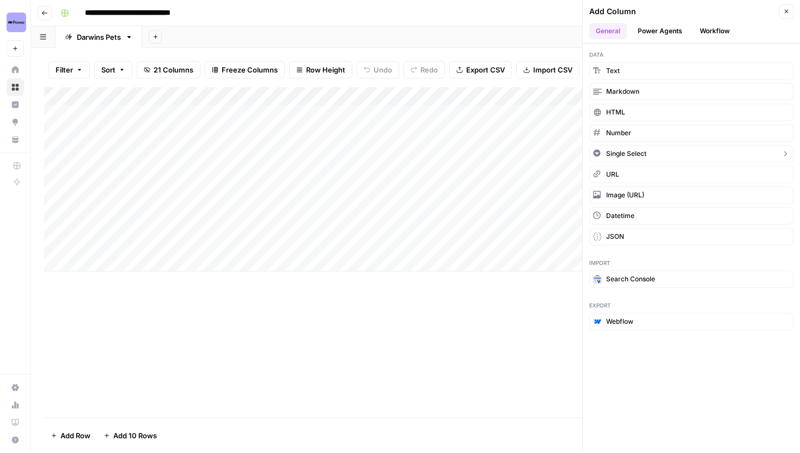
click at [648, 156] on button "Single Select" at bounding box center [691, 153] width 204 height 17
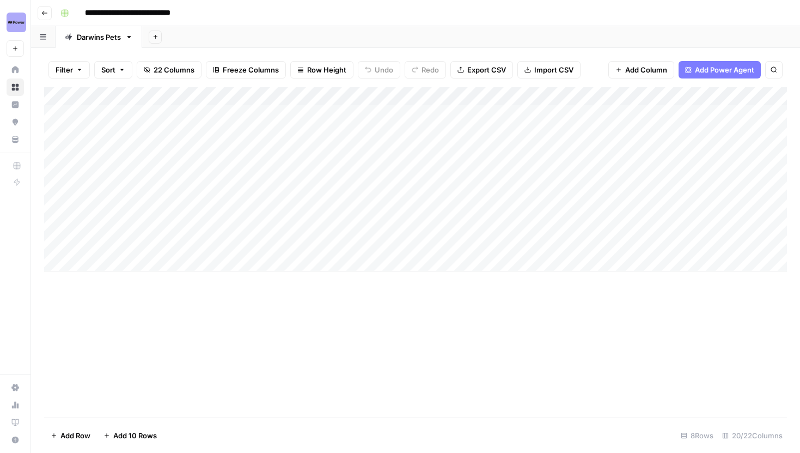
drag, startPoint x: 697, startPoint y: 95, endPoint x: 589, endPoint y: 104, distance: 107.6
click at [589, 104] on div "Add Column" at bounding box center [415, 179] width 743 height 184
click at [579, 99] on div "Add Column" at bounding box center [415, 179] width 743 height 184
drag, startPoint x: 579, startPoint y: 118, endPoint x: 526, endPoint y: 118, distance: 53.4
click at [526, 118] on div "New Column Options Change color Add Option Sort Ascending Sort Descending Filte…" at bounding box center [601, 189] width 152 height 161
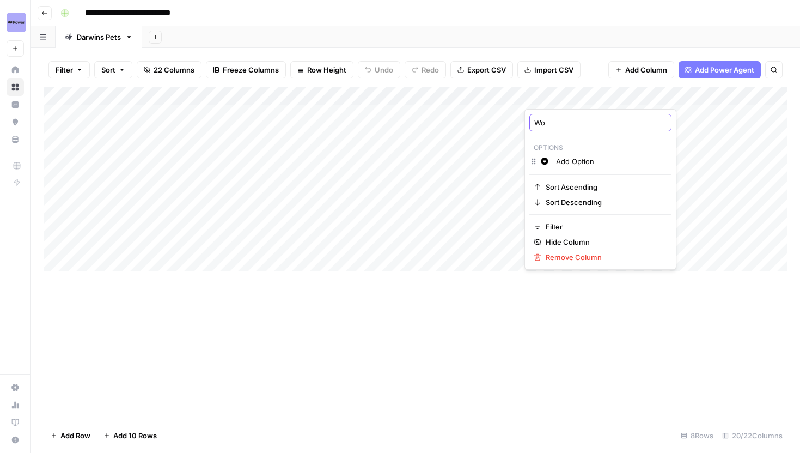
type input "W"
type input "A"
type input "~"
type input "Approx. Word Count"
click at [557, 114] on div "Add Column" at bounding box center [415, 179] width 743 height 184
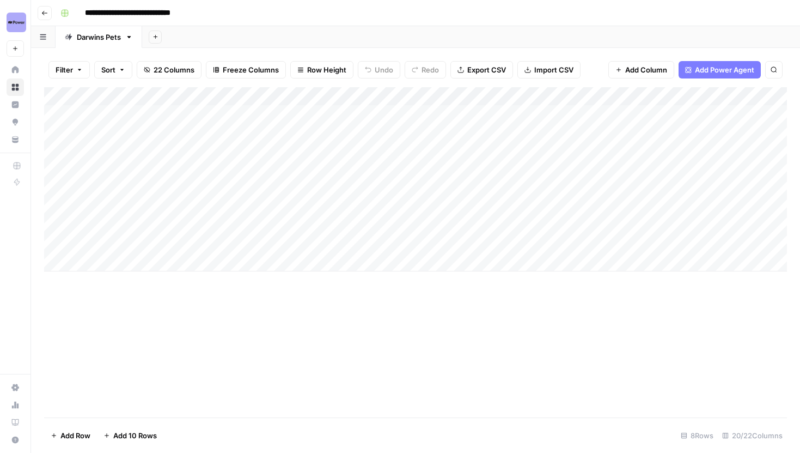
click at [557, 114] on div "Add Column" at bounding box center [415, 179] width 743 height 184
click at [573, 105] on div "Select option" at bounding box center [585, 128] width 122 height 49
click at [573, 101] on div "Add Column" at bounding box center [415, 179] width 743 height 184
click at [580, 159] on input "Add Option" at bounding box center [611, 161] width 111 height 11
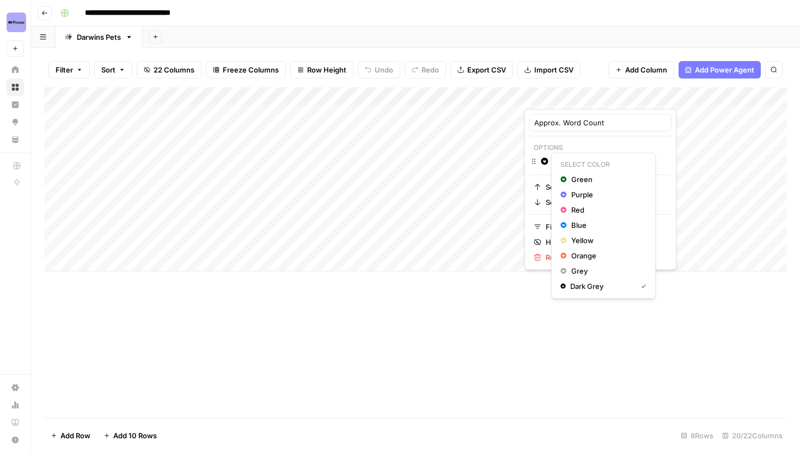
drag, startPoint x: 599, startPoint y: 159, endPoint x: 574, endPoint y: 161, distance: 24.6
click at [574, 452] on div "Approx. Word Count Options Change color Add Option Sort Ascending Sort Descendi…" at bounding box center [400, 453] width 800 height 0
click at [580, 151] on p "Options" at bounding box center [600, 148] width 142 height 14
click at [593, 164] on input "Add Option" at bounding box center [611, 161] width 111 height 11
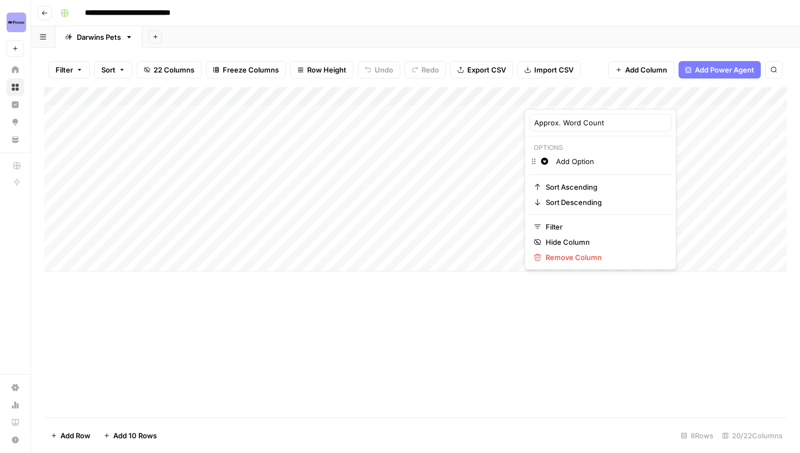
click at [593, 164] on input "Add Option" at bounding box center [611, 161] width 111 height 11
type input "1"
type input "800"
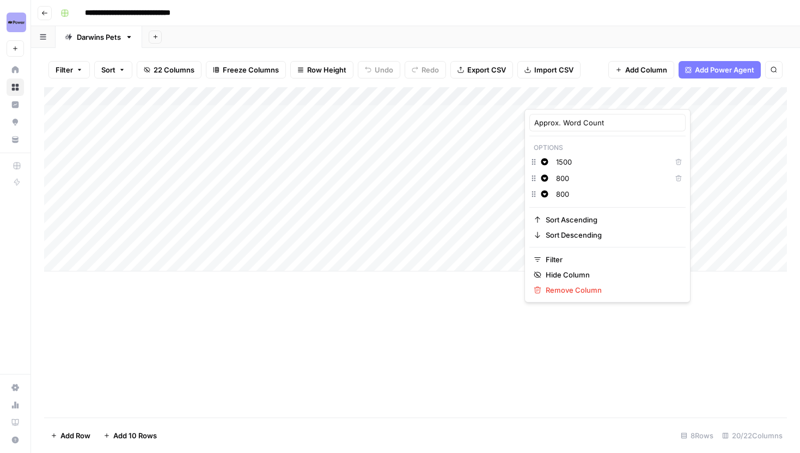
click at [479, 190] on div "Add Column" at bounding box center [415, 179] width 743 height 184
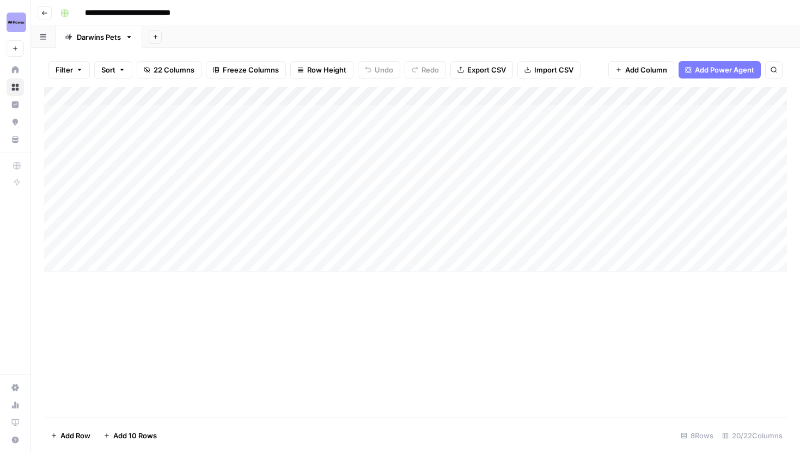
click at [567, 112] on div "Add Column" at bounding box center [415, 179] width 743 height 184
click at [567, 113] on div "Add Column" at bounding box center [415, 179] width 743 height 184
click at [553, 158] on button "1500" at bounding box center [553, 156] width 25 height 13
click at [553, 113] on div "Add Column" at bounding box center [415, 179] width 743 height 184
click at [533, 216] on div "Add Column" at bounding box center [415, 179] width 743 height 184
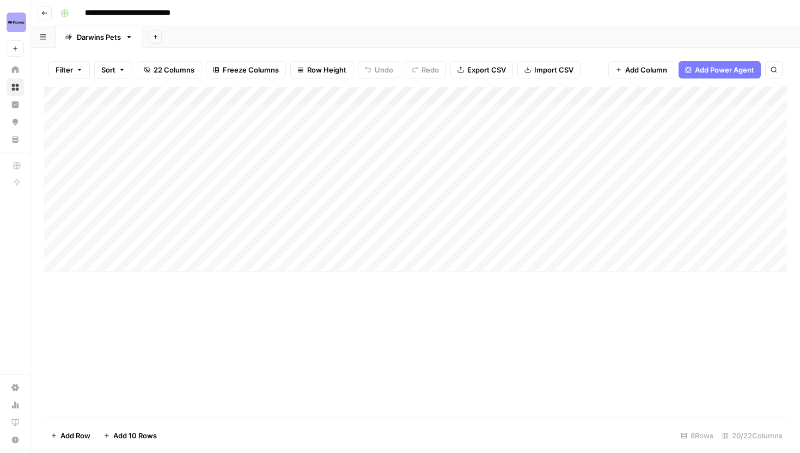
click at [548, 119] on div "Add Column" at bounding box center [415, 179] width 743 height 184
click at [547, 114] on div "Add Column" at bounding box center [415, 179] width 743 height 184
click at [578, 114] on input "text" at bounding box center [598, 118] width 68 height 10
click at [496, 185] on div "Add Column" at bounding box center [415, 179] width 743 height 184
click at [552, 174] on div "Add Column" at bounding box center [415, 179] width 743 height 184
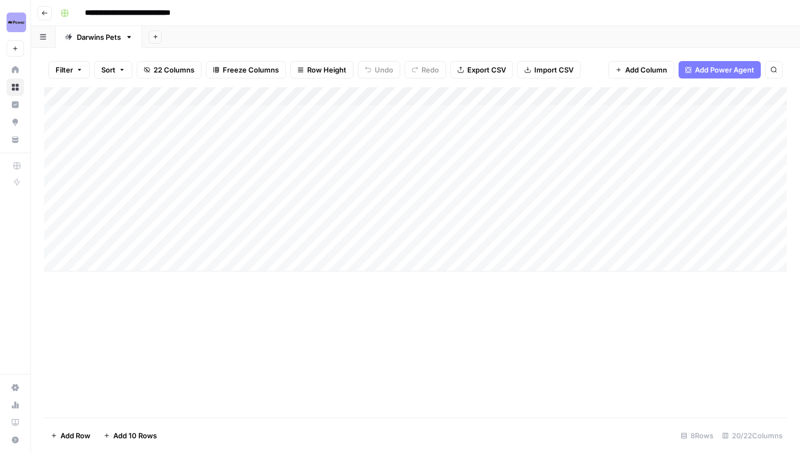
click at [552, 174] on div "Add Column" at bounding box center [415, 179] width 743 height 184
click at [549, 216] on button "1500" at bounding box center [553, 211] width 25 height 13
click at [558, 191] on div "Add Column" at bounding box center [415, 179] width 743 height 184
click at [557, 244] on button "800" at bounding box center [552, 250] width 22 height 13
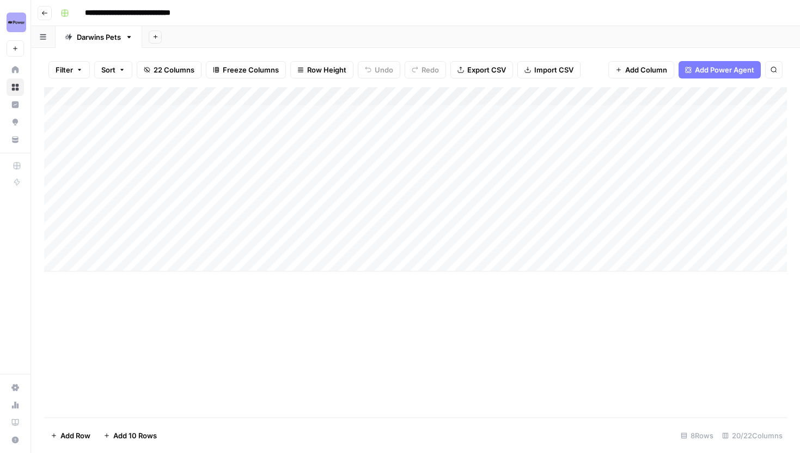
click at [568, 97] on div "Add Column" at bounding box center [415, 179] width 743 height 184
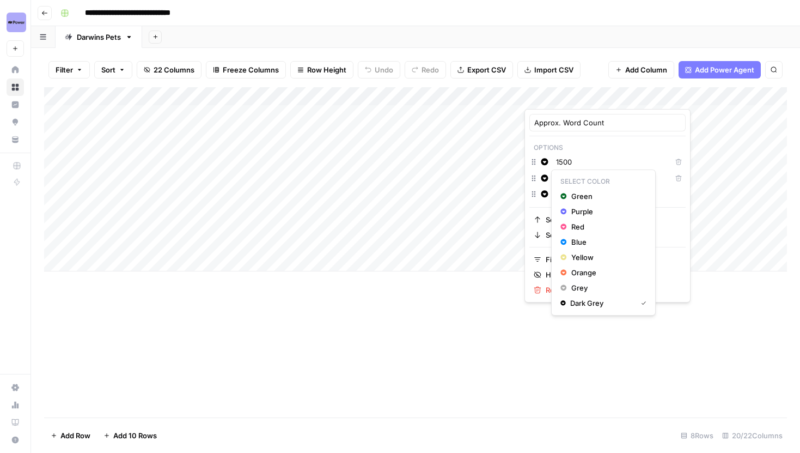
click at [546, 178] on icon "button" at bounding box center [544, 177] width 7 height 7
click at [576, 228] on span "Red" at bounding box center [606, 226] width 71 height 11
click at [544, 165] on icon "button" at bounding box center [545, 162] width 8 height 8
click at [577, 220] on span "Blue" at bounding box center [606, 225] width 71 height 11
click at [489, 215] on div "Add Column" at bounding box center [415, 179] width 743 height 184
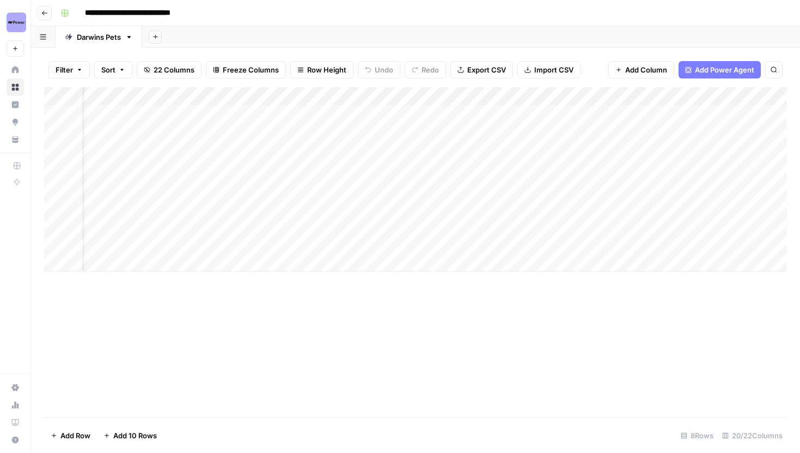
click at [550, 221] on div "Add Column" at bounding box center [415, 179] width 743 height 184
click at [519, 96] on div "Add Column" at bounding box center [415, 179] width 743 height 184
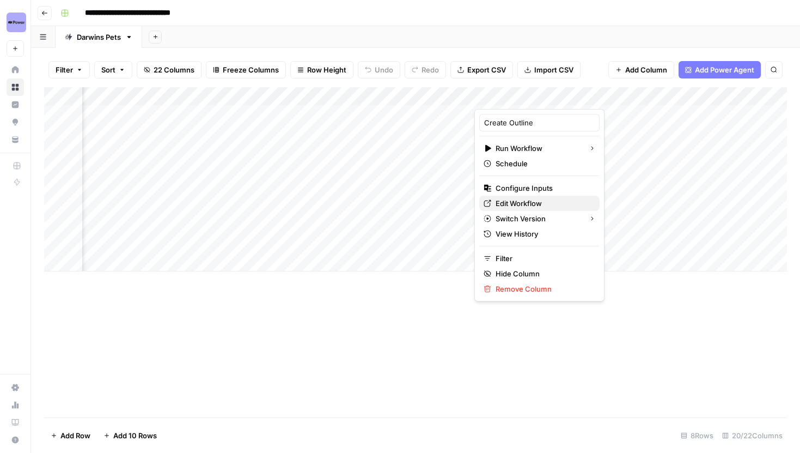
click at [519, 200] on span "Edit Workflow" at bounding box center [543, 203] width 95 height 11
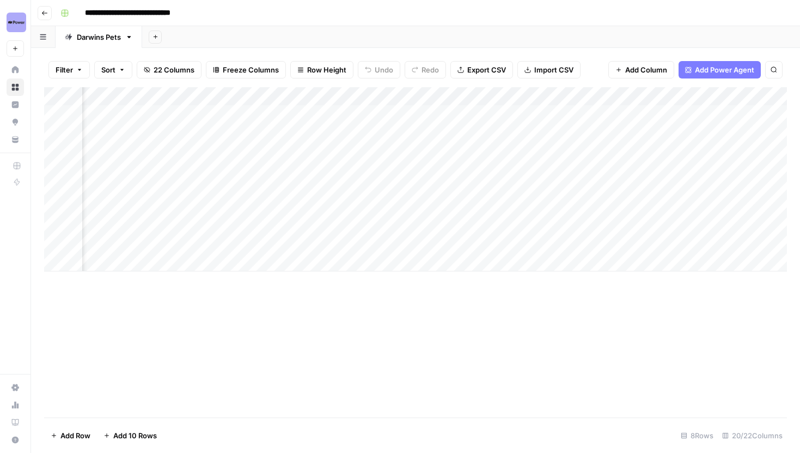
scroll to position [0, 1041]
click at [592, 94] on div "Add Column" at bounding box center [415, 179] width 743 height 184
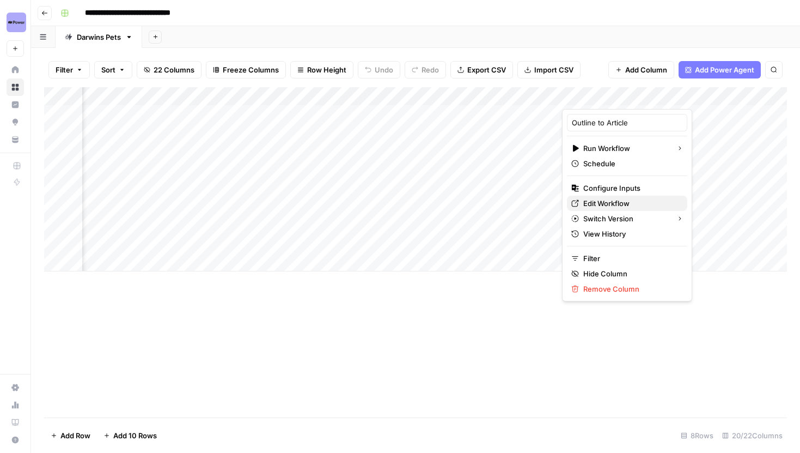
click at [599, 206] on span "Edit Workflow" at bounding box center [630, 203] width 95 height 11
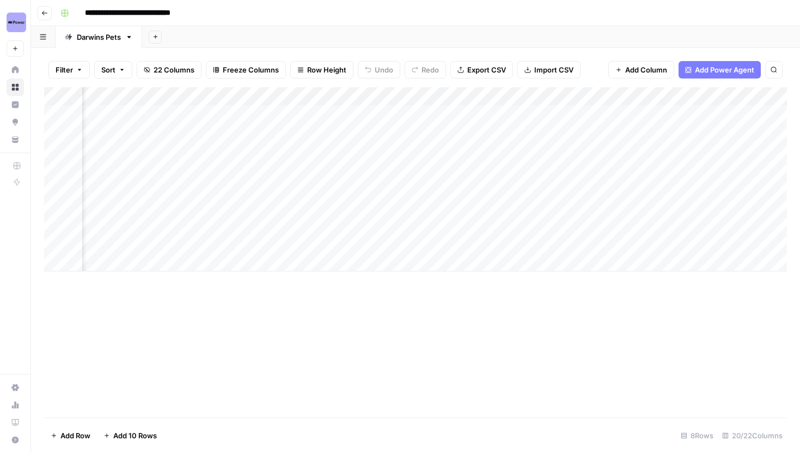
scroll to position [0, 0]
click at [526, 171] on div "Add Column" at bounding box center [415, 179] width 743 height 184
click at [528, 188] on div "Add Column" at bounding box center [415, 179] width 743 height 184
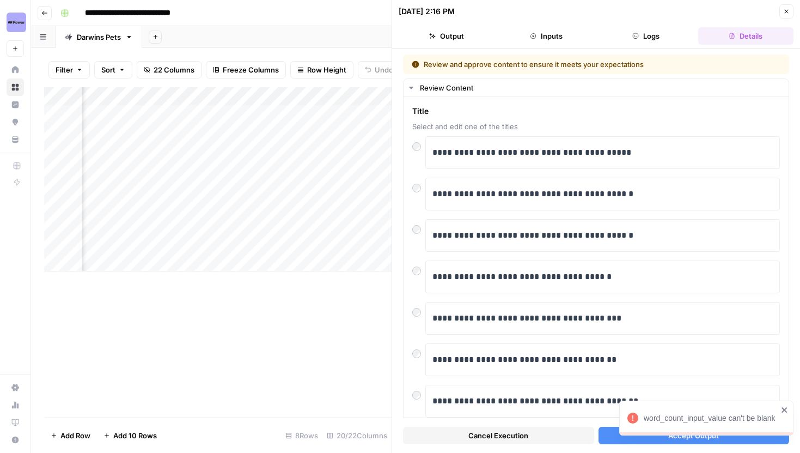
click at [784, 407] on icon "close" at bounding box center [785, 409] width 8 height 9
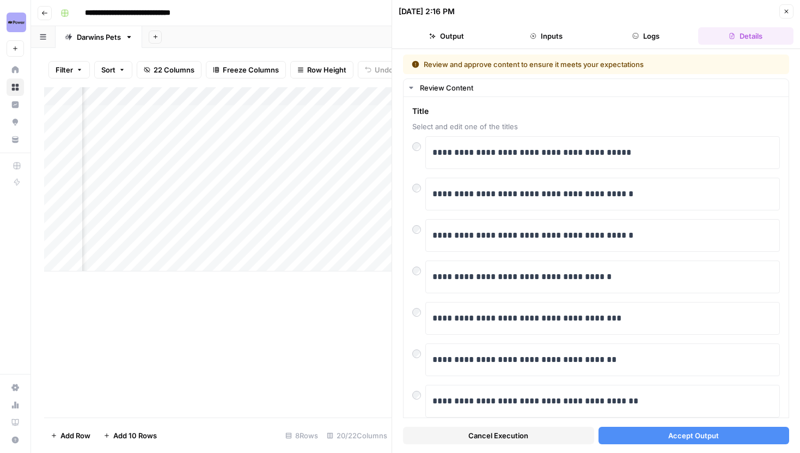
click at [558, 433] on button "Cancel Execution" at bounding box center [498, 435] width 191 height 17
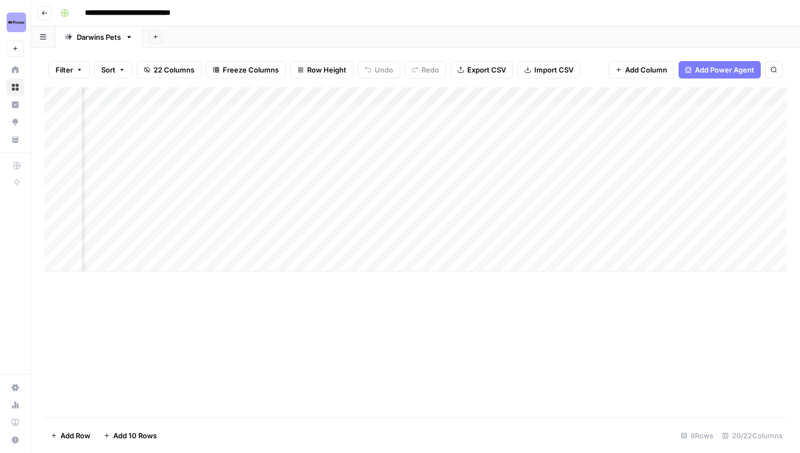
click at [508, 97] on div "Add Column" at bounding box center [415, 179] width 743 height 184
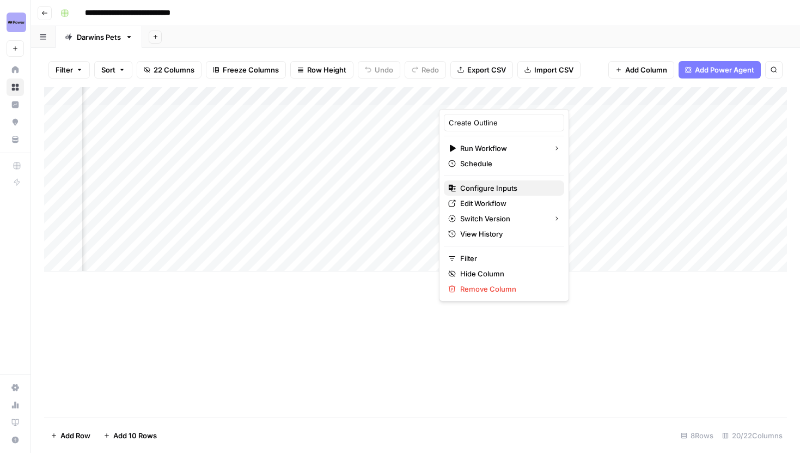
click at [483, 188] on span "Configure Inputs" at bounding box center [507, 187] width 95 height 11
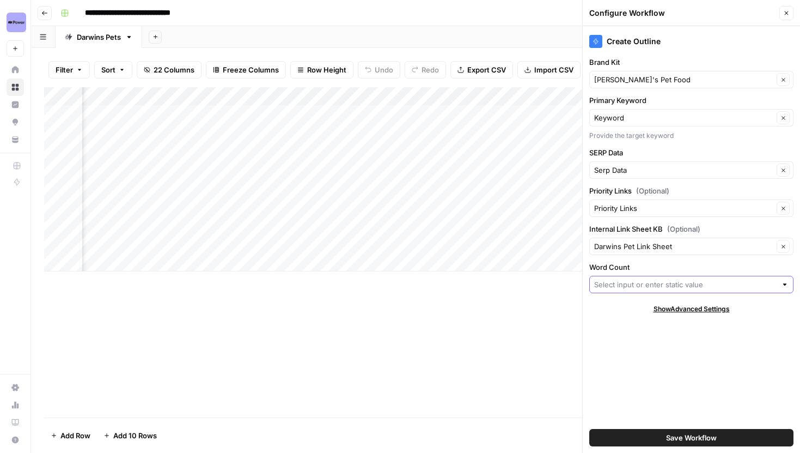
click at [656, 285] on input "Word Count" at bounding box center [685, 284] width 182 height 11
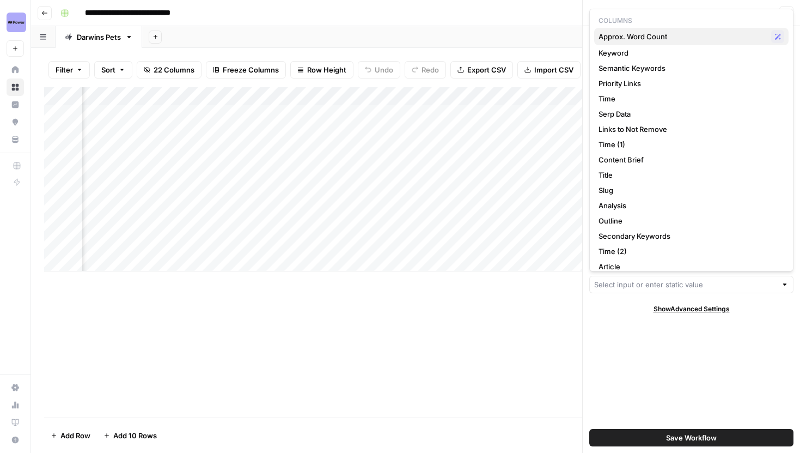
click at [647, 36] on span "Approx. Word Count" at bounding box center [683, 36] width 168 height 11
type input "Approx. Word Count"
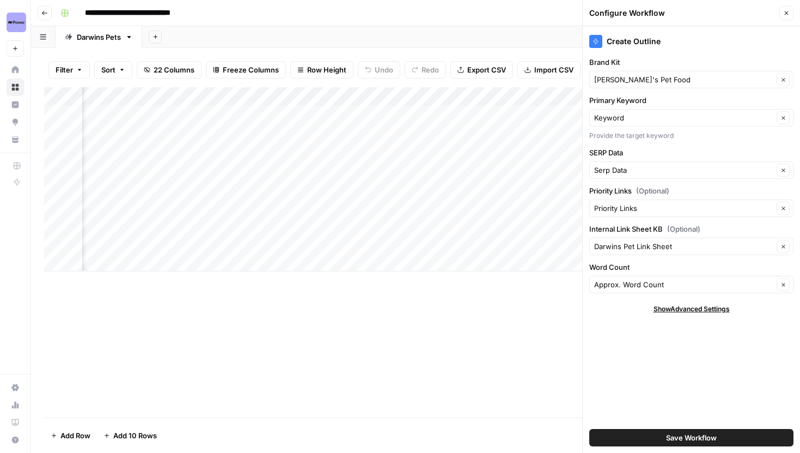
click at [708, 434] on span "Save Workflow" at bounding box center [691, 437] width 51 height 11
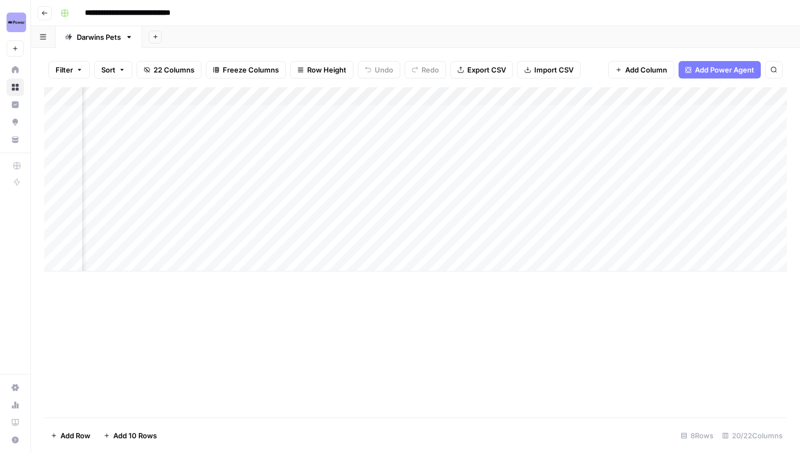
scroll to position [0, 1170]
click at [509, 100] on div "Add Column" at bounding box center [415, 179] width 743 height 184
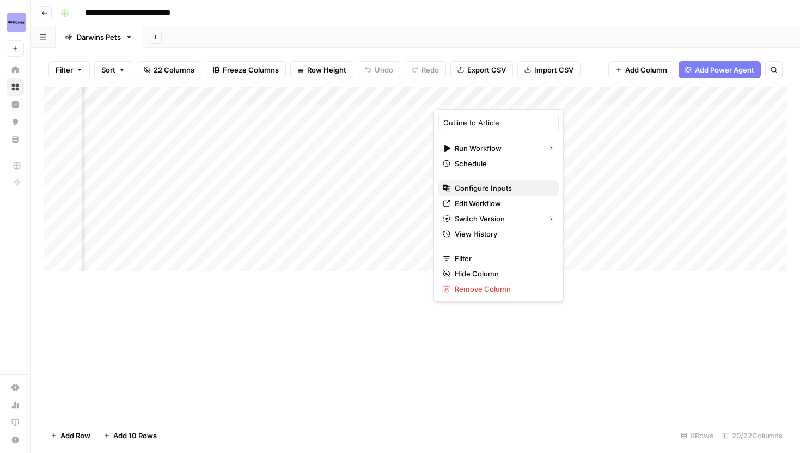
click at [484, 192] on span "Configure Inputs" at bounding box center [502, 187] width 95 height 11
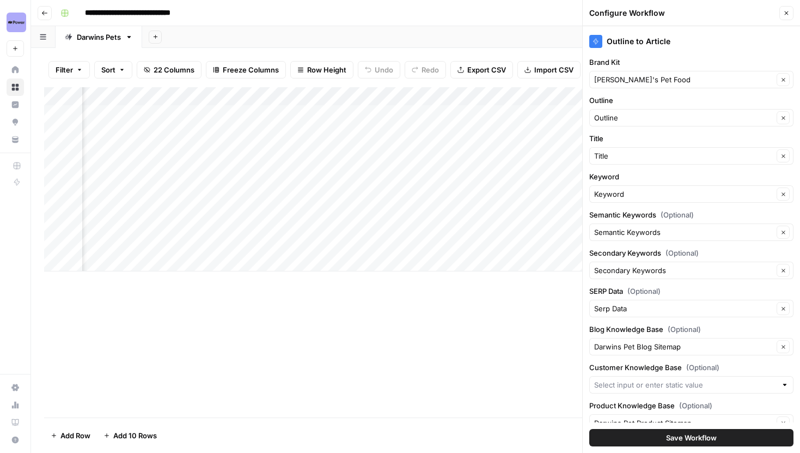
scroll to position [149, 0]
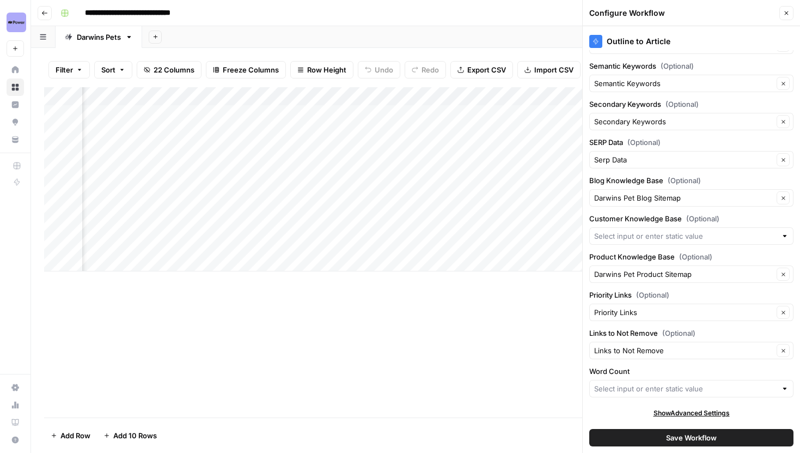
click at [648, 394] on div at bounding box center [691, 388] width 204 height 17
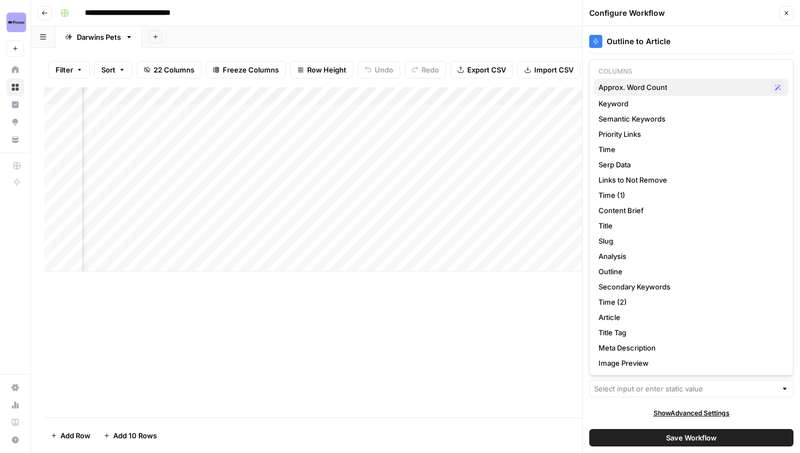
click at [643, 94] on button "Approx. Word Count Possible Match" at bounding box center [691, 86] width 194 height 17
type input "Approx. Word Count"
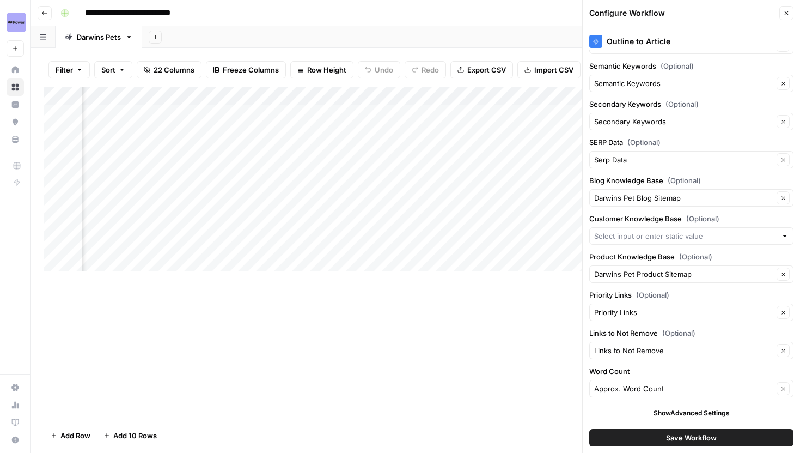
click at [682, 440] on span "Save Workflow" at bounding box center [691, 437] width 51 height 11
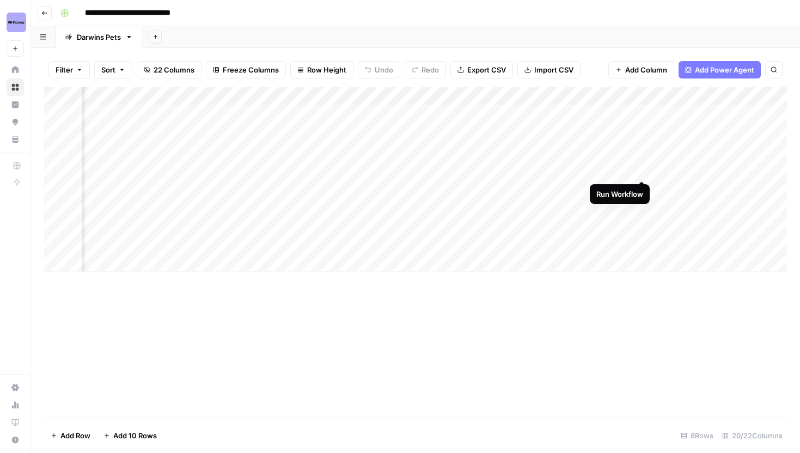
scroll to position [0, 314]
click at [690, 171] on div "Add Column" at bounding box center [415, 179] width 743 height 184
click at [690, 189] on div "Add Column" at bounding box center [415, 179] width 743 height 184
click at [690, 168] on div "Add Column" at bounding box center [415, 179] width 743 height 184
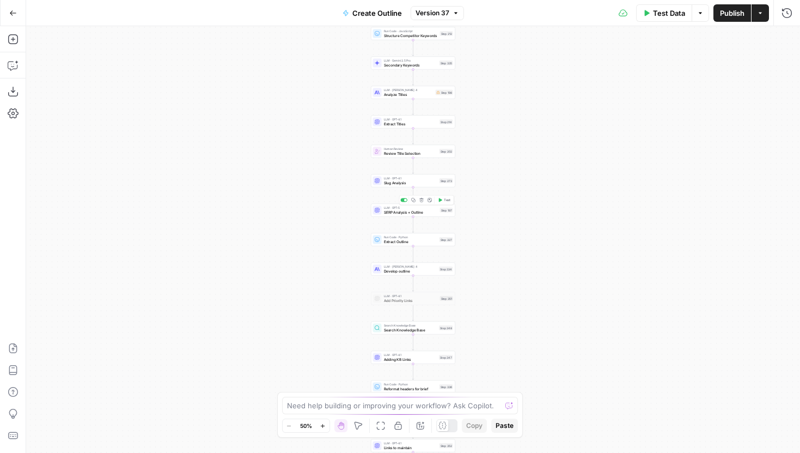
click at [392, 210] on span "SERP Analysis + Outline" at bounding box center [411, 211] width 54 height 5
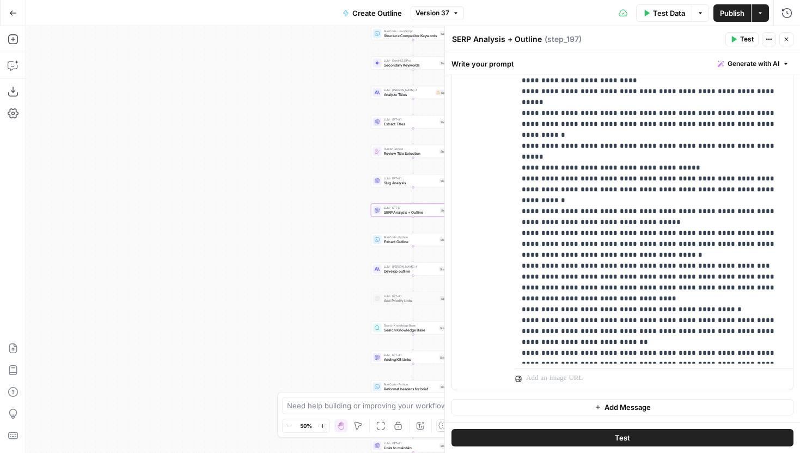
scroll to position [2190, 0]
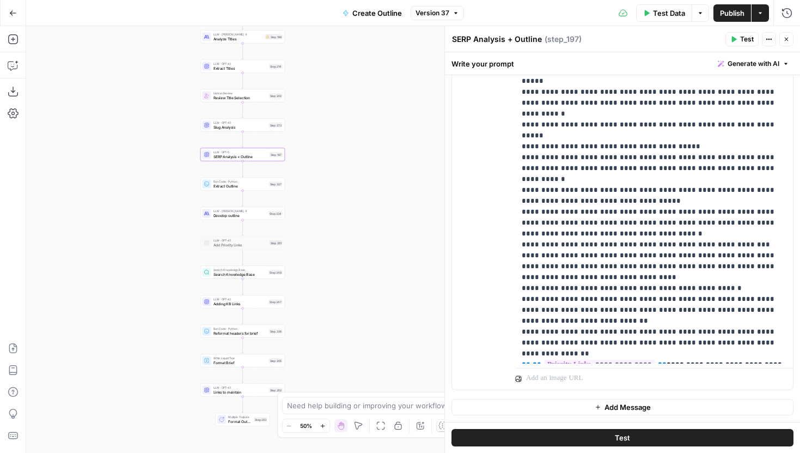
drag, startPoint x: 259, startPoint y: 288, endPoint x: 83, endPoint y: 232, distance: 184.2
click at [83, 232] on div "Workflow Input Settings Inputs Run Code · JavaScript Structure Competitor Keywo…" at bounding box center [413, 239] width 774 height 427
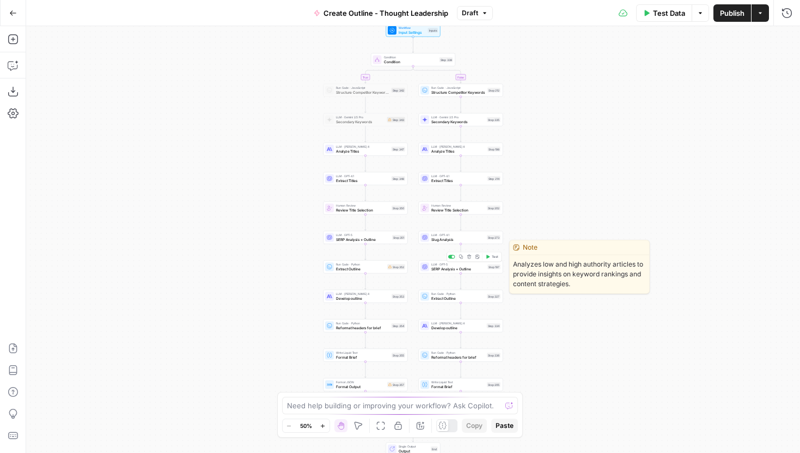
click at [453, 269] on span "SERP Analysis + Outline" at bounding box center [458, 268] width 54 height 5
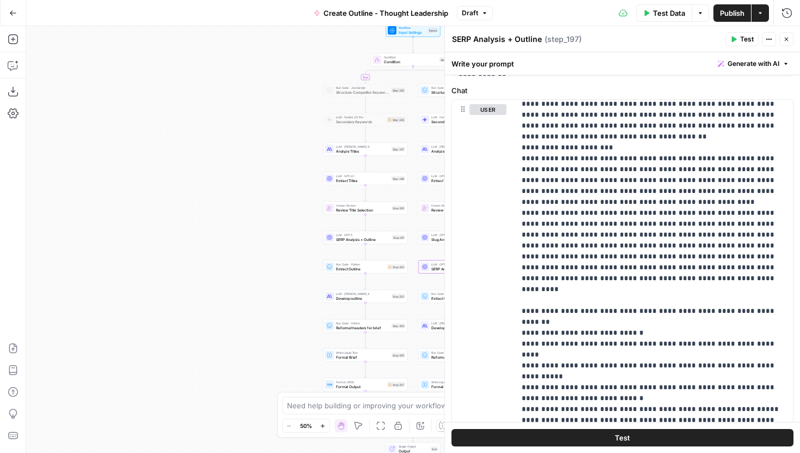
scroll to position [933, 0]
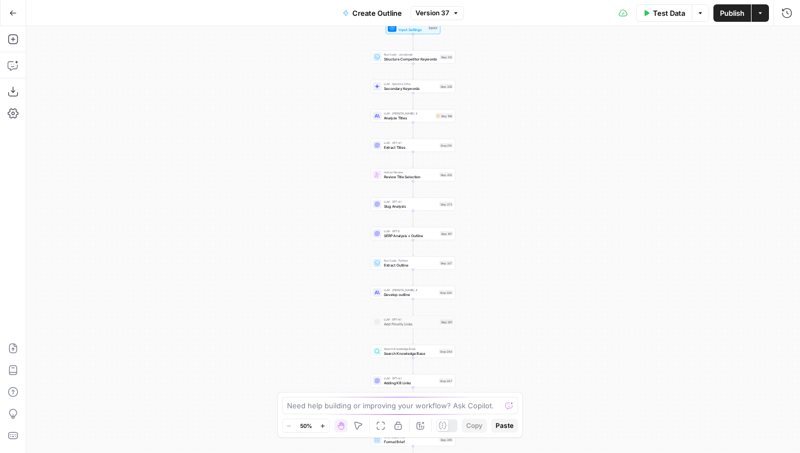
drag, startPoint x: 520, startPoint y: 196, endPoint x: 507, endPoint y: 355, distance: 160.2
click at [507, 355] on div "Workflow Input Settings Inputs Run Code · JavaScript Structure Competitor Keywo…" at bounding box center [413, 239] width 774 height 427
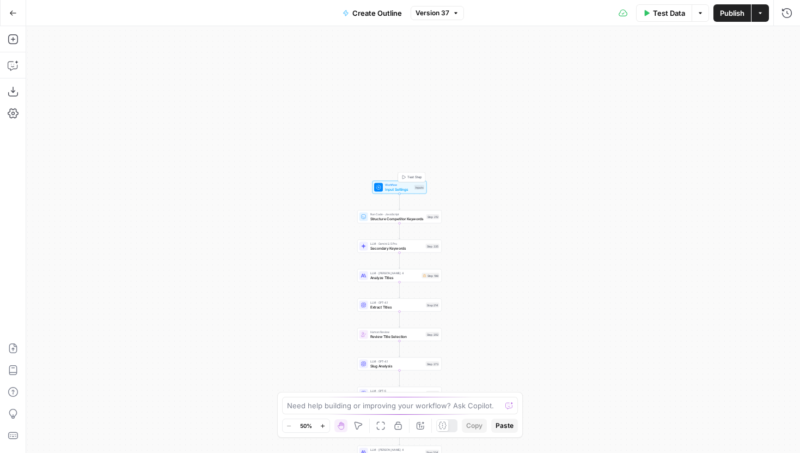
click at [403, 186] on span "Input Settings" at bounding box center [398, 188] width 27 height 5
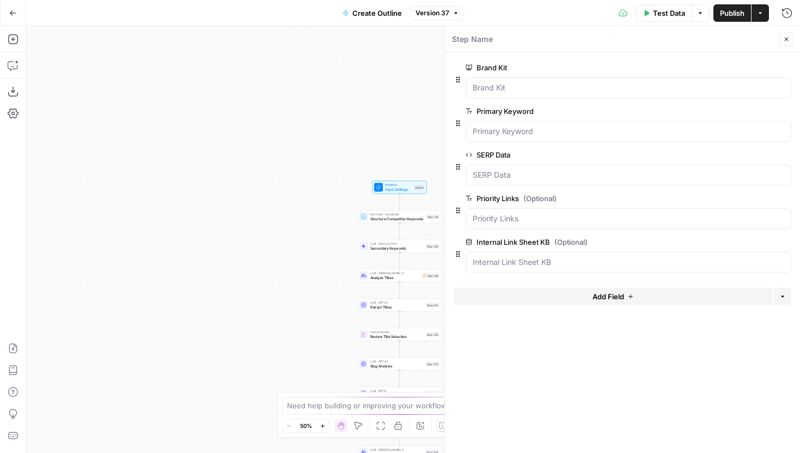
click at [587, 292] on button "Add Field" at bounding box center [613, 296] width 319 height 17
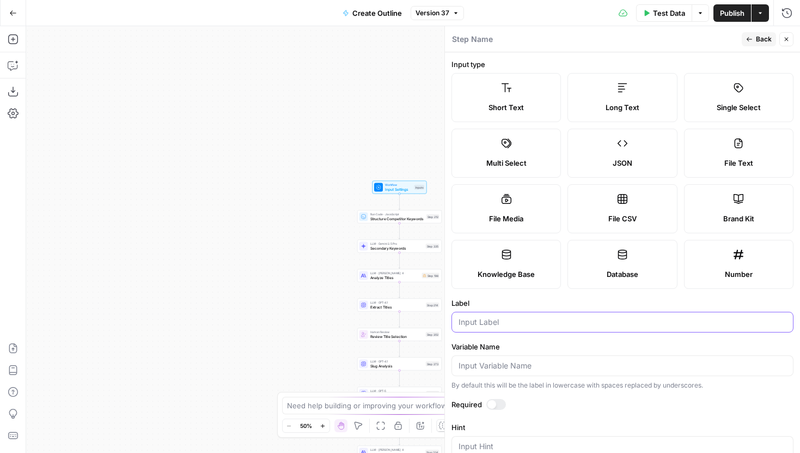
click at [546, 318] on input "Label" at bounding box center [623, 321] width 328 height 11
type input "W"
type input "Q"
type input "Word Count"
click at [753, 43] on button "Back" at bounding box center [759, 39] width 34 height 14
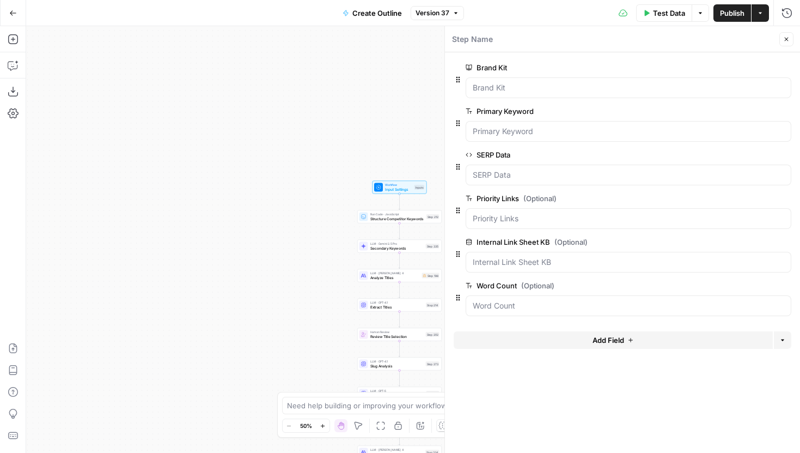
click at [790, 36] on button "Close" at bounding box center [787, 39] width 14 height 14
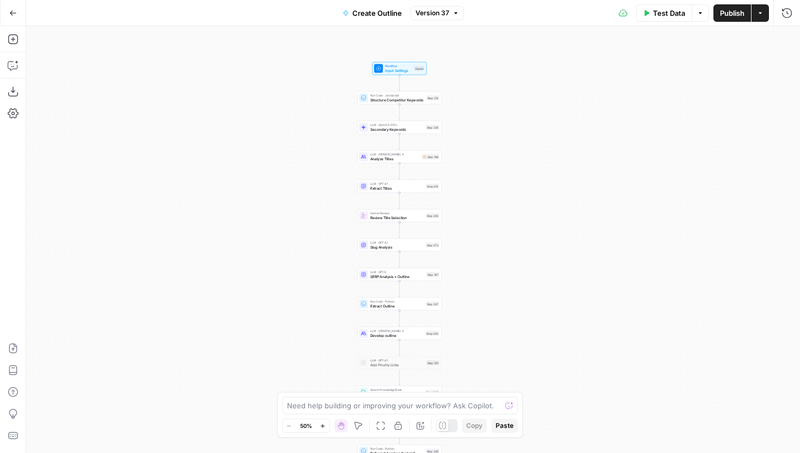
drag, startPoint x: 571, startPoint y: 326, endPoint x: 573, endPoint y: 171, distance: 155.3
click at [573, 171] on div "Workflow Input Settings Inputs Run Code · JavaScript Structure Competitor Keywo…" at bounding box center [413, 239] width 774 height 427
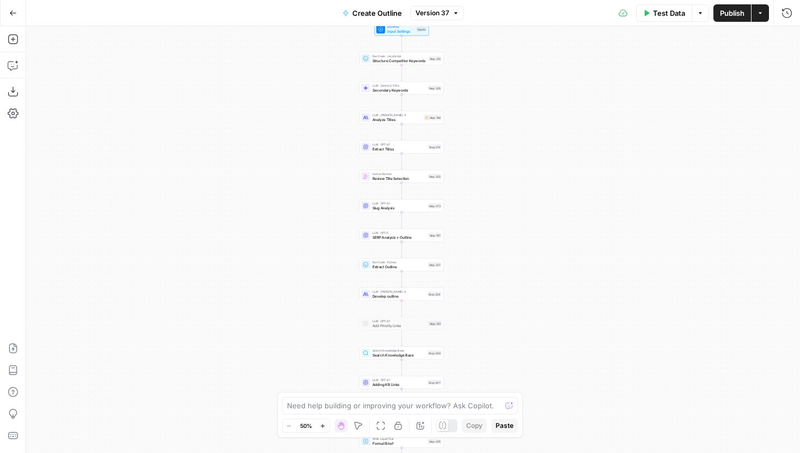
drag, startPoint x: 534, startPoint y: 243, endPoint x: 534, endPoint y: 214, distance: 29.4
click at [534, 214] on div "Workflow Input Settings Inputs Run Code · JavaScript Structure Competitor Keywo…" at bounding box center [413, 239] width 774 height 427
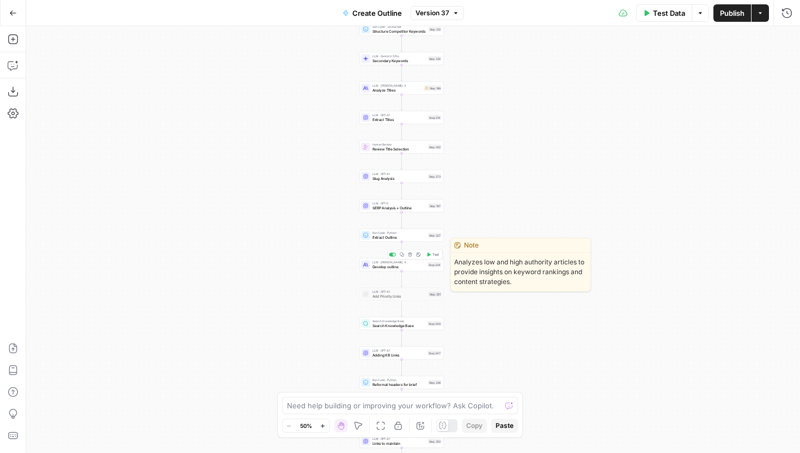
click at [427, 269] on div "LLM · [PERSON_NAME] 4 Develop outline Step 334 Copy step Delete step Edit Note …" at bounding box center [402, 264] width 80 height 9
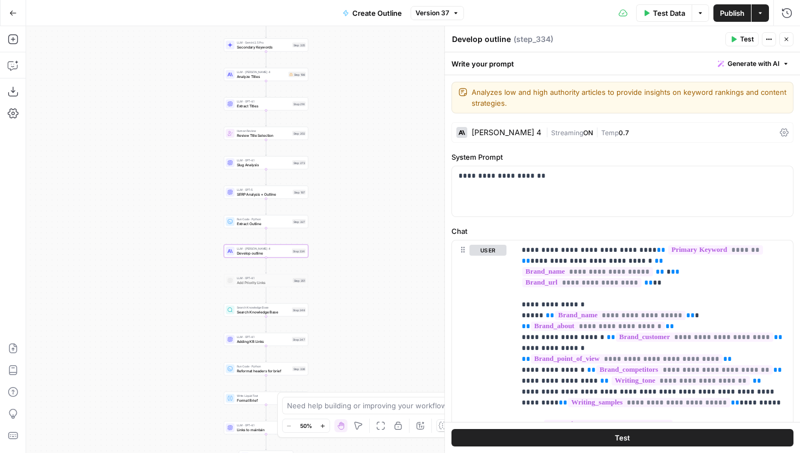
drag, startPoint x: 312, startPoint y: 316, endPoint x: 176, endPoint y: 302, distance: 136.3
click at [176, 302] on div "Workflow Input Settings Inputs Run Code · JavaScript Structure Competitor Keywo…" at bounding box center [413, 239] width 774 height 427
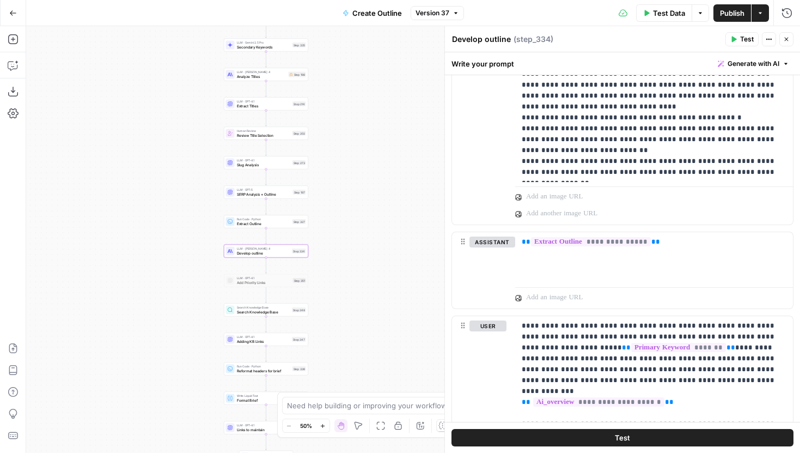
scroll to position [502, 0]
click at [248, 192] on span "SERP Analysis + Outline" at bounding box center [264, 193] width 54 height 5
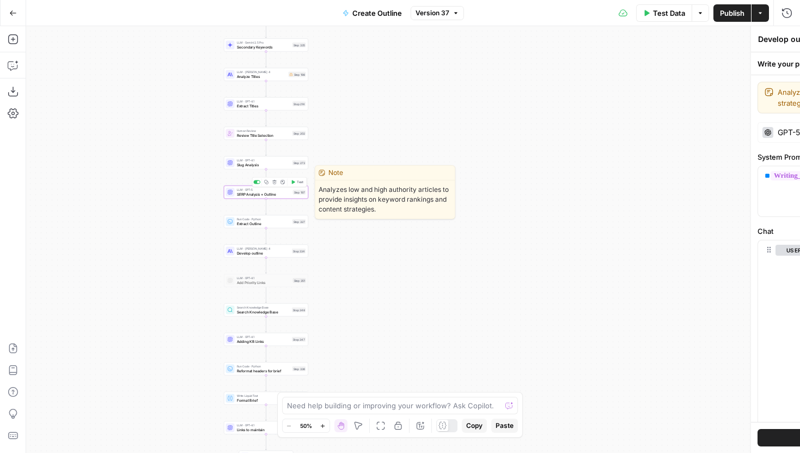
type textarea "SERP Analysis + Outline"
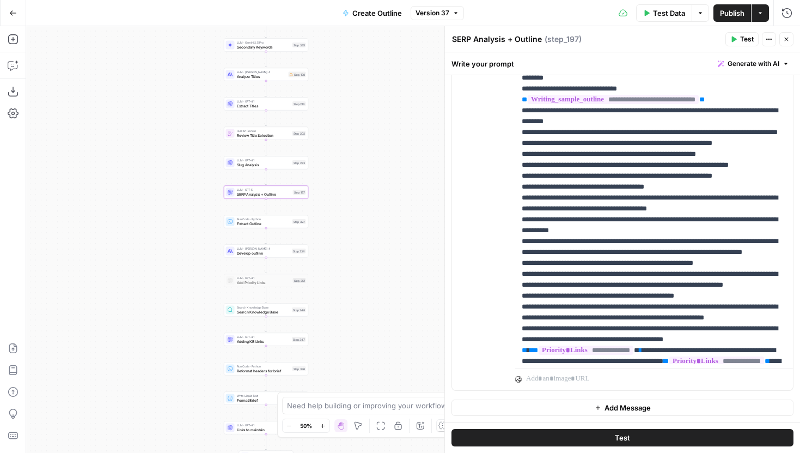
scroll to position [2190, 0]
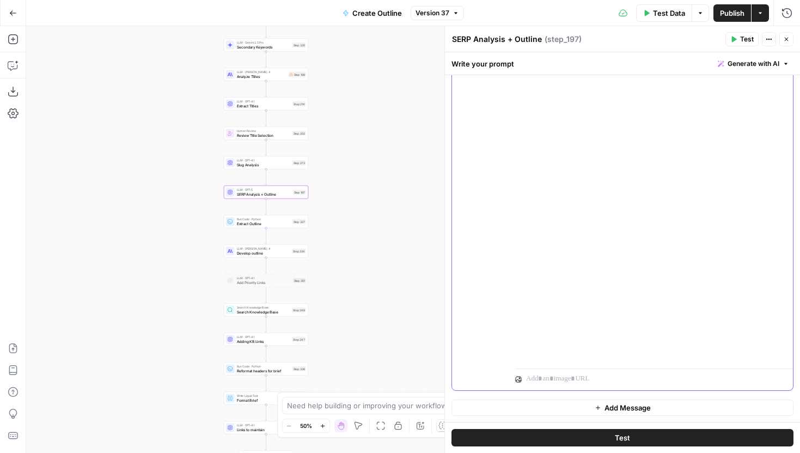
drag, startPoint x: 605, startPoint y: 358, endPoint x: 506, endPoint y: 355, distance: 99.7
click at [506, 355] on div "**********" at bounding box center [622, 155] width 341 height 470
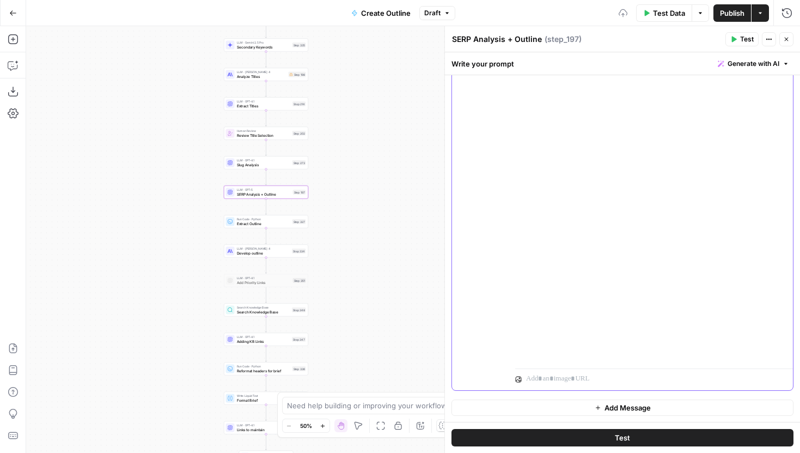
scroll to position [2220, 0]
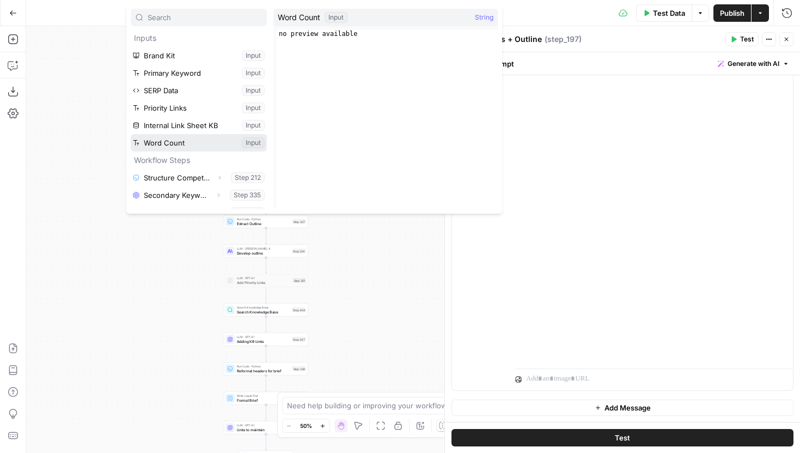
click at [173, 144] on button "Select variable Word Count" at bounding box center [199, 142] width 136 height 17
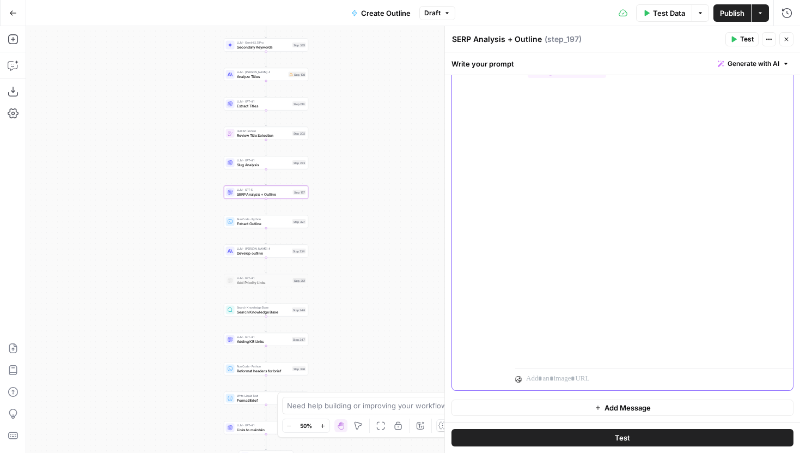
scroll to position [2231, 0]
drag, startPoint x: 698, startPoint y: 354, endPoint x: 516, endPoint y: 336, distance: 182.9
click at [516, 336] on div "**********" at bounding box center [654, 142] width 278 height 444
click at [513, 209] on div "**********" at bounding box center [622, 155] width 341 height 470
click at [647, 9] on button "Test Data" at bounding box center [664, 12] width 56 height 17
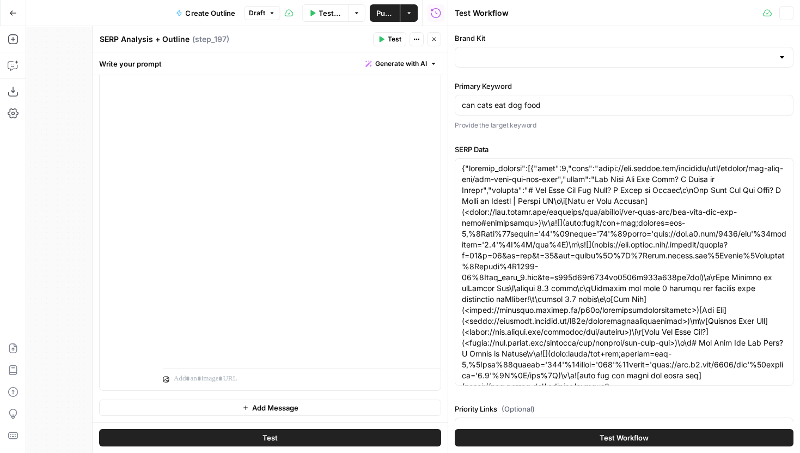
type input "[PERSON_NAME]'s Pet Food"
type input "Darwins Pet Link Sheet"
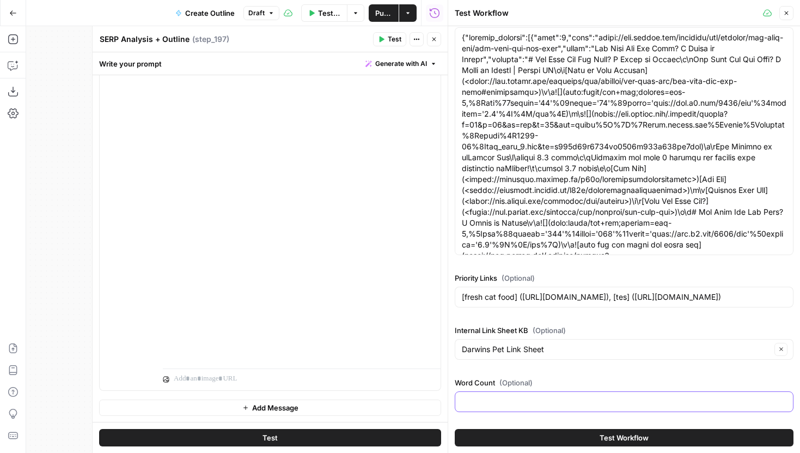
click at [526, 398] on input "Word Count (Optional)" at bounding box center [624, 401] width 325 height 11
type input "800"
click at [532, 449] on div "Test Workflow" at bounding box center [624, 437] width 339 height 31
click at [533, 440] on button "Test Workflow" at bounding box center [624, 437] width 339 height 17
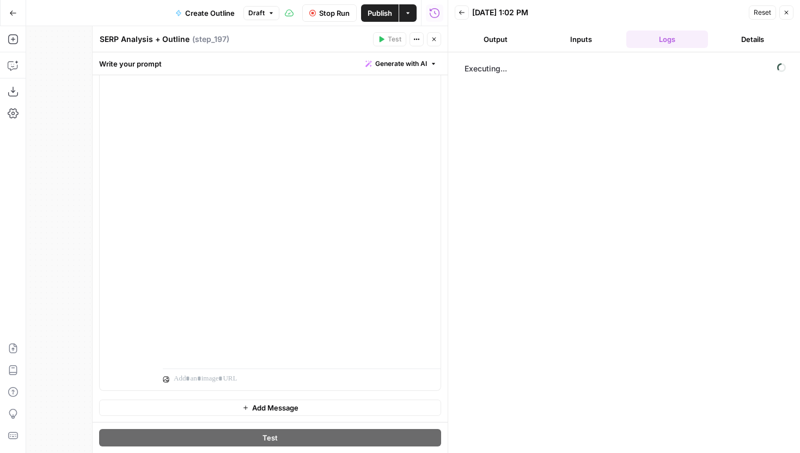
click at [337, 13] on span "Stop Run" at bounding box center [334, 13] width 31 height 11
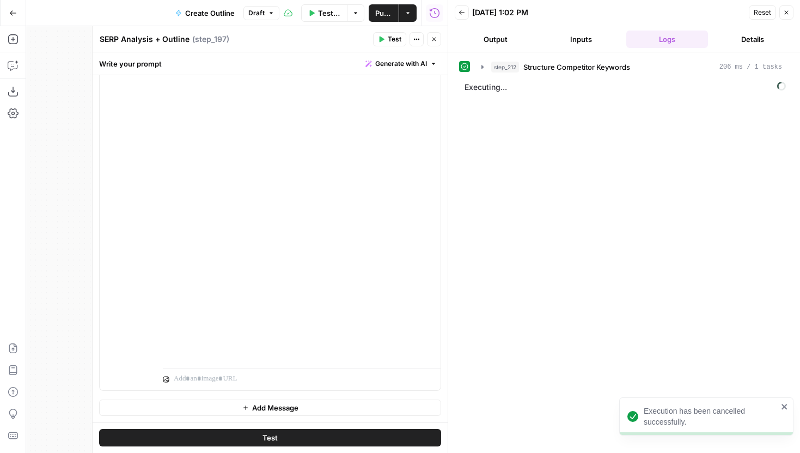
click at [436, 39] on icon "button" at bounding box center [434, 39] width 7 height 7
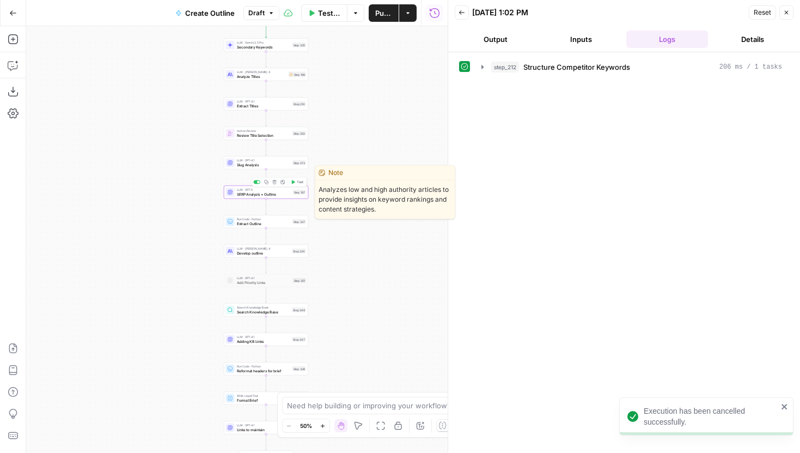
click at [297, 182] on span "Test" at bounding box center [300, 182] width 7 height 5
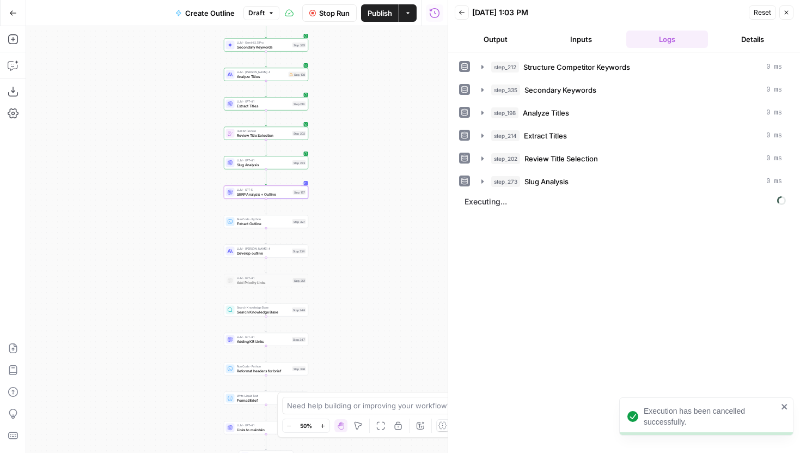
click at [269, 196] on span "SERP Analysis + Outline" at bounding box center [264, 193] width 54 height 5
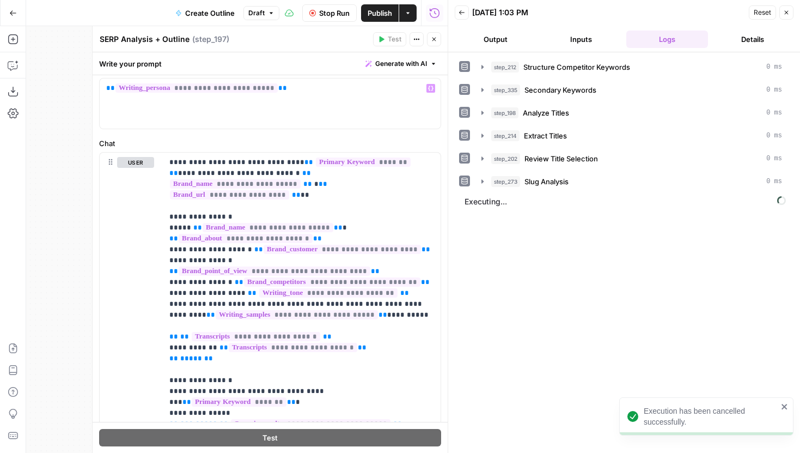
scroll to position [175, 0]
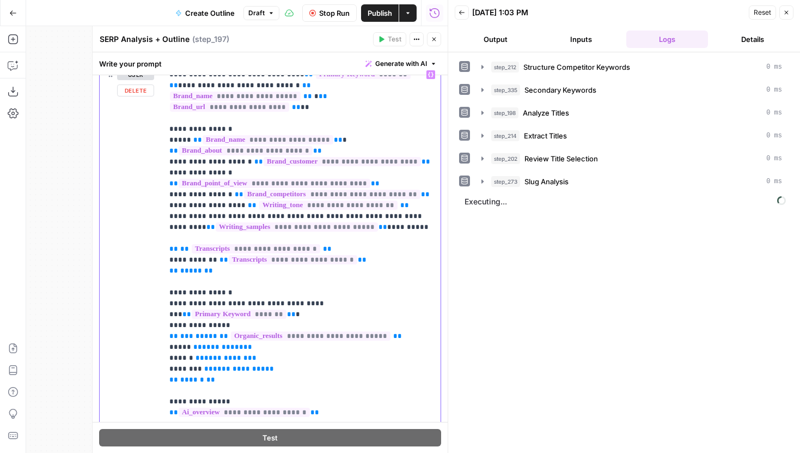
click at [431, 42] on icon "button" at bounding box center [434, 39] width 7 height 7
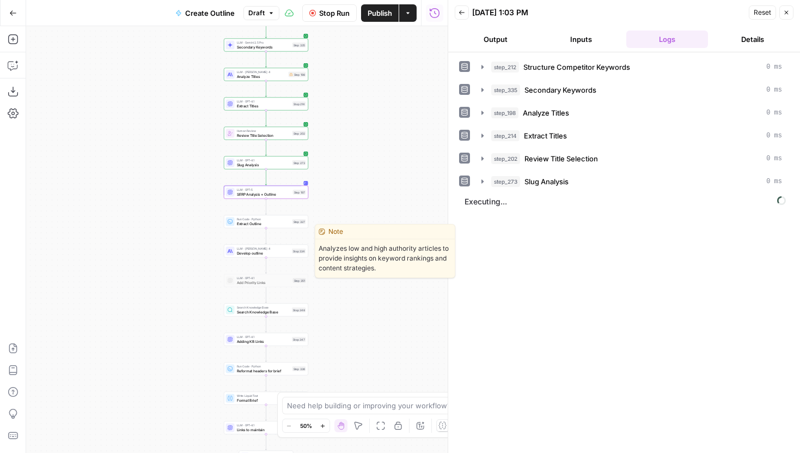
click at [281, 251] on span "Develop outline" at bounding box center [263, 252] width 53 height 5
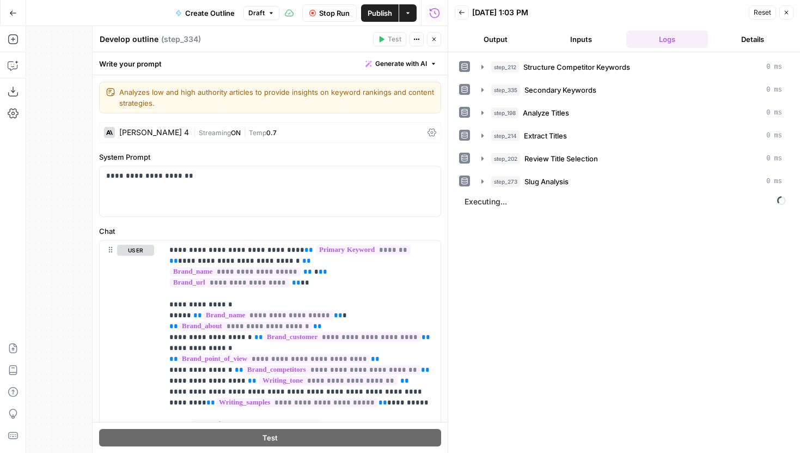
scroll to position [58, 0]
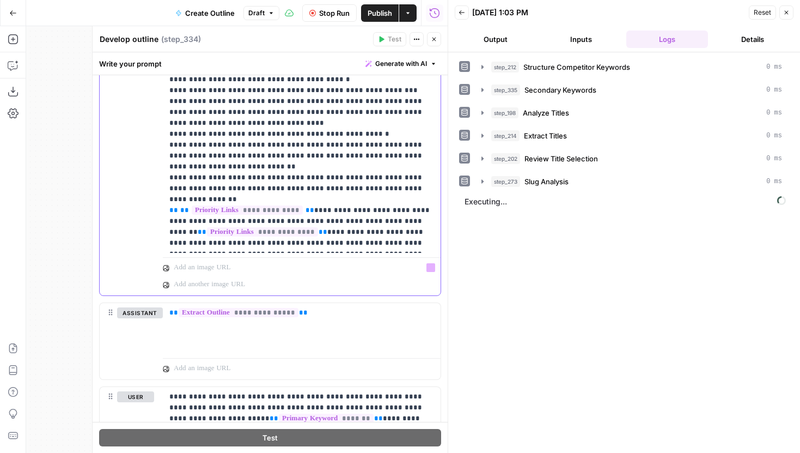
scroll to position [439, 0]
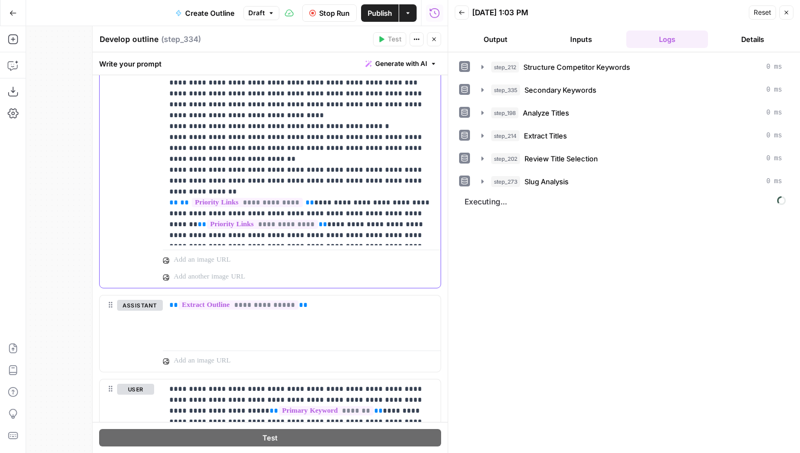
drag, startPoint x: 317, startPoint y: 240, endPoint x: 161, endPoint y: 214, distance: 158.4
click at [161, 214] on div "**********" at bounding box center [270, 44] width 341 height 486
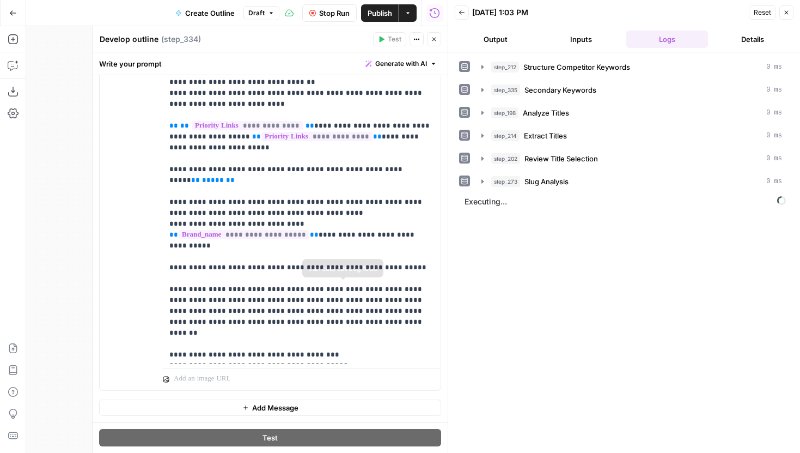
scroll to position [120, 0]
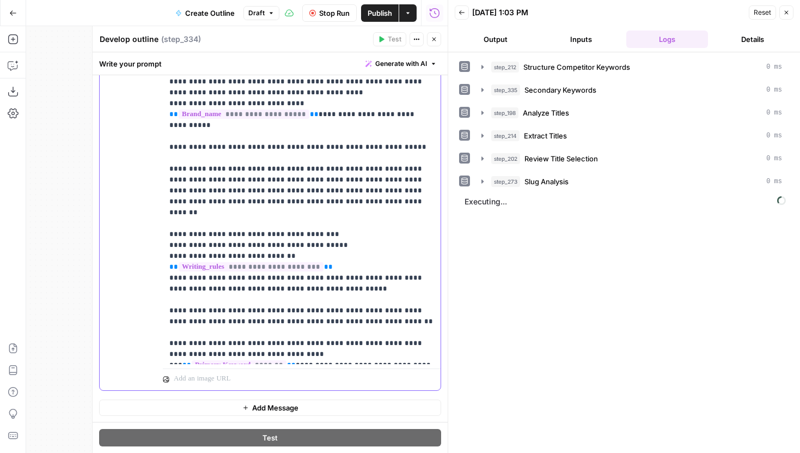
click at [403, 352] on p "**********" at bounding box center [301, 82] width 265 height 556
click at [338, 348] on p "**********" at bounding box center [301, 82] width 265 height 556
click at [312, 340] on p "**********" at bounding box center [301, 82] width 265 height 556
click at [308, 329] on p "**********" at bounding box center [301, 82] width 265 height 556
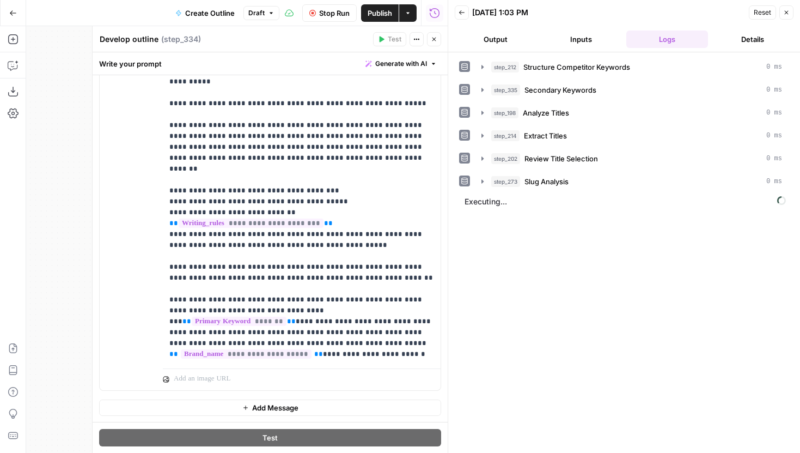
click at [433, 41] on icon "button" at bounding box center [434, 39] width 7 height 7
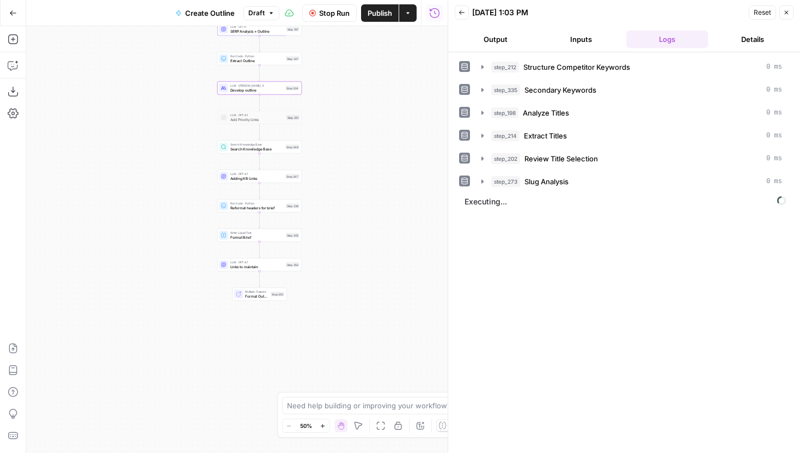
drag, startPoint x: 333, startPoint y: 304, endPoint x: 325, endPoint y: 136, distance: 168.0
click at [325, 136] on div "Workflow Input Settings Inputs Run Code · JavaScript Structure Competitor Keywo…" at bounding box center [237, 239] width 422 height 427
click at [276, 144] on span "Search Knowledge Base" at bounding box center [255, 143] width 53 height 5
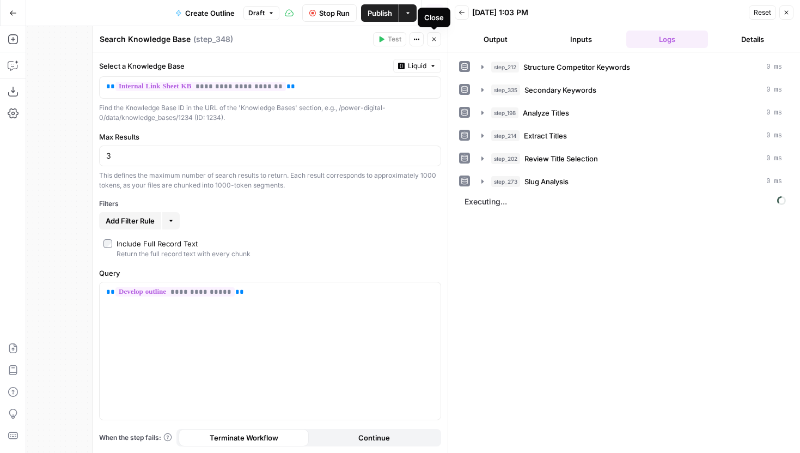
click at [431, 38] on icon "button" at bounding box center [434, 39] width 7 height 7
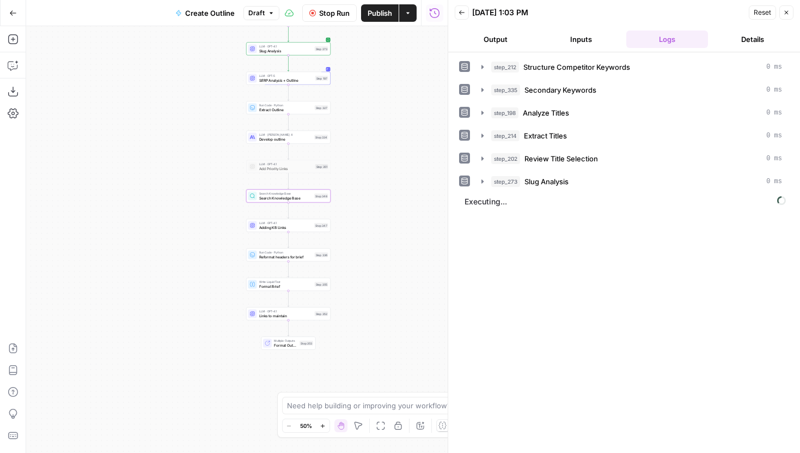
drag, startPoint x: 363, startPoint y: 175, endPoint x: 393, endPoint y: 229, distance: 61.7
click at [394, 229] on div "Workflow Input Settings Inputs Run Code · JavaScript Structure Competitor Keywo…" at bounding box center [237, 239] width 422 height 427
click at [309, 82] on span "SERP Analysis + Outline" at bounding box center [286, 79] width 54 height 5
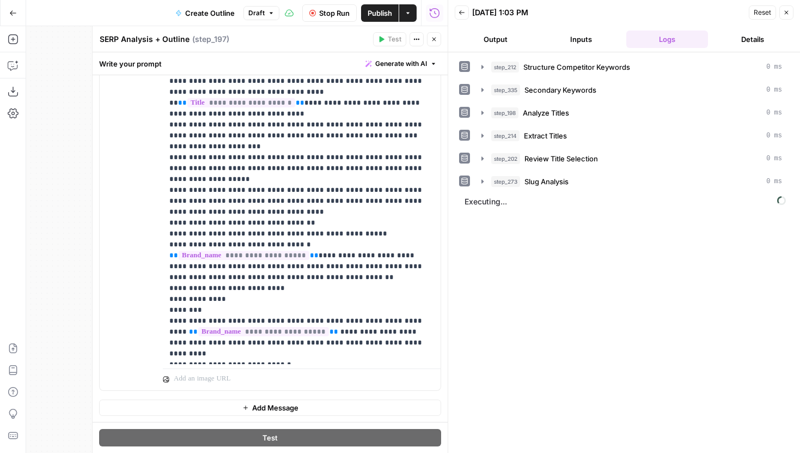
scroll to position [2234, 0]
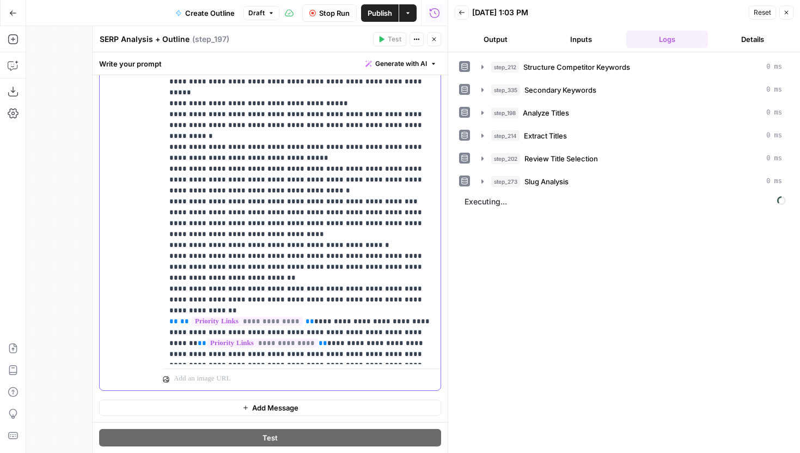
drag, startPoint x: 309, startPoint y: 354, endPoint x: 139, endPoint y: 324, distance: 172.1
click at [139, 324] on div "**********" at bounding box center [270, 155] width 341 height 470
click at [315, 362] on div "**********" at bounding box center [302, 142] width 278 height 444
drag, startPoint x: 310, startPoint y: 357, endPoint x: 159, endPoint y: 336, distance: 152.5
click at [159, 336] on div "**********" at bounding box center [270, 155] width 341 height 470
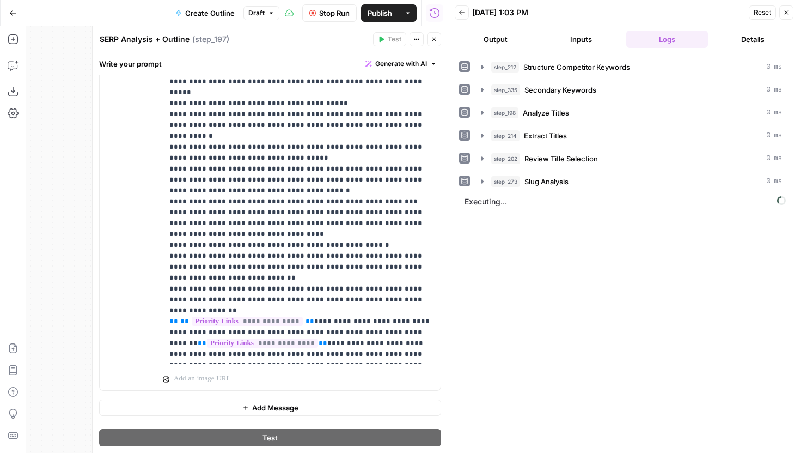
click at [434, 38] on icon "button" at bounding box center [434, 39] width 7 height 7
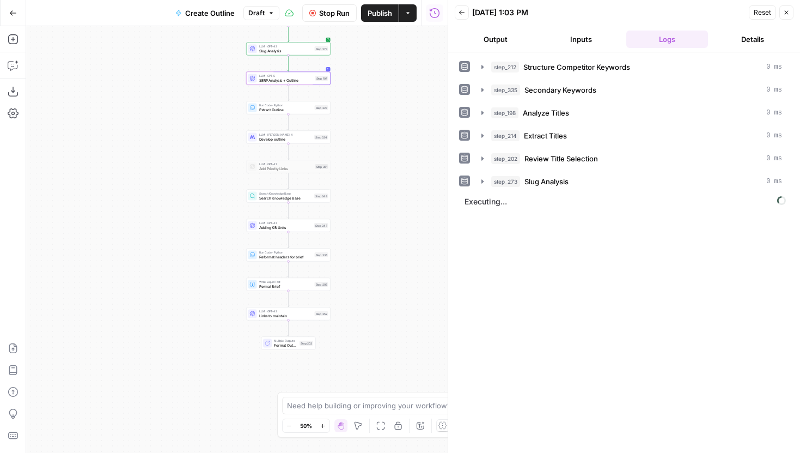
drag, startPoint x: 378, startPoint y: 181, endPoint x: 356, endPoint y: 297, distance: 118.0
click at [357, 295] on div "Workflow Input Settings Inputs Run Code · JavaScript Structure Competitor Keywo…" at bounding box center [237, 239] width 422 height 427
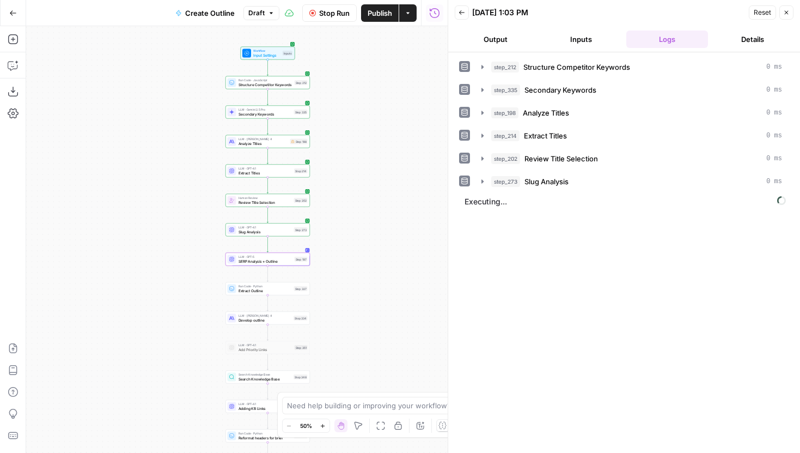
click at [270, 56] on span "Input Settings" at bounding box center [266, 54] width 27 height 5
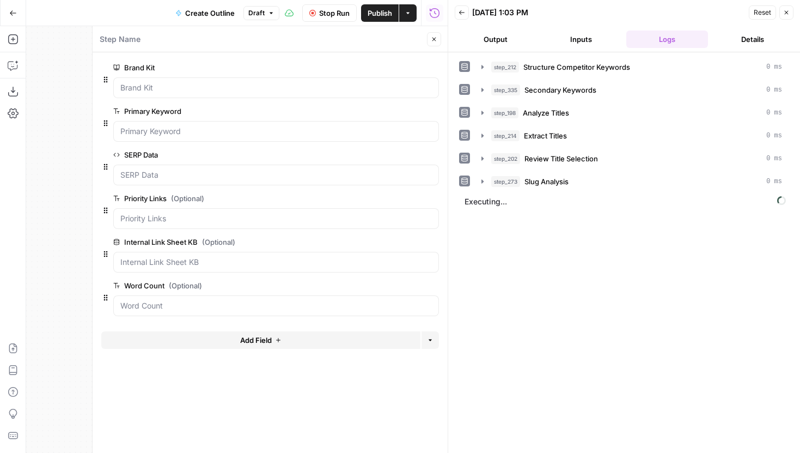
click at [394, 283] on span "edit field" at bounding box center [398, 285] width 24 height 9
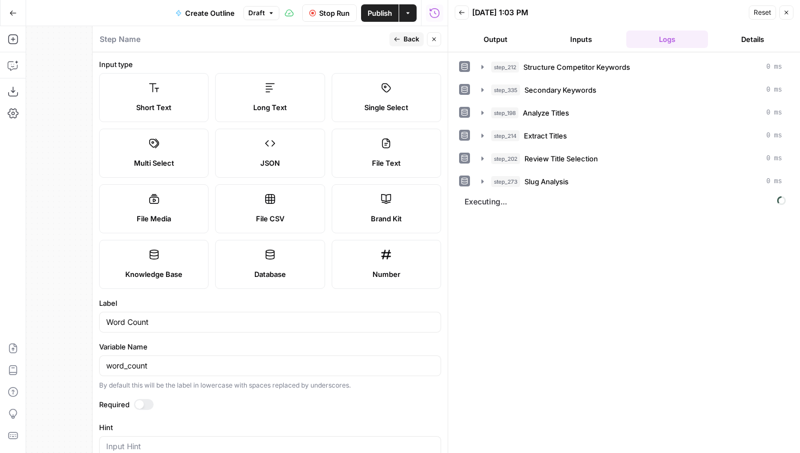
click at [143, 405] on div at bounding box center [139, 404] width 9 height 9
click at [419, 42] on span "Back" at bounding box center [412, 39] width 16 height 10
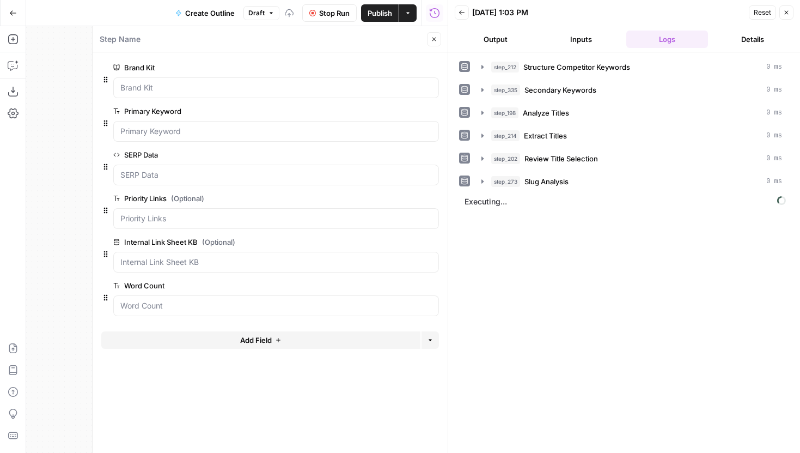
click at [436, 40] on icon "button" at bounding box center [434, 39] width 7 height 7
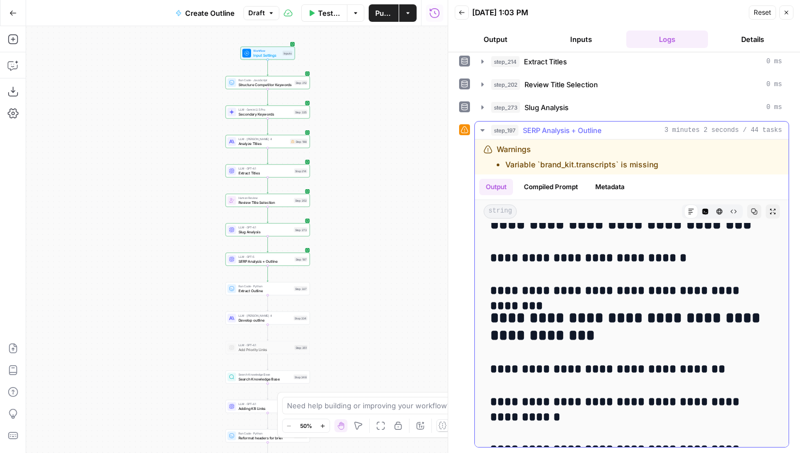
scroll to position [6356, 0]
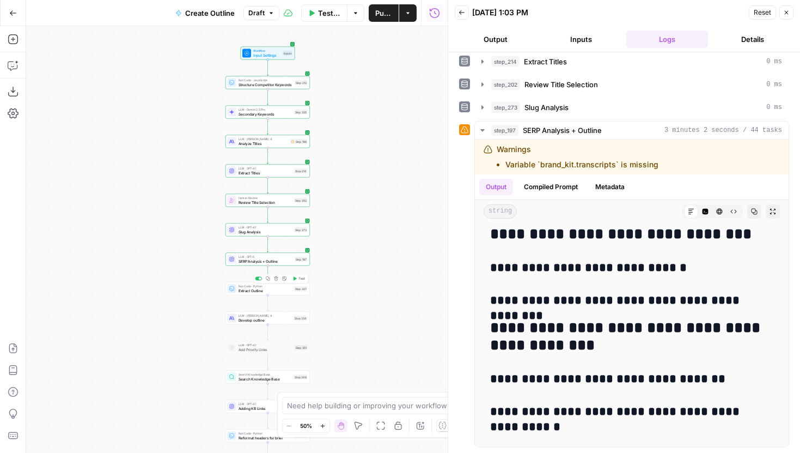
click at [296, 279] on icon "button" at bounding box center [295, 278] width 4 height 4
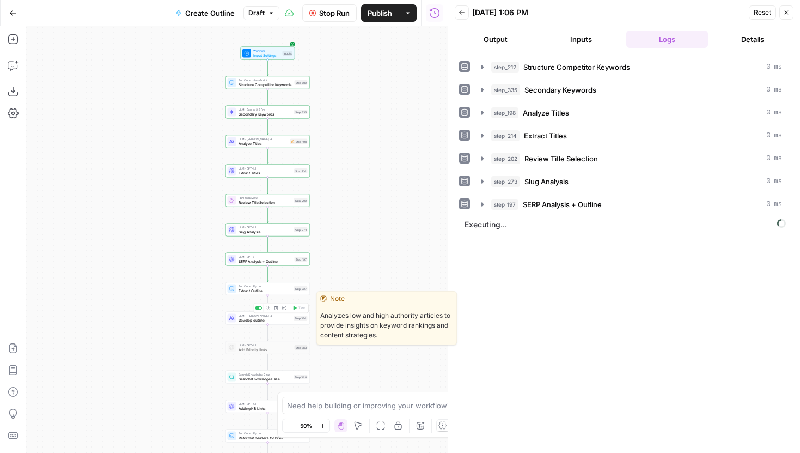
click at [278, 324] on div "LLM · [PERSON_NAME] 4 Develop outline Step 334 Copy step Delete step Edit Note …" at bounding box center [268, 318] width 84 height 13
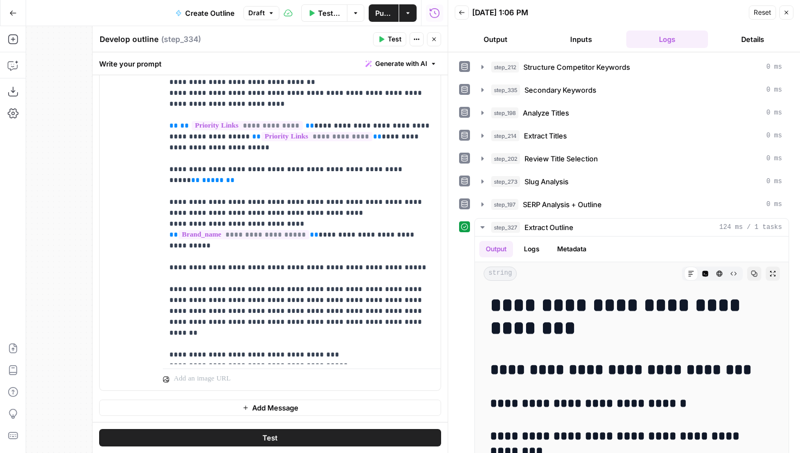
scroll to position [164, 0]
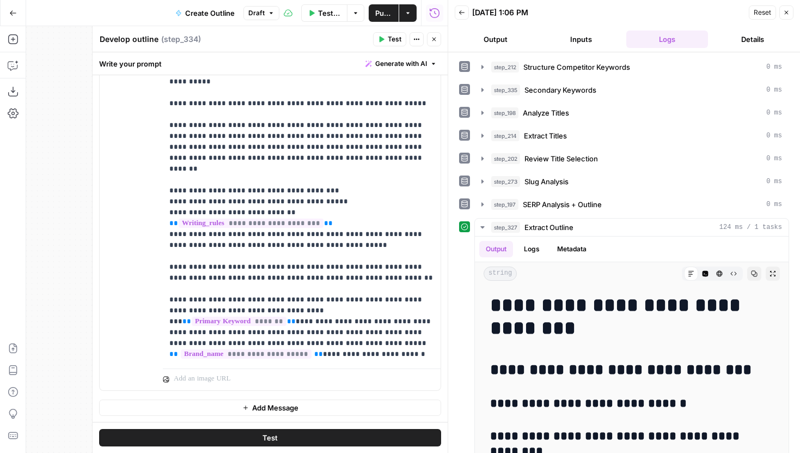
click at [386, 36] on div "Publish P" at bounding box center [382, 36] width 33 height 10
click at [386, 38] on button "Test" at bounding box center [389, 39] width 33 height 14
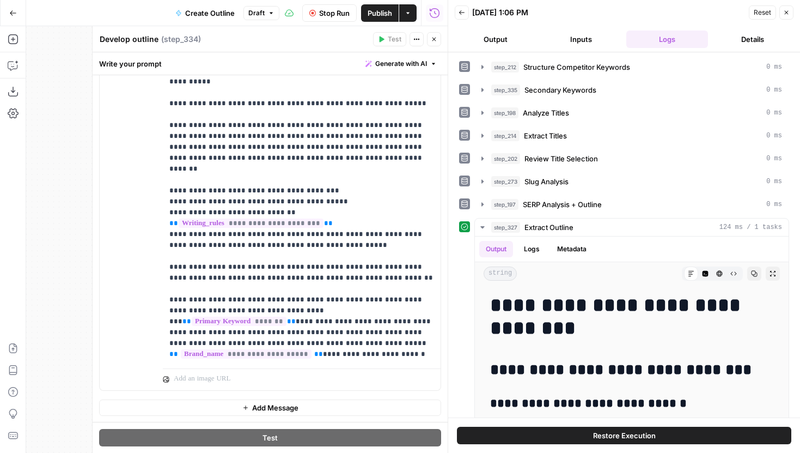
click at [433, 40] on icon "button" at bounding box center [434, 39] width 7 height 7
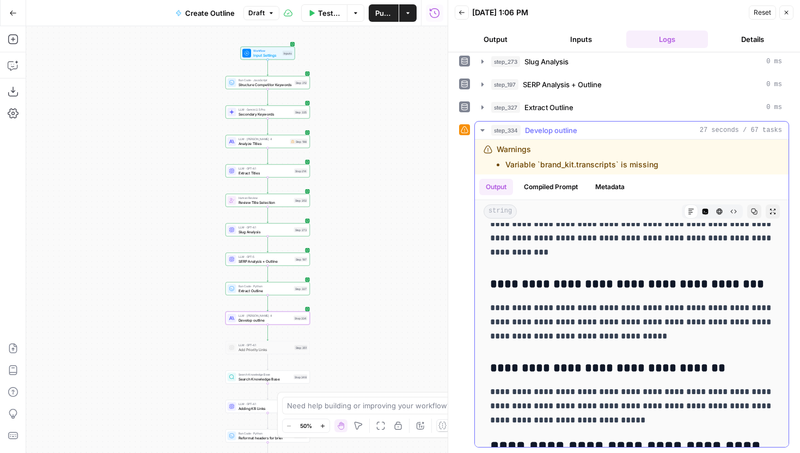
scroll to position [729, 0]
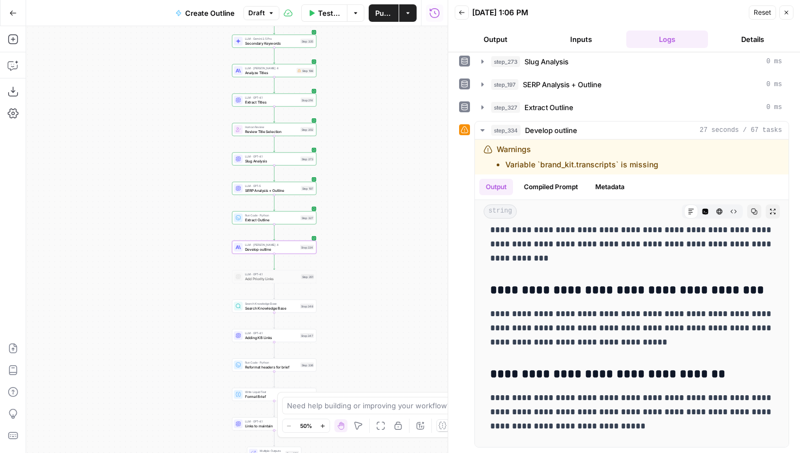
drag, startPoint x: 398, startPoint y: 226, endPoint x: 406, endPoint y: 181, distance: 45.5
click at [406, 181] on div "Workflow Input Settings Inputs Run Code · JavaScript Structure Competitor Keywo…" at bounding box center [237, 239] width 422 height 427
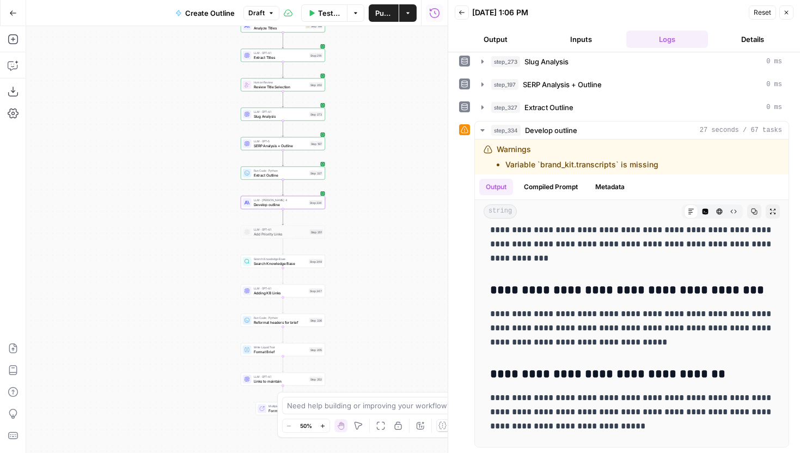
click at [383, 20] on button "Publish" at bounding box center [384, 12] width 30 height 17
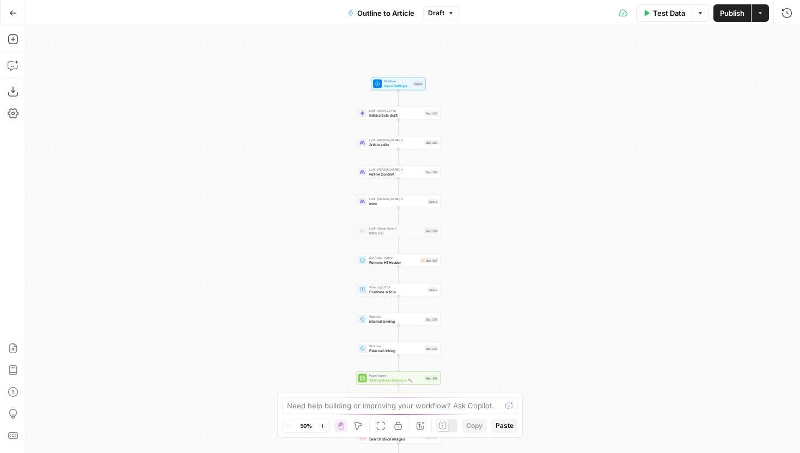
drag, startPoint x: 563, startPoint y: 84, endPoint x: 521, endPoint y: 213, distance: 135.1
click at [523, 211] on div "Workflow Input Settings Inputs LLM · Gemini 2.5 Pro Initial article draft Step …" at bounding box center [413, 239] width 774 height 427
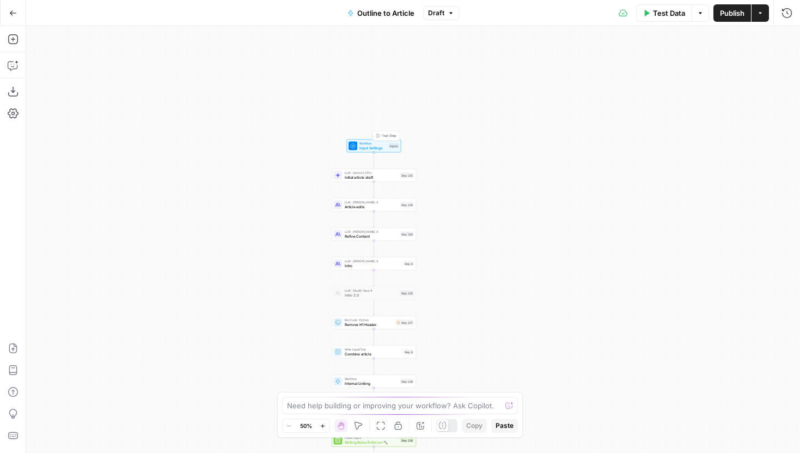
click at [379, 142] on span "Workflow" at bounding box center [373, 143] width 27 height 4
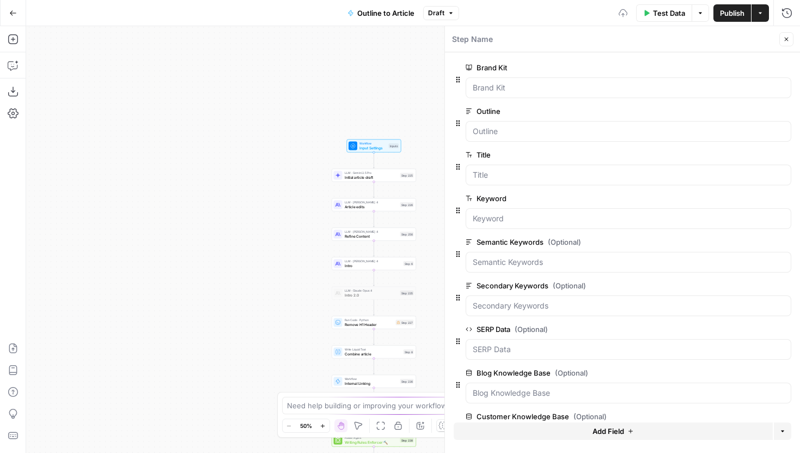
scroll to position [171, 0]
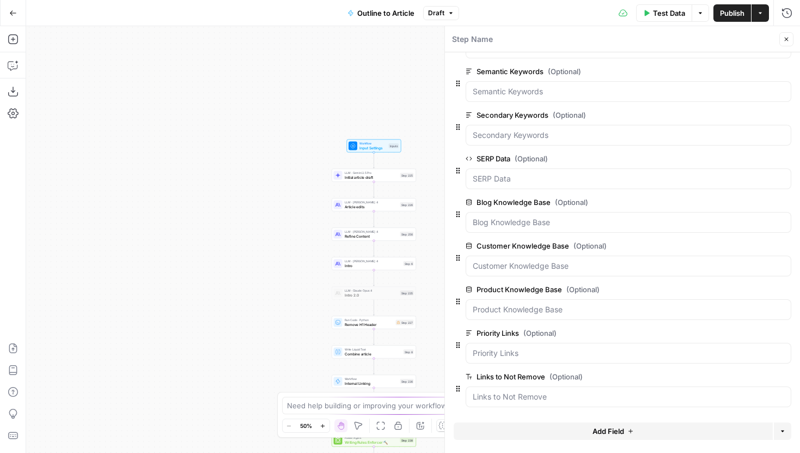
click at [601, 435] on span "Add Field" at bounding box center [609, 430] width 32 height 11
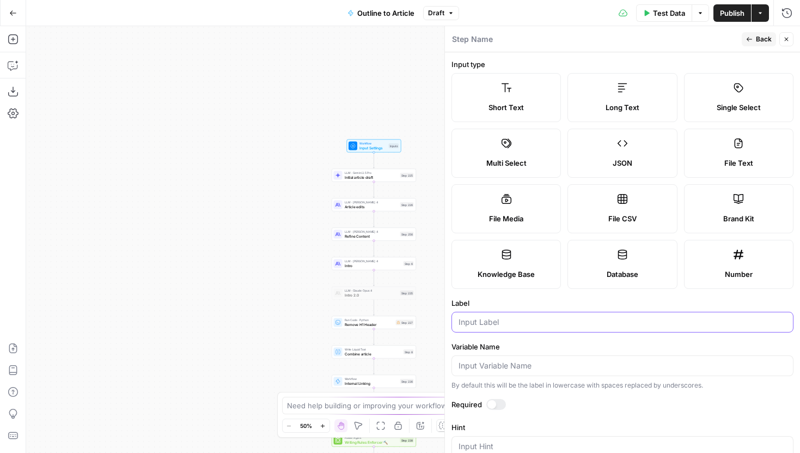
click at [493, 321] on input "Label" at bounding box center [623, 321] width 328 height 11
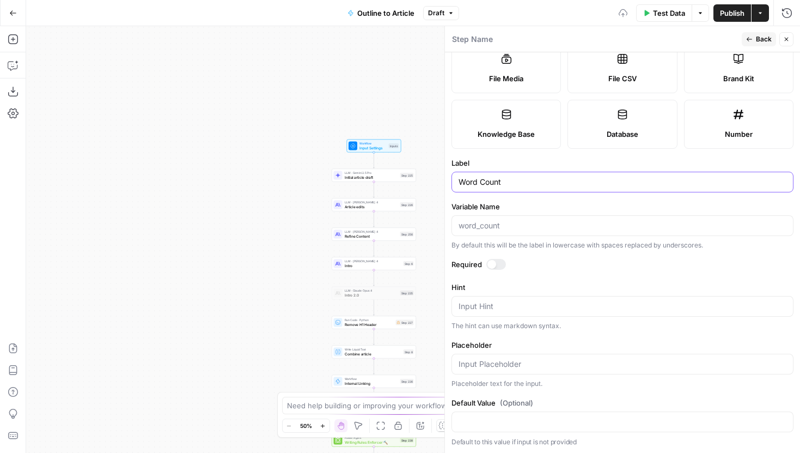
scroll to position [141, 0]
type input "Word Count"
click at [751, 35] on button "Back" at bounding box center [759, 39] width 34 height 14
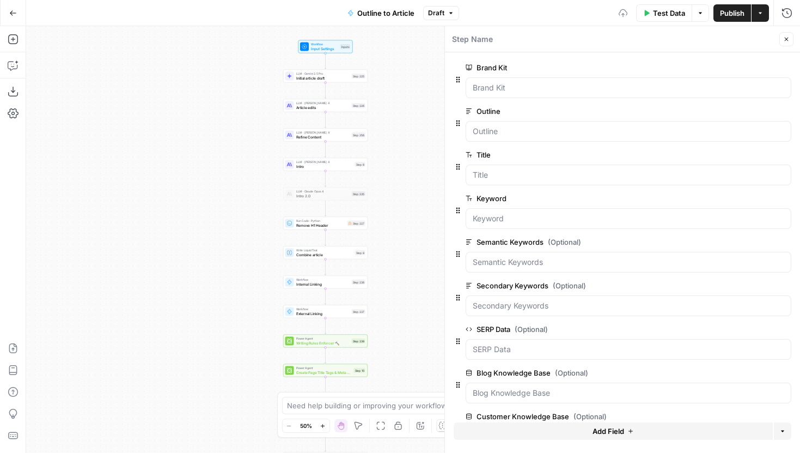
drag, startPoint x: 230, startPoint y: 283, endPoint x: 181, endPoint y: 183, distance: 111.3
click at [181, 183] on div "Workflow Input Settings Inputs LLM · Gemini 2.5 Pro Initial article draft Step …" at bounding box center [413, 239] width 774 height 427
click at [308, 79] on span "Initial article draft" at bounding box center [321, 77] width 53 height 5
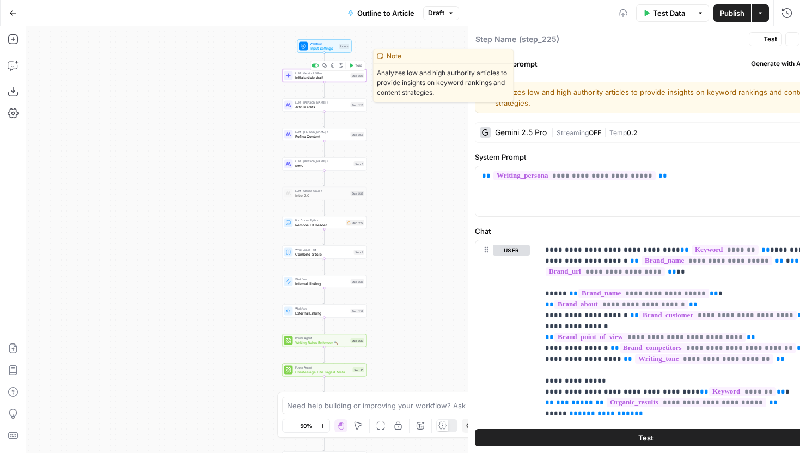
type textarea "Initial article draft"
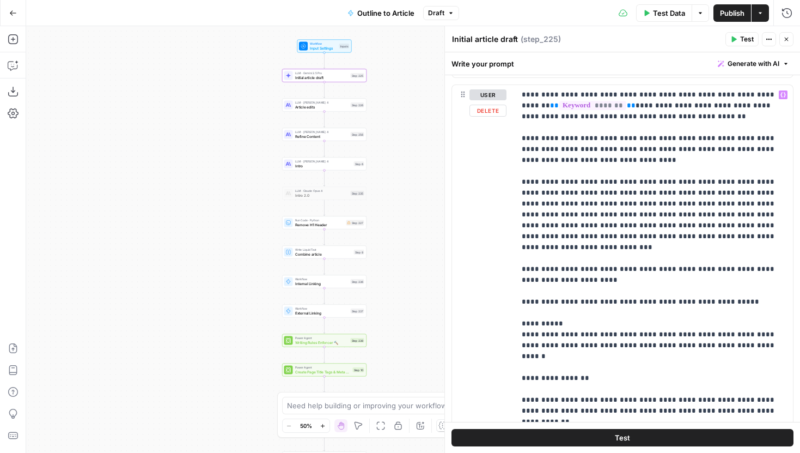
scroll to position [655, 0]
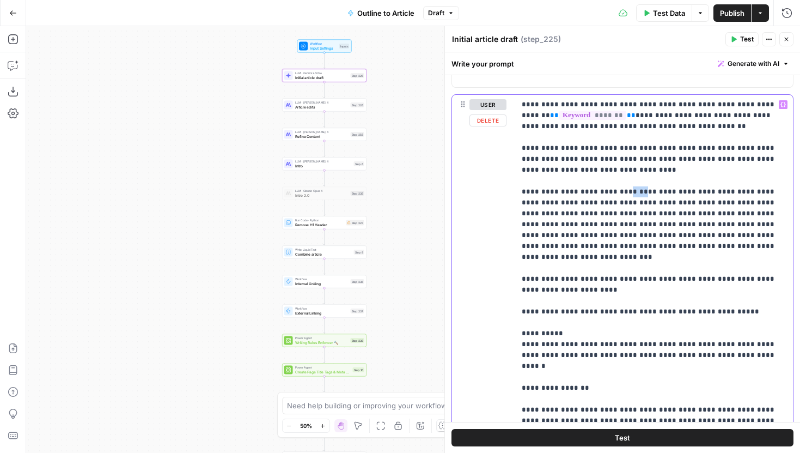
drag, startPoint x: 617, startPoint y: 191, endPoint x: 632, endPoint y: 191, distance: 14.7
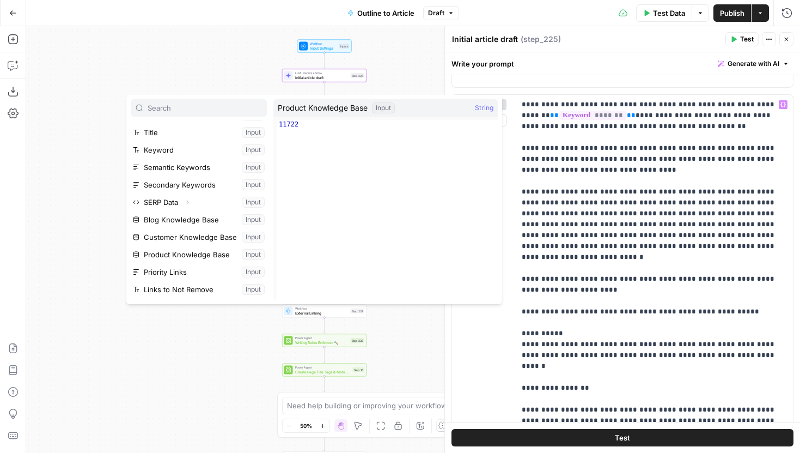
scroll to position [58, 0]
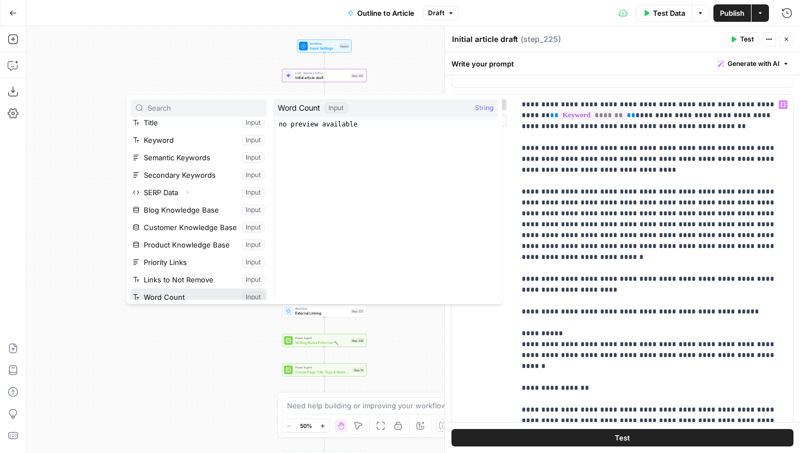
click at [186, 291] on button "Select variable Word Count" at bounding box center [199, 296] width 136 height 17
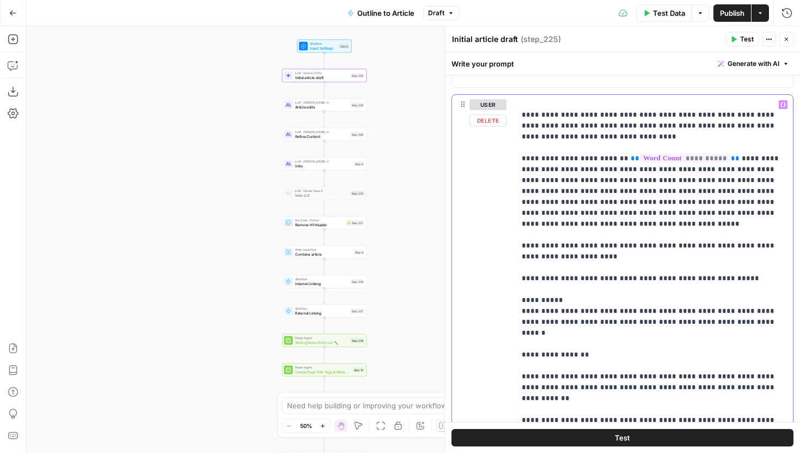
scroll to position [1, 0]
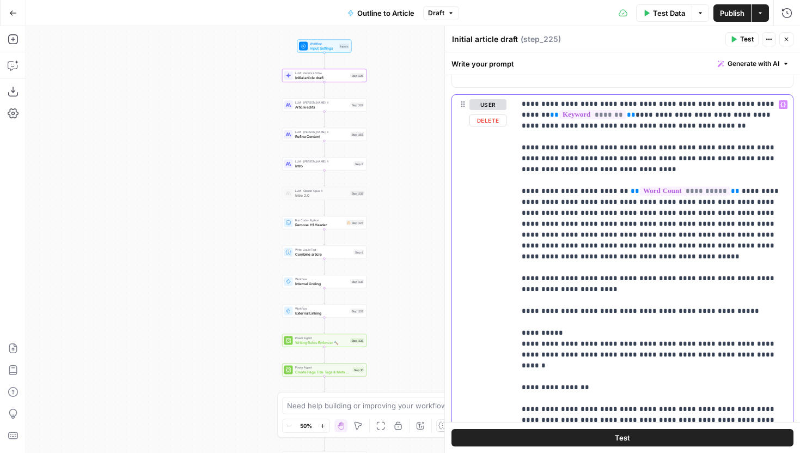
click at [342, 105] on span "Article edits" at bounding box center [321, 106] width 53 height 5
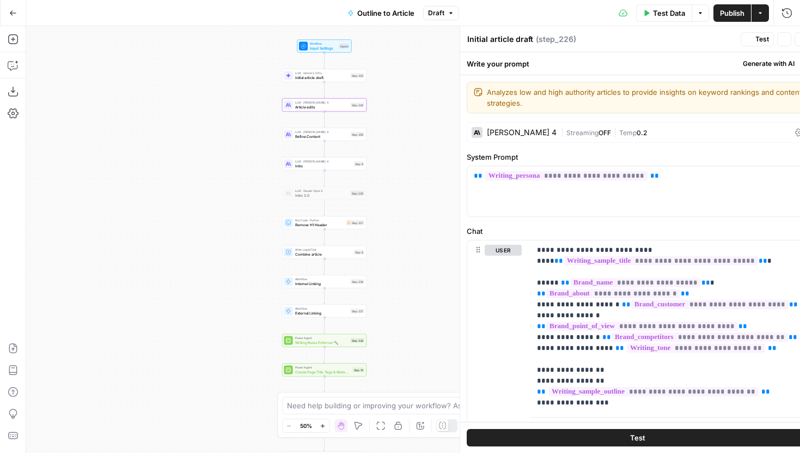
type textarea "Article edits"
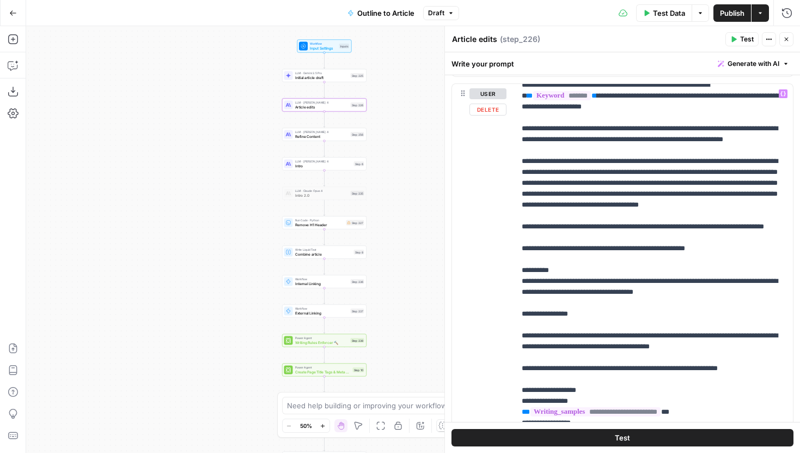
scroll to position [14, 0]
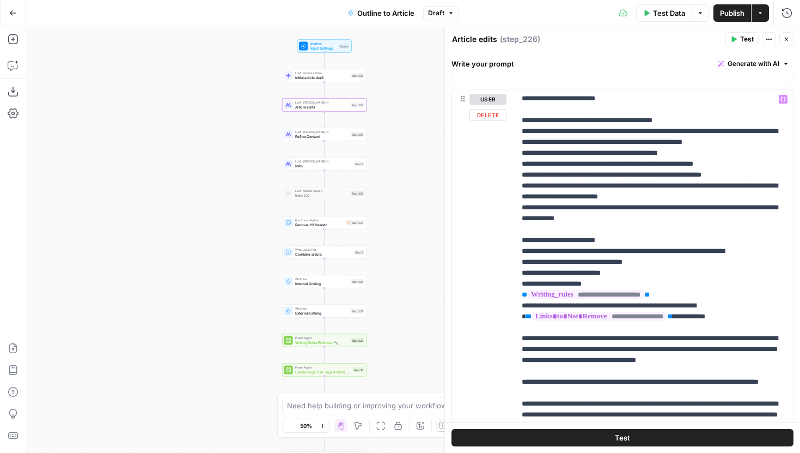
scroll to position [1574, 0]
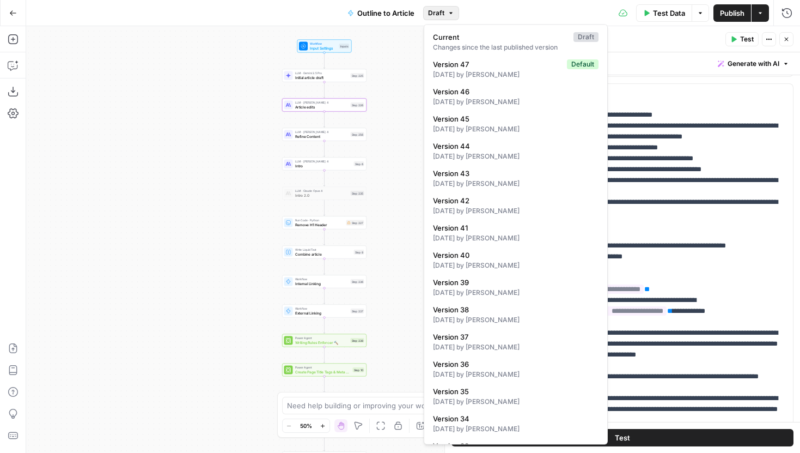
click at [436, 16] on span "Draft" at bounding box center [436, 13] width 16 height 10
click at [412, 31] on div "Workflow Input Settings Inputs LLM · Gemini 2.5 Pro Initial article draft Step …" at bounding box center [413, 239] width 774 height 427
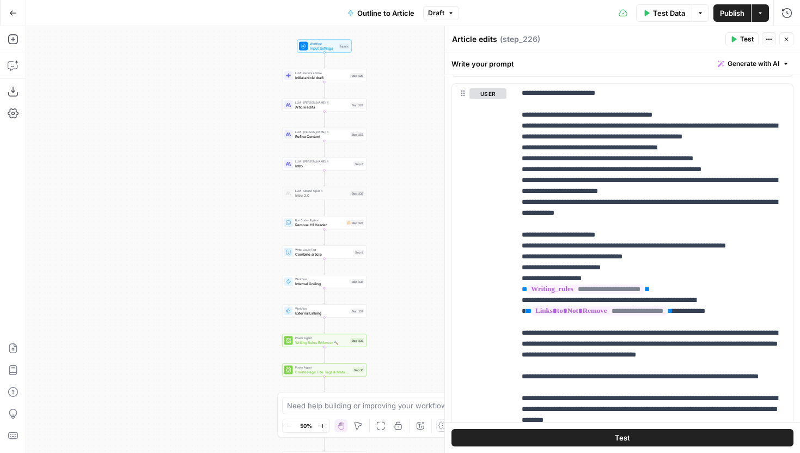
click at [330, 47] on span "Input Settings" at bounding box center [323, 47] width 27 height 5
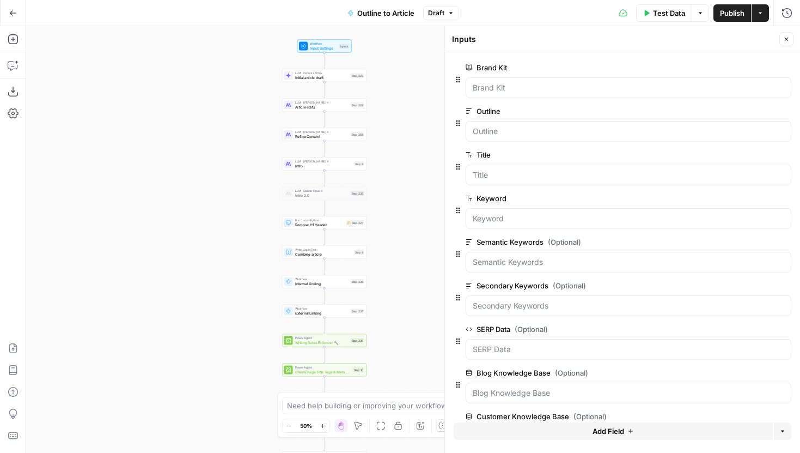
scroll to position [214, 0]
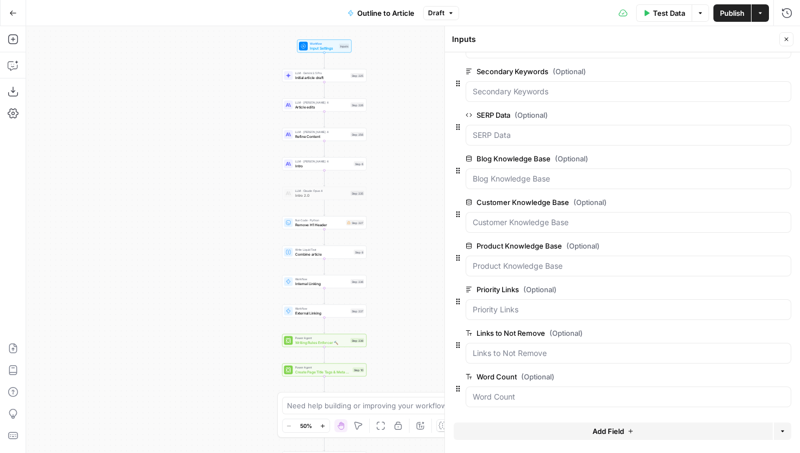
click at [739, 378] on span "edit field" at bounding box center [751, 376] width 24 height 9
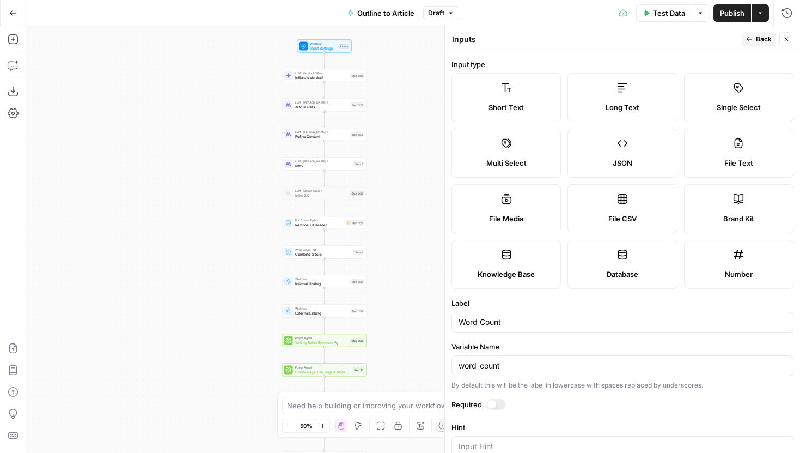
click at [492, 395] on form "Input type Short Text Long Text Single Select Multi Select JSON File Text File …" at bounding box center [622, 252] width 355 height 400
click at [494, 404] on div at bounding box center [492, 404] width 9 height 9
click at [751, 37] on icon "button" at bounding box center [749, 39] width 7 height 7
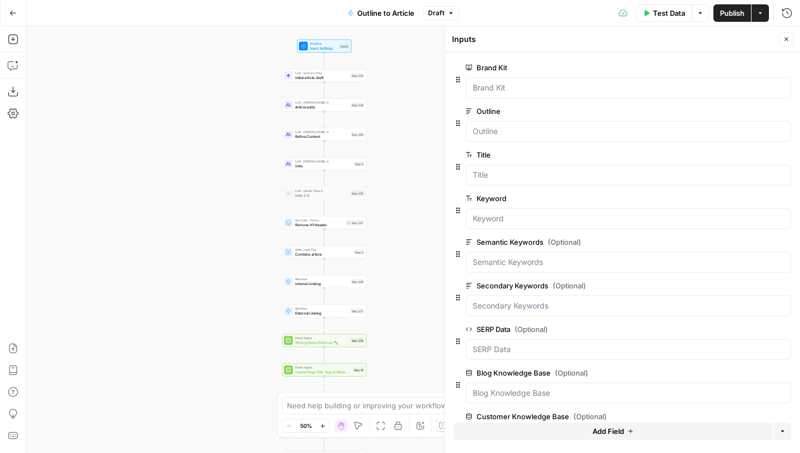
click at [782, 36] on button "Close" at bounding box center [787, 39] width 14 height 14
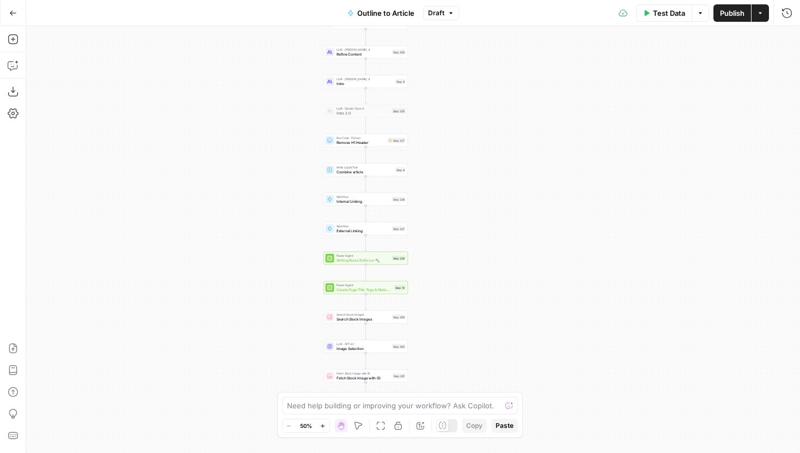
drag, startPoint x: 466, startPoint y: 239, endPoint x: 507, endPoint y: 155, distance: 92.8
click at [508, 155] on div "Workflow Input Settings Inputs LLM · Gemini 2.5 Pro Initial article draft Step …" at bounding box center [413, 239] width 774 height 427
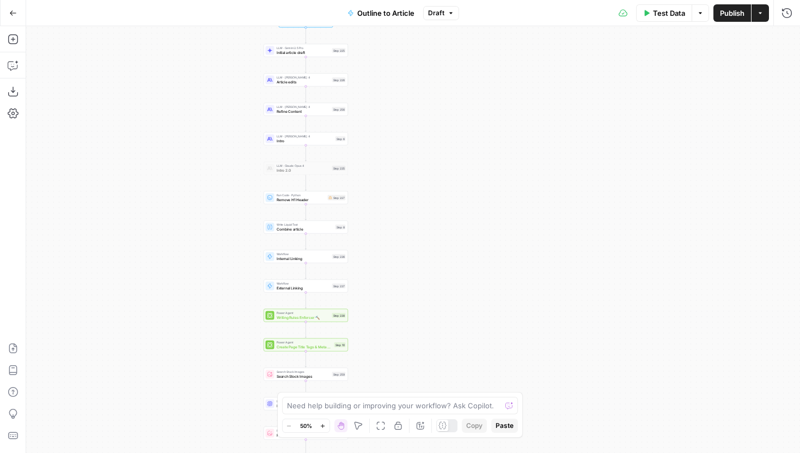
drag, startPoint x: 481, startPoint y: 243, endPoint x: 421, endPoint y: 301, distance: 83.6
click at [421, 301] on div "Workflow Input Settings Inputs LLM · Gemini 2.5 Pro Initial article draft Step …" at bounding box center [413, 239] width 774 height 427
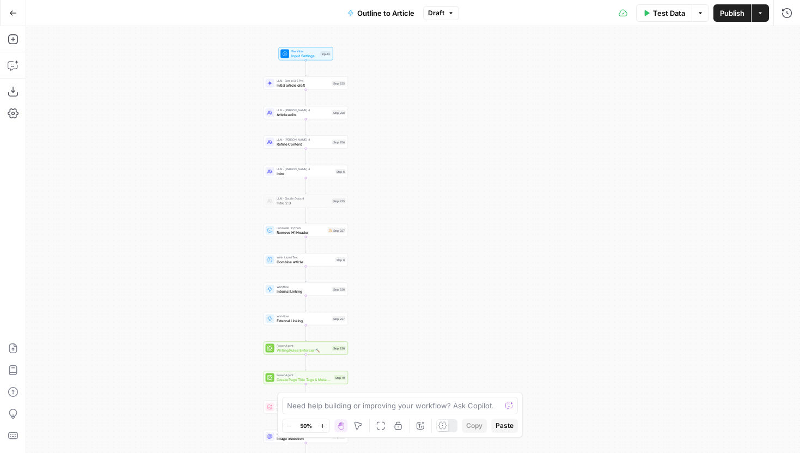
drag, startPoint x: 448, startPoint y: 185, endPoint x: 439, endPoint y: 263, distance: 78.5
click at [439, 263] on div "Workflow Input Settings Inputs LLM · Gemini 2.5 Pro Initial article draft Step …" at bounding box center [413, 239] width 774 height 427
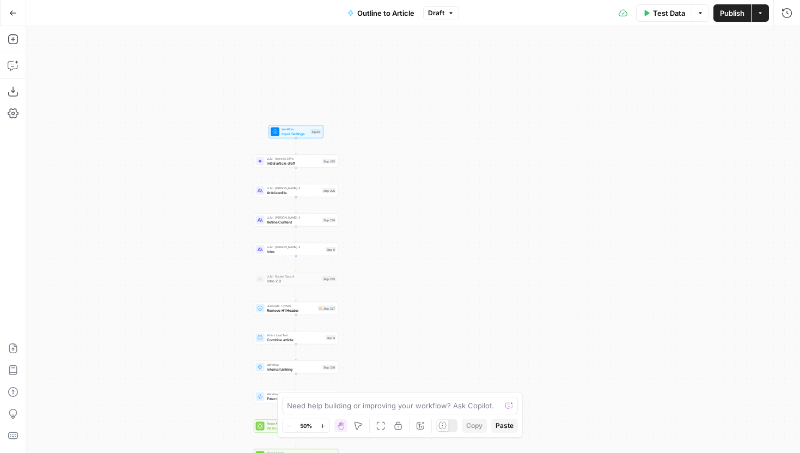
click at [268, 227] on div "Workflow Input Settings Inputs LLM · Gemini 2.5 Pro Initial article draft Step …" at bounding box center [413, 239] width 774 height 427
click at [273, 220] on span "Refine Content" at bounding box center [293, 221] width 53 height 5
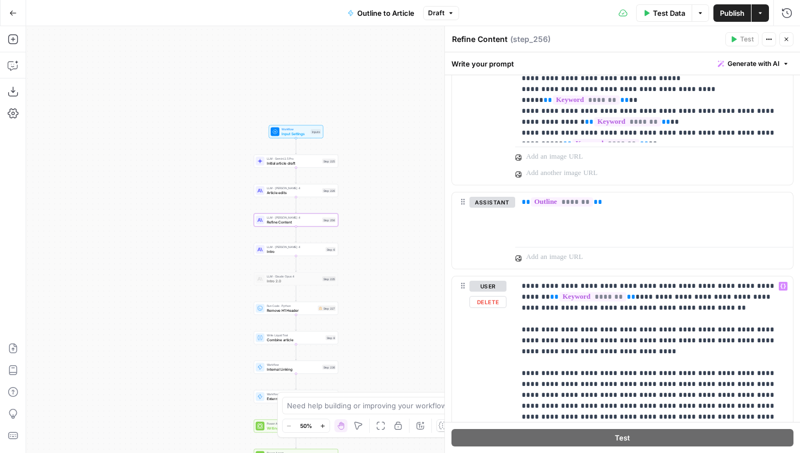
scroll to position [821, 0]
click at [298, 195] on div "LLM · Claude Sonnet 4 Article edits Step 226 Copy step Delete step Edit Note Te…" at bounding box center [296, 190] width 84 height 13
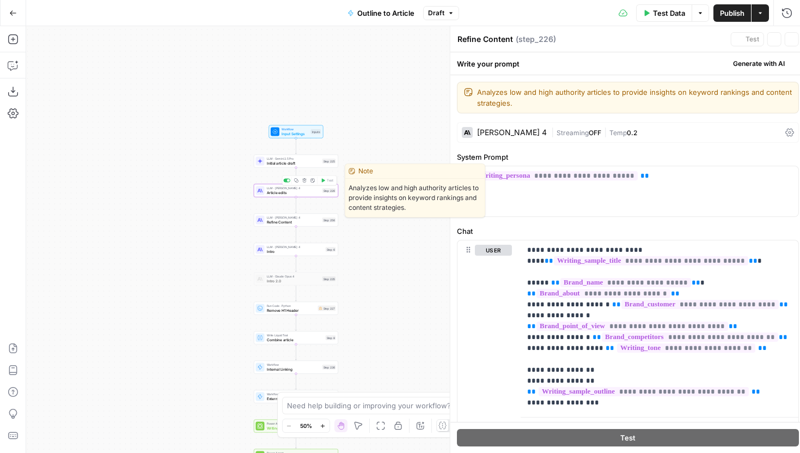
type textarea "Article edits"
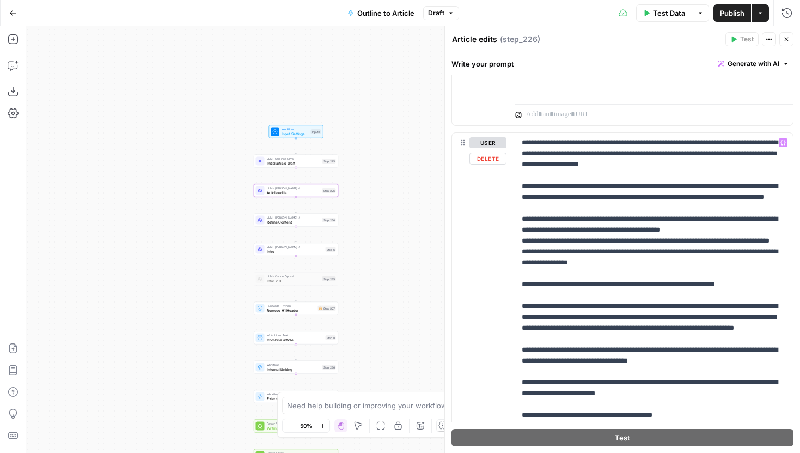
scroll to position [1521, 0]
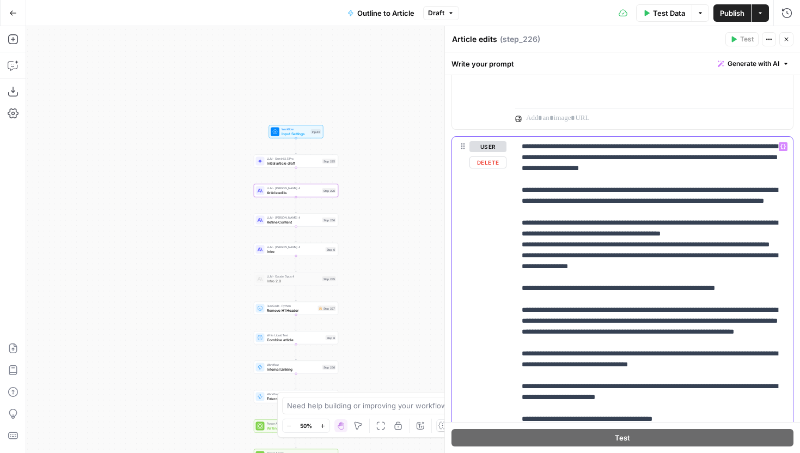
drag, startPoint x: 739, startPoint y: 148, endPoint x: 753, endPoint y: 148, distance: 14.2
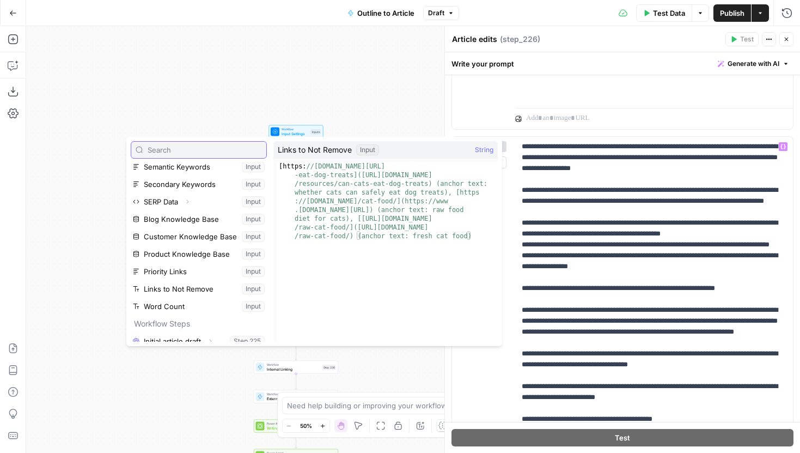
scroll to position [99, 0]
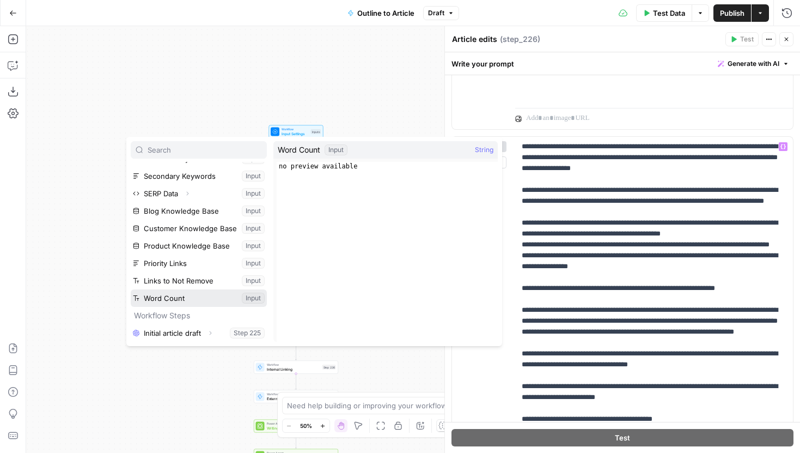
click at [177, 293] on button "Select variable Word Count" at bounding box center [199, 297] width 136 height 17
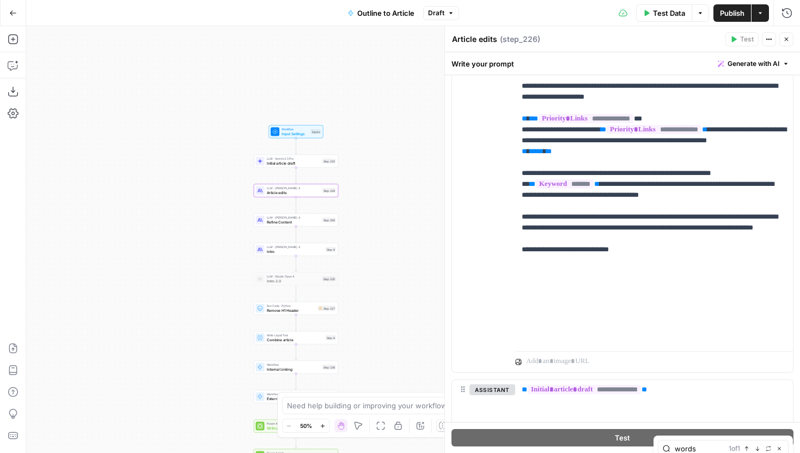
scroll to position [1738, 0]
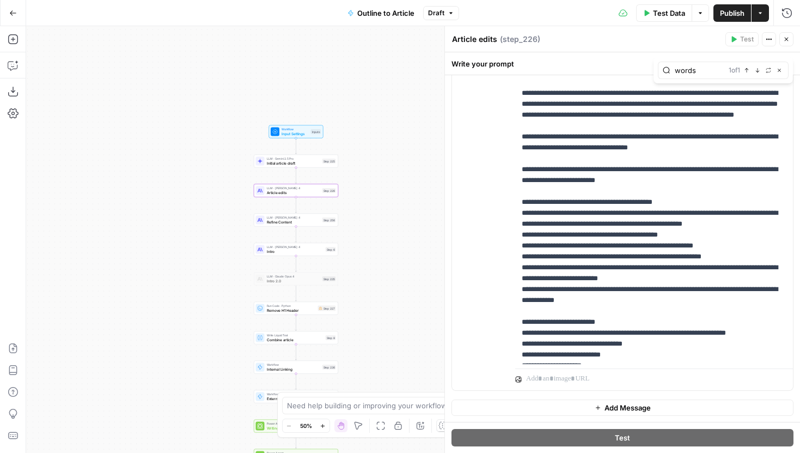
type input "words"
click at [626, 248] on p "**********" at bounding box center [654, 272] width 265 height 697
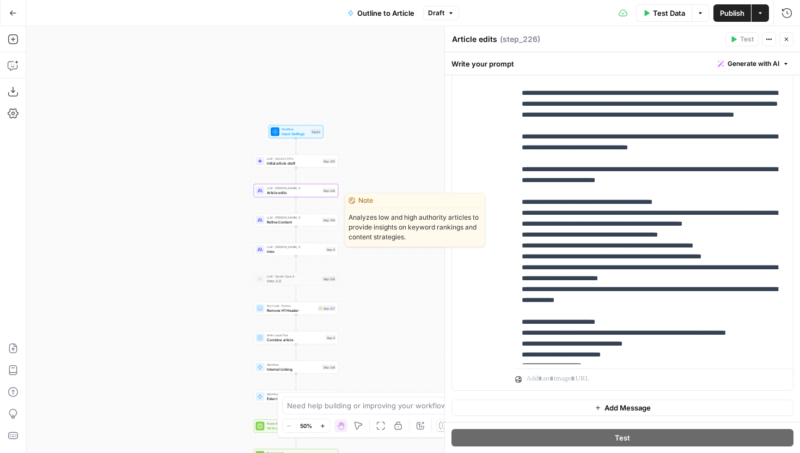
click at [307, 219] on span "Refine Content" at bounding box center [293, 221] width 53 height 5
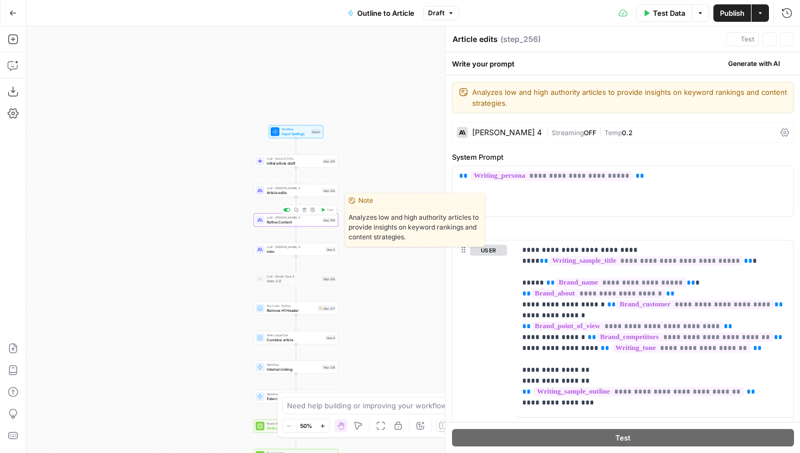
type textarea "Refine Content"
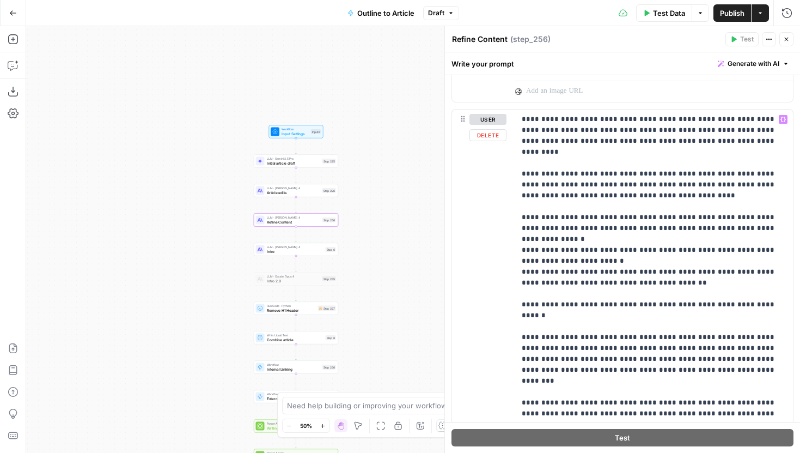
scroll to position [1545, 0]
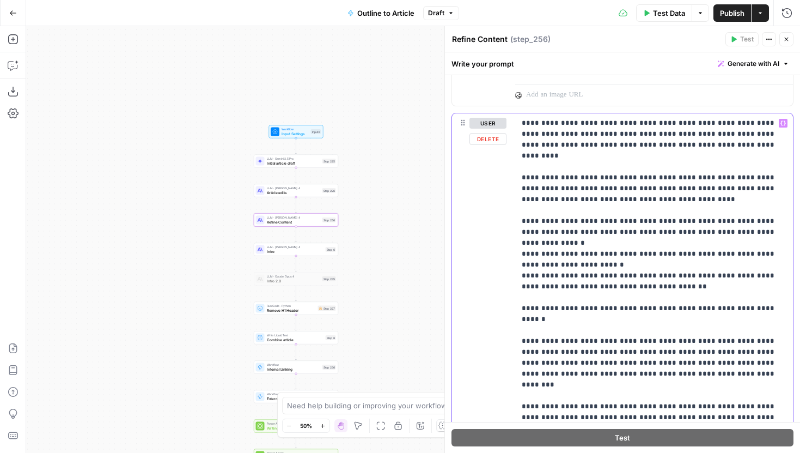
click at [642, 223] on p "**********" at bounding box center [654, 450] width 265 height 665
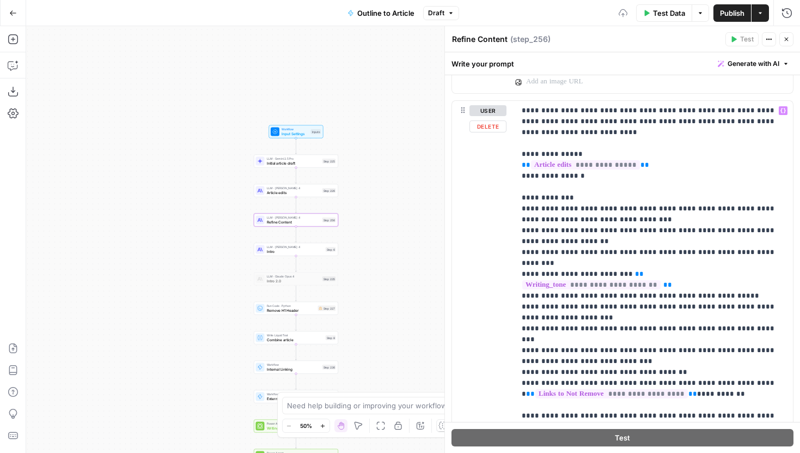
scroll to position [0, 0]
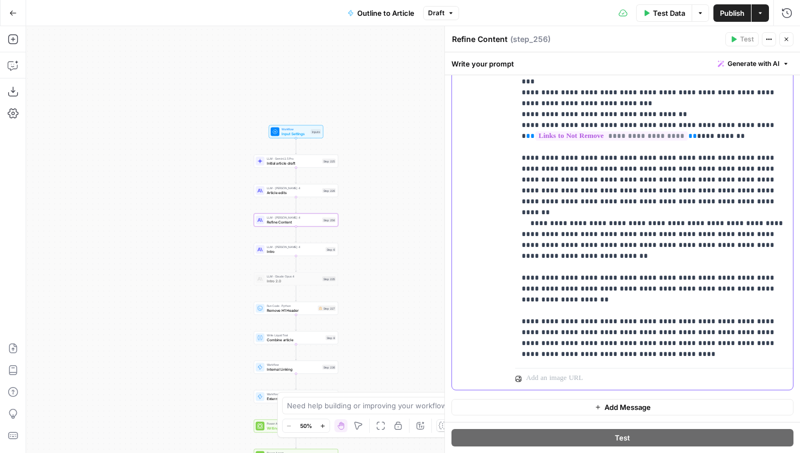
click at [601, 307] on p "**********" at bounding box center [654, 103] width 265 height 512
drag, startPoint x: 628, startPoint y: 332, endPoint x: 523, endPoint y: 333, distance: 105.1
click at [523, 333] on p "**********" at bounding box center [654, 114] width 265 height 534
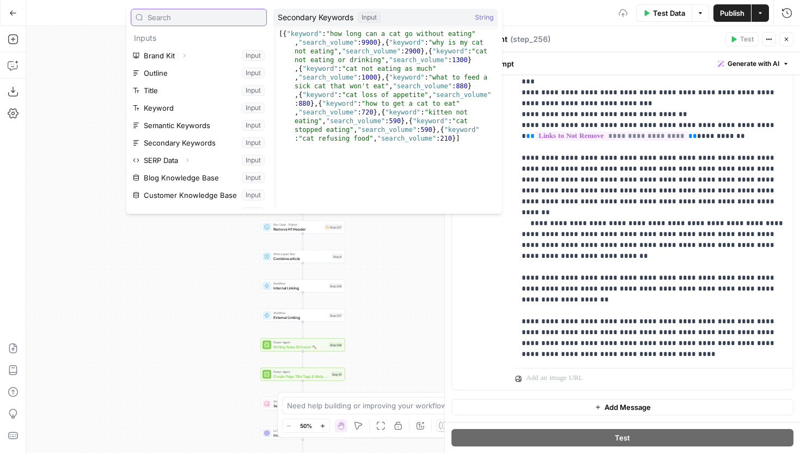
scroll to position [117, 0]
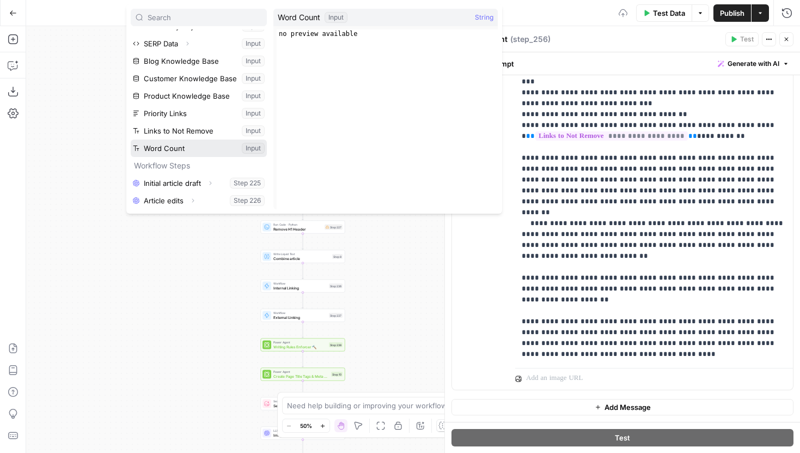
click at [178, 147] on button "Select variable Word Count" at bounding box center [199, 147] width 136 height 17
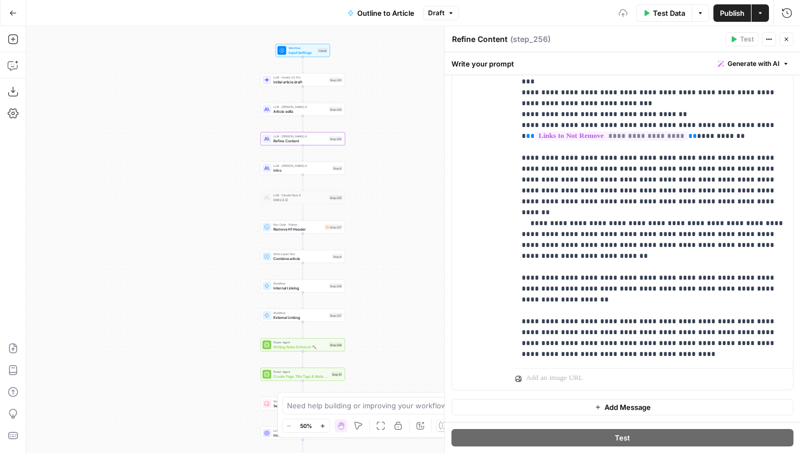
click at [396, 238] on div "Workflow Input Settings Inputs LLM · Gemini 2.5 Pro Initial article draft Step …" at bounding box center [413, 239] width 774 height 427
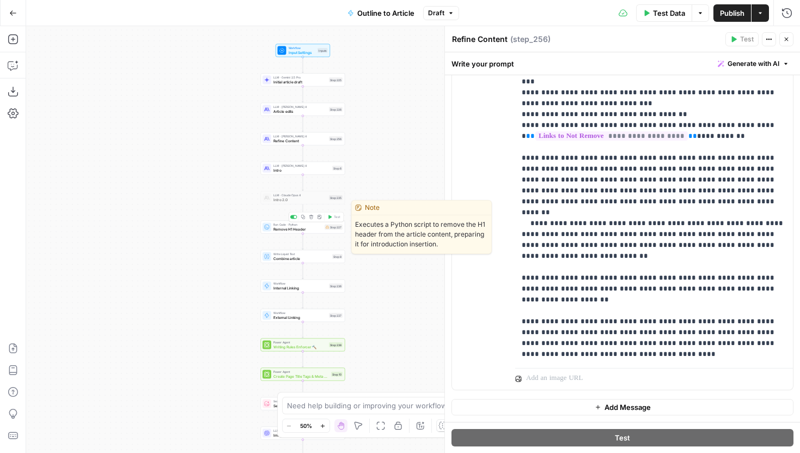
click at [314, 230] on span "Remove H1 Header" at bounding box center [297, 228] width 49 height 5
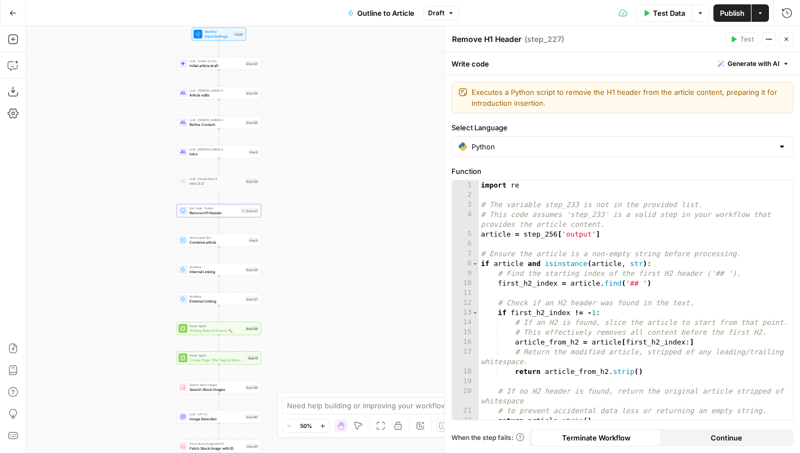
drag, startPoint x: 238, startPoint y: 222, endPoint x: 151, endPoint y: 205, distance: 88.8
click at [151, 205] on div "Workflow Input Settings Inputs LLM · Gemini 2.5 Pro Initial article draft Step …" at bounding box center [413, 239] width 774 height 427
click at [577, 205] on div "import re # The variable step_233 is not in the provided list. # This code assu…" at bounding box center [636, 309] width 314 height 259
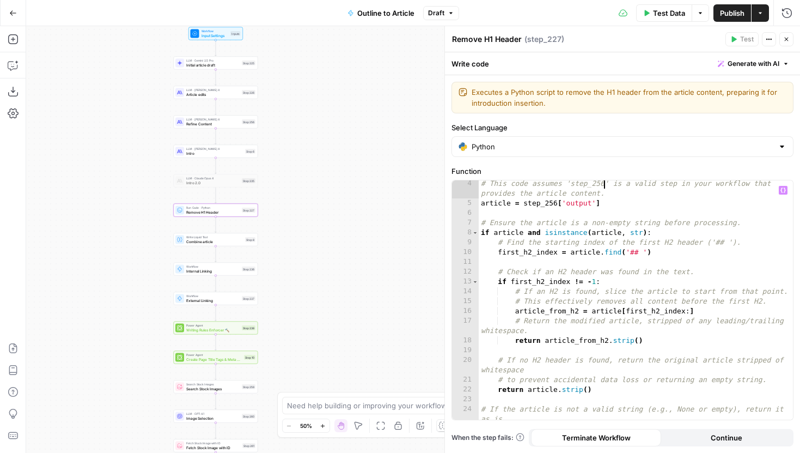
scroll to position [40, 0]
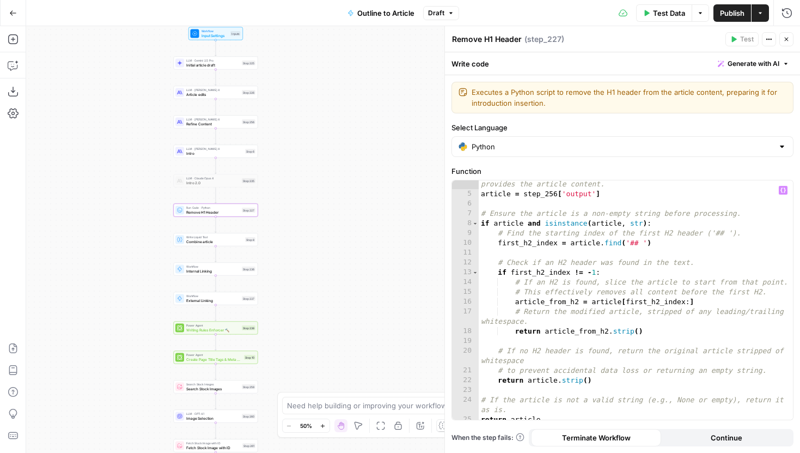
type textarea "**********"
click at [329, 242] on div "Workflow Input Settings Inputs LLM · Gemini 2.5 Pro Initial article draft Step …" at bounding box center [413, 239] width 774 height 427
click at [781, 38] on button "Close" at bounding box center [787, 39] width 14 height 14
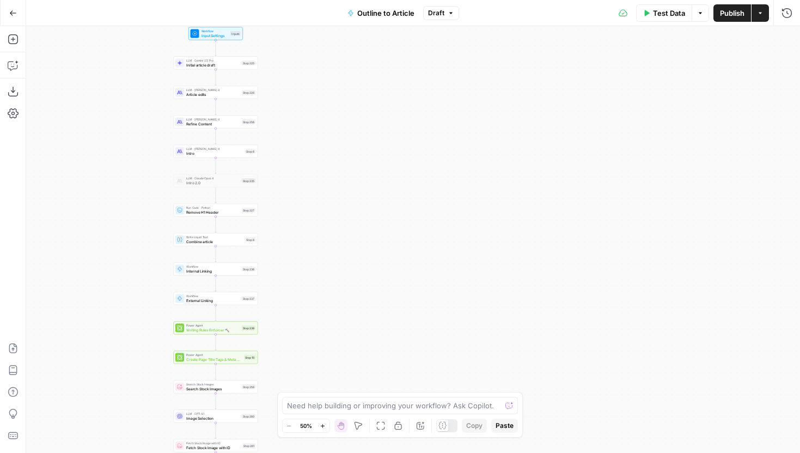
click at [311, 215] on div "Workflow Input Settings Inputs LLM · Gemini 2.5 Pro Initial article draft Step …" at bounding box center [413, 239] width 774 height 427
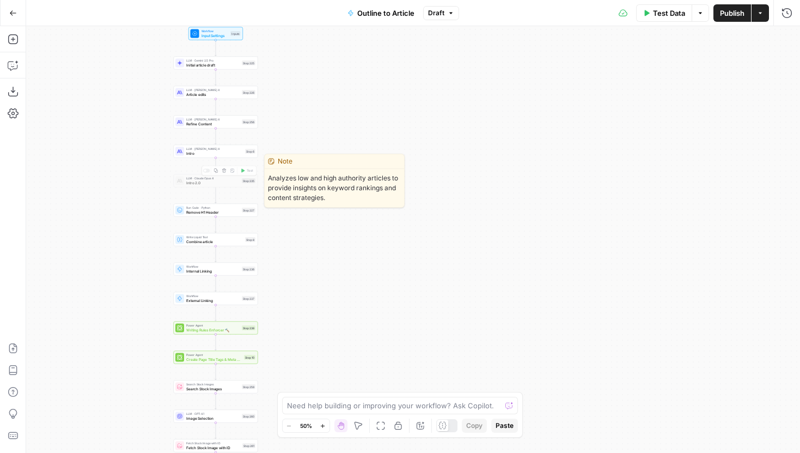
click at [223, 153] on div "Delete step" at bounding box center [224, 152] width 38 height 10
click at [185, 149] on div "LLM · Claude Sonnet 4 Intro Step 6 Copy step Delete step Edit Note Test" at bounding box center [215, 151] width 80 height 9
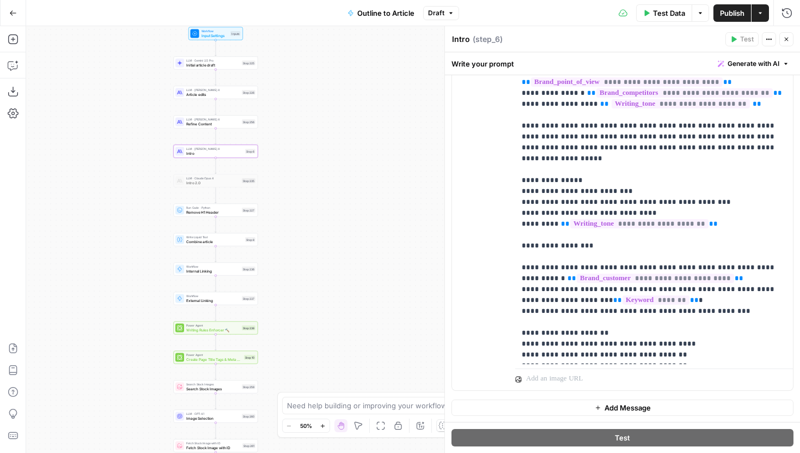
scroll to position [262, 0]
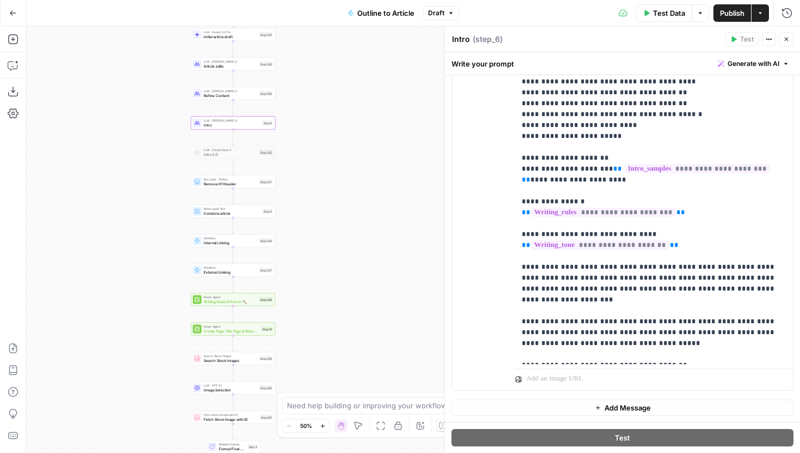
drag, startPoint x: 332, startPoint y: 239, endPoint x: 360, endPoint y: 202, distance: 45.5
click at [360, 202] on div "Workflow Input Settings Inputs LLM · Gemini 2.5 Pro Initial article draft Step …" at bounding box center [413, 239] width 774 height 427
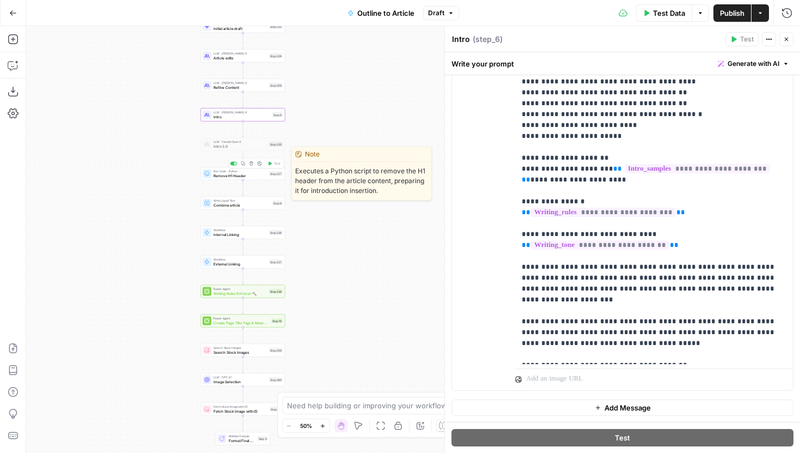
click at [251, 176] on span "Remove H1 Header" at bounding box center [240, 175] width 53 height 5
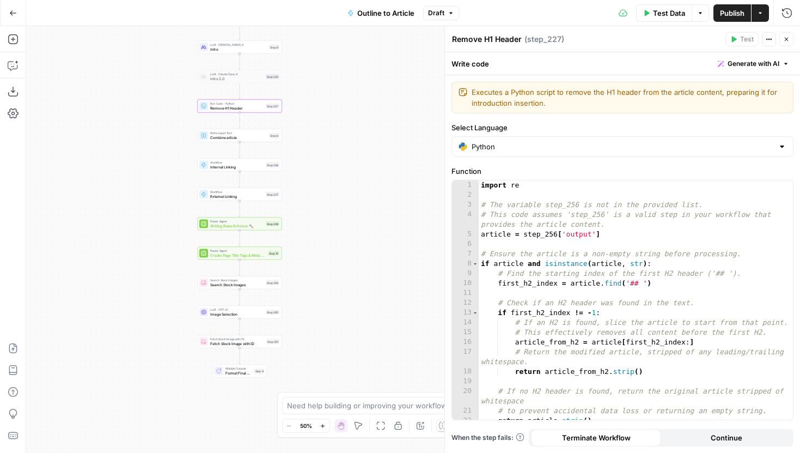
drag, startPoint x: 186, startPoint y: 287, endPoint x: 159, endPoint y: 205, distance: 86.3
click at [159, 205] on div "Workflow Input Settings Inputs LLM · Gemini 2.5 Pro Initial article draft Step …" at bounding box center [413, 239] width 774 height 427
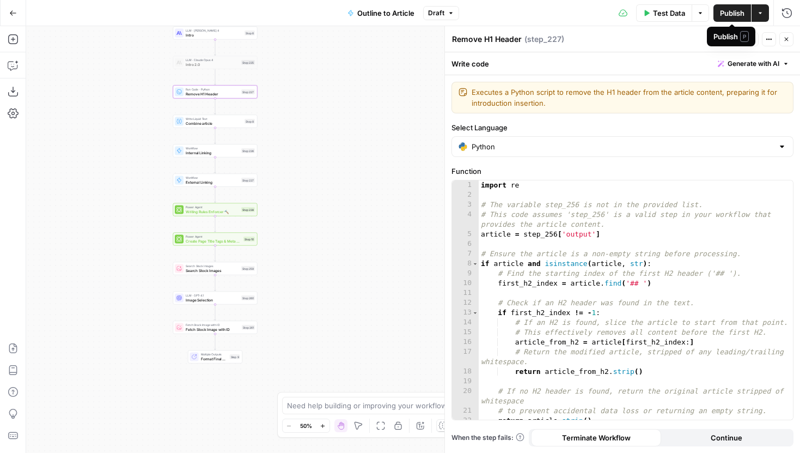
click at [717, 14] on button "Publish" at bounding box center [733, 12] width 38 height 17
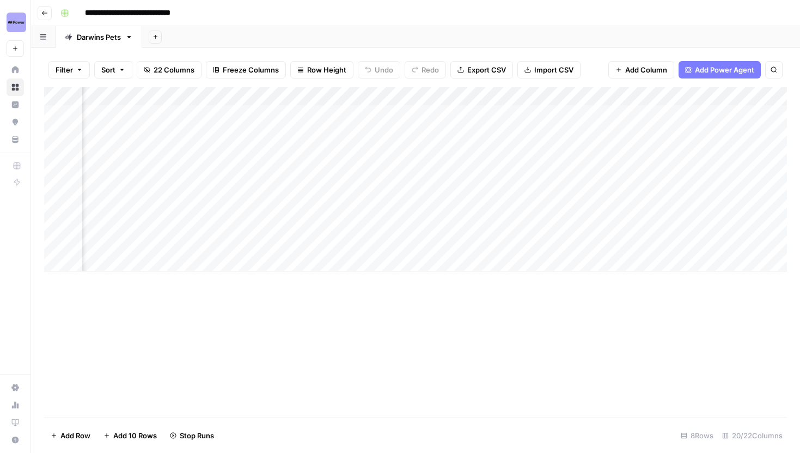
scroll to position [0, 365]
click at [629, 94] on div "Add Column" at bounding box center [415, 179] width 743 height 184
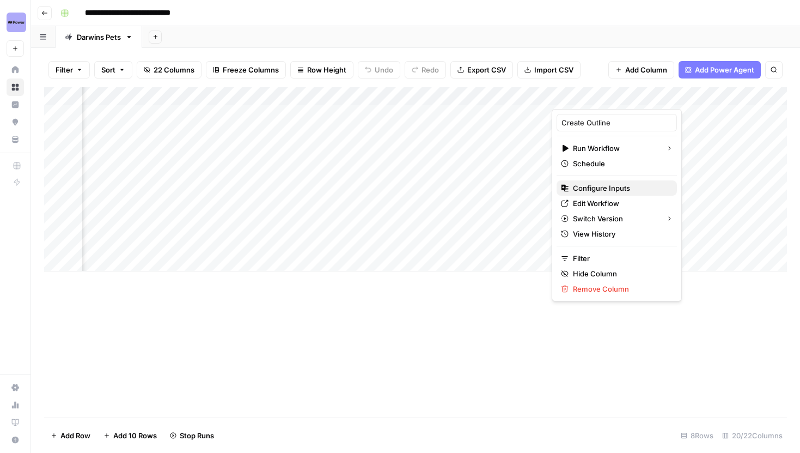
click at [604, 187] on span "Configure Inputs" at bounding box center [620, 187] width 95 height 11
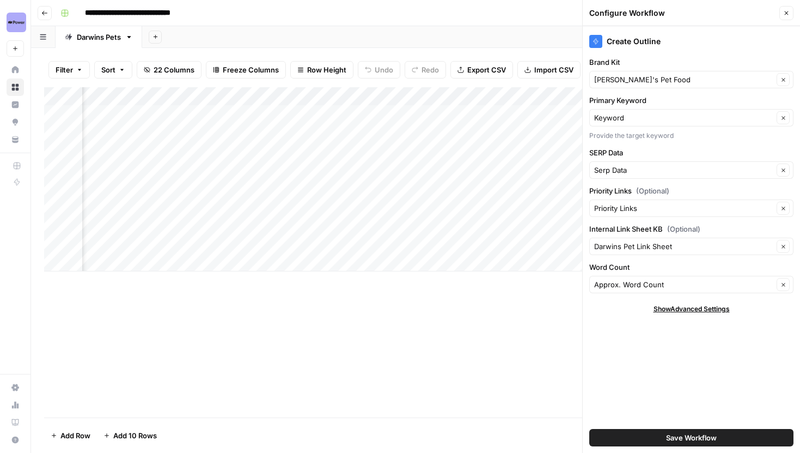
click at [781, 14] on button "Close" at bounding box center [787, 13] width 14 height 14
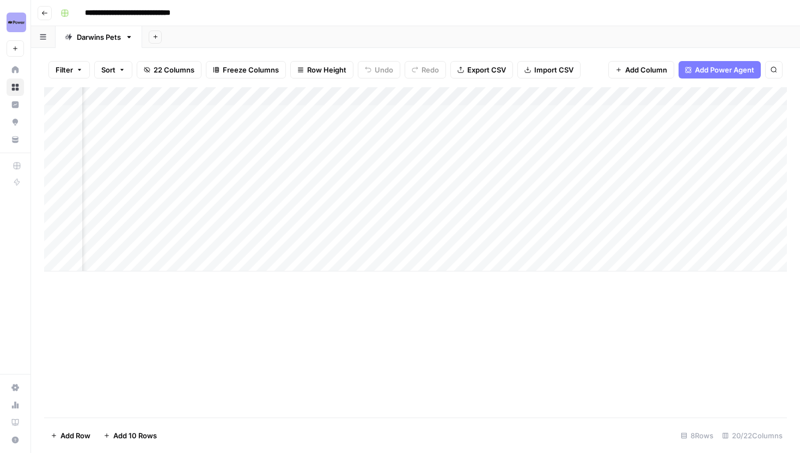
scroll to position [0, 0]
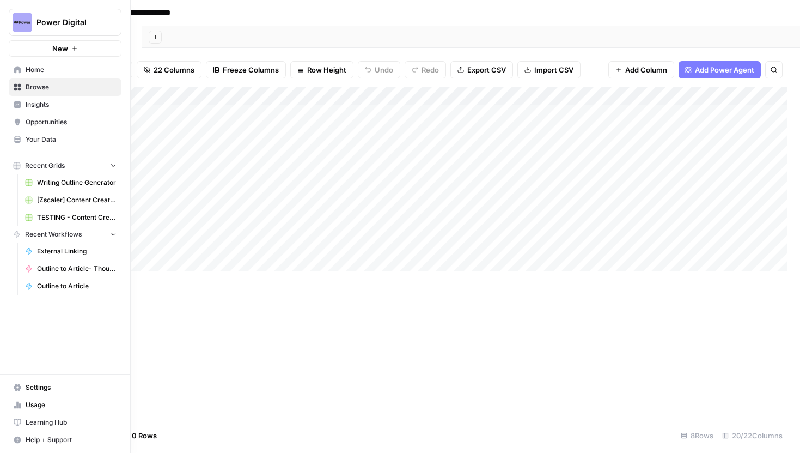
click at [14, 385] on icon at bounding box center [18, 387] width 8 height 8
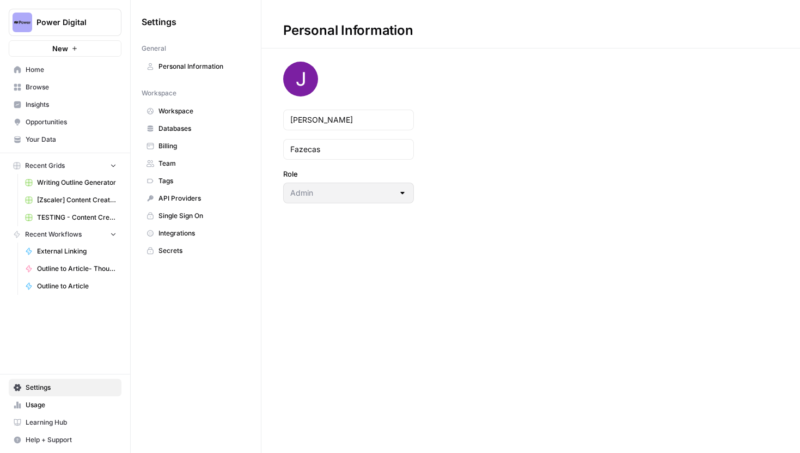
click at [186, 165] on span "Team" at bounding box center [202, 164] width 87 height 10
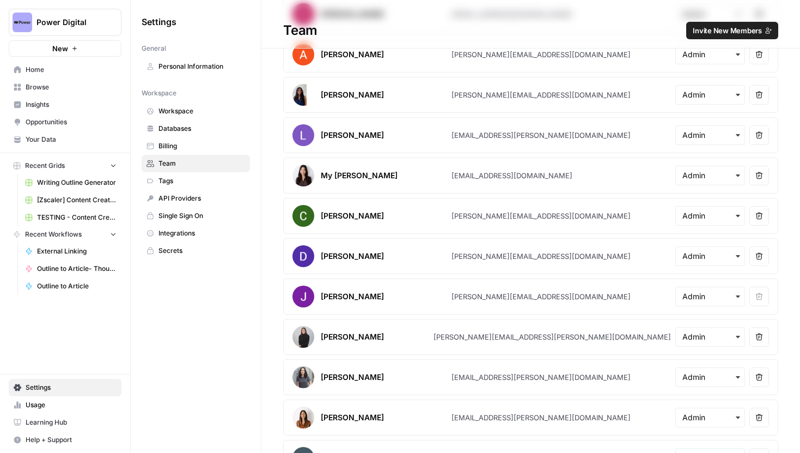
scroll to position [375, 0]
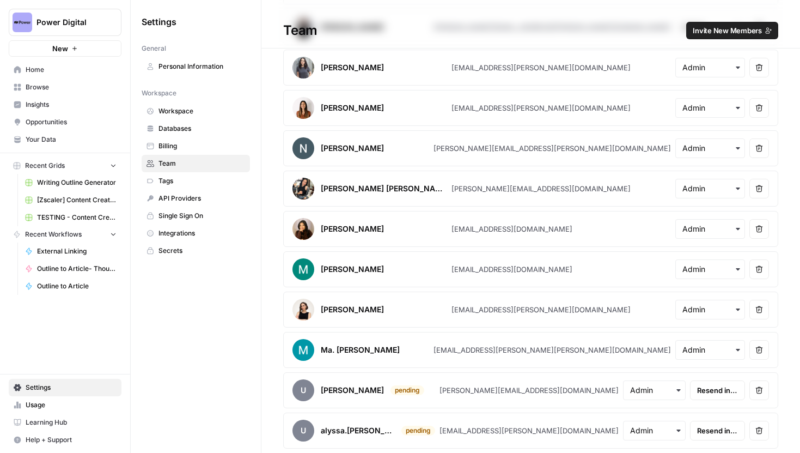
click at [52, 89] on span "Browse" at bounding box center [71, 87] width 91 height 10
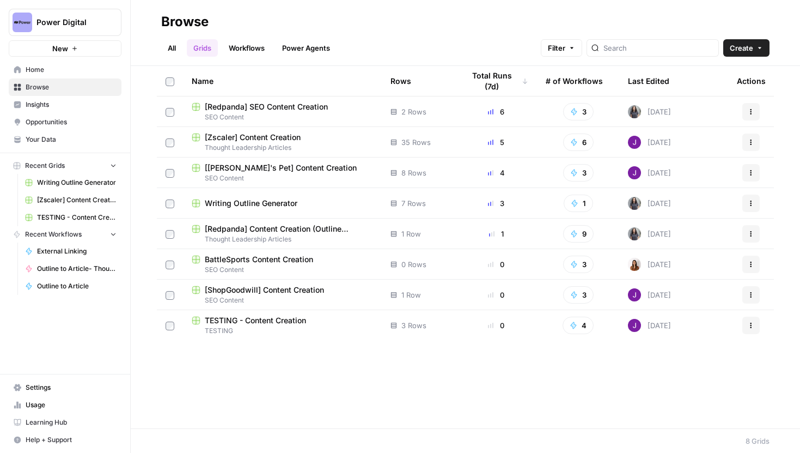
click at [83, 179] on span "Writing Outline Generator" at bounding box center [77, 183] width 80 height 10
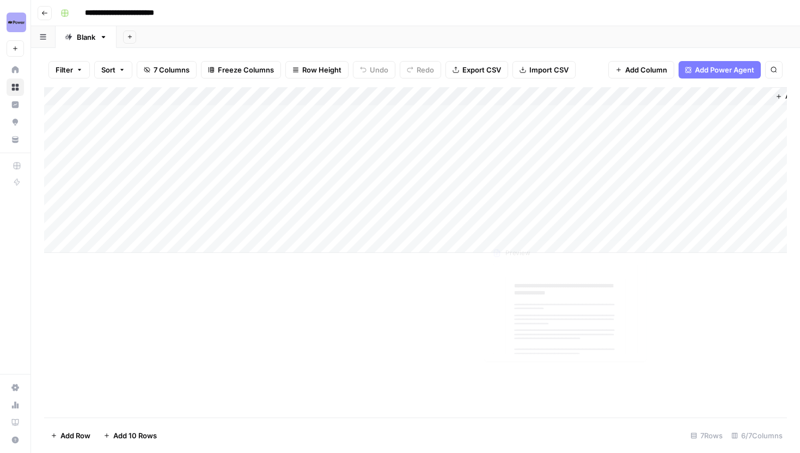
scroll to position [0, 43]
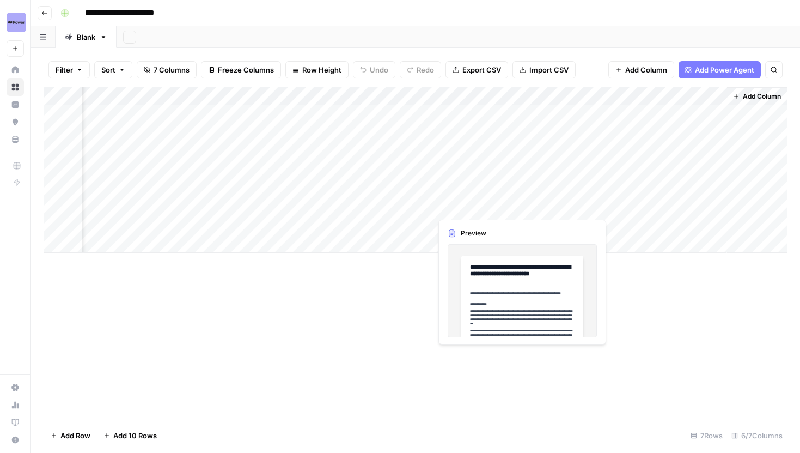
click at [523, 223] on div "Add Column" at bounding box center [415, 170] width 743 height 166
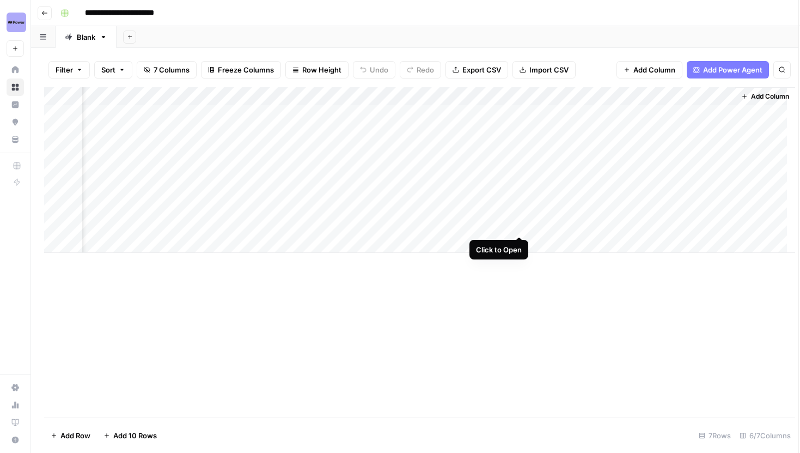
scroll to position [0, 35]
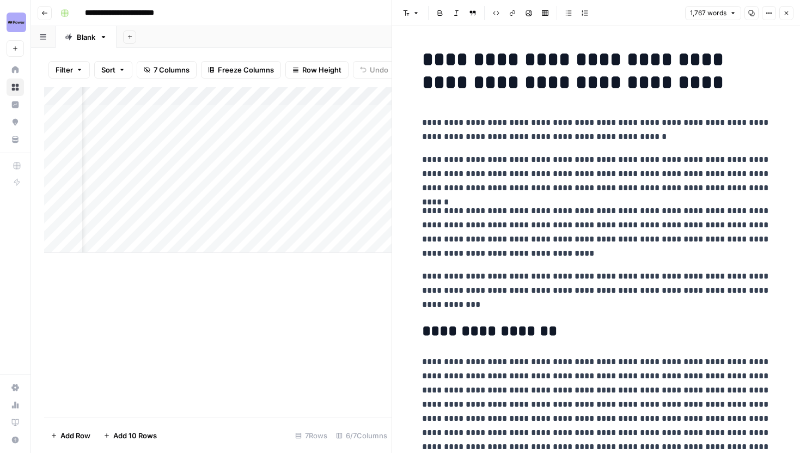
click at [776, 10] on button "Options" at bounding box center [769, 13] width 14 height 14
click at [730, 111] on span "Code" at bounding box center [736, 115] width 52 height 11
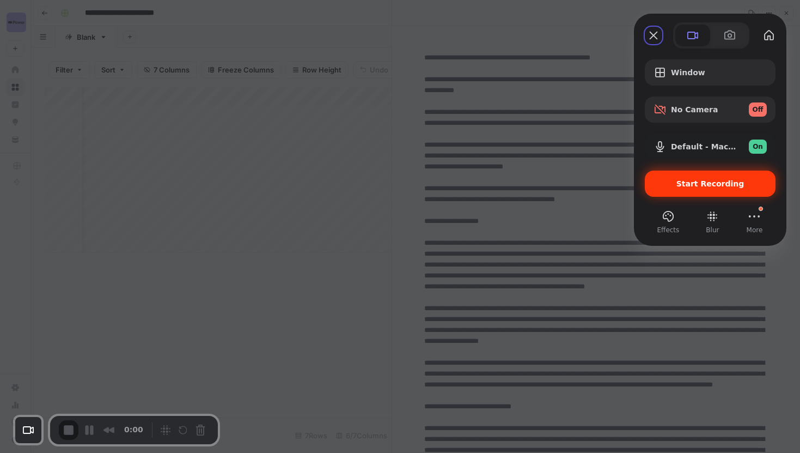
click at [719, 184] on span "Start Recording" at bounding box center [711, 183] width 68 height 9
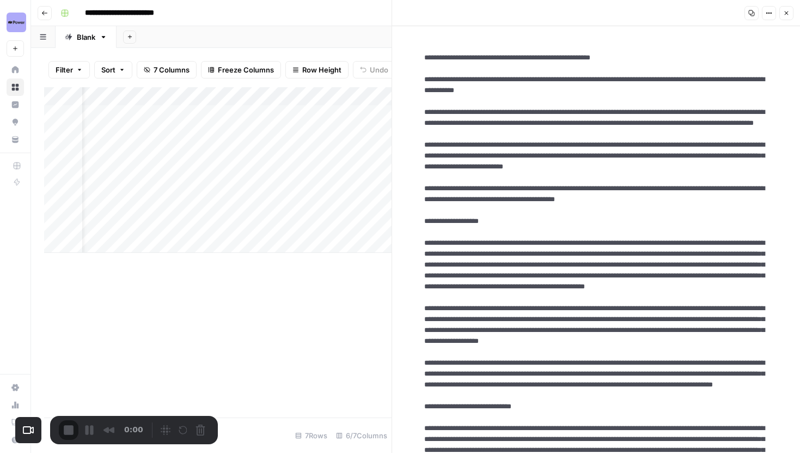
click at [784, 11] on icon "button" at bounding box center [786, 13] width 7 height 7
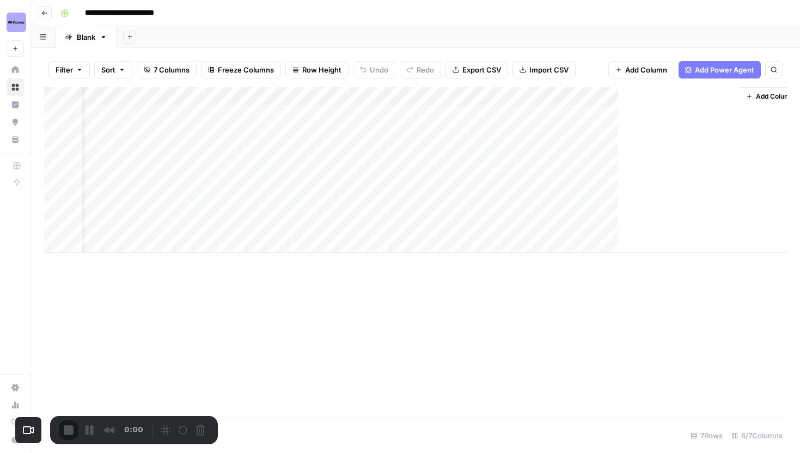
scroll to position [0, 30]
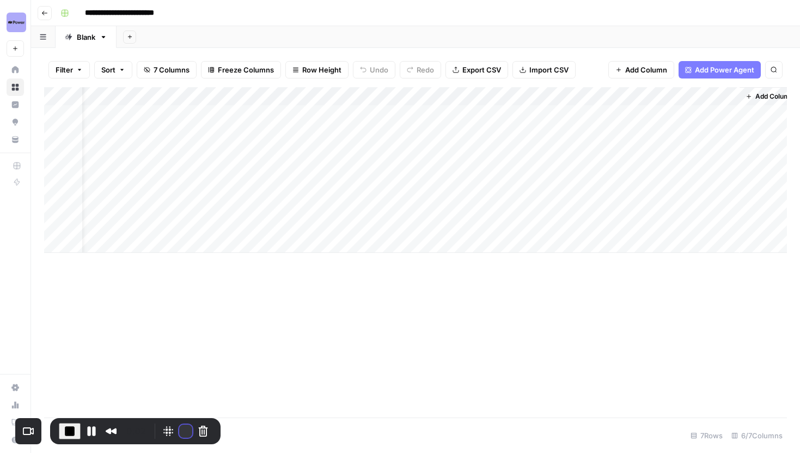
click at [179, 432] on button "Restart Recording" at bounding box center [185, 430] width 13 height 13
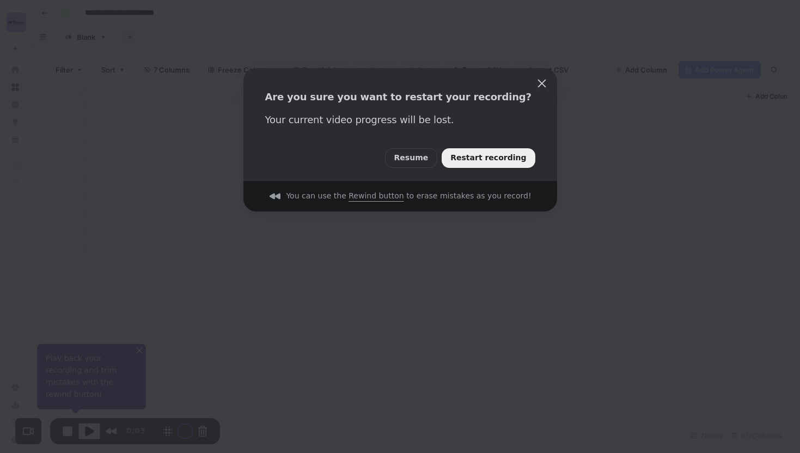
click at [489, 144] on div "Resume Restart recording" at bounding box center [401, 153] width 314 height 54
click at [486, 151] on button "Restart recording" at bounding box center [488, 158] width 93 height 20
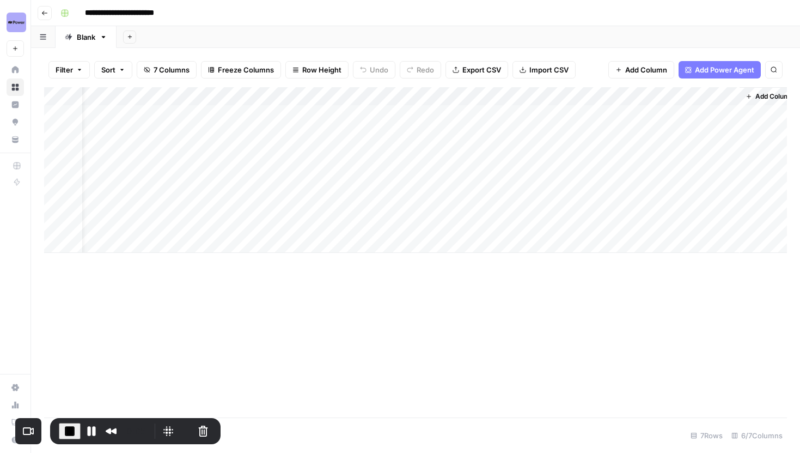
scroll to position [0, 0]
click at [662, 222] on div "Add Column" at bounding box center [415, 170] width 743 height 166
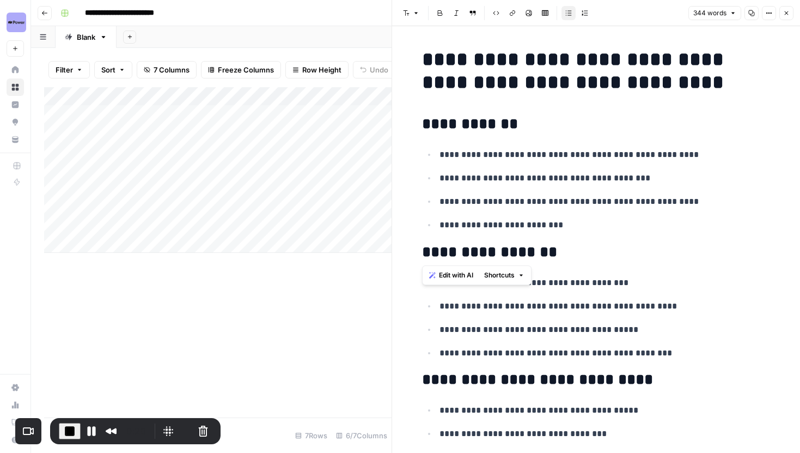
drag, startPoint x: 422, startPoint y: 54, endPoint x: 614, endPoint y: 233, distance: 262.1
drag, startPoint x: 592, startPoint y: 227, endPoint x: 423, endPoint y: 54, distance: 241.5
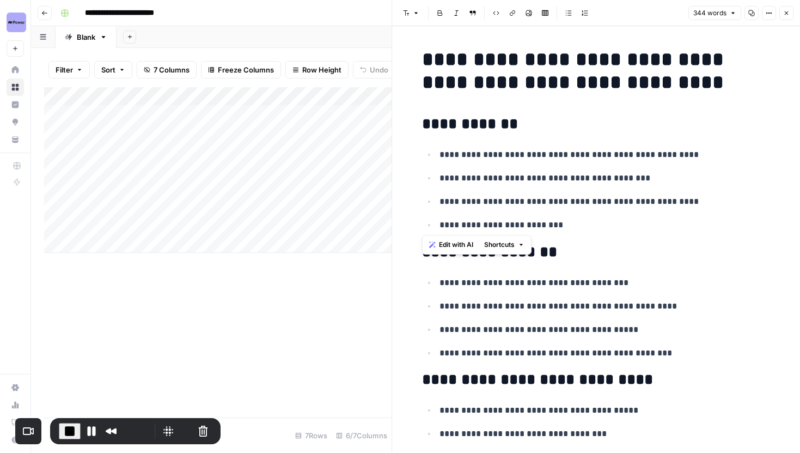
click at [770, 15] on icon "button" at bounding box center [769, 13] width 7 height 7
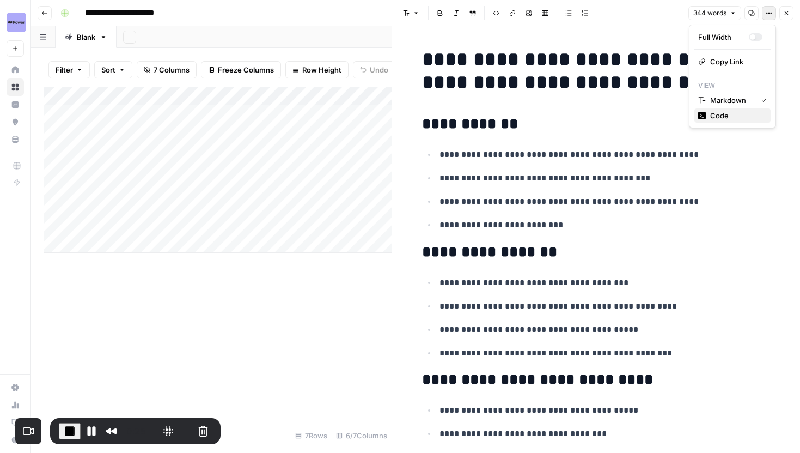
click at [722, 114] on span "Code" at bounding box center [736, 115] width 52 height 11
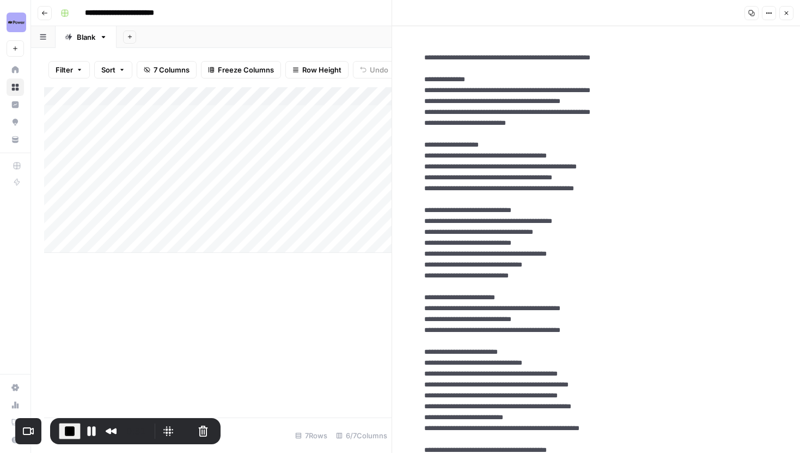
drag, startPoint x: 422, startPoint y: 58, endPoint x: 649, endPoint y: 299, distance: 330.6
click at [649, 299] on textarea at bounding box center [597, 407] width 362 height 726
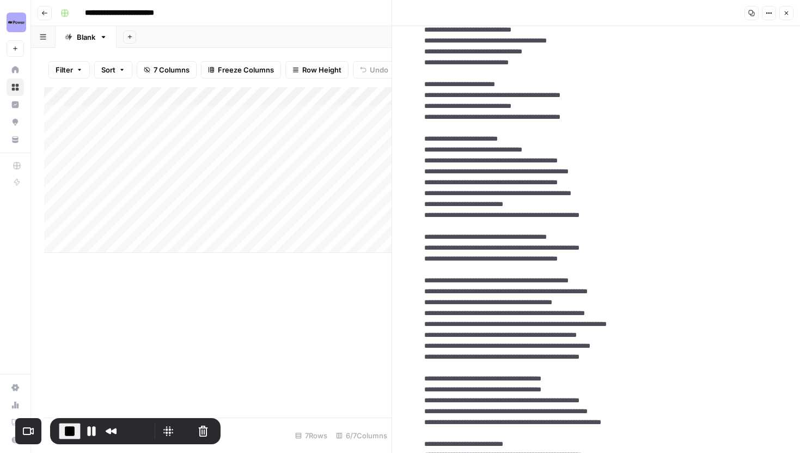
click at [548, 143] on textarea at bounding box center [597, 194] width 362 height 726
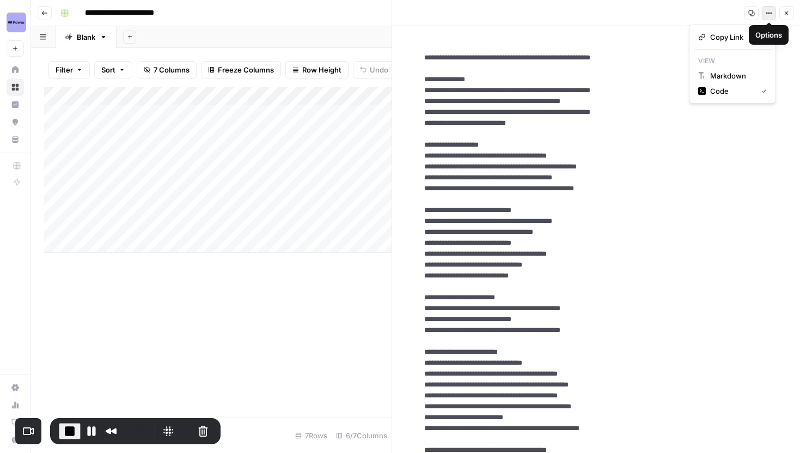
click at [770, 17] on button "Options" at bounding box center [769, 13] width 14 height 14
click at [721, 93] on span "Code" at bounding box center [731, 91] width 42 height 11
click at [785, 16] on button "Close" at bounding box center [787, 13] width 14 height 14
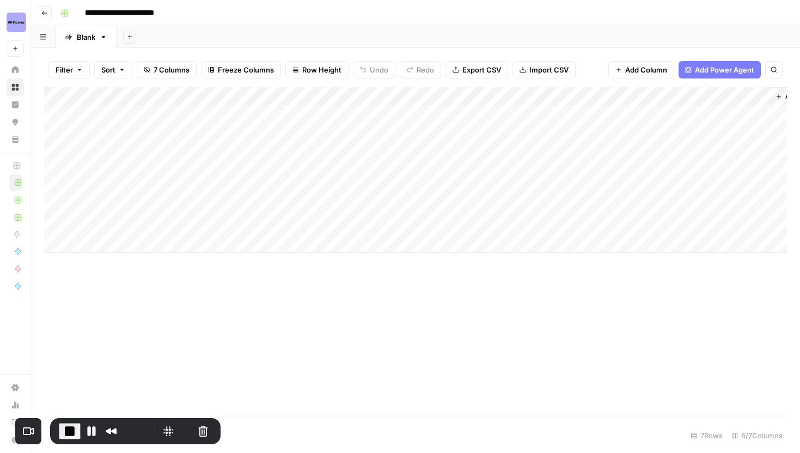
click at [565, 226] on div "Add Column" at bounding box center [415, 170] width 743 height 166
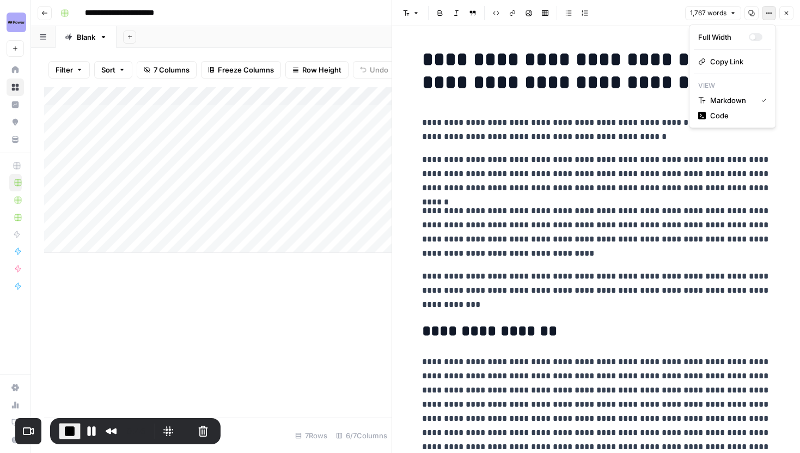
click at [773, 14] on button "Options" at bounding box center [769, 13] width 14 height 14
click at [725, 111] on span "Code" at bounding box center [736, 115] width 52 height 11
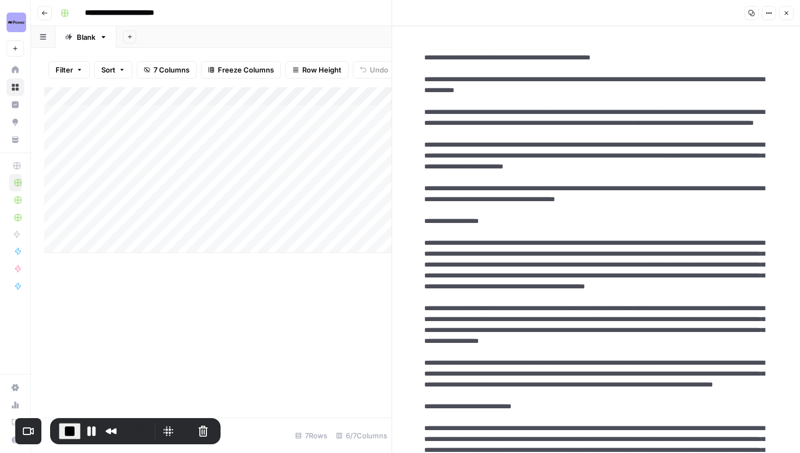
drag, startPoint x: 424, startPoint y: 57, endPoint x: 576, endPoint y: 221, distance: 223.2
click at [788, 15] on icon "button" at bounding box center [786, 13] width 7 height 7
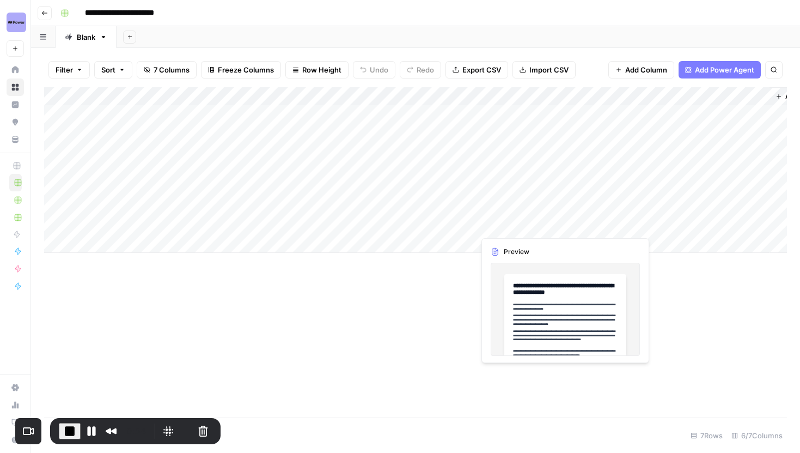
click at [565, 223] on div "Add Column" at bounding box center [415, 170] width 743 height 166
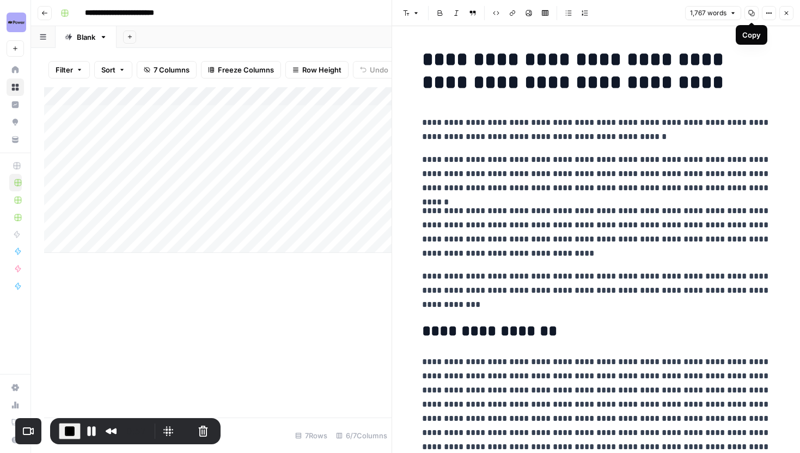
click at [767, 13] on icon "button" at bounding box center [767, 14] width 2 height 2
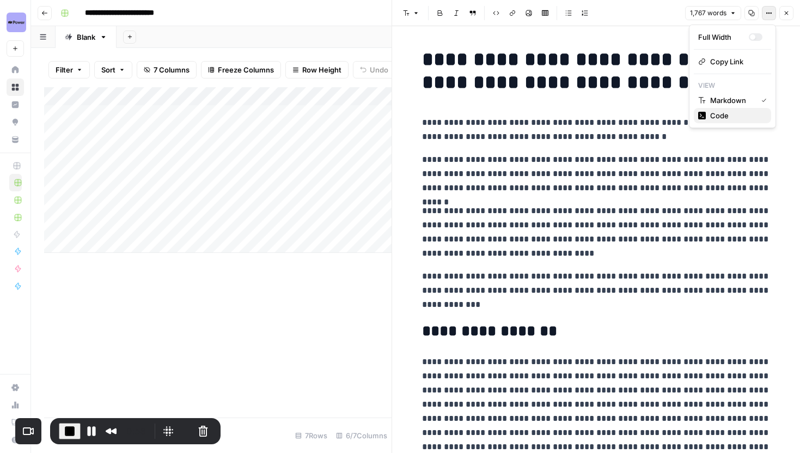
click at [730, 114] on span "Code" at bounding box center [736, 115] width 52 height 11
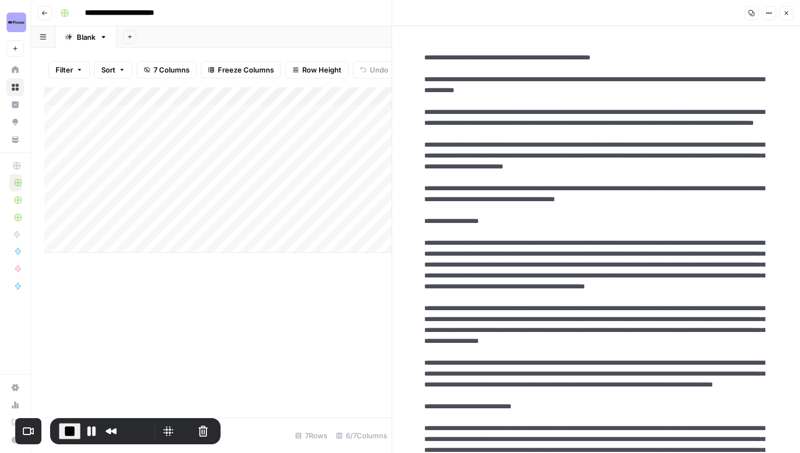
click at [790, 14] on button "Close" at bounding box center [787, 13] width 14 height 14
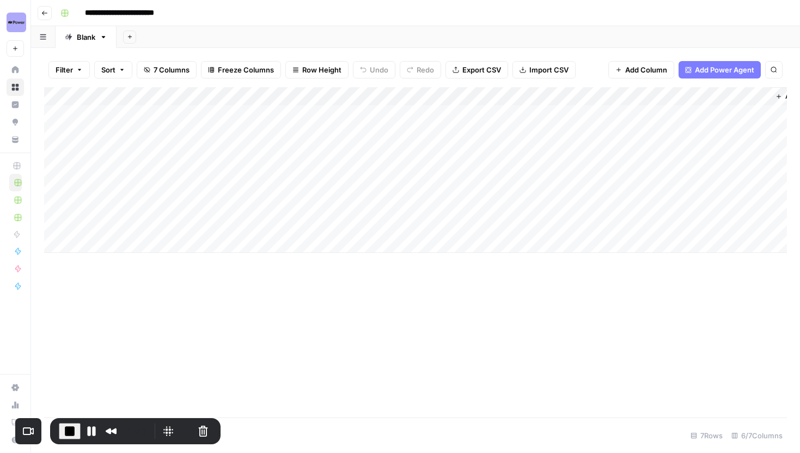
click at [67, 427] on span "End Recording" at bounding box center [69, 430] width 13 height 13
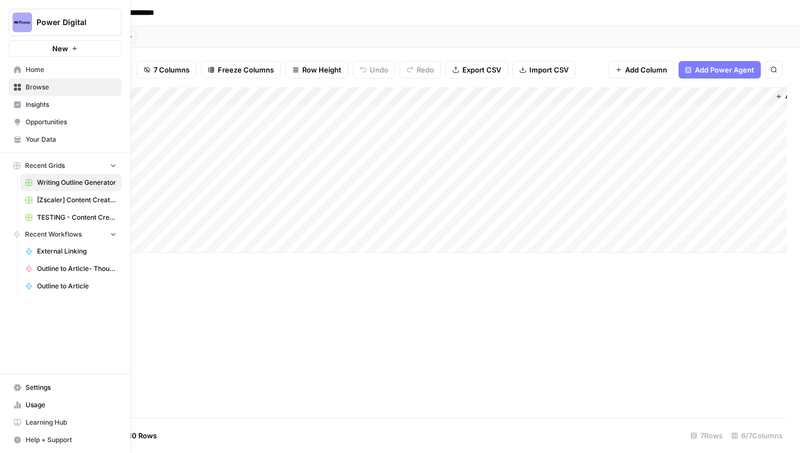
click at [47, 91] on span "Browse" at bounding box center [71, 87] width 91 height 10
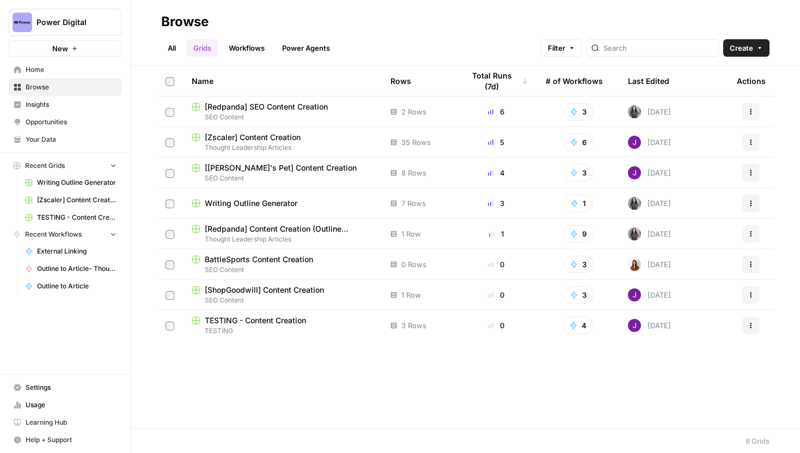
click at [261, 176] on span "SEO Content" at bounding box center [282, 178] width 181 height 10
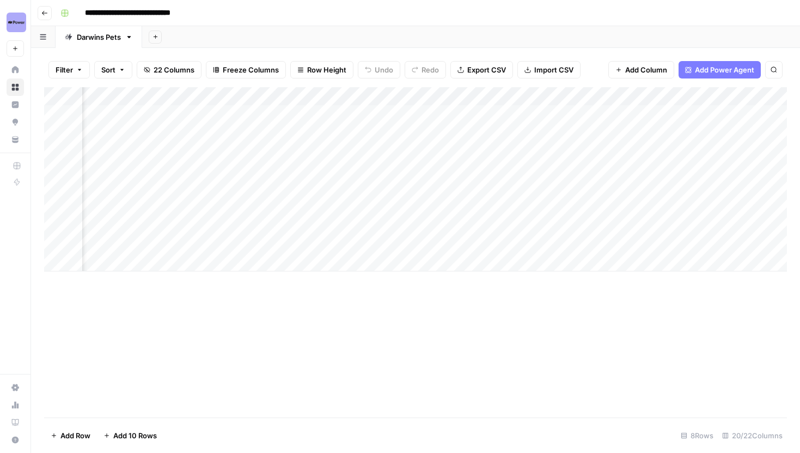
scroll to position [0, 547]
click at [456, 168] on div "Add Column" at bounding box center [415, 179] width 743 height 184
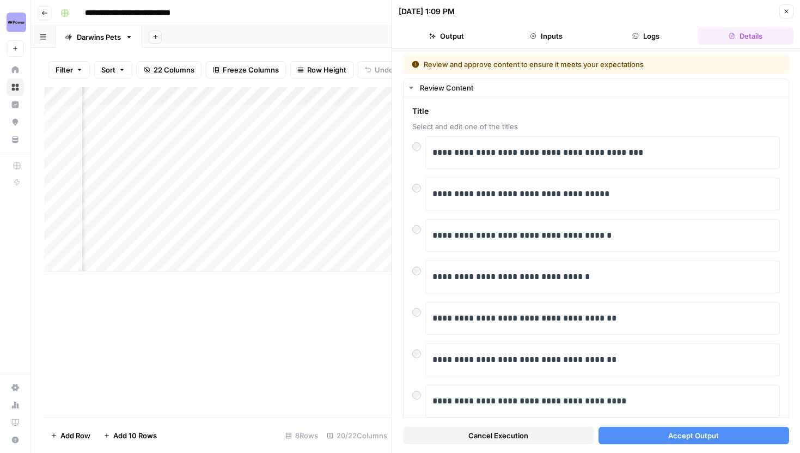
click at [652, 437] on button "Accept Output" at bounding box center [694, 435] width 191 height 17
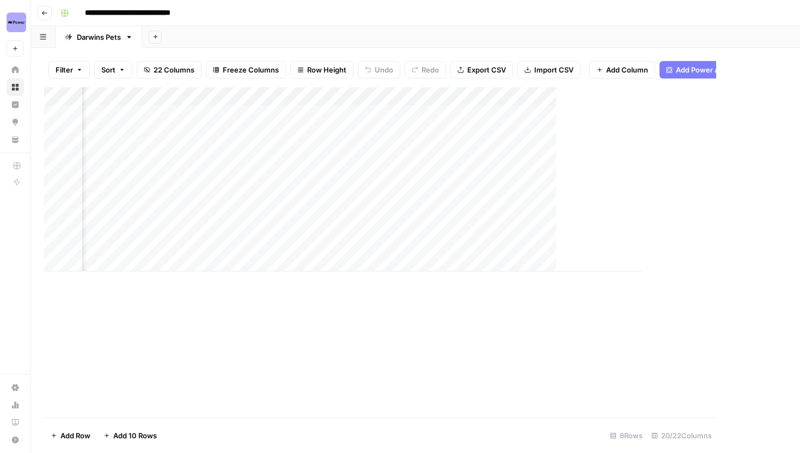
scroll to position [0, 648]
click at [361, 187] on div "Add Column" at bounding box center [415, 179] width 743 height 184
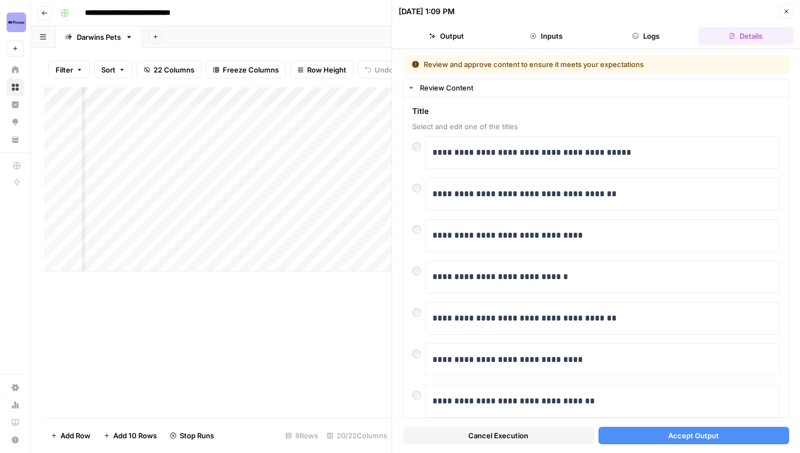
click at [667, 431] on button "Accept Output" at bounding box center [694, 435] width 191 height 17
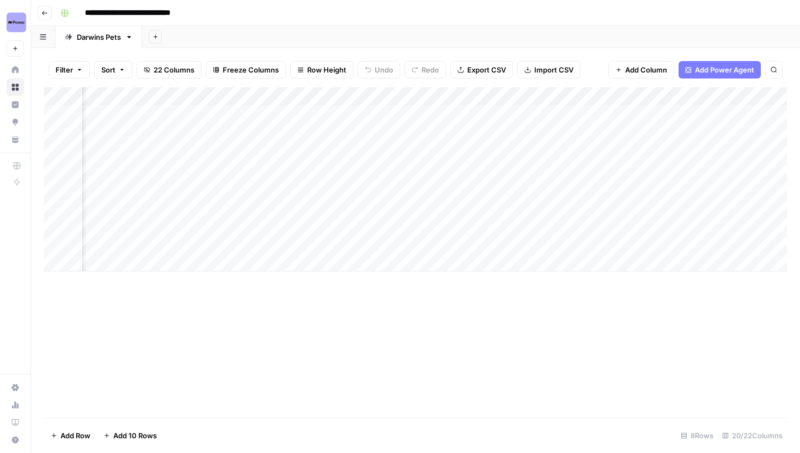
scroll to position [0, 709]
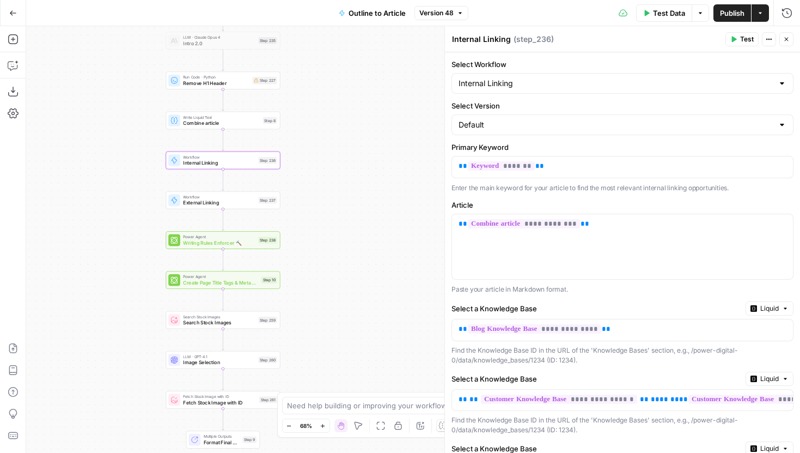
scroll to position [245, 0]
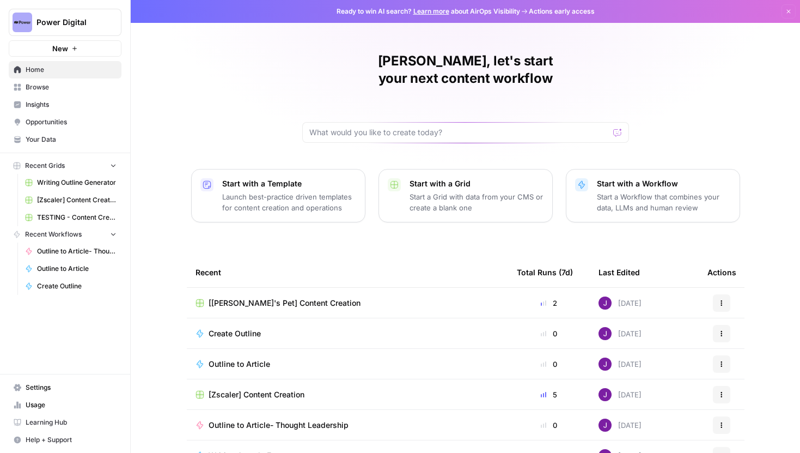
click at [70, 23] on span "Power Digital" at bounding box center [69, 22] width 66 height 11
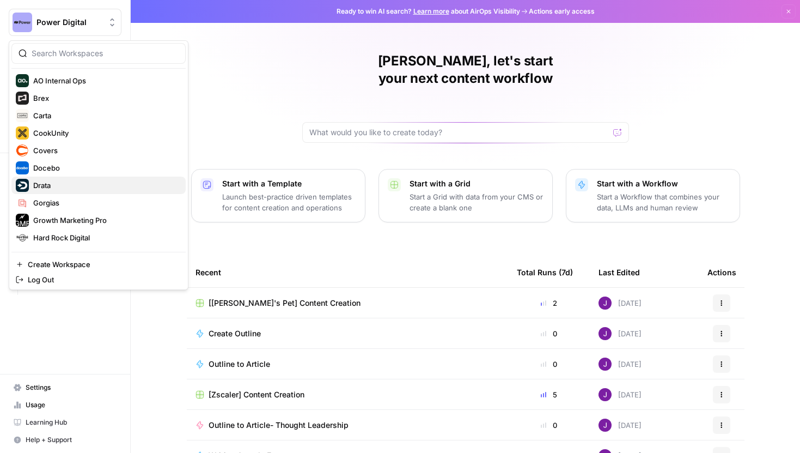
scroll to position [111, 0]
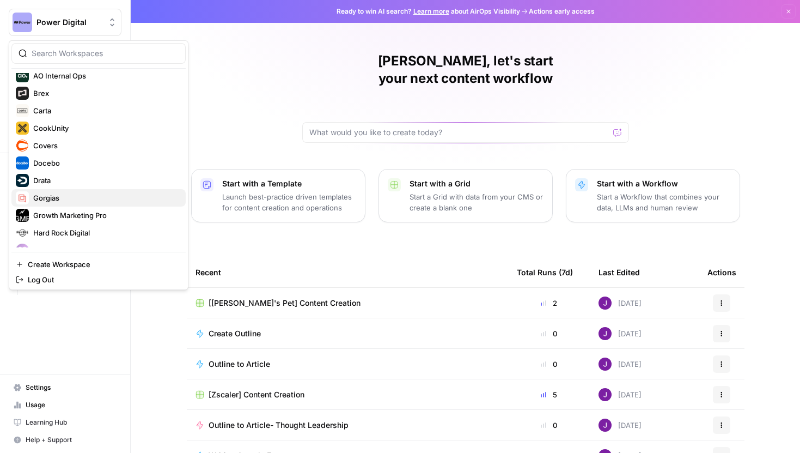
click at [50, 197] on span "Gorgias" at bounding box center [105, 197] width 144 height 11
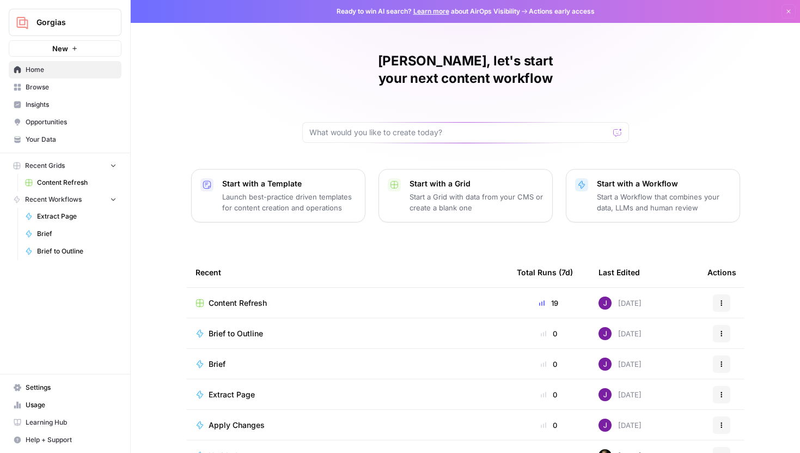
click at [191, 121] on div "[PERSON_NAME], let's start your next content workflow Start with a Template Lau…" at bounding box center [465, 244] width 669 height 488
click at [42, 138] on span "Your Data" at bounding box center [71, 140] width 91 height 10
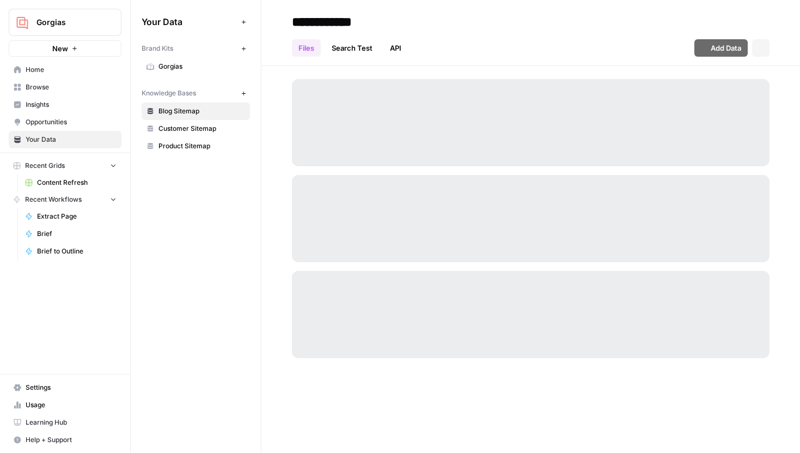
click at [175, 65] on span "Gorgias" at bounding box center [202, 67] width 87 height 10
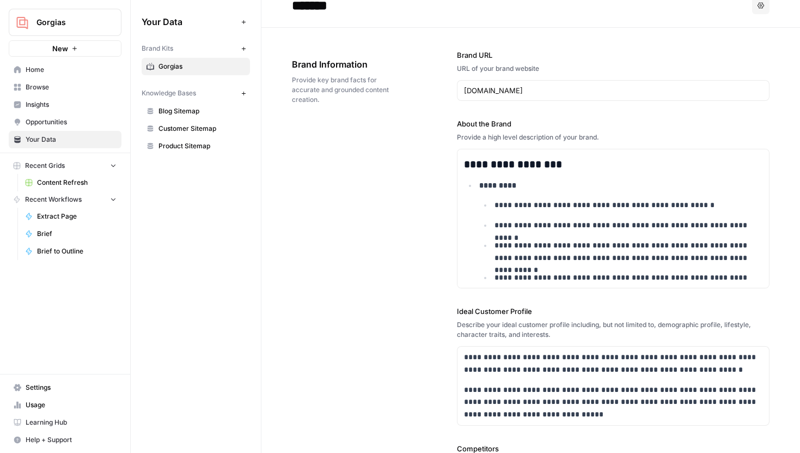
scroll to position [190, 0]
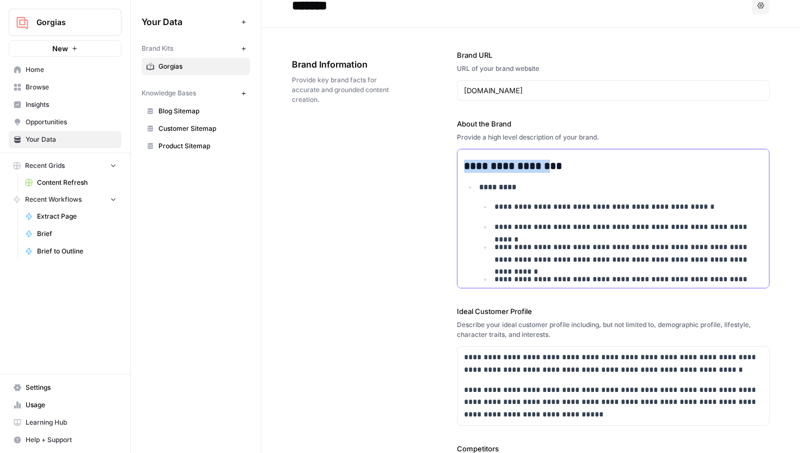
drag, startPoint x: 465, startPoint y: 164, endPoint x: 549, endPoint y: 168, distance: 84.0
click at [549, 168] on h3 "**********" at bounding box center [613, 166] width 299 height 13
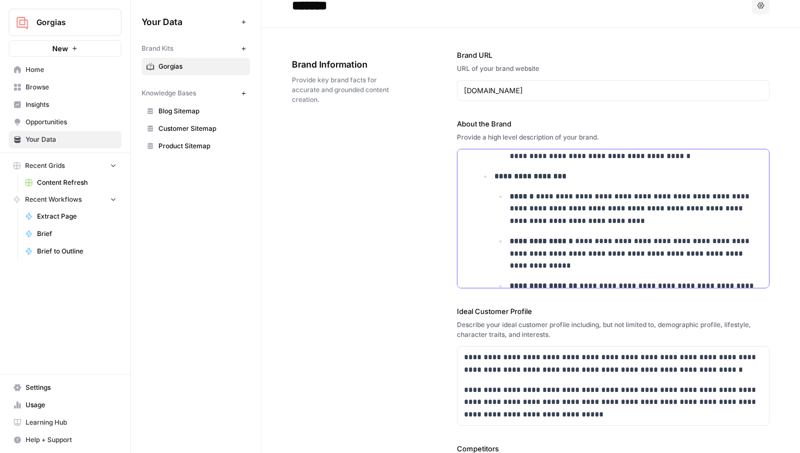
scroll to position [564, 0]
drag, startPoint x: 497, startPoint y: 180, endPoint x: 601, endPoint y: 182, distance: 104.6
click at [601, 182] on p "**********" at bounding box center [629, 177] width 268 height 13
click at [562, 211] on p "**********" at bounding box center [636, 209] width 253 height 37
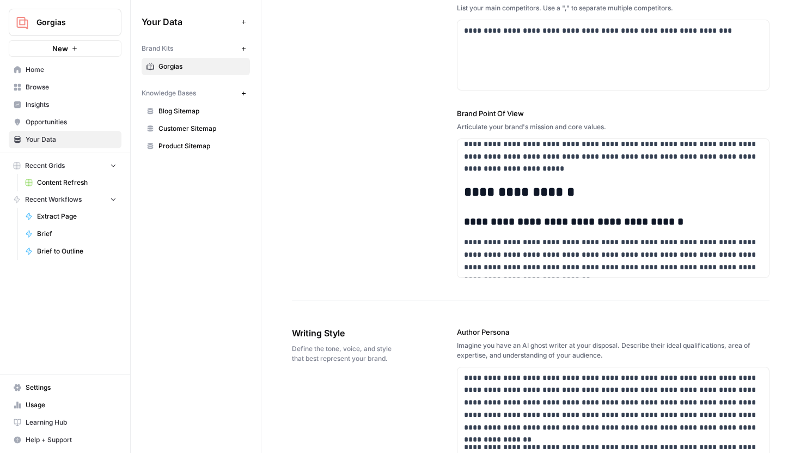
scroll to position [102, 0]
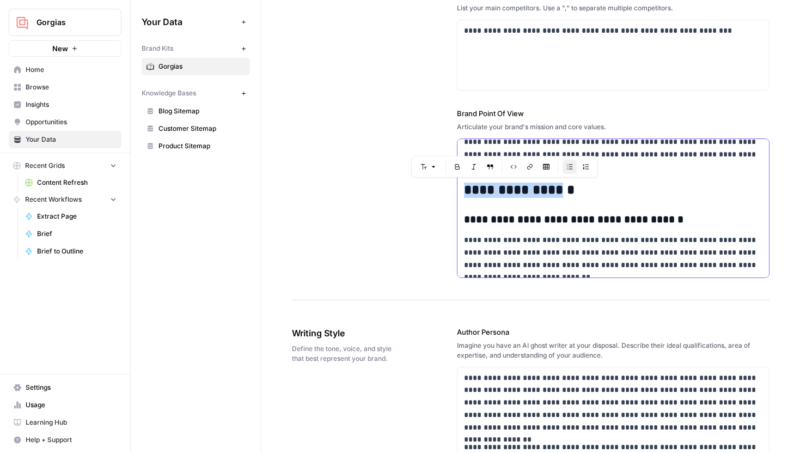
drag, startPoint x: 466, startPoint y: 192, endPoint x: 544, endPoint y: 192, distance: 78.4
click at [544, 192] on h2 "**********" at bounding box center [613, 189] width 299 height 15
click at [558, 192] on h2 "**********" at bounding box center [613, 189] width 299 height 15
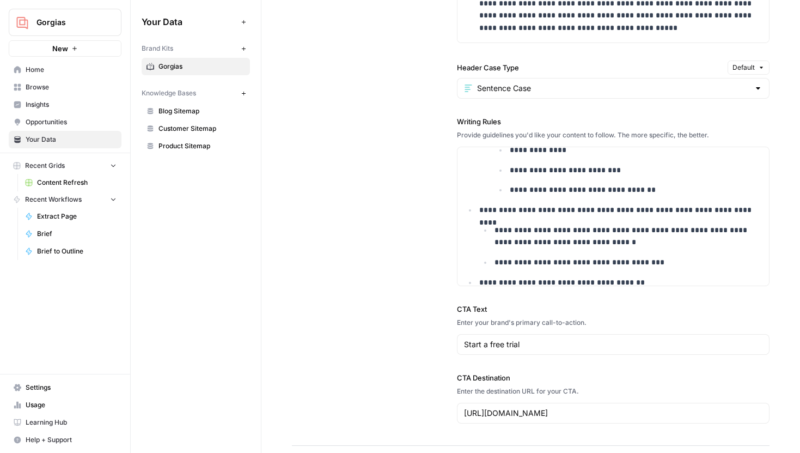
scroll to position [400, 0]
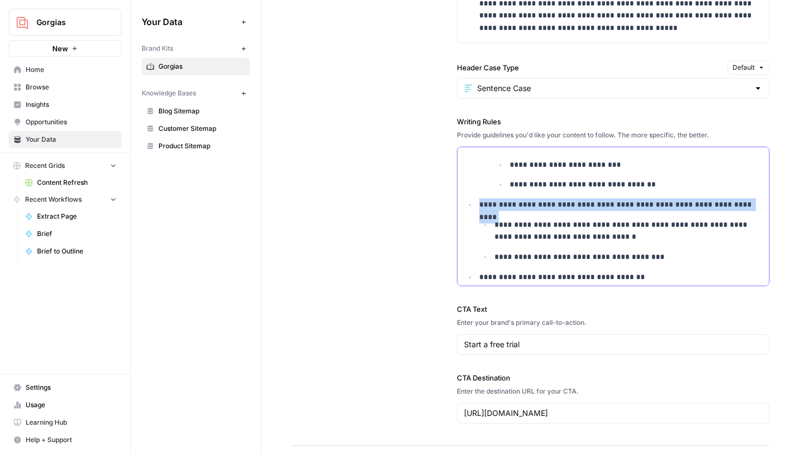
drag, startPoint x: 479, startPoint y: 206, endPoint x: 605, endPoint y: 211, distance: 125.4
click at [605, 211] on li "**********" at bounding box center [620, 230] width 286 height 65
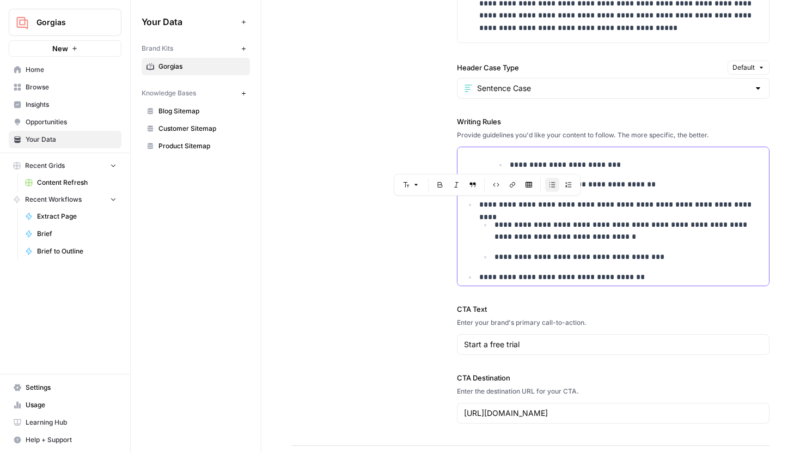
click at [604, 227] on p "**********" at bounding box center [629, 230] width 268 height 25
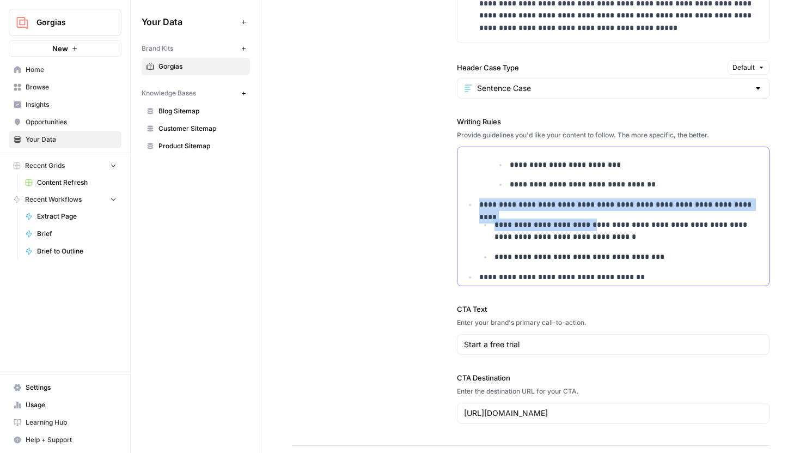
drag, startPoint x: 478, startPoint y: 205, endPoint x: 587, endPoint y: 220, distance: 110.0
click at [587, 220] on li "**********" at bounding box center [620, 230] width 286 height 65
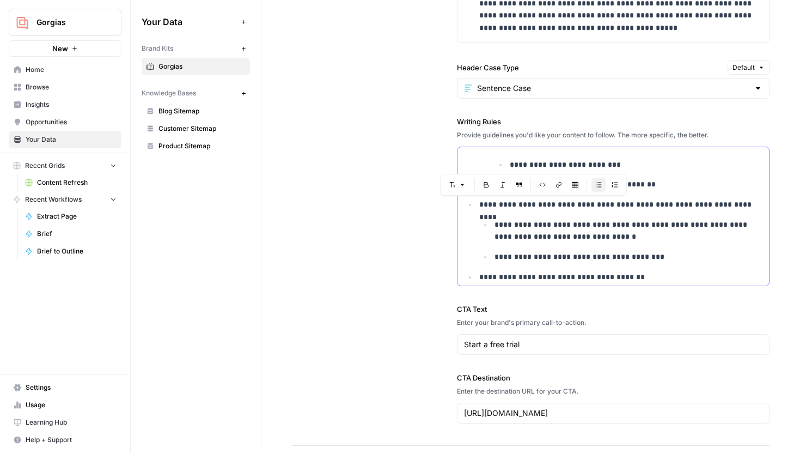
click at [595, 225] on p "**********" at bounding box center [629, 230] width 268 height 25
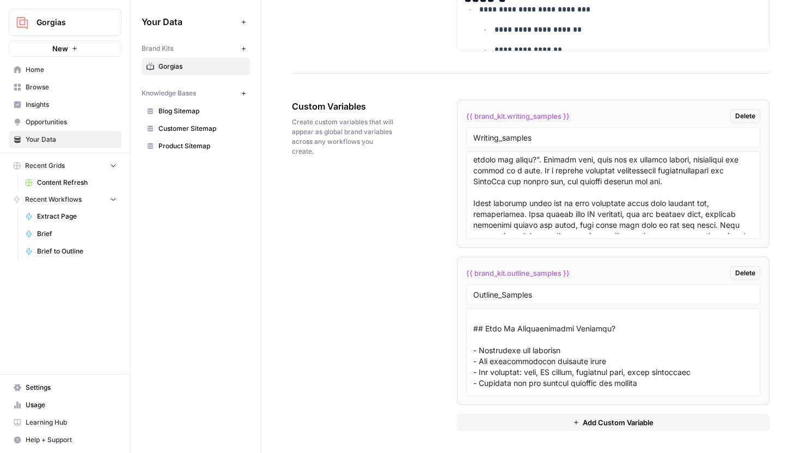
scroll to position [13, 0]
drag, startPoint x: 468, startPoint y: 118, endPoint x: 589, endPoint y: 118, distance: 120.9
click at [589, 118] on div "{{ brand_kit.writing_samples }} Delete" at bounding box center [613, 116] width 294 height 14
click at [539, 129] on div "Writing_samples" at bounding box center [613, 137] width 294 height 20
drag, startPoint x: 572, startPoint y: 117, endPoint x: 460, endPoint y: 117, distance: 112.2
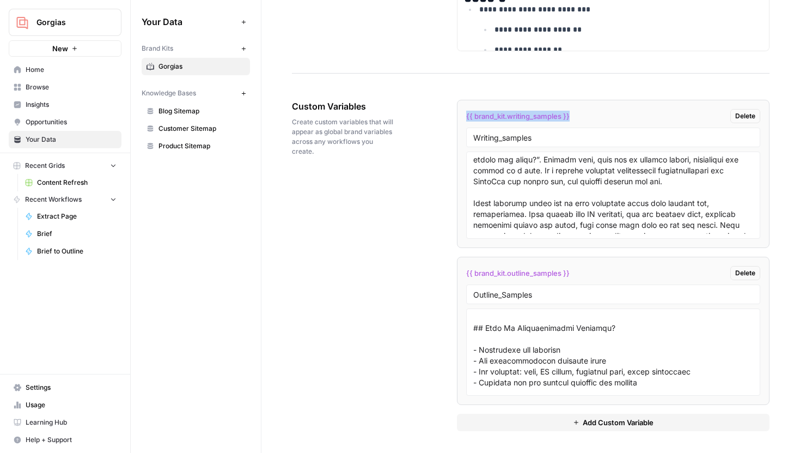
click at [460, 117] on li "{{ brand_kit.writing_samples }} Delete Writing_samples" at bounding box center [613, 174] width 313 height 148
click at [445, 173] on div "Custom Variables Create custom variables that will appear as global brand varia…" at bounding box center [531, 265] width 478 height 375
click at [183, 109] on span "Blog Sitemap" at bounding box center [202, 111] width 87 height 10
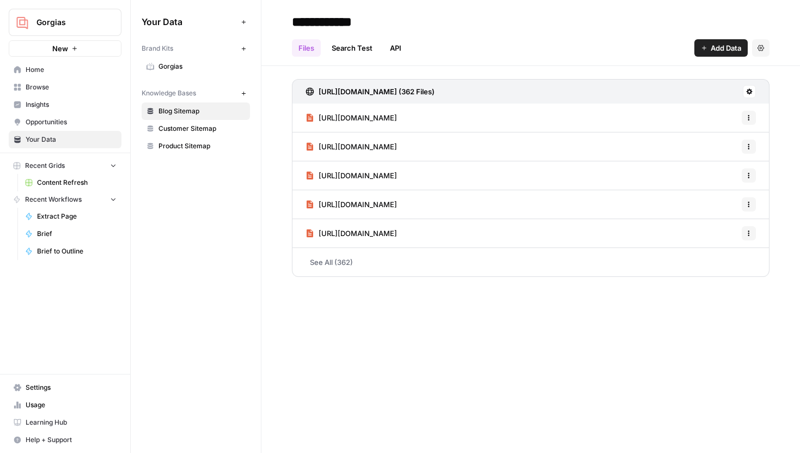
click at [214, 127] on span "Customer Sitemap" at bounding box center [202, 129] width 87 height 10
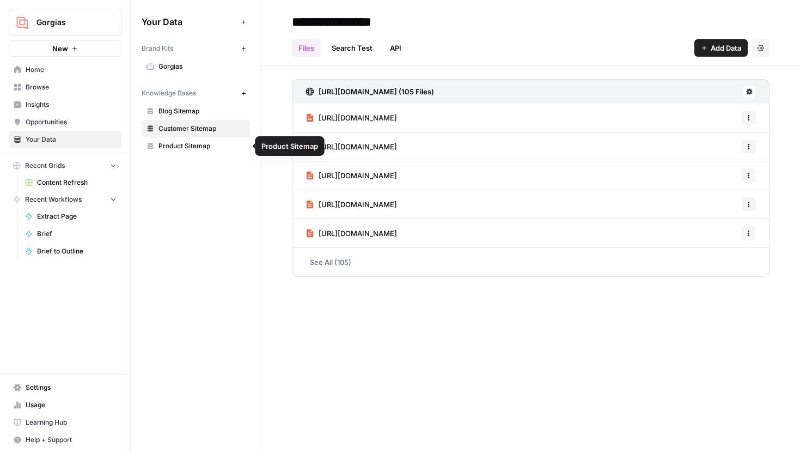
click at [200, 144] on span "Product Sitemap" at bounding box center [202, 146] width 87 height 10
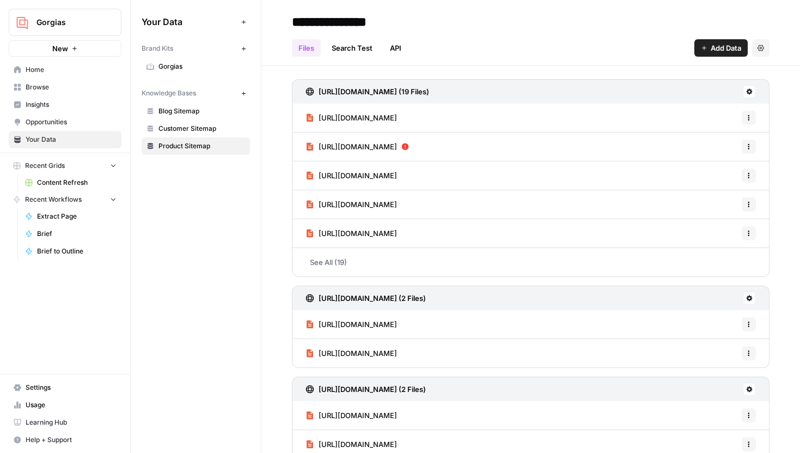
click at [195, 110] on span "Blog Sitemap" at bounding box center [202, 111] width 87 height 10
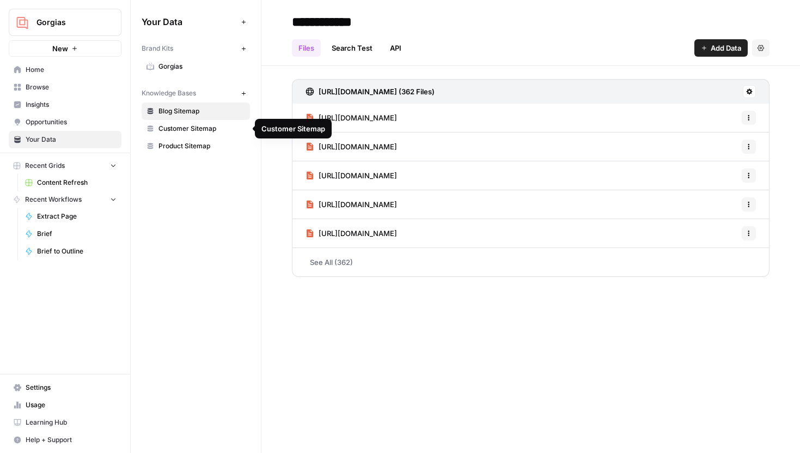
click at [197, 133] on link "Customer Sitemap" at bounding box center [196, 128] width 108 height 17
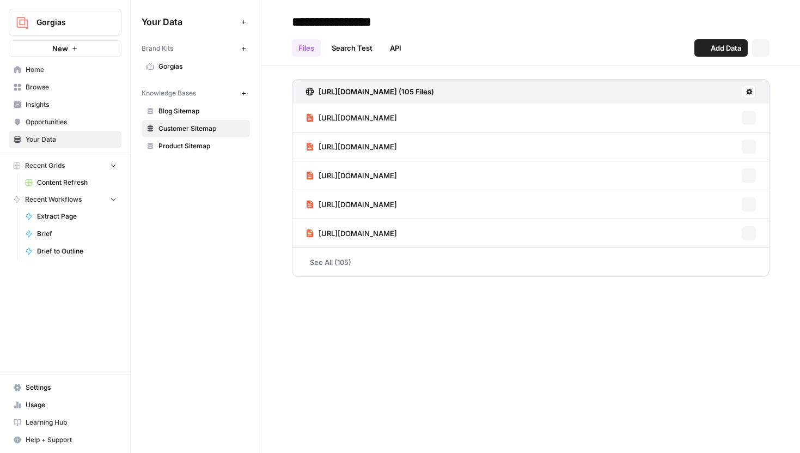
click at [197, 143] on span "Product Sitemap" at bounding box center [202, 146] width 87 height 10
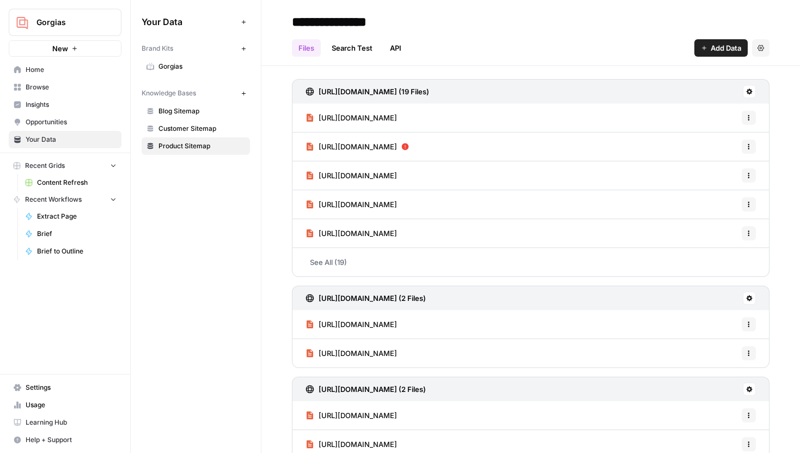
click at [195, 107] on span "Blog Sitemap" at bounding box center [202, 111] width 87 height 10
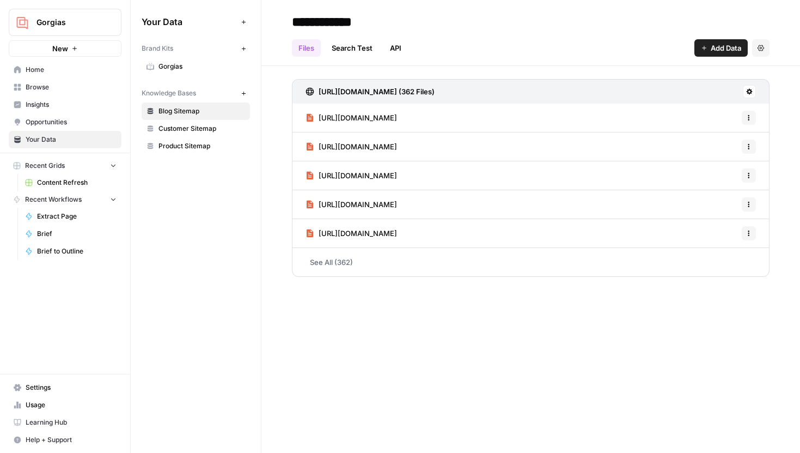
click at [186, 147] on span "Product Sitemap" at bounding box center [202, 146] width 87 height 10
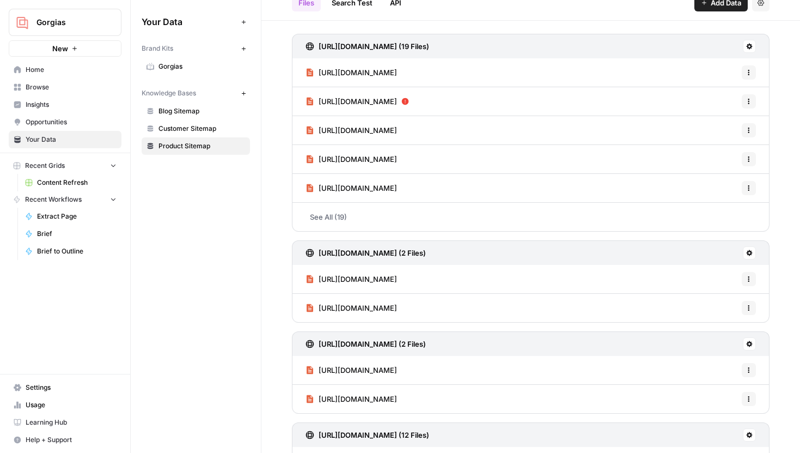
scroll to position [111, 0]
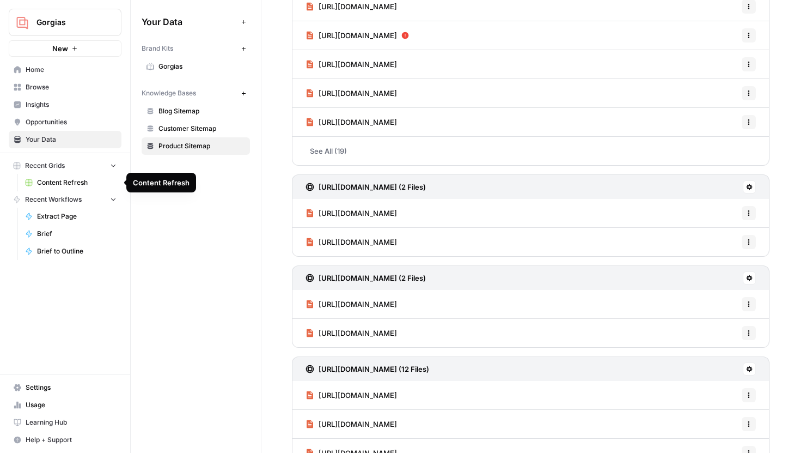
click at [66, 181] on span "Content Refresh" at bounding box center [77, 183] width 80 height 10
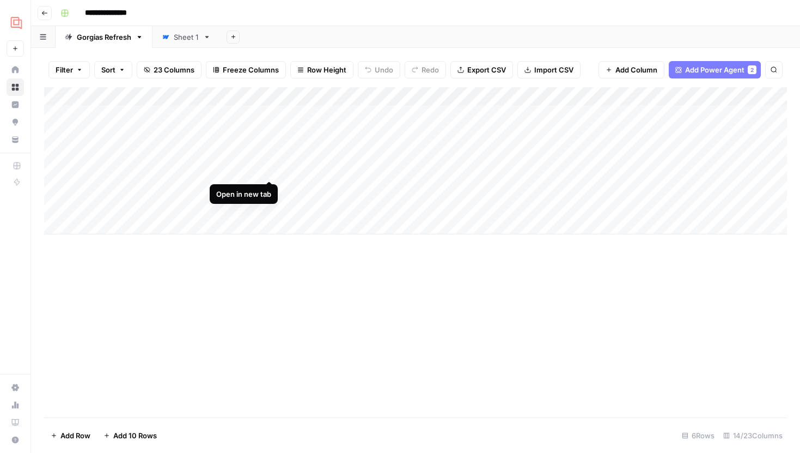
scroll to position [0, 13]
click at [311, 115] on div "Add Column" at bounding box center [415, 160] width 743 height 147
click at [248, 208] on div "Add Column" at bounding box center [415, 160] width 743 height 147
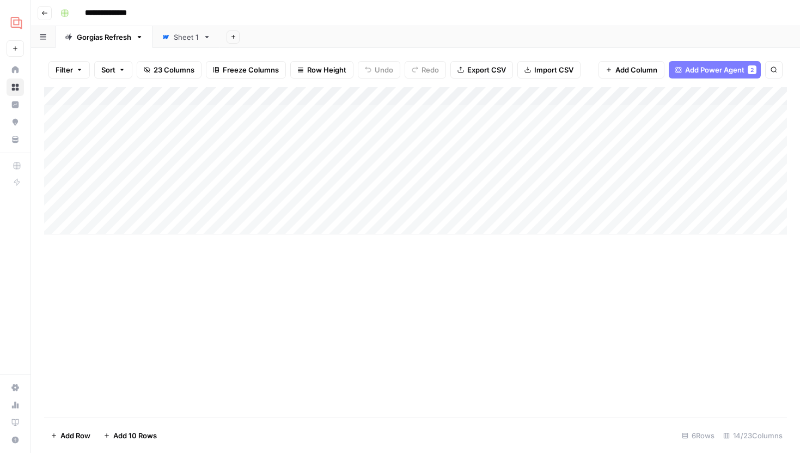
click at [269, 130] on div "Add Column" at bounding box center [415, 160] width 743 height 147
click at [271, 193] on div "Add Column" at bounding box center [415, 160] width 743 height 147
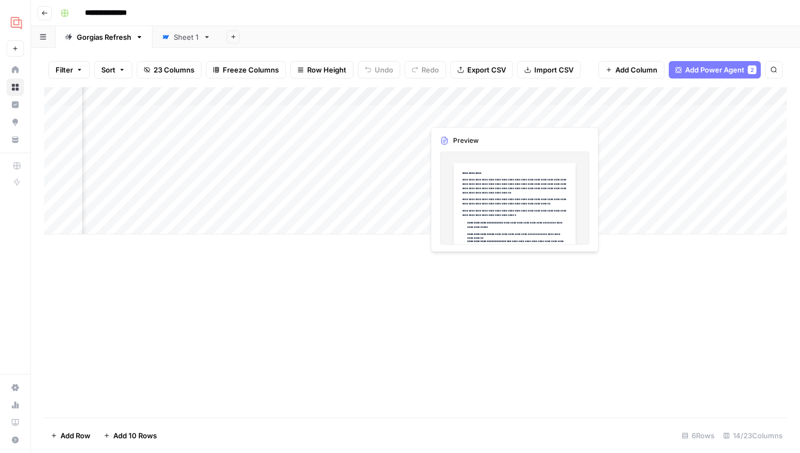
click at [513, 114] on div "Add Column" at bounding box center [415, 160] width 743 height 147
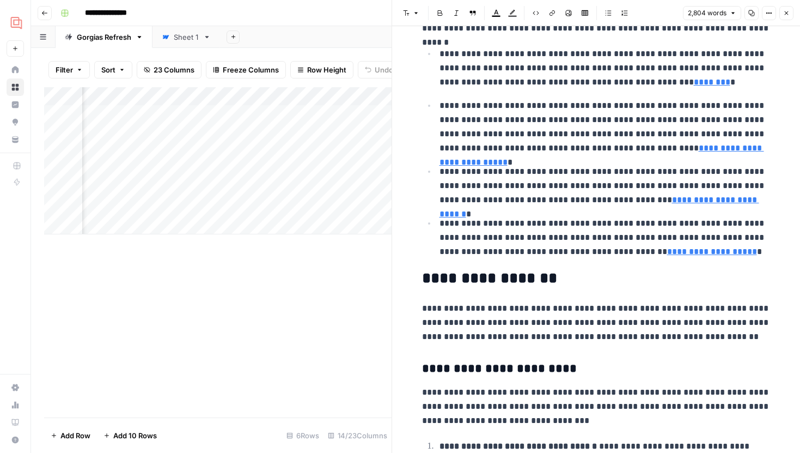
scroll to position [1641, 0]
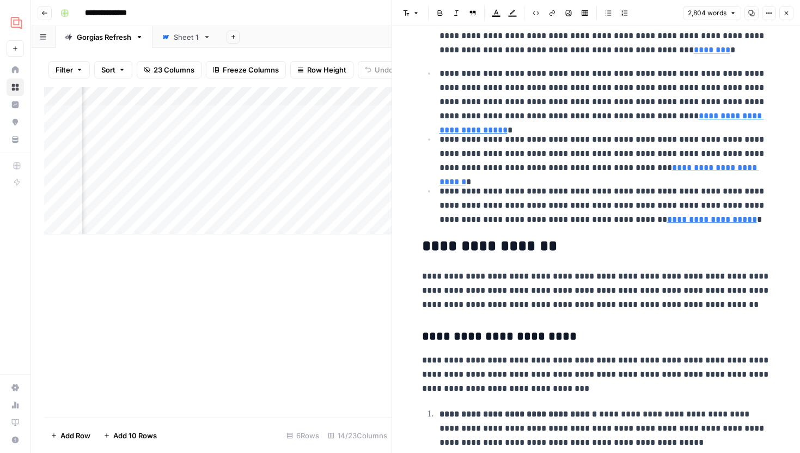
click at [789, 10] on icon "button" at bounding box center [786, 13] width 7 height 7
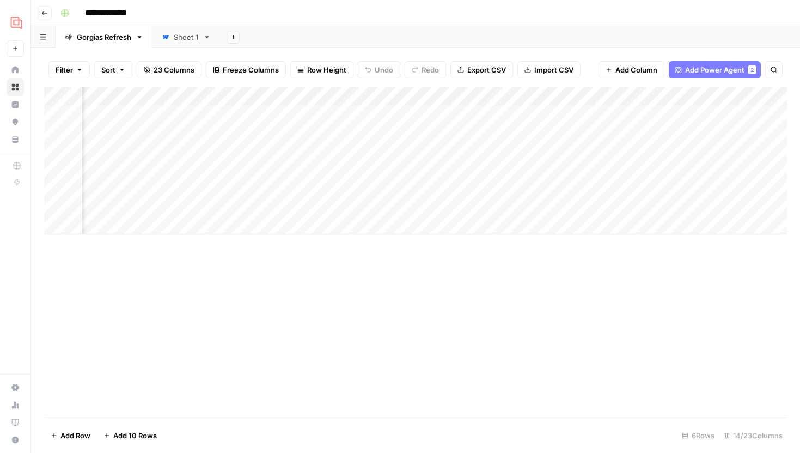
scroll to position [0, 512]
click at [697, 113] on div "Add Column" at bounding box center [415, 160] width 743 height 147
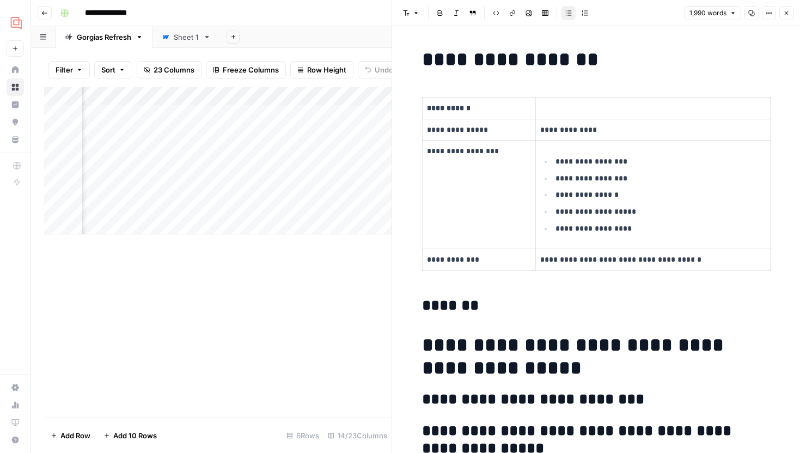
scroll to position [0, 846]
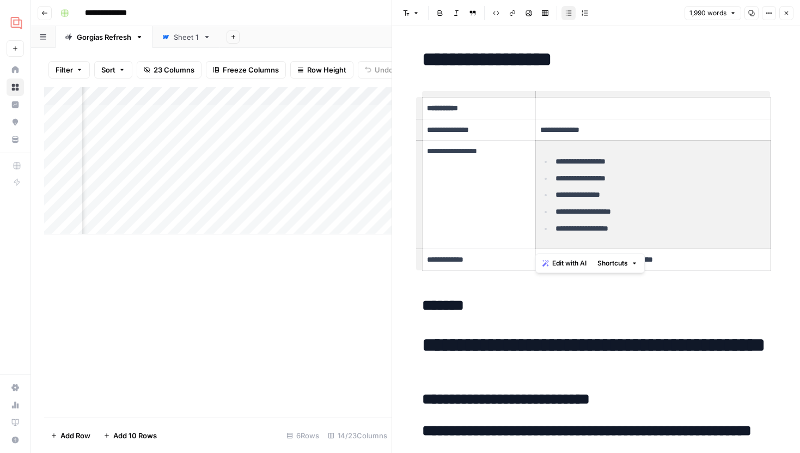
drag, startPoint x: 554, startPoint y: 161, endPoint x: 646, endPoint y: 232, distance: 116.1
click at [646, 232] on ul "**********" at bounding box center [653, 195] width 226 height 80
click at [646, 232] on p "**********" at bounding box center [661, 228] width 210 height 13
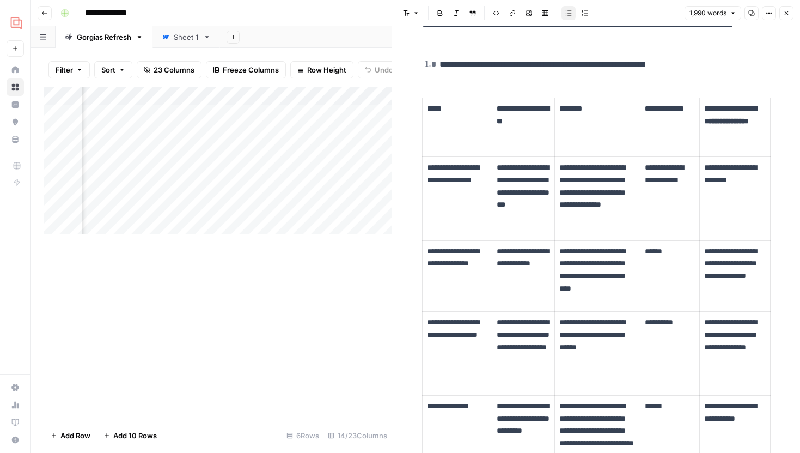
scroll to position [1338, 0]
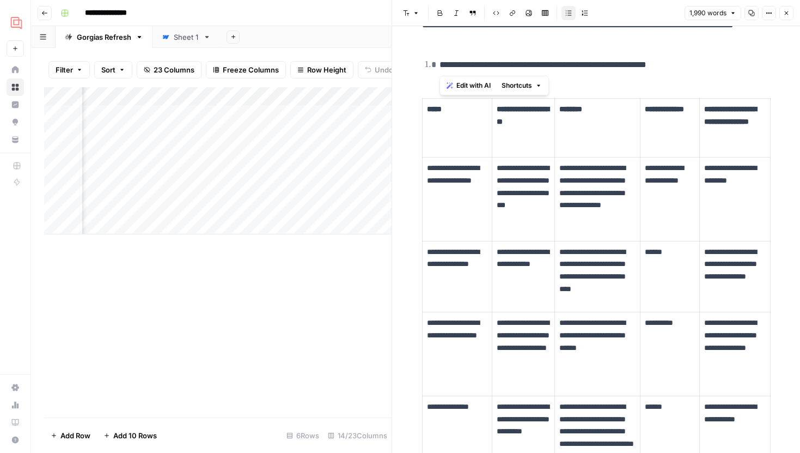
drag, startPoint x: 440, startPoint y: 64, endPoint x: 677, endPoint y: 64, distance: 237.5
click at [677, 64] on p "**********" at bounding box center [605, 65] width 331 height 14
click at [597, 130] on th "********" at bounding box center [598, 128] width 86 height 59
click at [455, 180] on p "**********" at bounding box center [457, 180] width 60 height 37
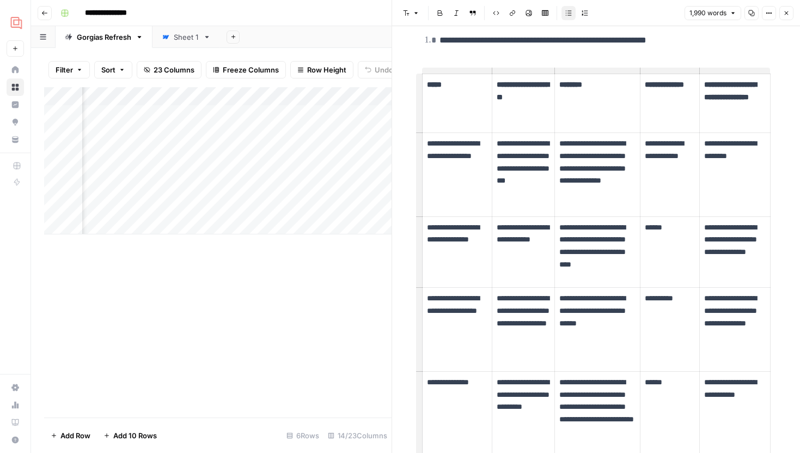
scroll to position [1368, 0]
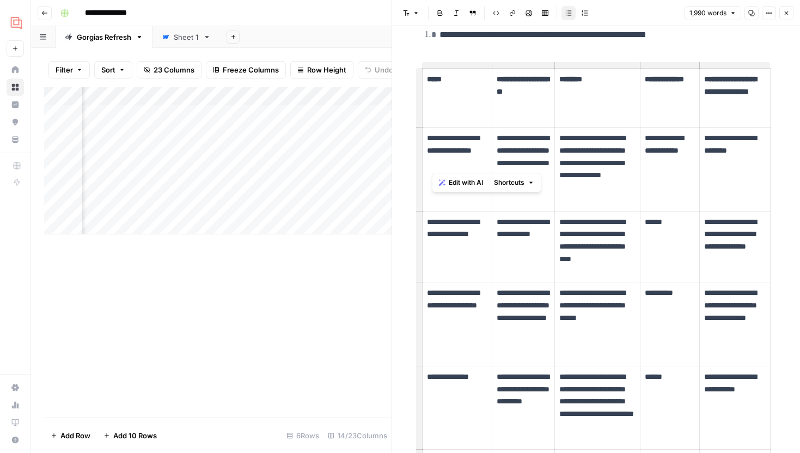
drag, startPoint x: 430, startPoint y: 137, endPoint x: 464, endPoint y: 168, distance: 45.9
click at [464, 168] on p "**********" at bounding box center [457, 150] width 60 height 37
click at [464, 162] on p "**********" at bounding box center [457, 150] width 60 height 37
drag, startPoint x: 427, startPoint y: 143, endPoint x: 489, endPoint y: 143, distance: 62.1
click at [489, 143] on td "**********" at bounding box center [457, 169] width 70 height 84
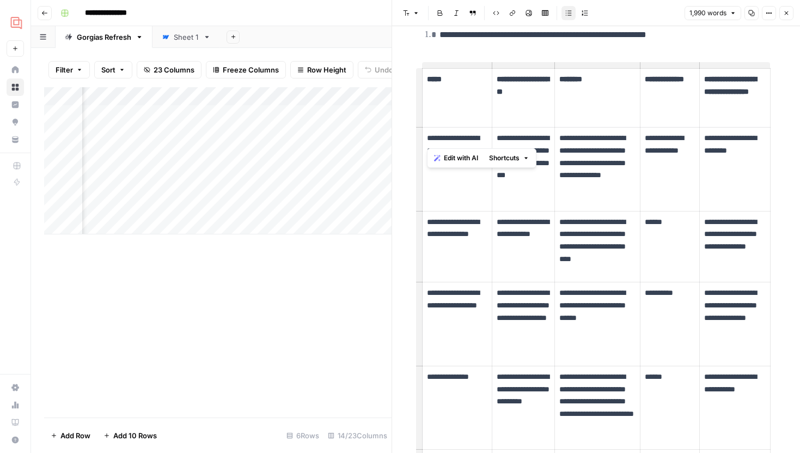
click at [533, 143] on p "**********" at bounding box center [523, 169] width 53 height 75
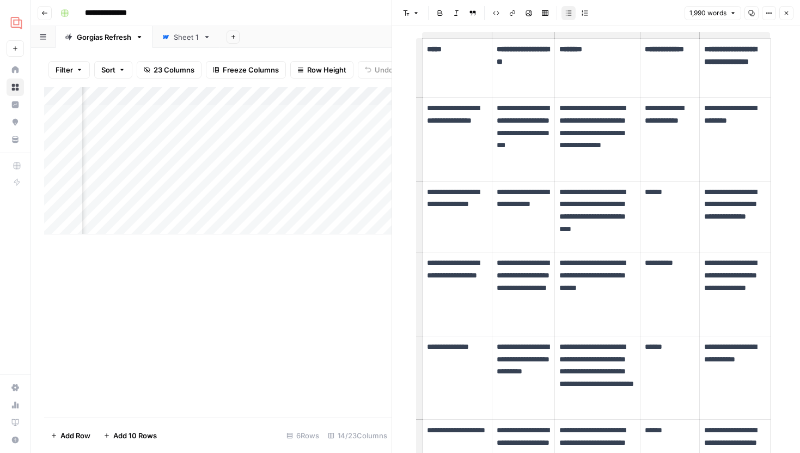
scroll to position [1385, 0]
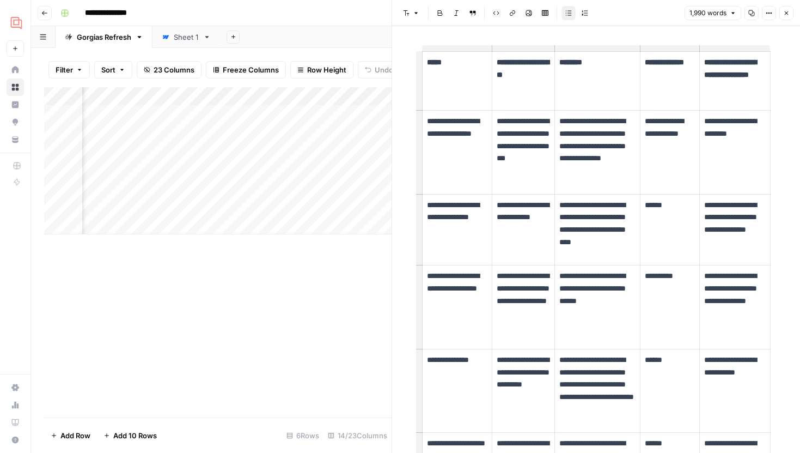
click at [501, 174] on p "**********" at bounding box center [523, 152] width 53 height 75
drag, startPoint x: 497, startPoint y: 173, endPoint x: 522, endPoint y: 174, distance: 24.5
click at [522, 174] on p "**********" at bounding box center [523, 152] width 53 height 75
click at [528, 163] on p "**********" at bounding box center [523, 152] width 53 height 75
drag, startPoint x: 523, startPoint y: 170, endPoint x: 495, endPoint y: 170, distance: 28.9
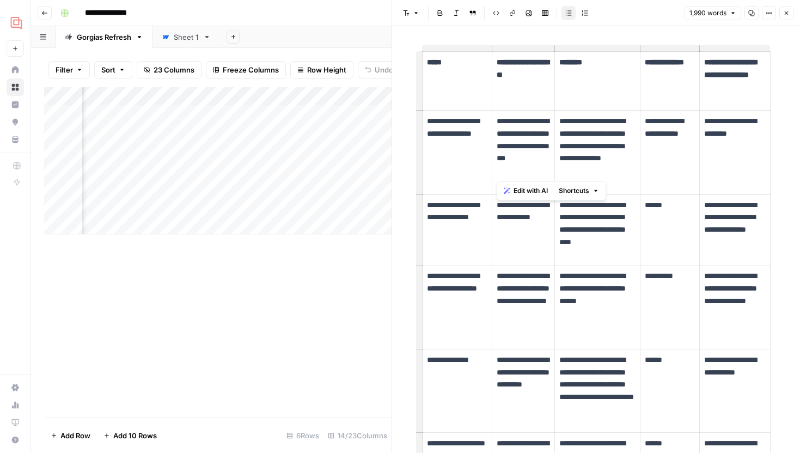
click at [495, 170] on td "**********" at bounding box center [523, 153] width 63 height 84
click at [521, 168] on p "**********" at bounding box center [523, 152] width 53 height 75
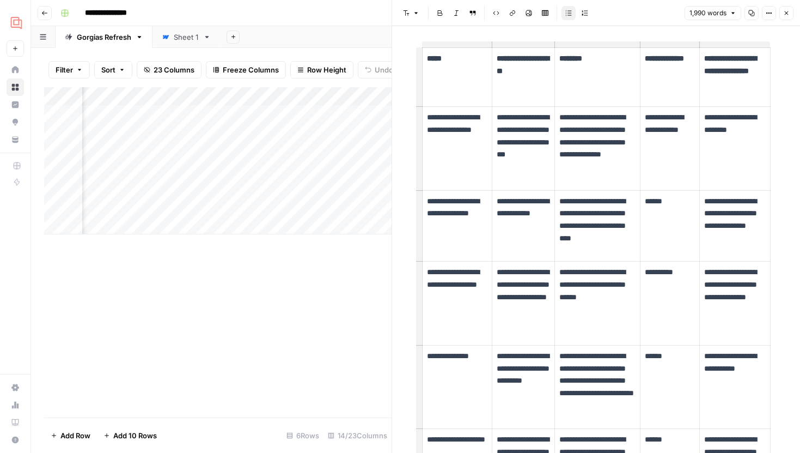
scroll to position [1389, 0]
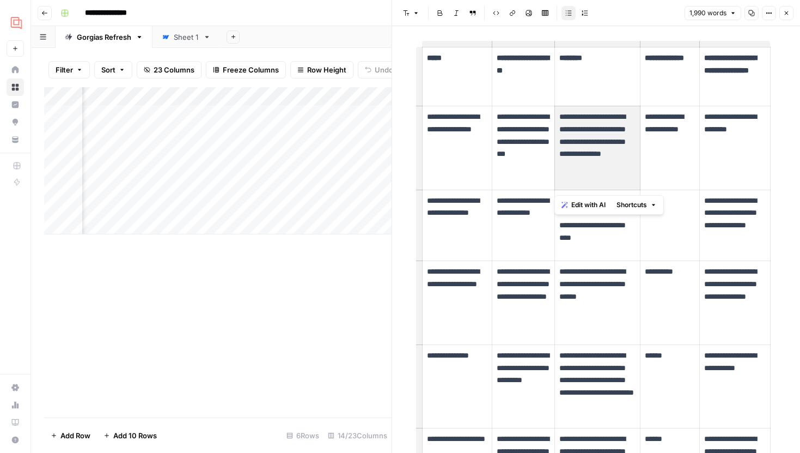
drag, startPoint x: 561, startPoint y: 117, endPoint x: 624, endPoint y: 166, distance: 80.0
click at [624, 166] on p "**********" at bounding box center [597, 142] width 76 height 62
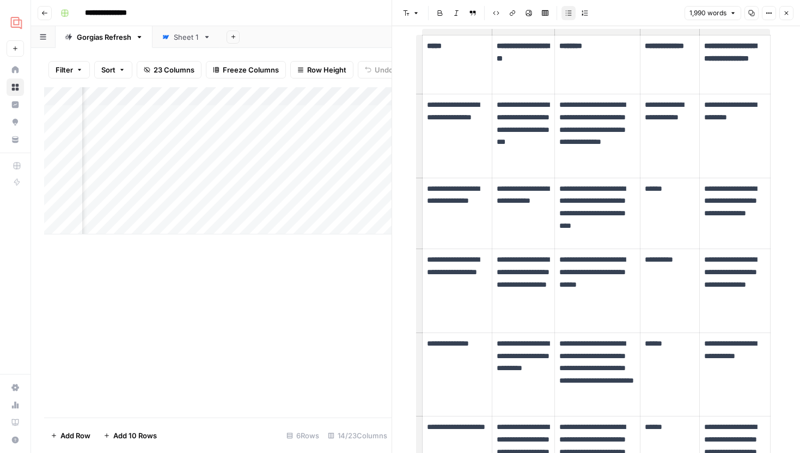
scroll to position [1403, 0]
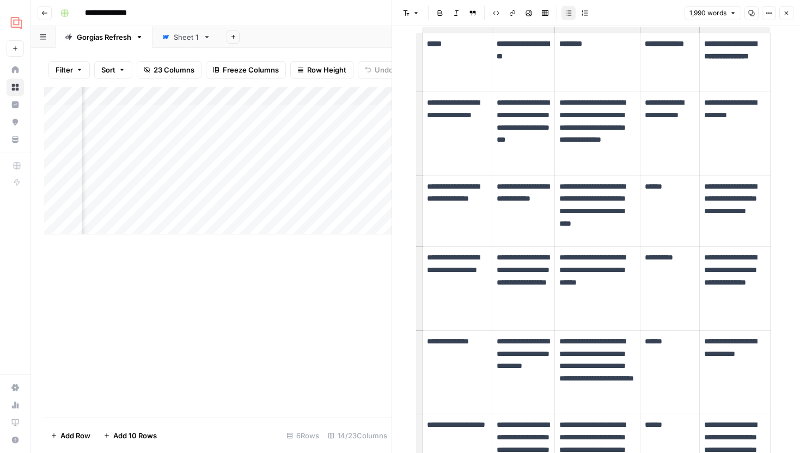
drag, startPoint x: 643, startPoint y: 187, endPoint x: 681, endPoint y: 187, distance: 38.7
click at [681, 187] on td "******" at bounding box center [670, 210] width 60 height 71
click at [678, 187] on p "******" at bounding box center [670, 186] width 51 height 13
drag, startPoint x: 644, startPoint y: 260, endPoint x: 685, endPoint y: 260, distance: 40.9
click at [685, 260] on p "**********" at bounding box center [670, 257] width 51 height 13
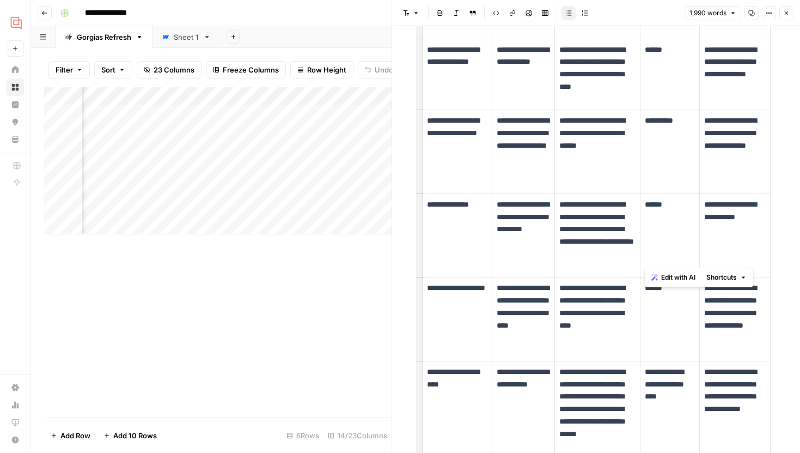
scroll to position [1553, 0]
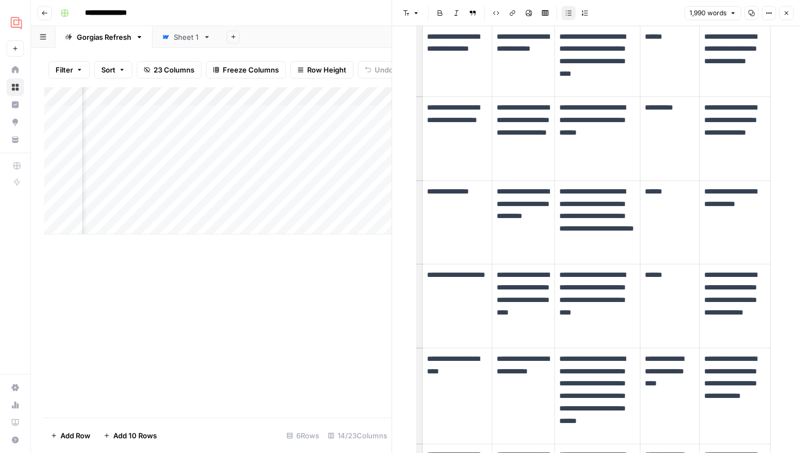
click at [567, 311] on p "**********" at bounding box center [597, 300] width 76 height 62
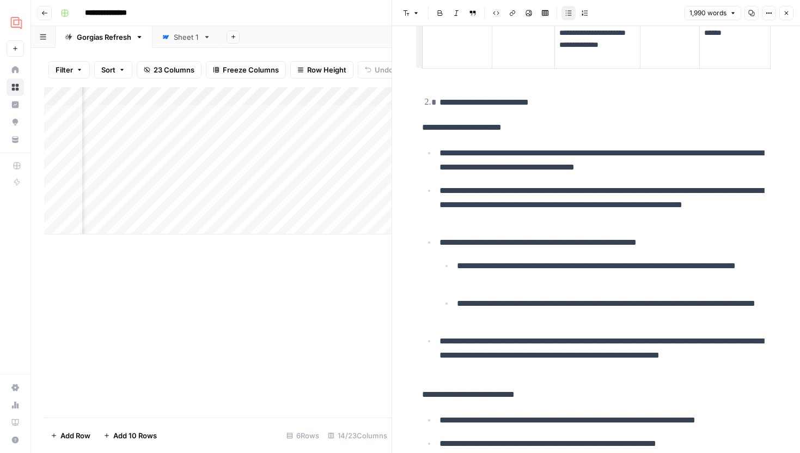
scroll to position [2645, 0]
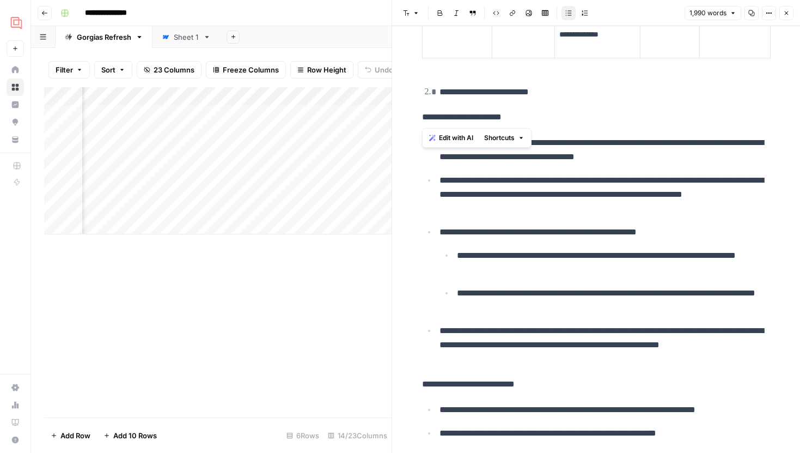
drag, startPoint x: 439, startPoint y: 93, endPoint x: 599, endPoint y: 102, distance: 159.9
click at [599, 102] on div "**********" at bounding box center [597, 419] width 362 height 6040
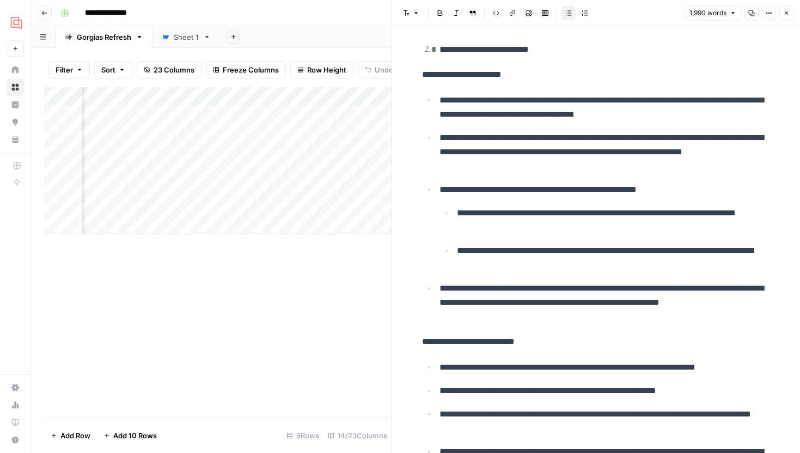
scroll to position [2691, 0]
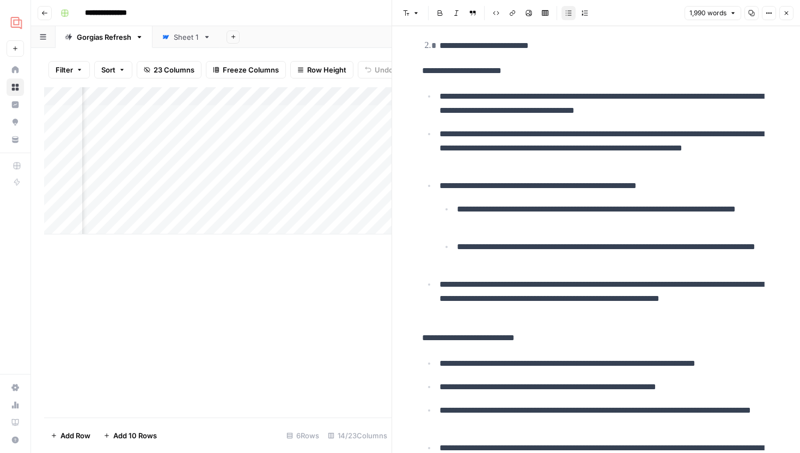
drag, startPoint x: 441, startPoint y: 95, endPoint x: 692, endPoint y: 105, distance: 251.9
click at [692, 105] on p "**********" at bounding box center [605, 103] width 331 height 28
click at [731, 111] on p "**********" at bounding box center [605, 103] width 331 height 28
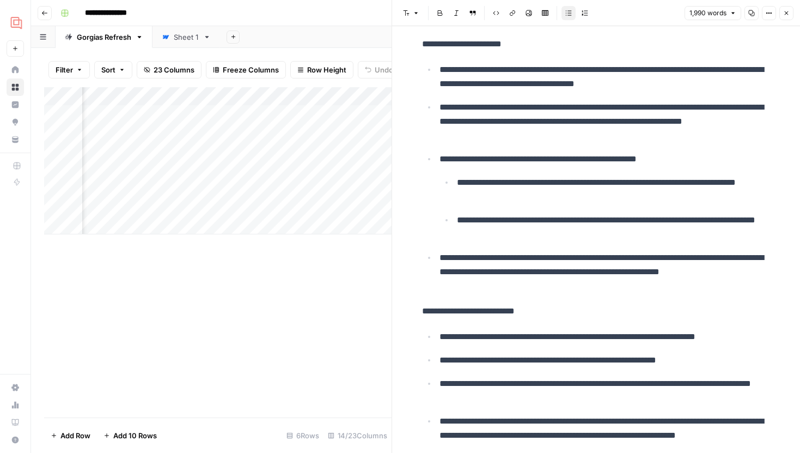
click at [576, 110] on p "**********" at bounding box center [605, 121] width 331 height 42
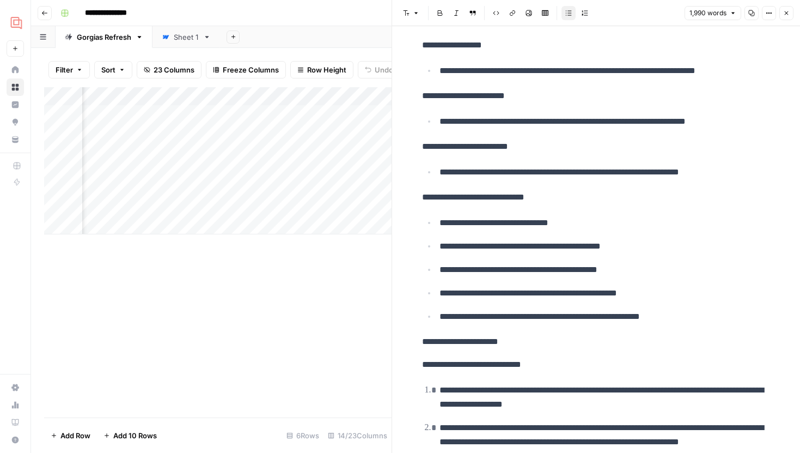
scroll to position [3943, 0]
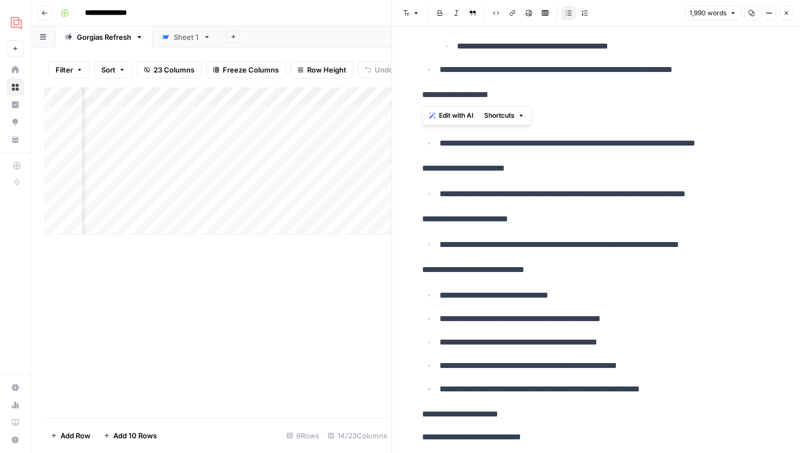
drag, startPoint x: 439, startPoint y: 95, endPoint x: 525, endPoint y: 95, distance: 86.6
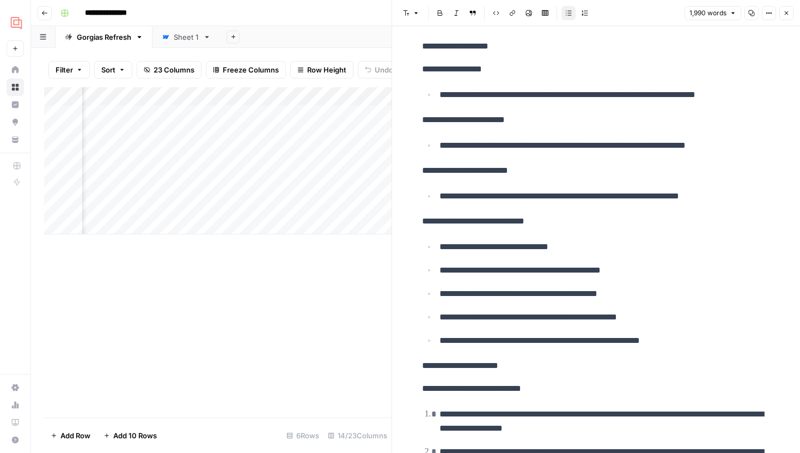
scroll to position [4001, 0]
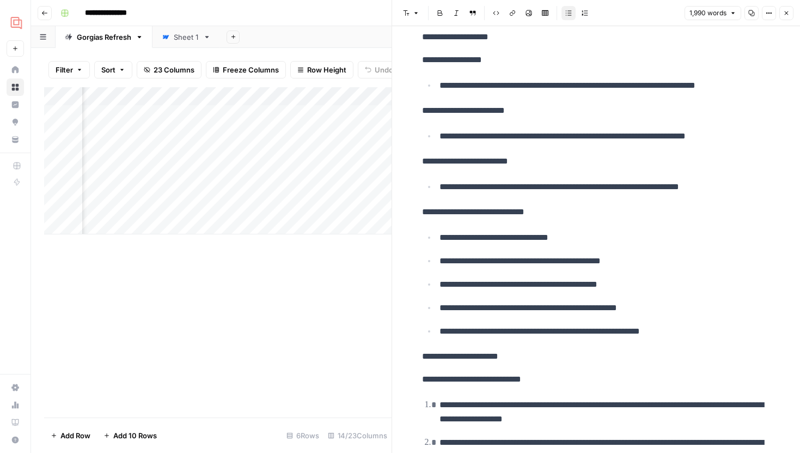
drag, startPoint x: 466, startPoint y: 236, endPoint x: 550, endPoint y: 236, distance: 83.3
click at [550, 236] on li "**********" at bounding box center [603, 237] width 334 height 15
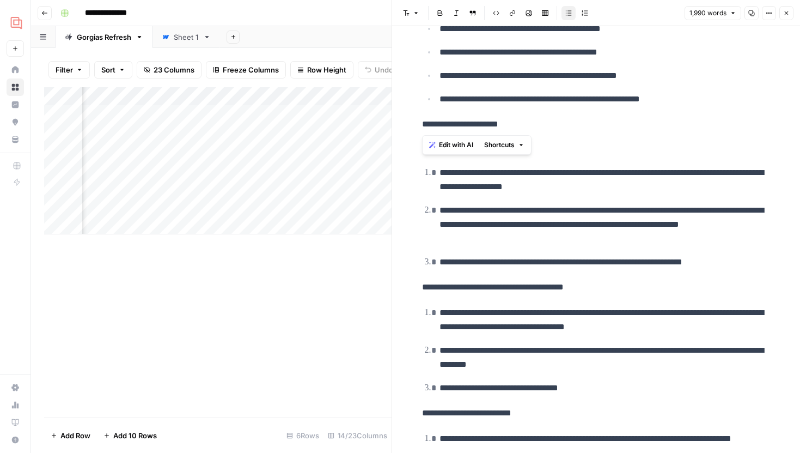
drag, startPoint x: 421, startPoint y: 126, endPoint x: 527, endPoint y: 126, distance: 105.7
click at [534, 127] on p "**********" at bounding box center [596, 124] width 349 height 14
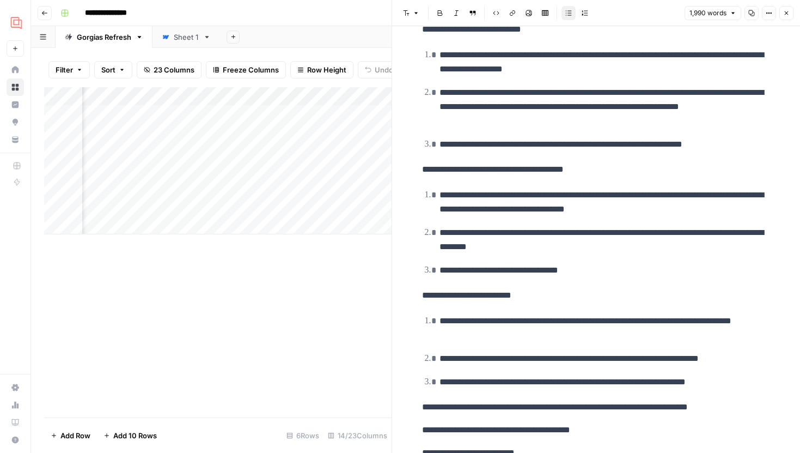
scroll to position [4331, 0]
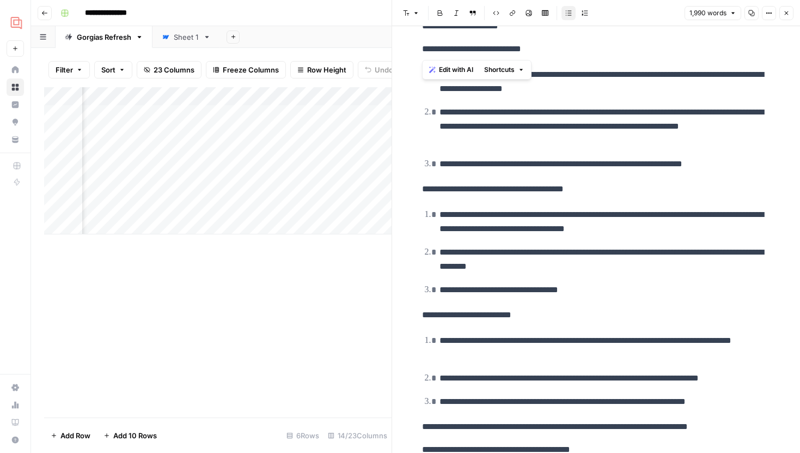
drag, startPoint x: 421, startPoint y: 46, endPoint x: 560, endPoint y: 46, distance: 138.9
click at [560, 46] on p "**********" at bounding box center [596, 49] width 349 height 14
drag, startPoint x: 440, startPoint y: 77, endPoint x: 607, endPoint y: 80, distance: 167.8
click at [607, 80] on p "**********" at bounding box center [605, 82] width 331 height 28
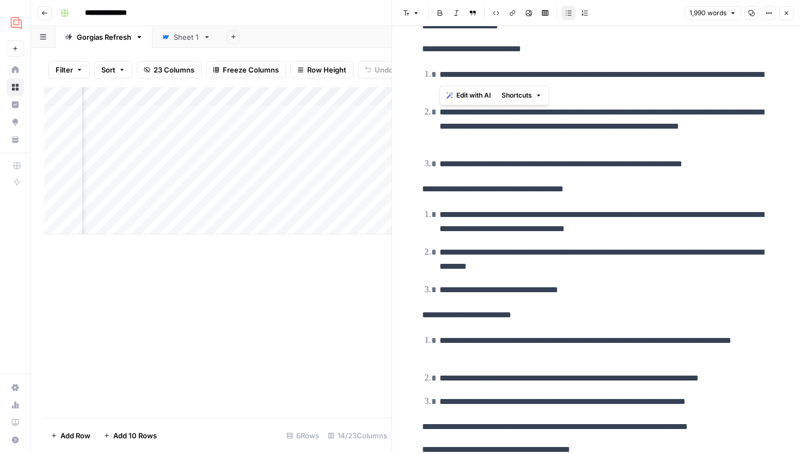
click at [648, 96] on p "**********" at bounding box center [605, 82] width 331 height 28
drag, startPoint x: 448, startPoint y: 111, endPoint x: 587, endPoint y: 111, distance: 138.9
click at [587, 111] on p "**********" at bounding box center [605, 126] width 331 height 42
click at [605, 119] on p "**********" at bounding box center [605, 126] width 331 height 42
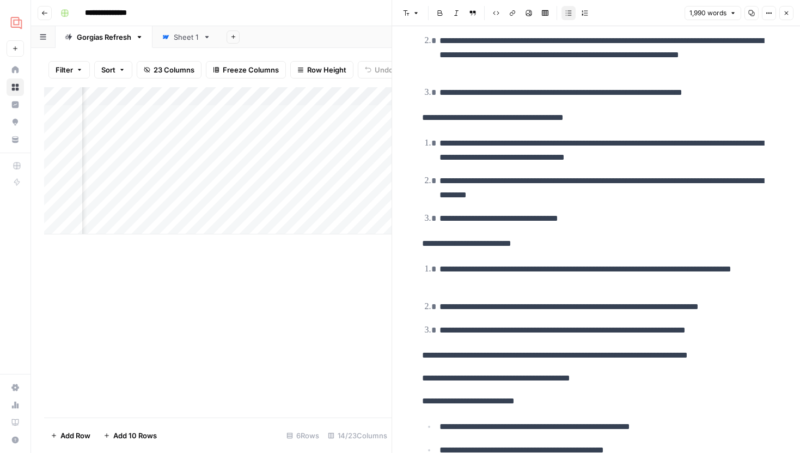
scroll to position [4417, 0]
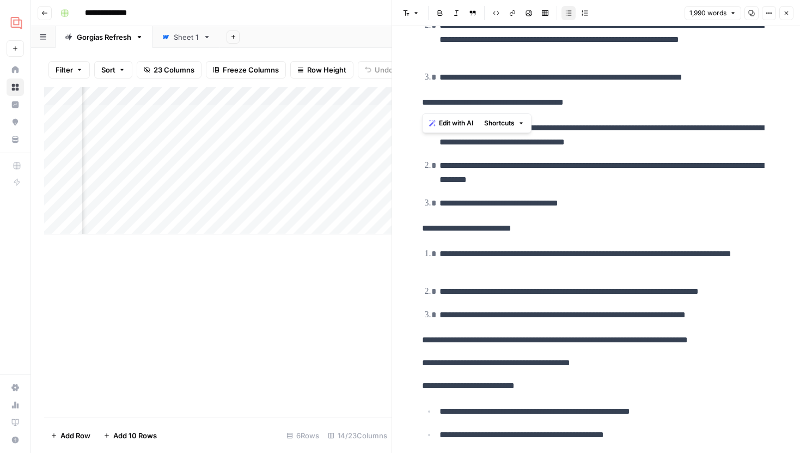
drag, startPoint x: 483, startPoint y: 104, endPoint x: 604, endPoint y: 104, distance: 120.9
drag, startPoint x: 467, startPoint y: 233, endPoint x: 557, endPoint y: 232, distance: 89.4
click at [557, 232] on p "**********" at bounding box center [596, 228] width 349 height 14
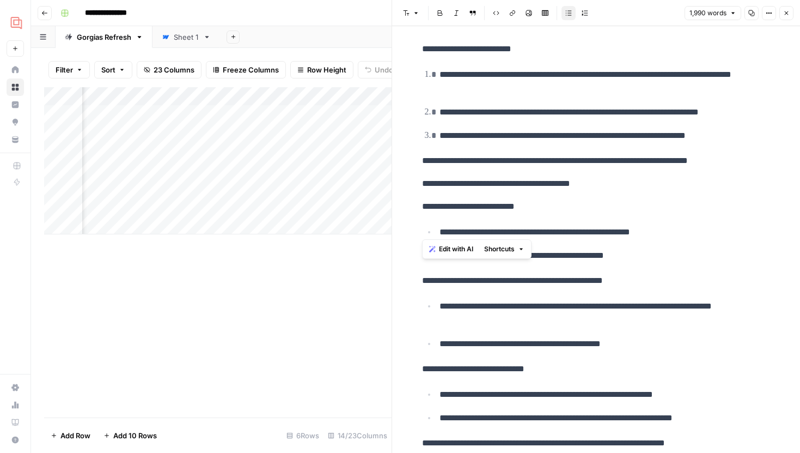
scroll to position [4612, 0]
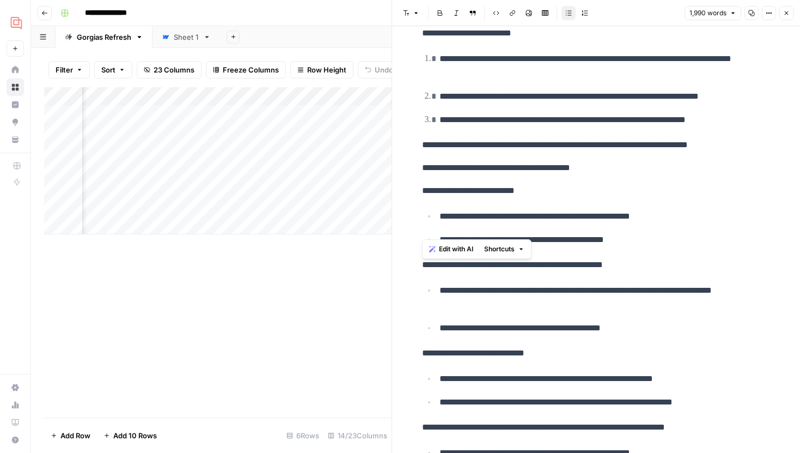
click at [629, 192] on p "**********" at bounding box center [596, 191] width 349 height 14
drag, startPoint x: 421, startPoint y: 170, endPoint x: 654, endPoint y: 251, distance: 246.2
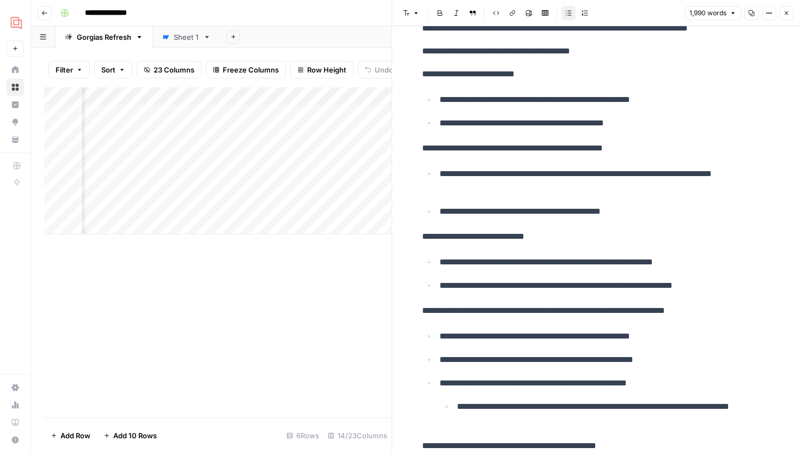
scroll to position [4740, 0]
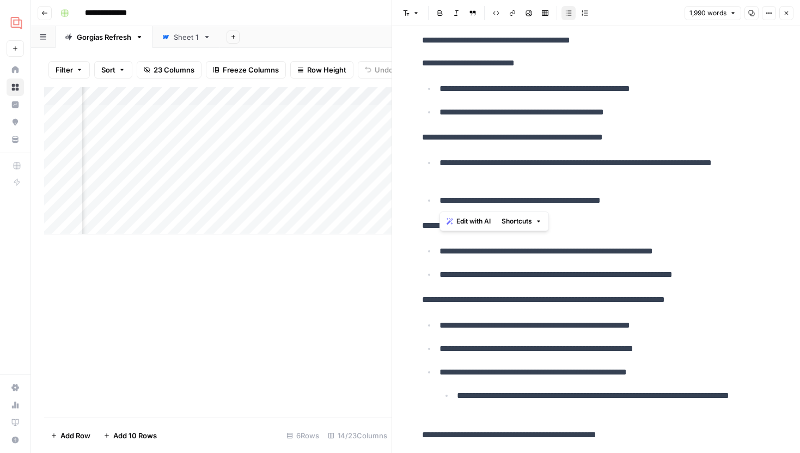
drag, startPoint x: 439, startPoint y: 163, endPoint x: 645, endPoint y: 197, distance: 209.2
click at [645, 197] on ul "**********" at bounding box center [596, 181] width 349 height 52
click at [645, 197] on p "**********" at bounding box center [605, 200] width 331 height 14
drag, startPoint x: 441, startPoint y: 165, endPoint x: 556, endPoint y: 181, distance: 116.1
click at [556, 181] on p "**********" at bounding box center [605, 170] width 331 height 28
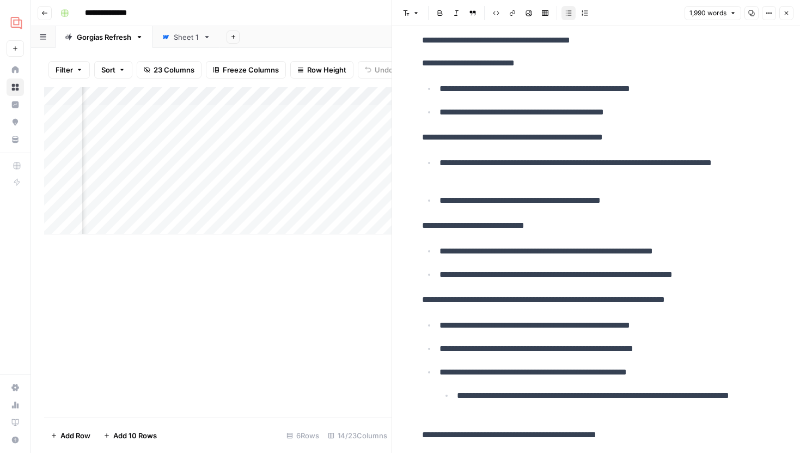
click at [640, 199] on p "**********" at bounding box center [605, 200] width 331 height 14
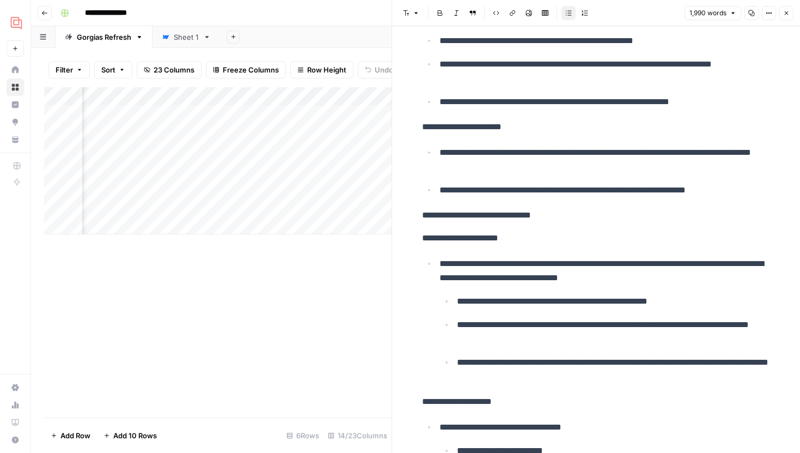
scroll to position [3273, 0]
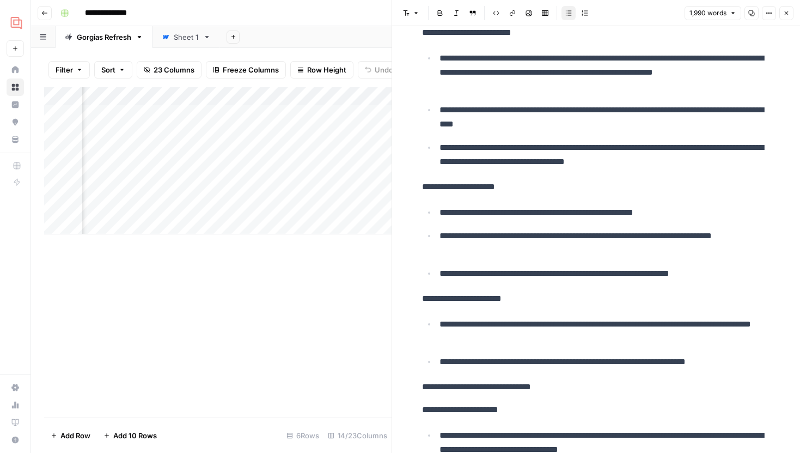
click at [785, 14] on icon "button" at bounding box center [786, 13] width 7 height 7
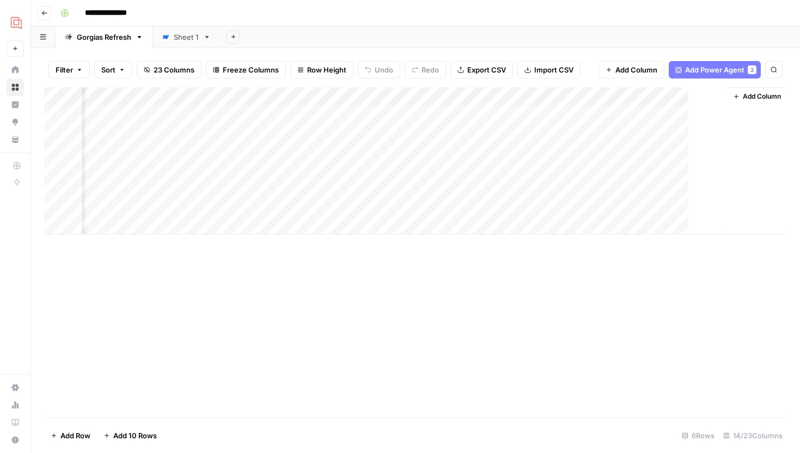
scroll to position [0, 882]
click at [527, 113] on div "Add Column" at bounding box center [415, 160] width 743 height 147
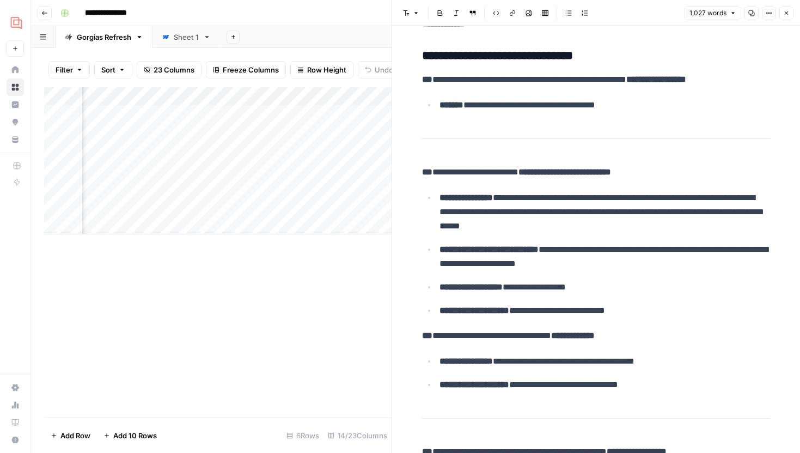
scroll to position [87, 0]
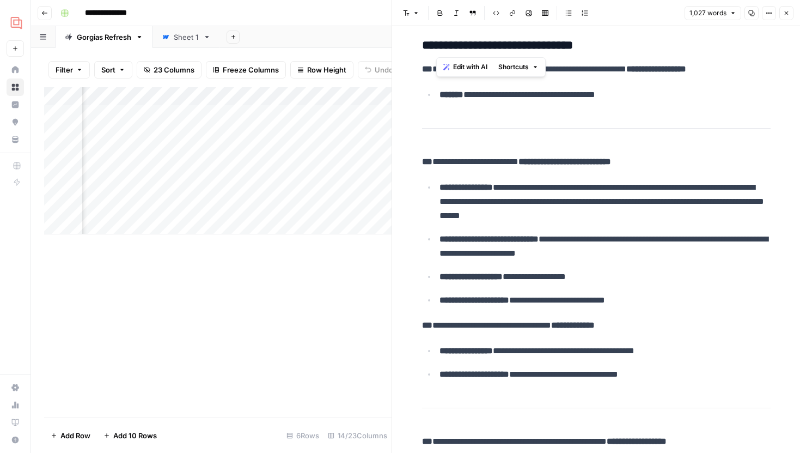
drag, startPoint x: 436, startPoint y: 46, endPoint x: 620, endPoint y: 46, distance: 183.6
click at [620, 46] on h3 "**********" at bounding box center [596, 45] width 349 height 15
click at [634, 51] on h3 "**********" at bounding box center [596, 45] width 349 height 15
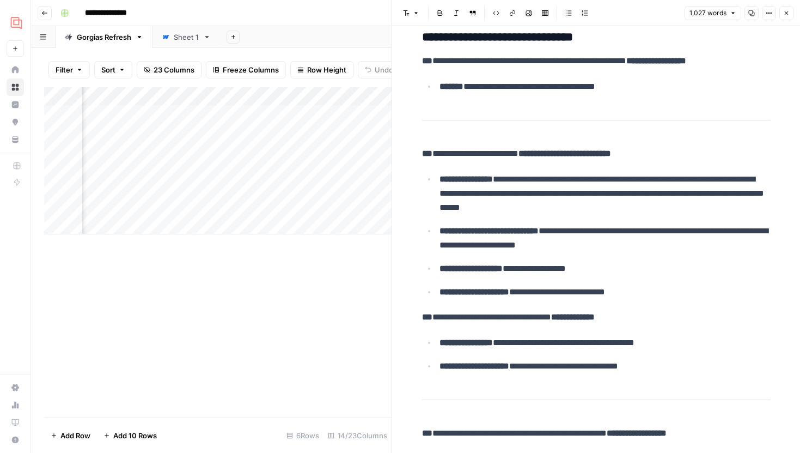
scroll to position [96, 0]
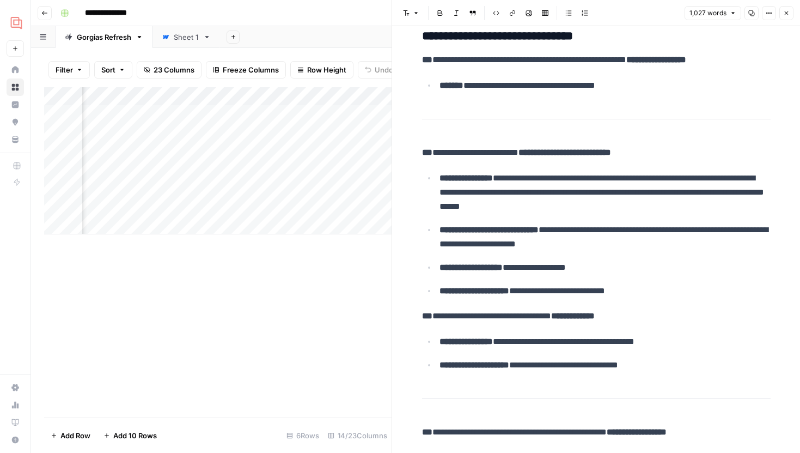
drag, startPoint x: 441, startPoint y: 153, endPoint x: 559, endPoint y: 153, distance: 118.2
click at [559, 153] on p "**********" at bounding box center [596, 152] width 349 height 14
click at [584, 155] on strong "**********" at bounding box center [565, 152] width 93 height 8
drag, startPoint x: 442, startPoint y: 155, endPoint x: 662, endPoint y: 155, distance: 219.5
click at [662, 155] on p "**********" at bounding box center [596, 152] width 349 height 14
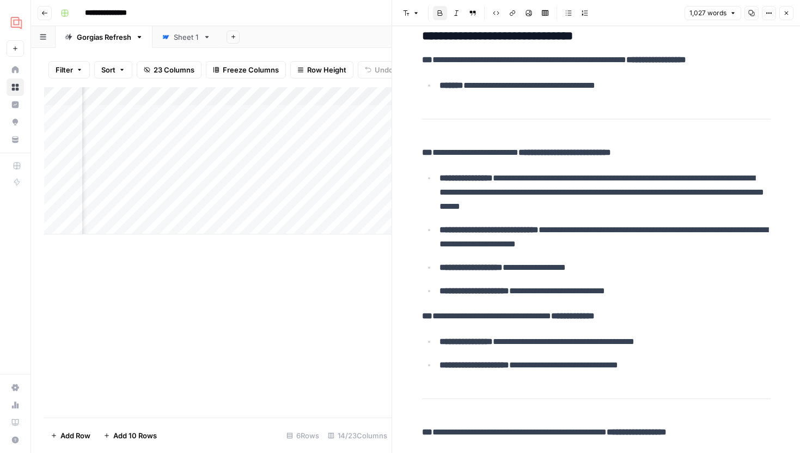
click at [685, 155] on p "**********" at bounding box center [596, 152] width 349 height 14
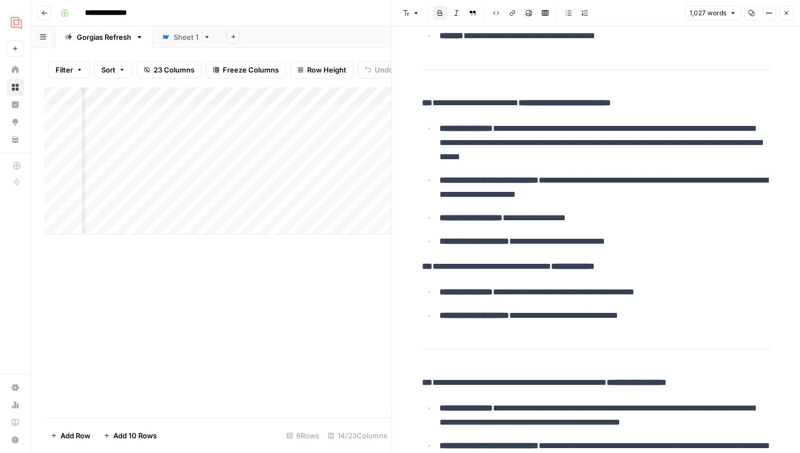
scroll to position [168, 0]
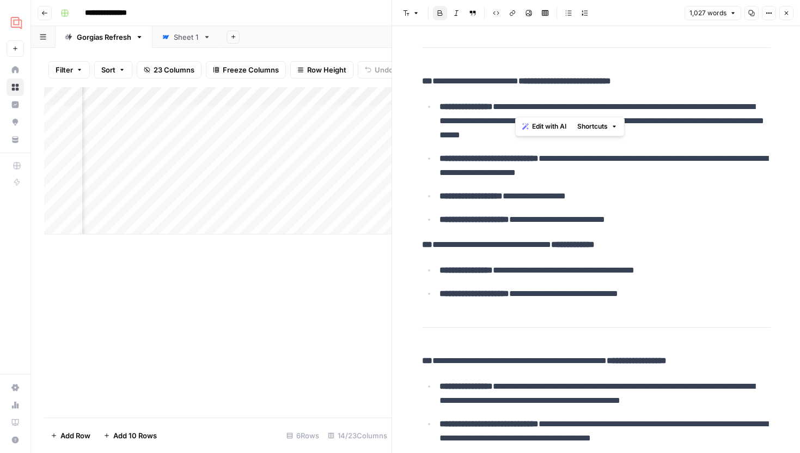
drag, startPoint x: 515, startPoint y: 111, endPoint x: 588, endPoint y: 112, distance: 73.0
click at [588, 112] on p "**********" at bounding box center [605, 121] width 331 height 42
click at [634, 121] on p "**********" at bounding box center [605, 121] width 331 height 42
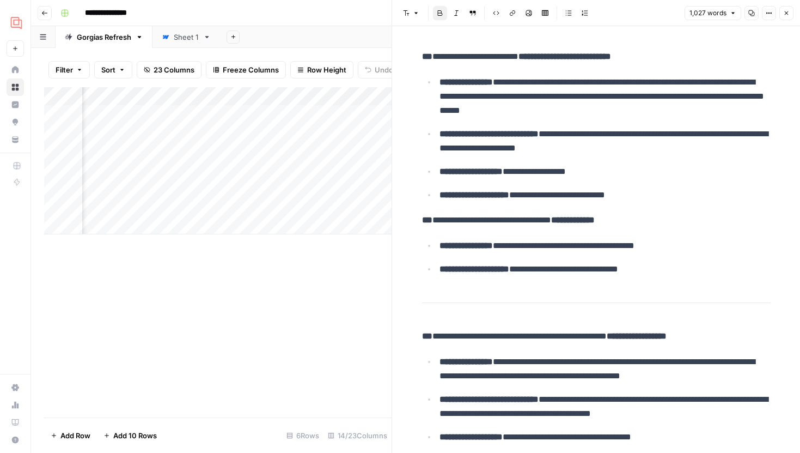
scroll to position [200, 0]
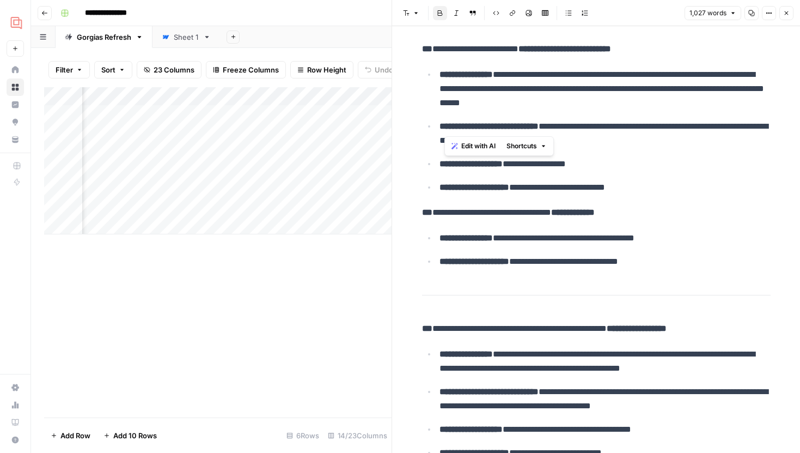
drag, startPoint x: 442, startPoint y: 126, endPoint x: 616, endPoint y: 125, distance: 173.2
click at [616, 126] on p "**********" at bounding box center [605, 133] width 331 height 28
click at [624, 125] on p "**********" at bounding box center [605, 133] width 331 height 28
drag, startPoint x: 647, startPoint y: 141, endPoint x: 572, endPoint y: 126, distance: 76.1
click at [572, 126] on p "**********" at bounding box center [605, 133] width 331 height 28
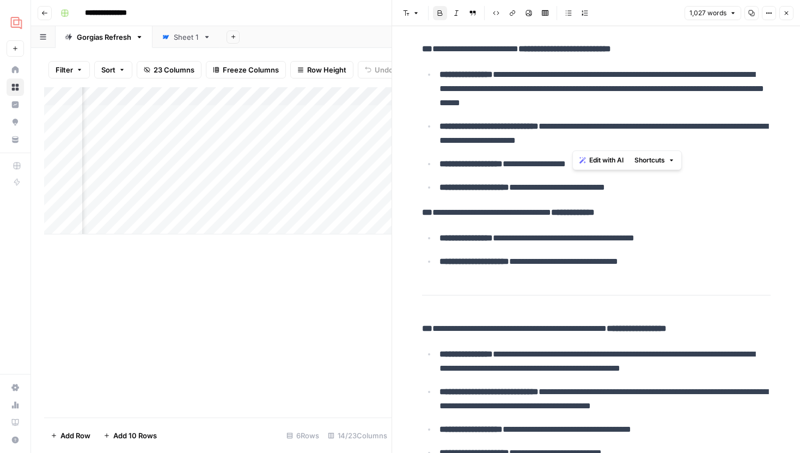
click at [620, 127] on p "**********" at bounding box center [605, 133] width 331 height 28
drag, startPoint x: 533, startPoint y: 165, endPoint x: 612, endPoint y: 167, distance: 79.0
click at [612, 167] on p "**********" at bounding box center [605, 164] width 331 height 14
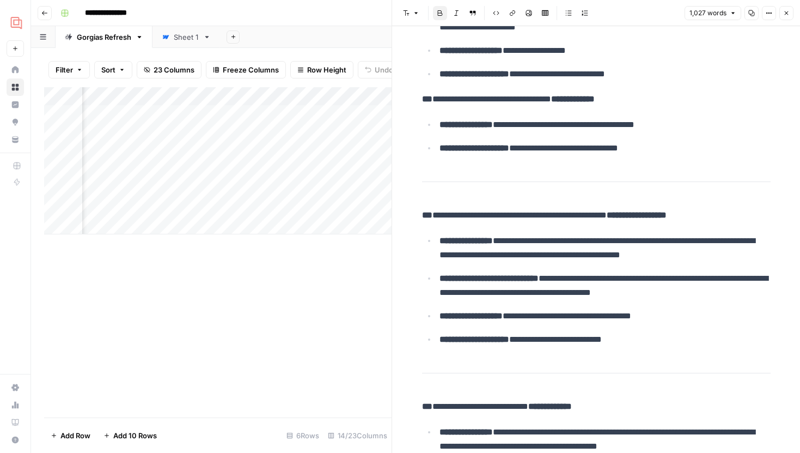
scroll to position [322, 0]
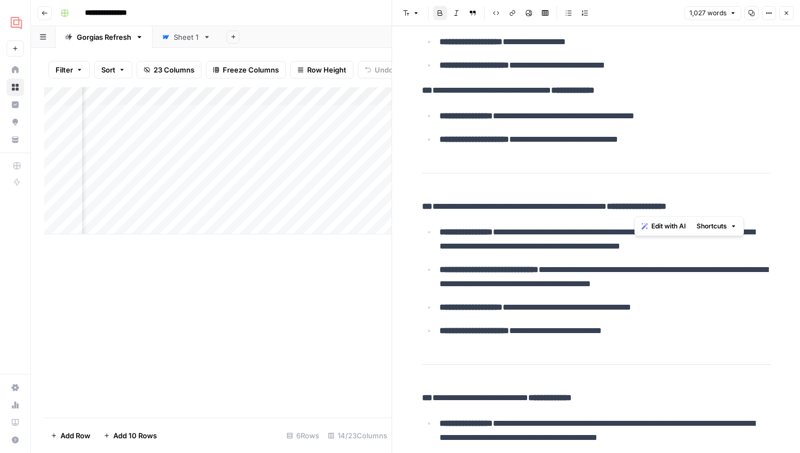
drag, startPoint x: 716, startPoint y: 205, endPoint x: 760, endPoint y: 205, distance: 44.1
click at [760, 205] on p "**********" at bounding box center [596, 206] width 349 height 14
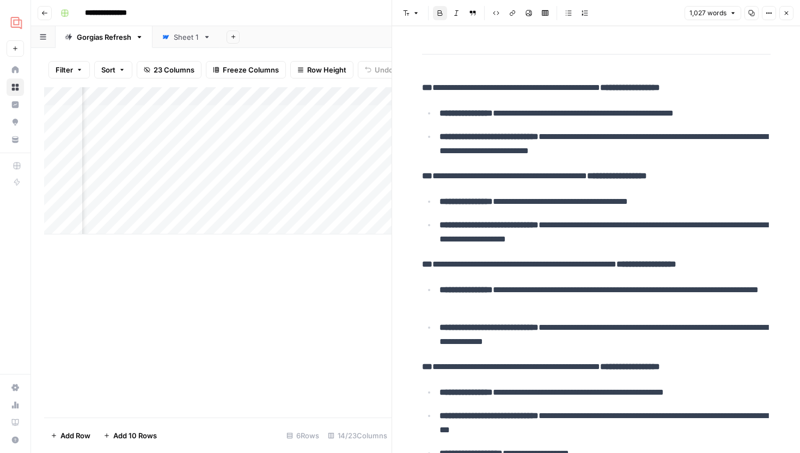
click at [601, 268] on p "**********" at bounding box center [596, 264] width 349 height 14
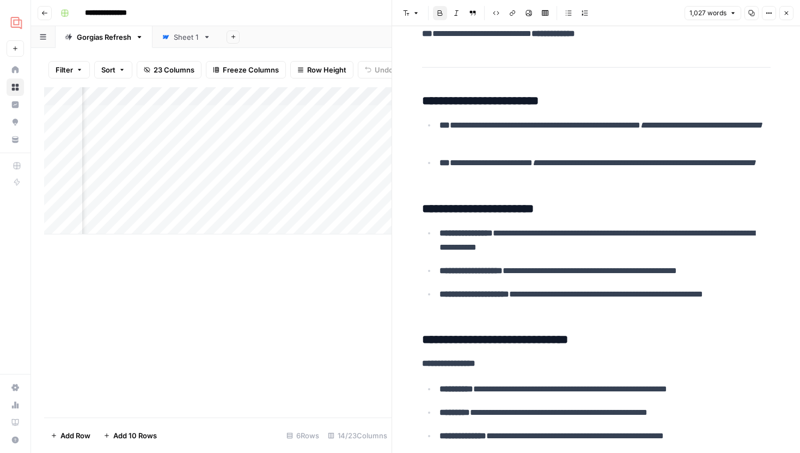
scroll to position [2538, 0]
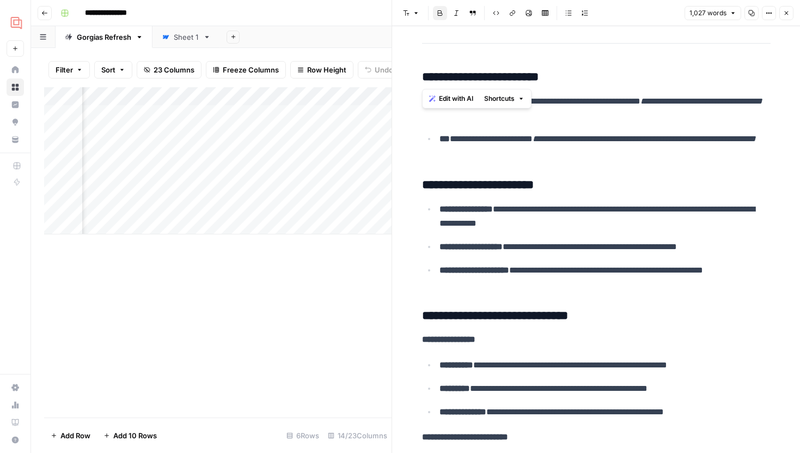
drag, startPoint x: 423, startPoint y: 74, endPoint x: 601, endPoint y: 80, distance: 178.2
click at [601, 80] on h3 "**********" at bounding box center [596, 77] width 349 height 15
click at [605, 78] on h3 "**********" at bounding box center [596, 77] width 349 height 15
drag, startPoint x: 605, startPoint y: 78, endPoint x: 428, endPoint y: 75, distance: 176.5
click at [428, 75] on h3 "**********" at bounding box center [596, 77] width 349 height 15
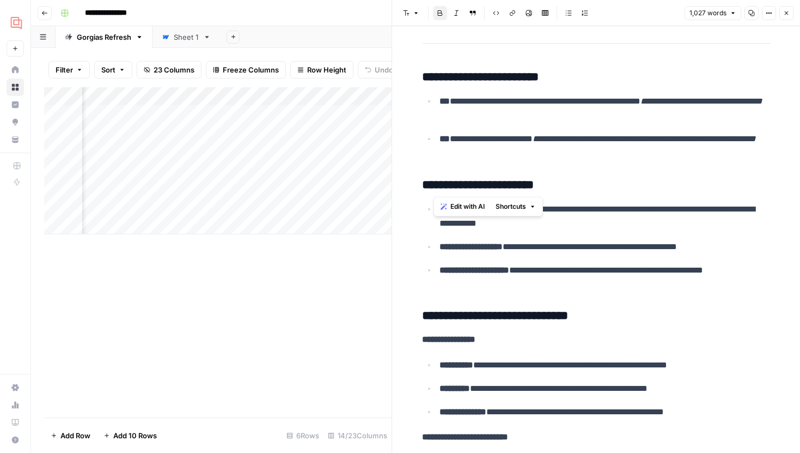
drag, startPoint x: 544, startPoint y: 179, endPoint x: 435, endPoint y: 179, distance: 108.9
click at [435, 179] on h3 "**********" at bounding box center [596, 185] width 349 height 15
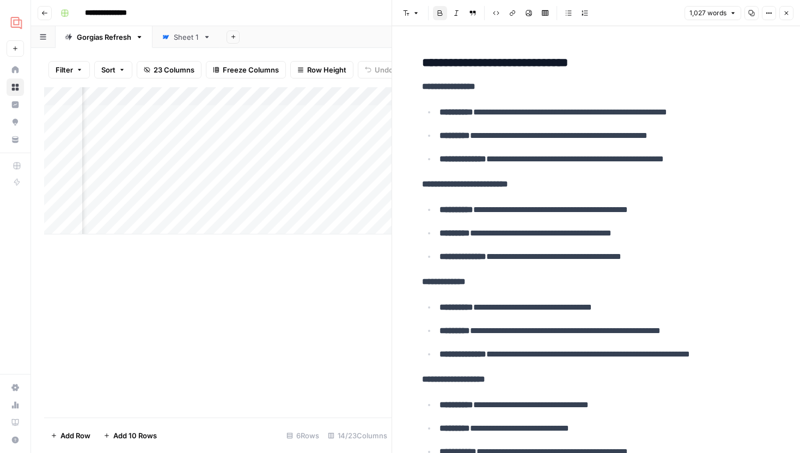
scroll to position [2811, 0]
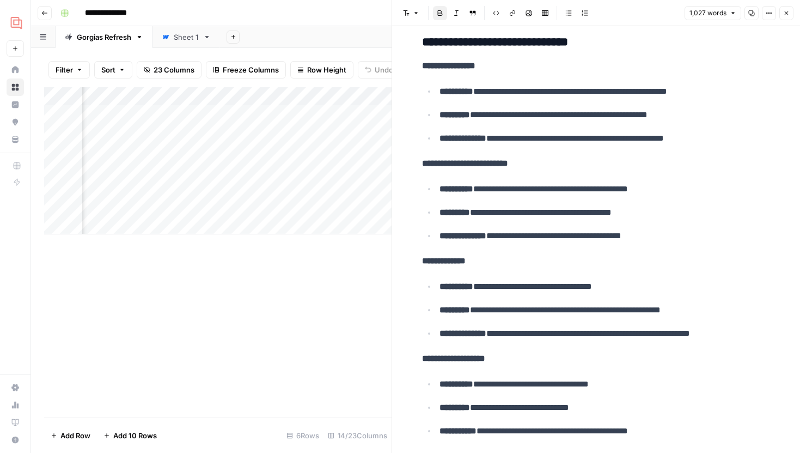
drag, startPoint x: 443, startPoint y: 93, endPoint x: 649, endPoint y: 97, distance: 206.5
click at [649, 96] on p "**********" at bounding box center [605, 91] width 331 height 14
click at [618, 118] on p "**********" at bounding box center [605, 115] width 331 height 14
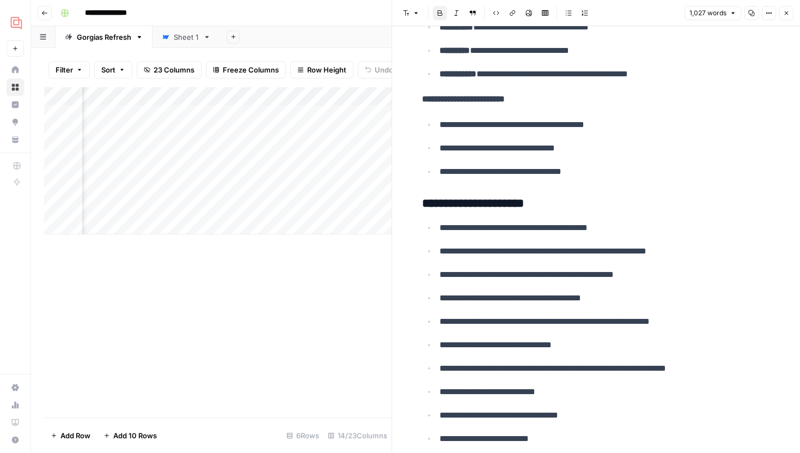
scroll to position [3205, 0]
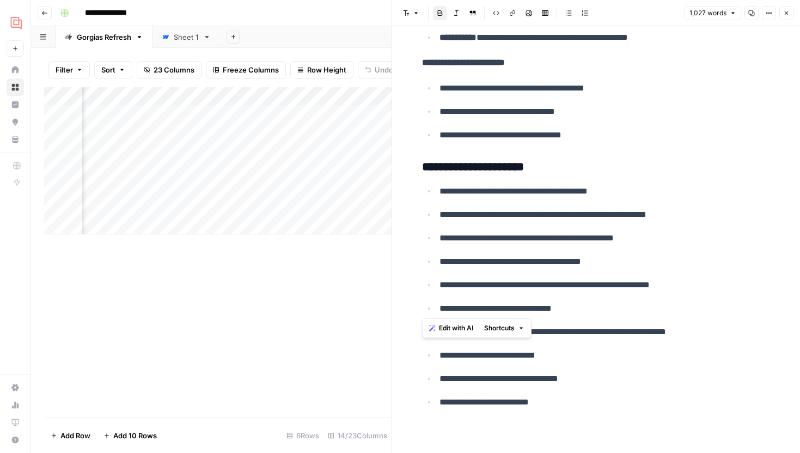
drag, startPoint x: 423, startPoint y: 165, endPoint x: 647, endPoint y: 346, distance: 287.8
click at [635, 380] on p "**********" at bounding box center [605, 379] width 331 height 14
drag, startPoint x: 438, startPoint y: 168, endPoint x: 586, endPoint y: 401, distance: 275.5
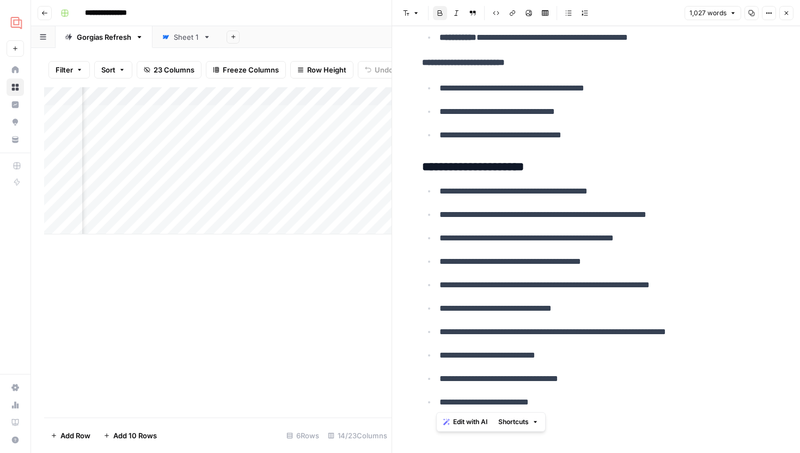
click at [586, 401] on p "**********" at bounding box center [605, 402] width 331 height 14
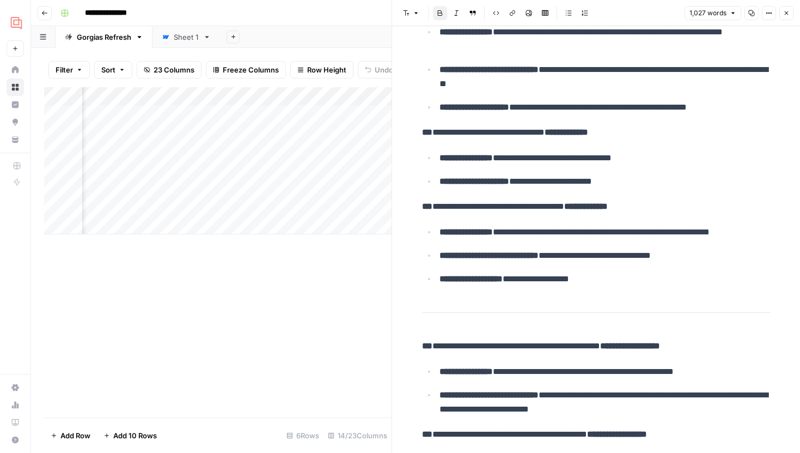
scroll to position [854, 0]
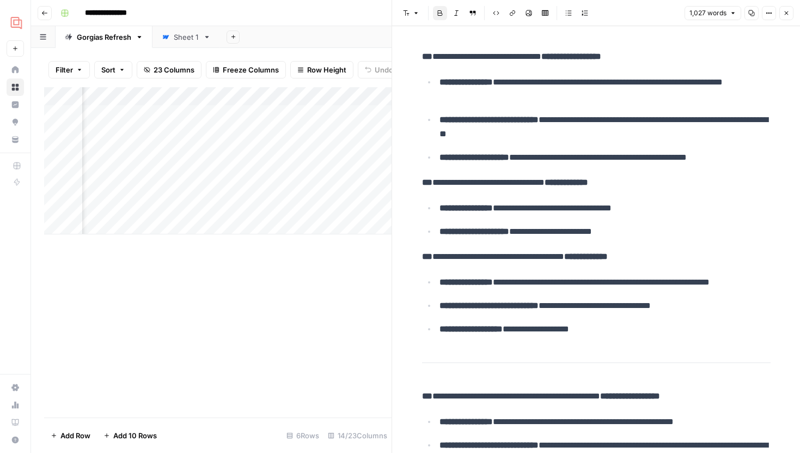
click at [786, 16] on button "Close" at bounding box center [787, 13] width 14 height 14
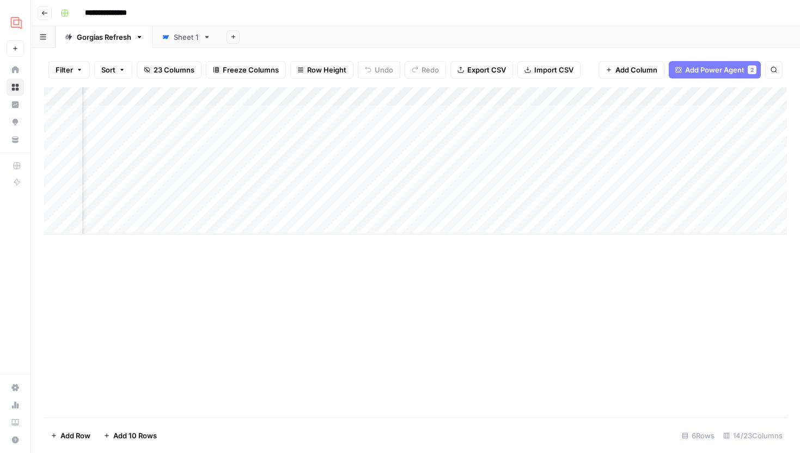
scroll to position [0, 895]
click at [700, 112] on div "Add Column" at bounding box center [415, 160] width 743 height 147
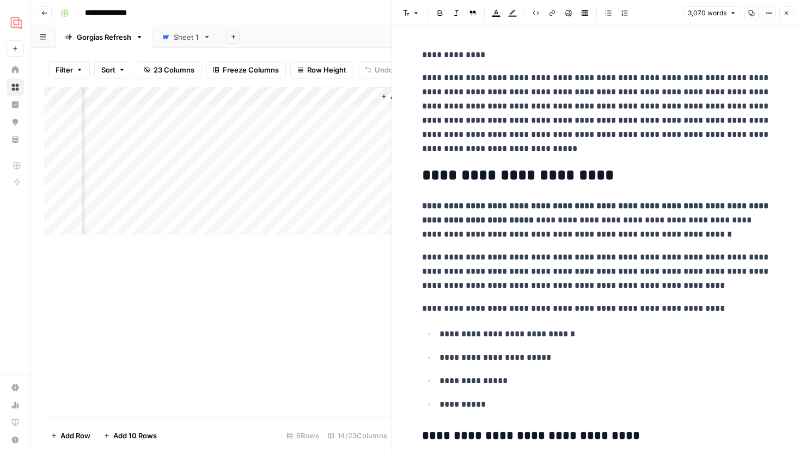
scroll to position [0, 1290]
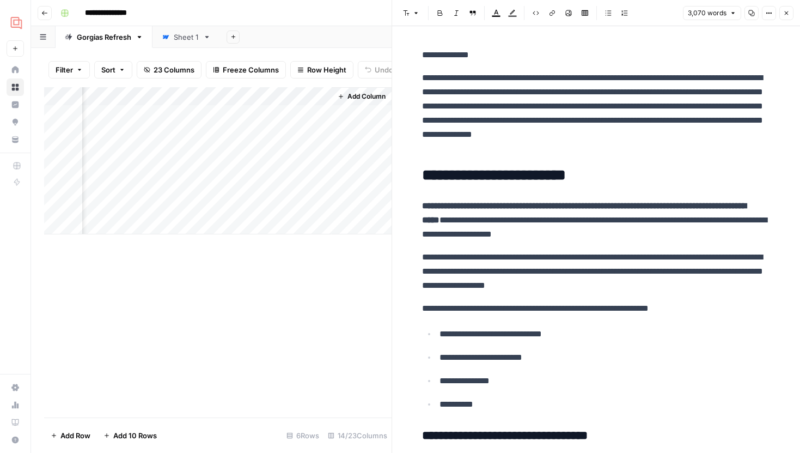
click at [431, 223] on strong "**********" at bounding box center [584, 213] width 324 height 22
drag, startPoint x: 418, startPoint y: 78, endPoint x: 631, endPoint y: 130, distance: 218.7
click at [631, 130] on p "**********" at bounding box center [596, 113] width 349 height 85
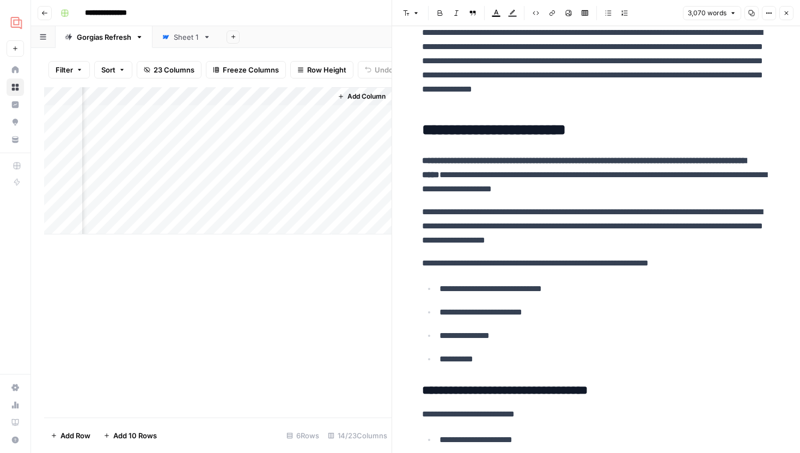
scroll to position [57, 0]
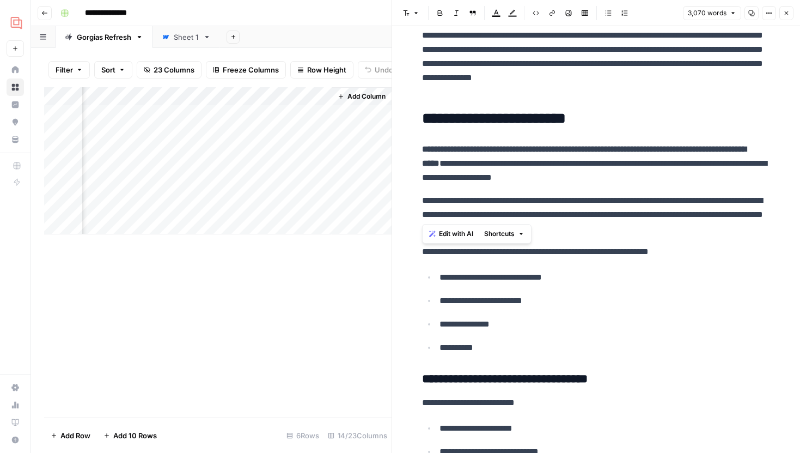
drag, startPoint x: 418, startPoint y: 202, endPoint x: 668, endPoint y: 217, distance: 251.0
click at [677, 219] on p "**********" at bounding box center [596, 214] width 349 height 42
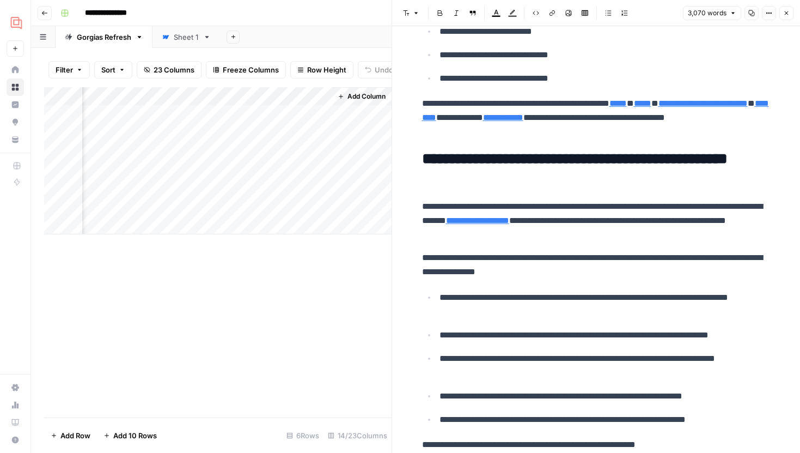
scroll to position [534, 0]
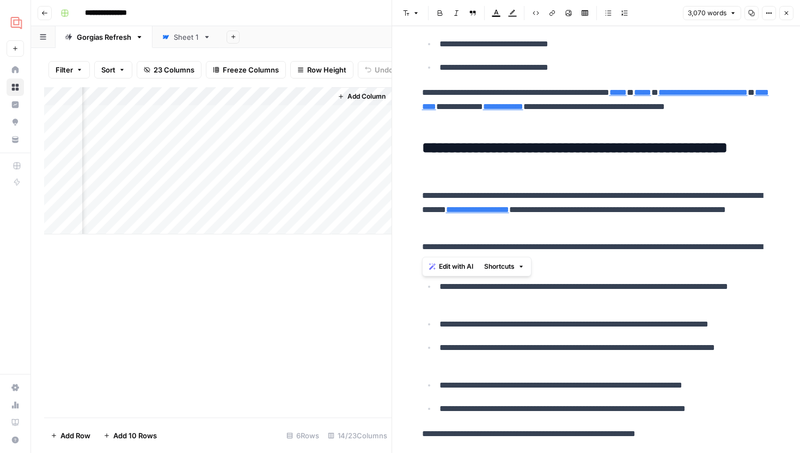
drag, startPoint x: 549, startPoint y: 246, endPoint x: 712, endPoint y: 266, distance: 164.7
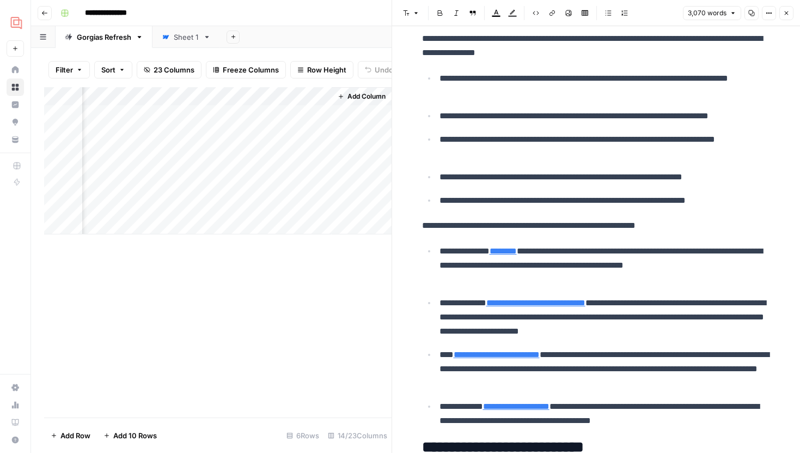
scroll to position [757, 0]
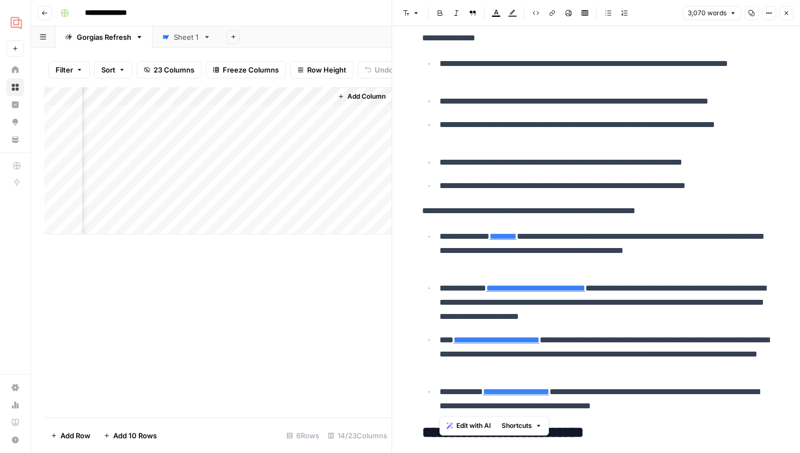
drag, startPoint x: 442, startPoint y: 238, endPoint x: 698, endPoint y: 403, distance: 304.6
click at [698, 403] on ul "**********" at bounding box center [596, 321] width 349 height 184
click at [698, 403] on p "**********" at bounding box center [605, 399] width 331 height 28
type input "https://www.metapack.com/whitepaper/consumer-research/?utm_source=retail%20dive…"
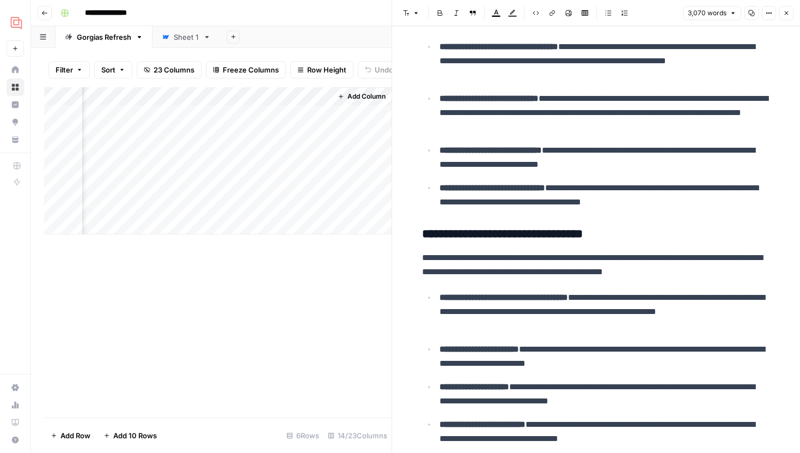
scroll to position [1308, 0]
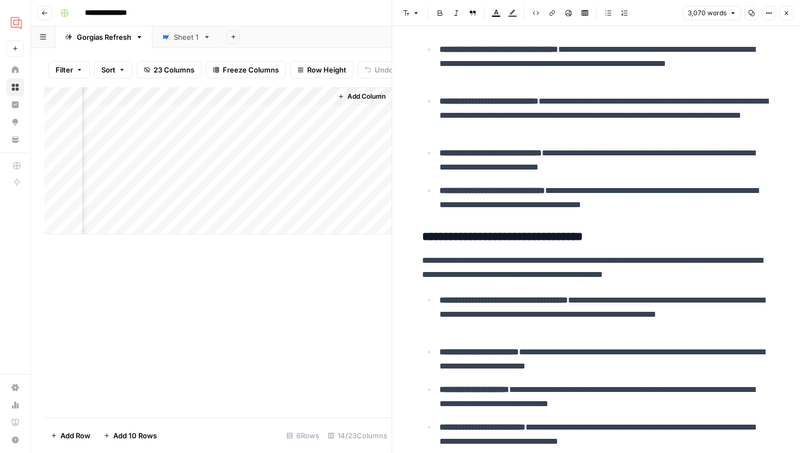
click at [788, 17] on button "Close" at bounding box center [787, 13] width 14 height 14
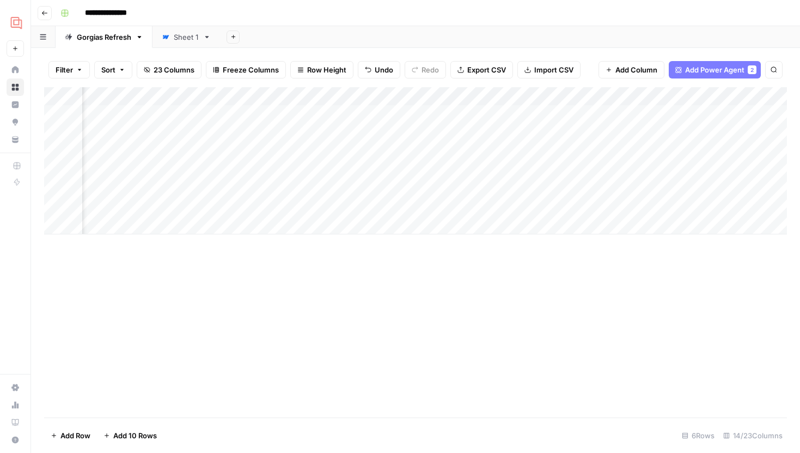
scroll to position [0, 743]
click at [463, 114] on div "Add Column" at bounding box center [415, 160] width 743 height 147
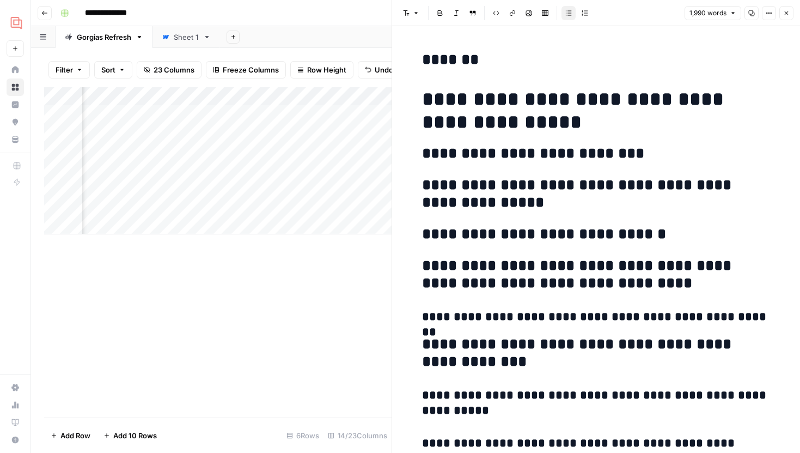
scroll to position [257, 0]
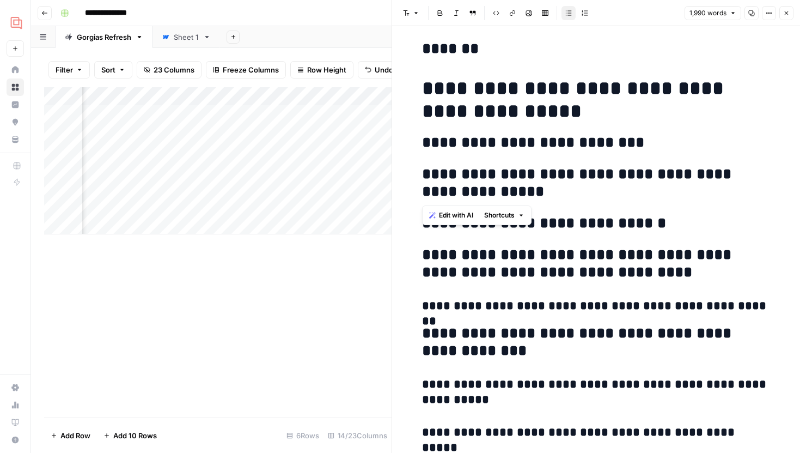
drag, startPoint x: 421, startPoint y: 174, endPoint x: 568, endPoint y: 191, distance: 148.7
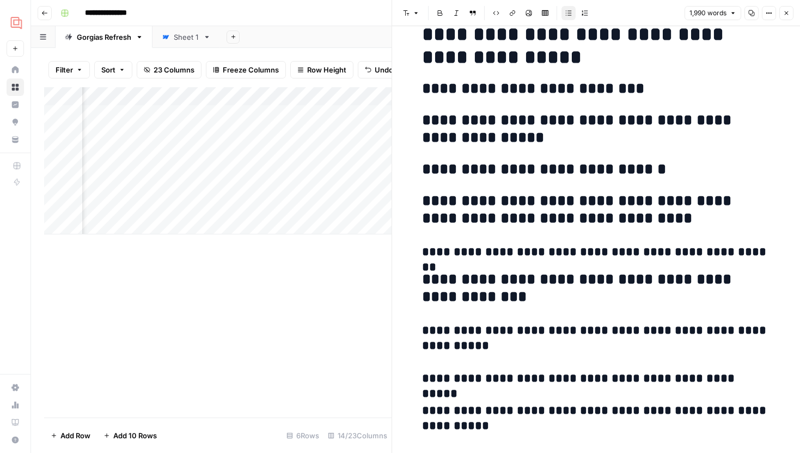
click at [783, 19] on button "Close" at bounding box center [787, 13] width 14 height 14
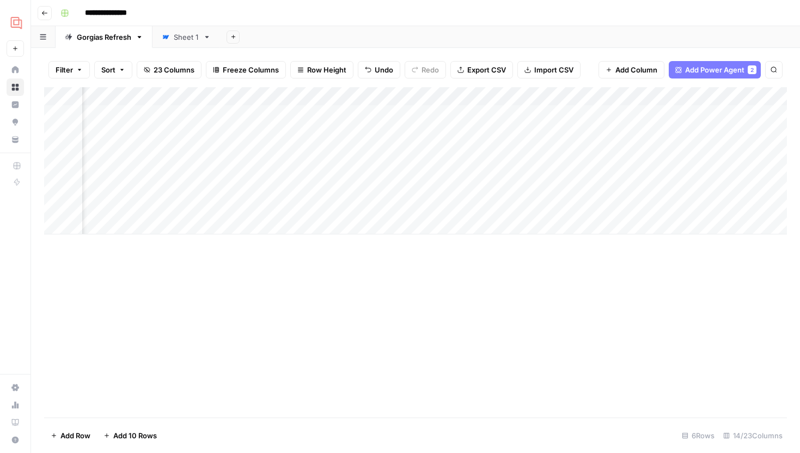
scroll to position [0, 862]
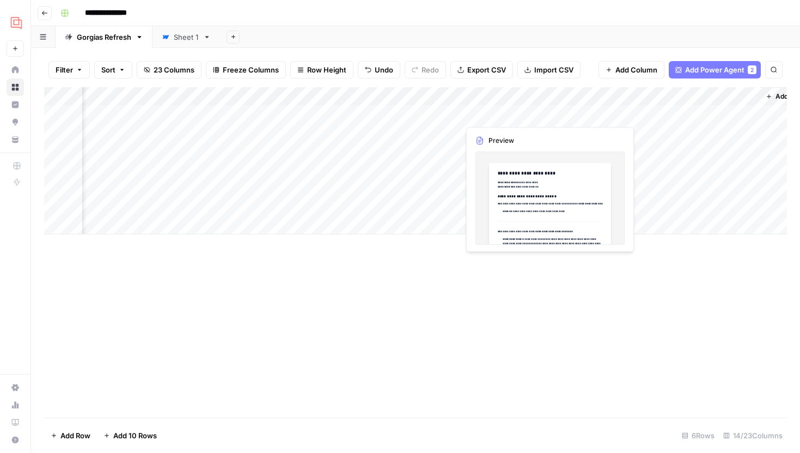
drag, startPoint x: 545, startPoint y: 112, endPoint x: 462, endPoint y: 124, distance: 83.0
click at [545, 112] on div "Add Column" at bounding box center [415, 160] width 743 height 147
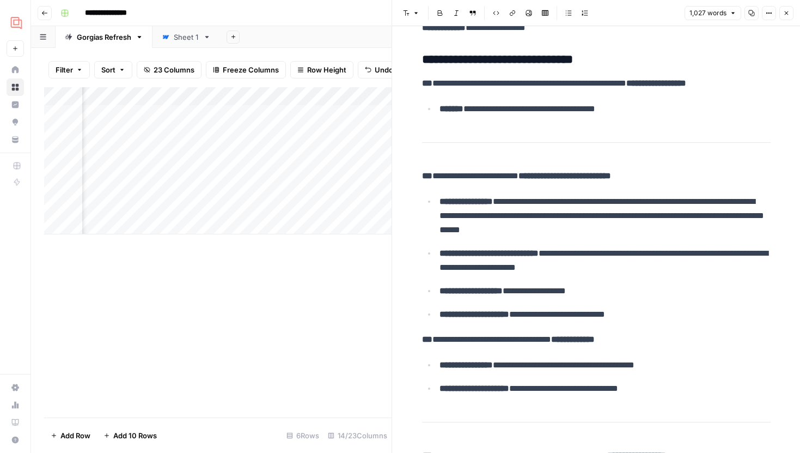
scroll to position [85, 0]
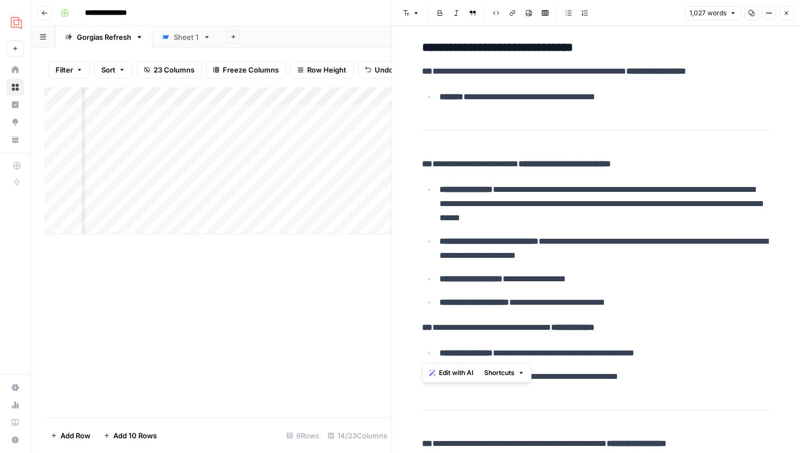
drag, startPoint x: 421, startPoint y: 162, endPoint x: 663, endPoint y: 348, distance: 305.7
click at [700, 308] on p "**********" at bounding box center [605, 302] width 331 height 14
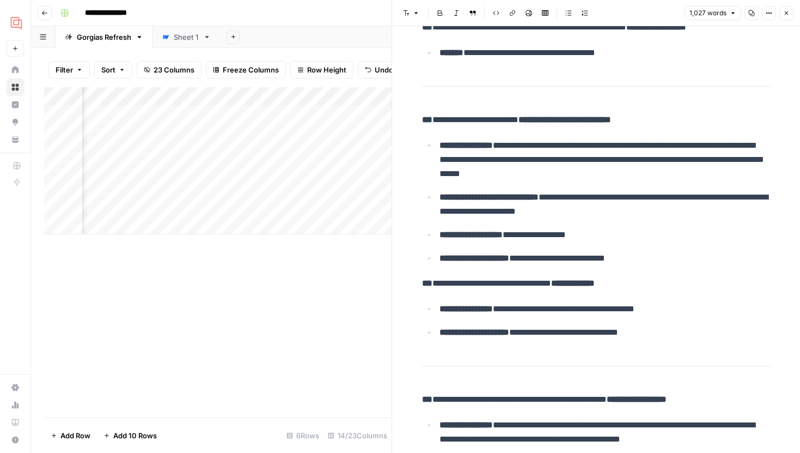
scroll to position [133, 0]
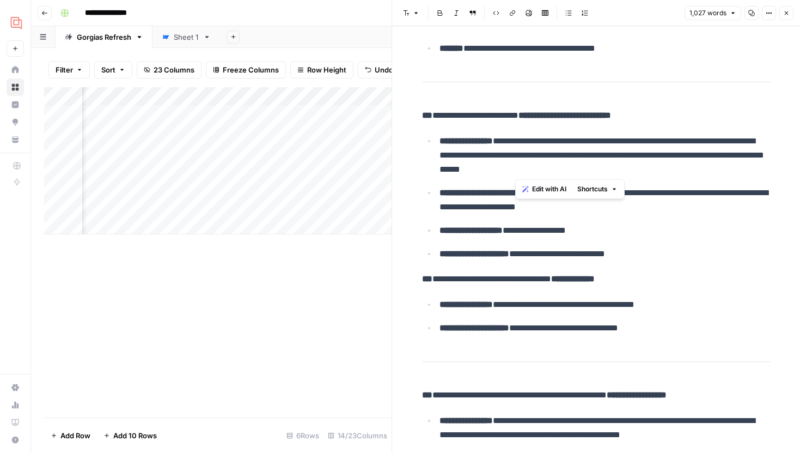
drag, startPoint x: 518, startPoint y: 140, endPoint x: 642, endPoint y: 172, distance: 127.6
click at [642, 171] on p "**********" at bounding box center [605, 155] width 331 height 42
click at [645, 168] on p "**********" at bounding box center [605, 155] width 331 height 42
click at [783, 14] on icon "button" at bounding box center [786, 13] width 7 height 7
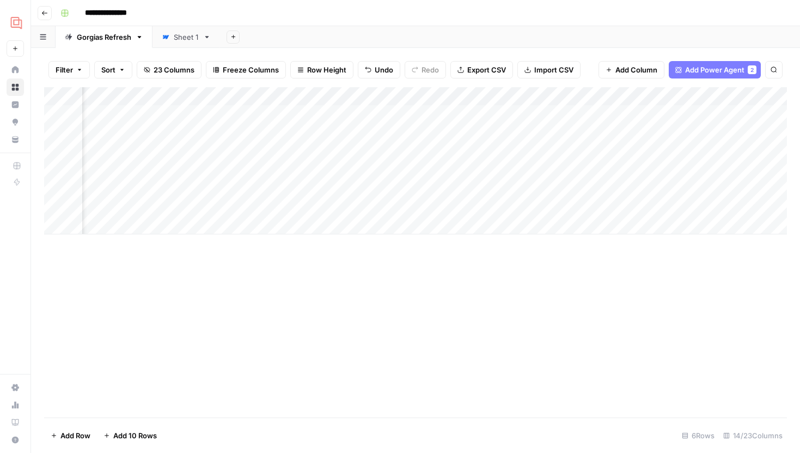
scroll to position [0, 334]
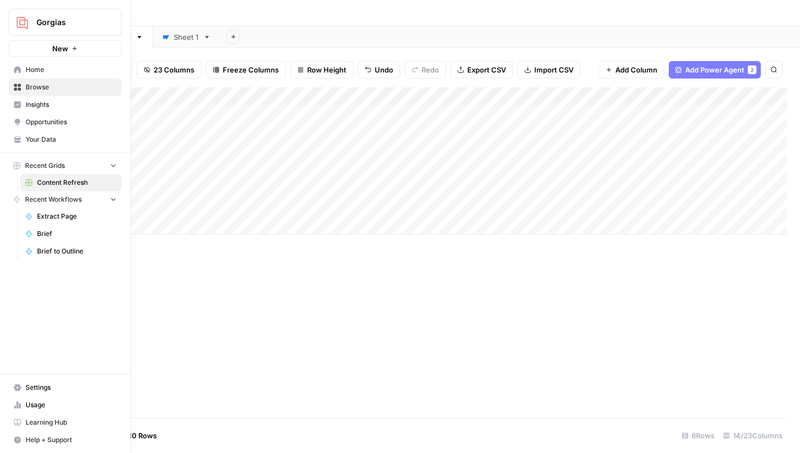
click at [16, 141] on icon at bounding box center [17, 141] width 6 height 3
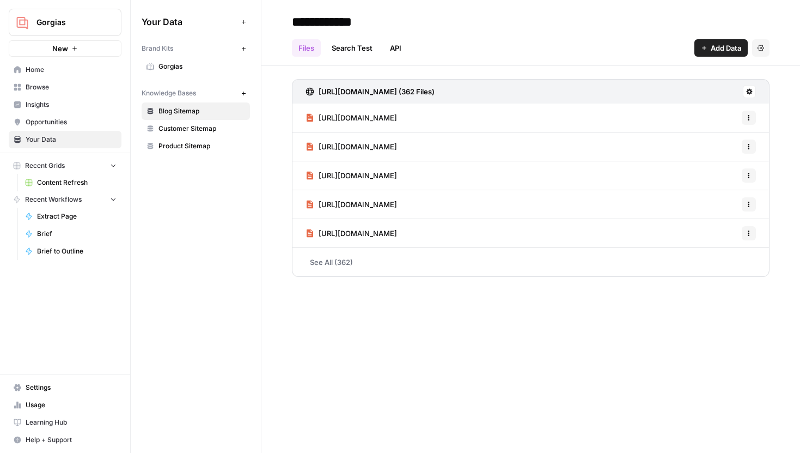
click at [187, 62] on span "Gorgias" at bounding box center [202, 67] width 87 height 10
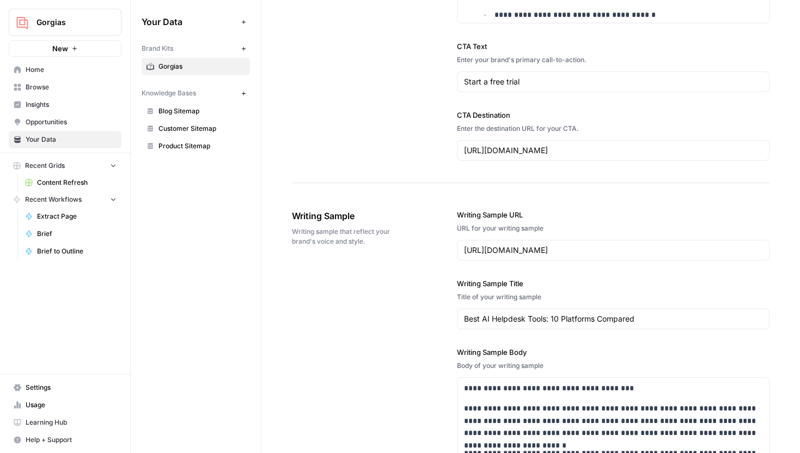
scroll to position [1344, 0]
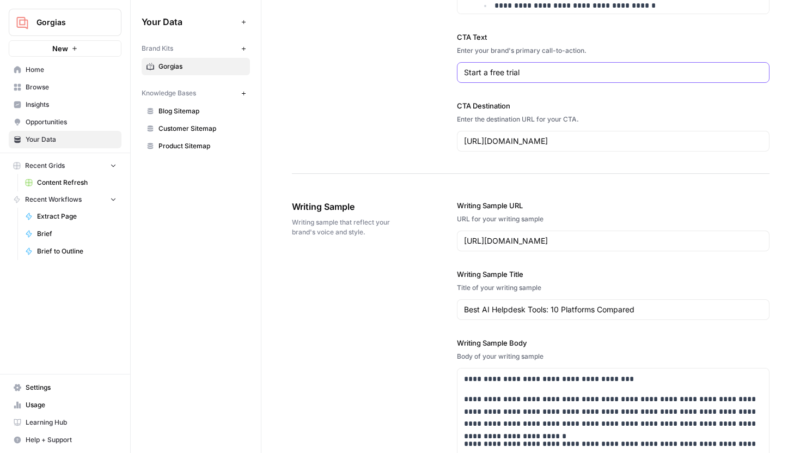
drag, startPoint x: 547, startPoint y: 77, endPoint x: 537, endPoint y: 76, distance: 10.9
click at [547, 77] on input "Start a free trial" at bounding box center [613, 72] width 299 height 11
drag, startPoint x: 533, startPoint y: 72, endPoint x: 465, endPoint y: 72, distance: 68.1
click at [465, 72] on input "Start a free trial" at bounding box center [613, 72] width 299 height 11
click at [576, 74] on input "Start a free trial" at bounding box center [613, 72] width 299 height 11
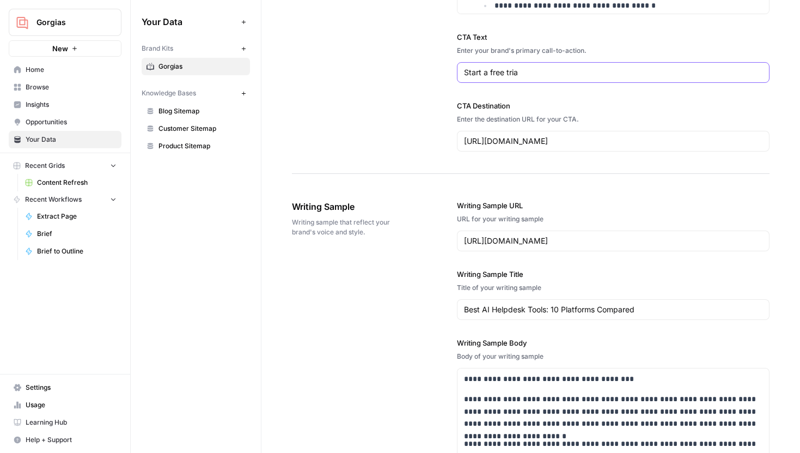
drag, startPoint x: 556, startPoint y: 69, endPoint x: 451, endPoint y: 70, distance: 105.1
type input "Book a demo"
click at [620, 143] on input "https://www.gorgias.com/get-started-trial" at bounding box center [613, 141] width 299 height 11
drag, startPoint x: 623, startPoint y: 143, endPoint x: 558, endPoint y: 143, distance: 64.3
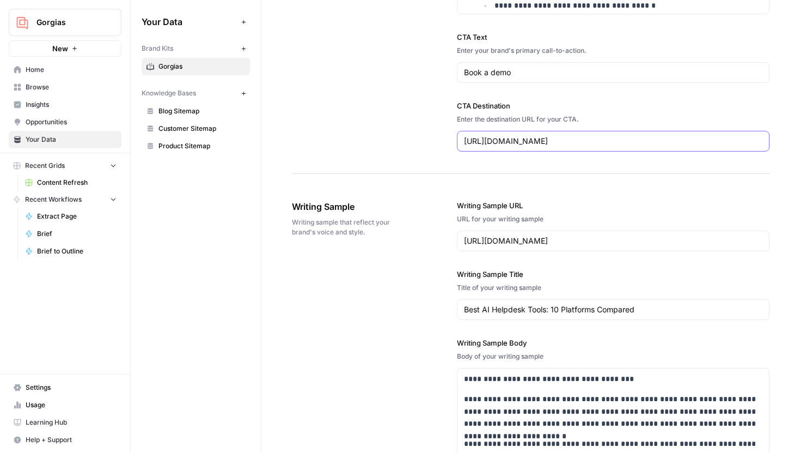
click at [558, 143] on input "https://www.gorgias.com/get-started-trial" at bounding box center [613, 141] width 299 height 11
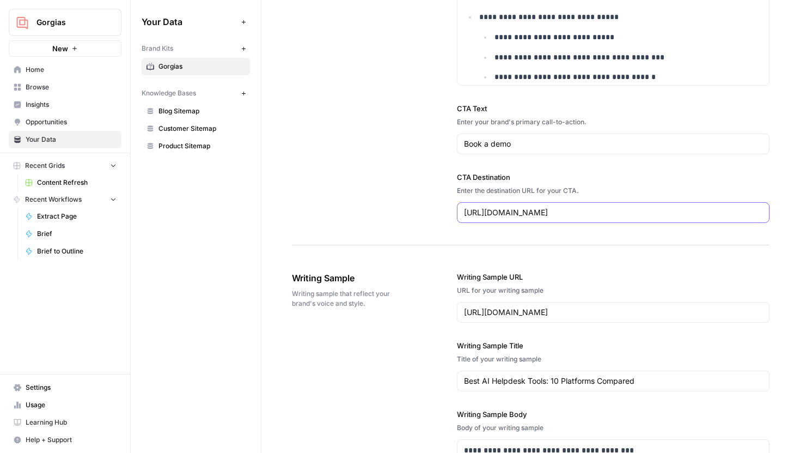
scroll to position [1261, 0]
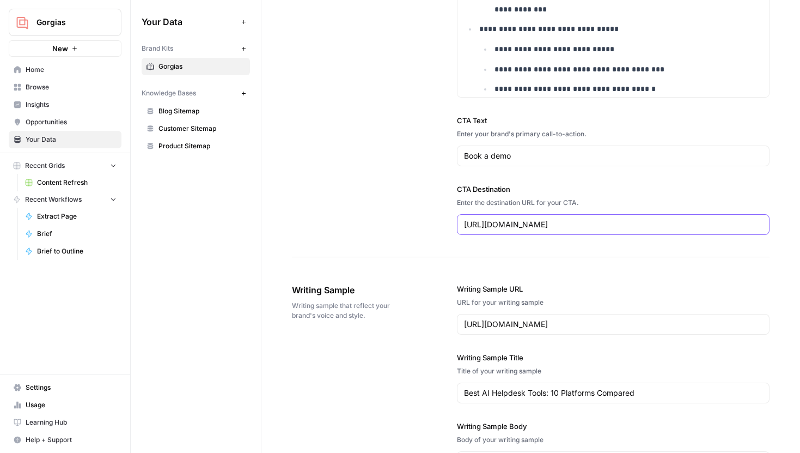
type input "https://www.gorgias.com/demo"
drag, startPoint x: 533, startPoint y: 157, endPoint x: 459, endPoint y: 156, distance: 74.6
click at [459, 156] on div "Book a demo" at bounding box center [613, 155] width 313 height 21
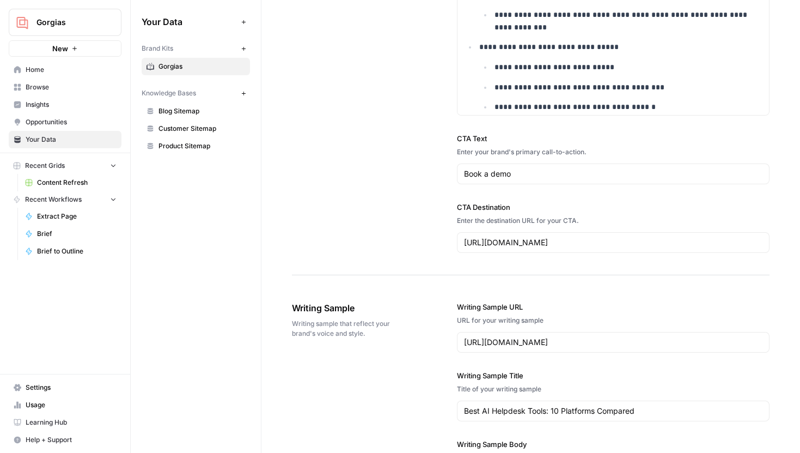
scroll to position [1242, 0]
click at [70, 178] on span "Content Refresh" at bounding box center [77, 183] width 80 height 10
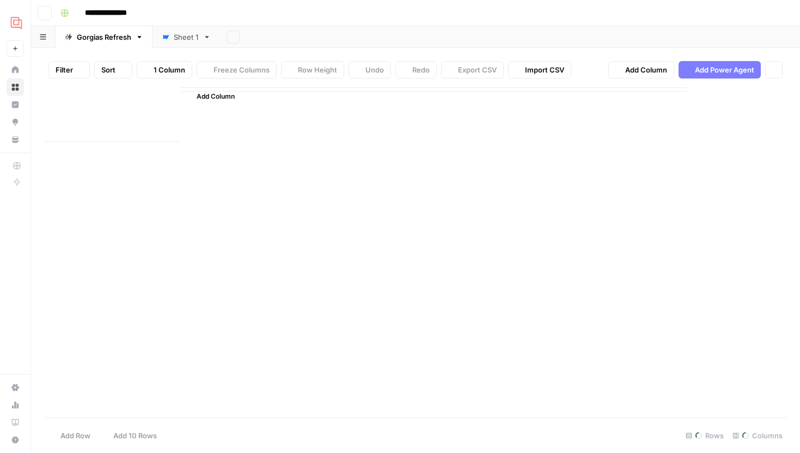
type input "**********"
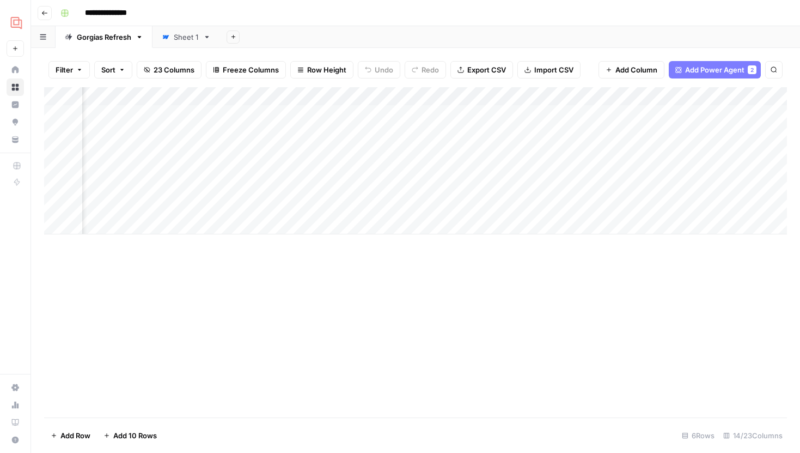
scroll to position [0, 895]
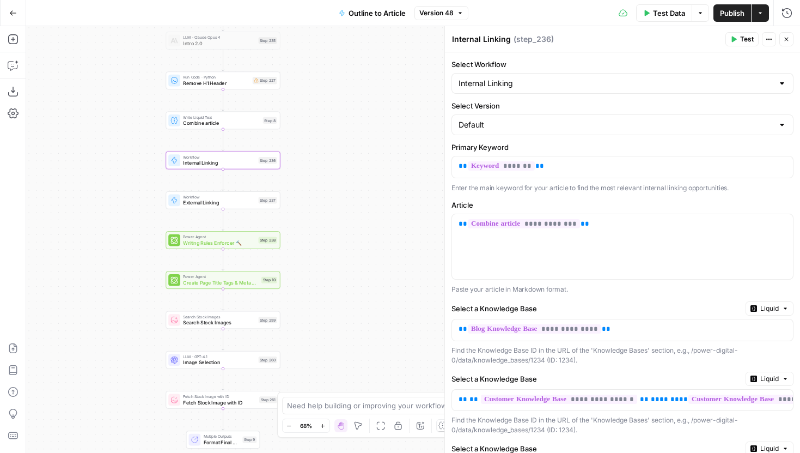
scroll to position [245, 0]
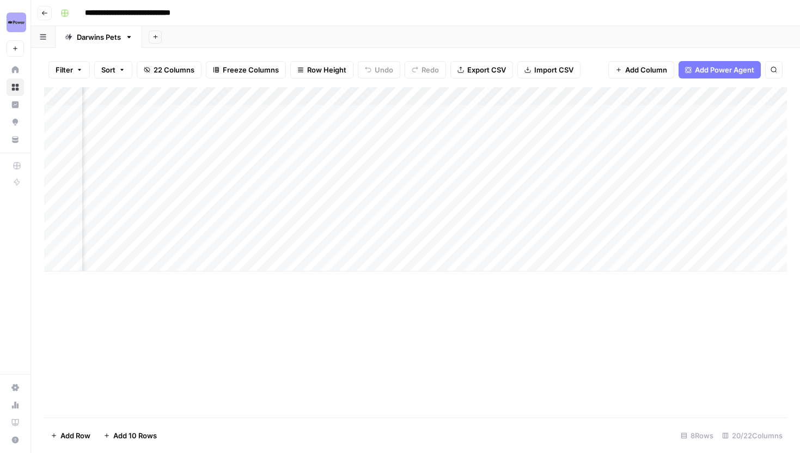
scroll to position [0, 718]
